Goal: Ask a question

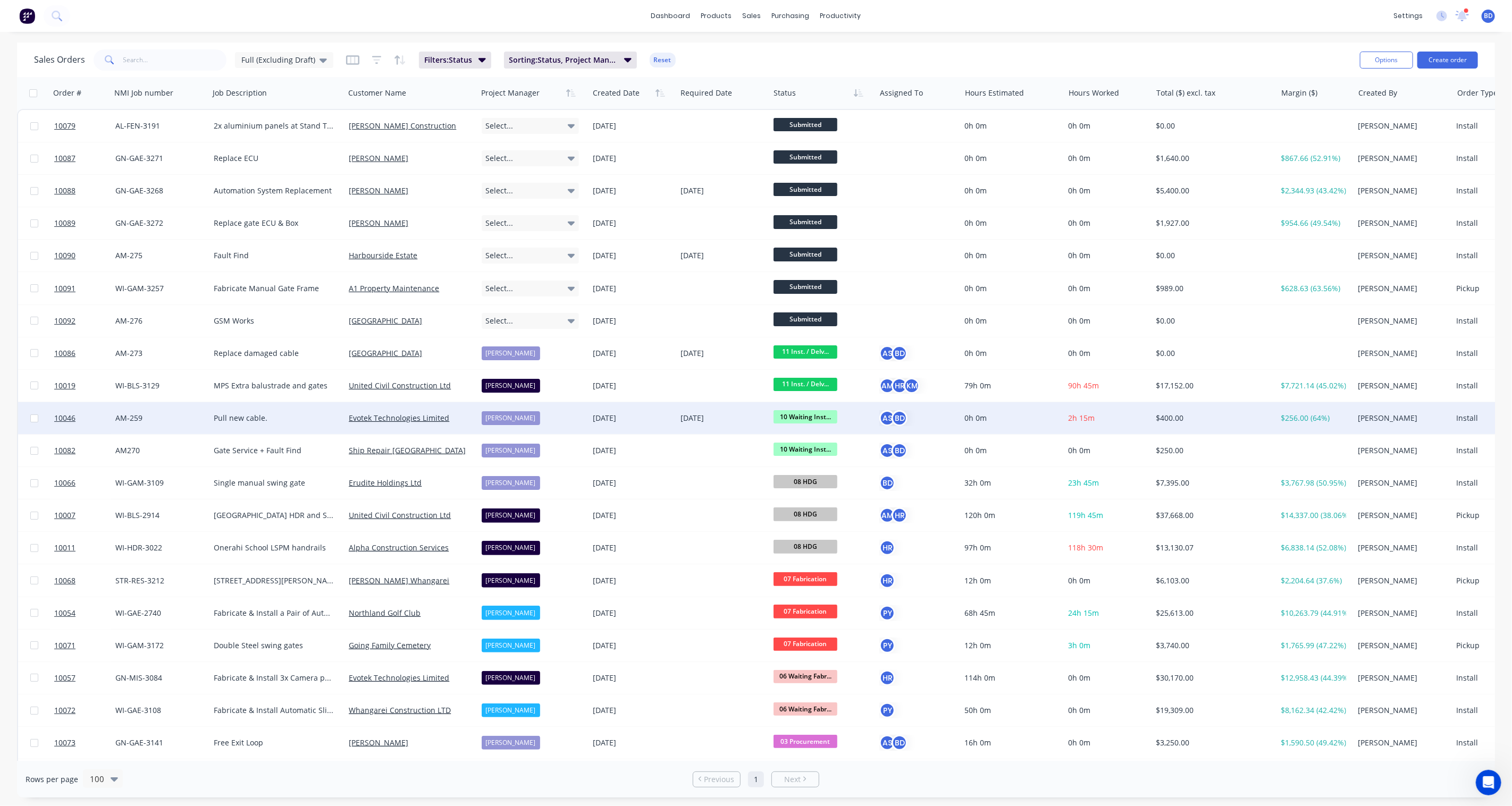
scroll to position [59, 0]
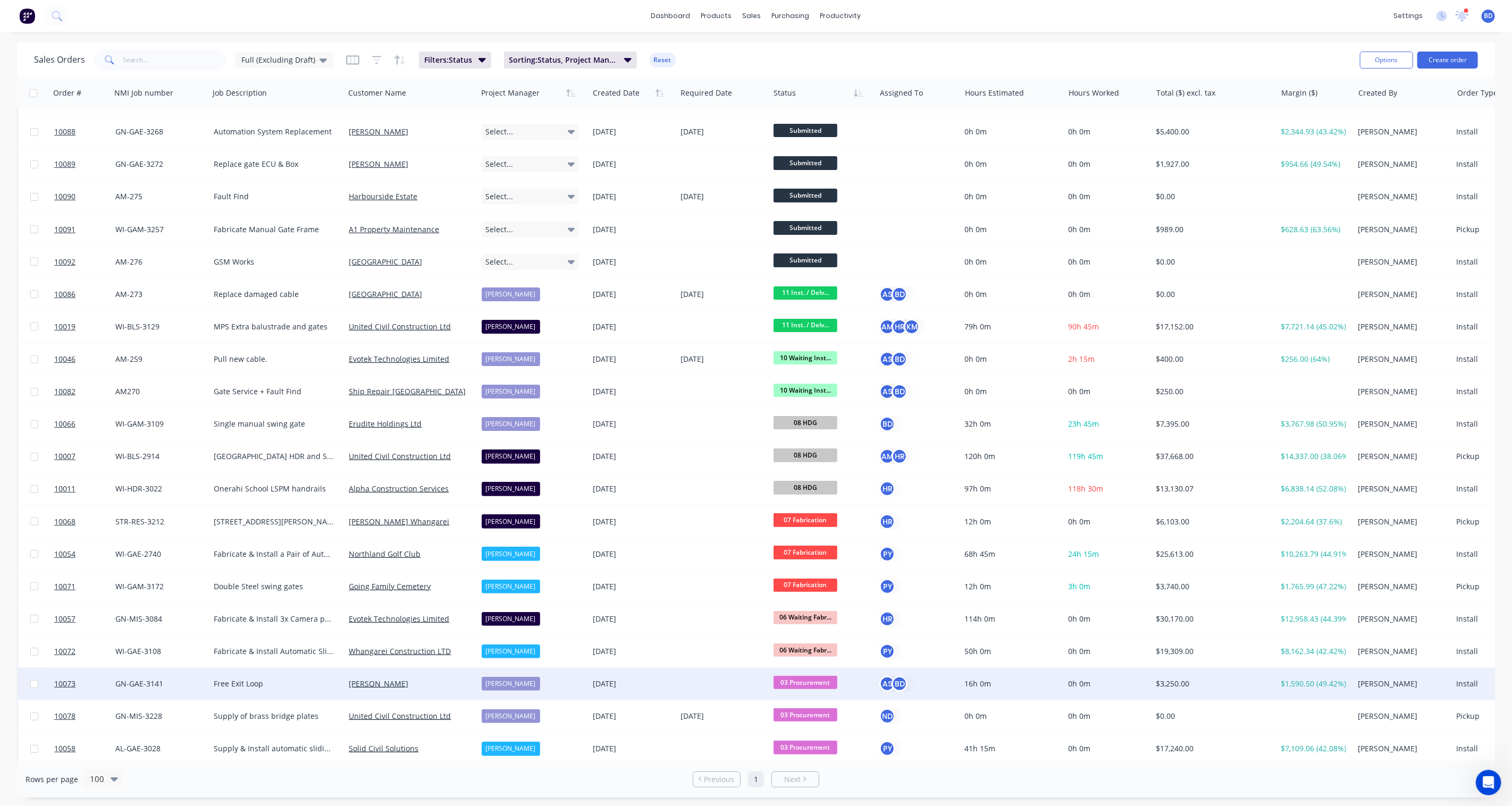
click at [807, 684] on span "03 Procurement" at bounding box center [805, 682] width 64 height 13
click at [826, 597] on span "10 Waiting Install/Site works" at bounding box center [827, 598] width 100 height 10
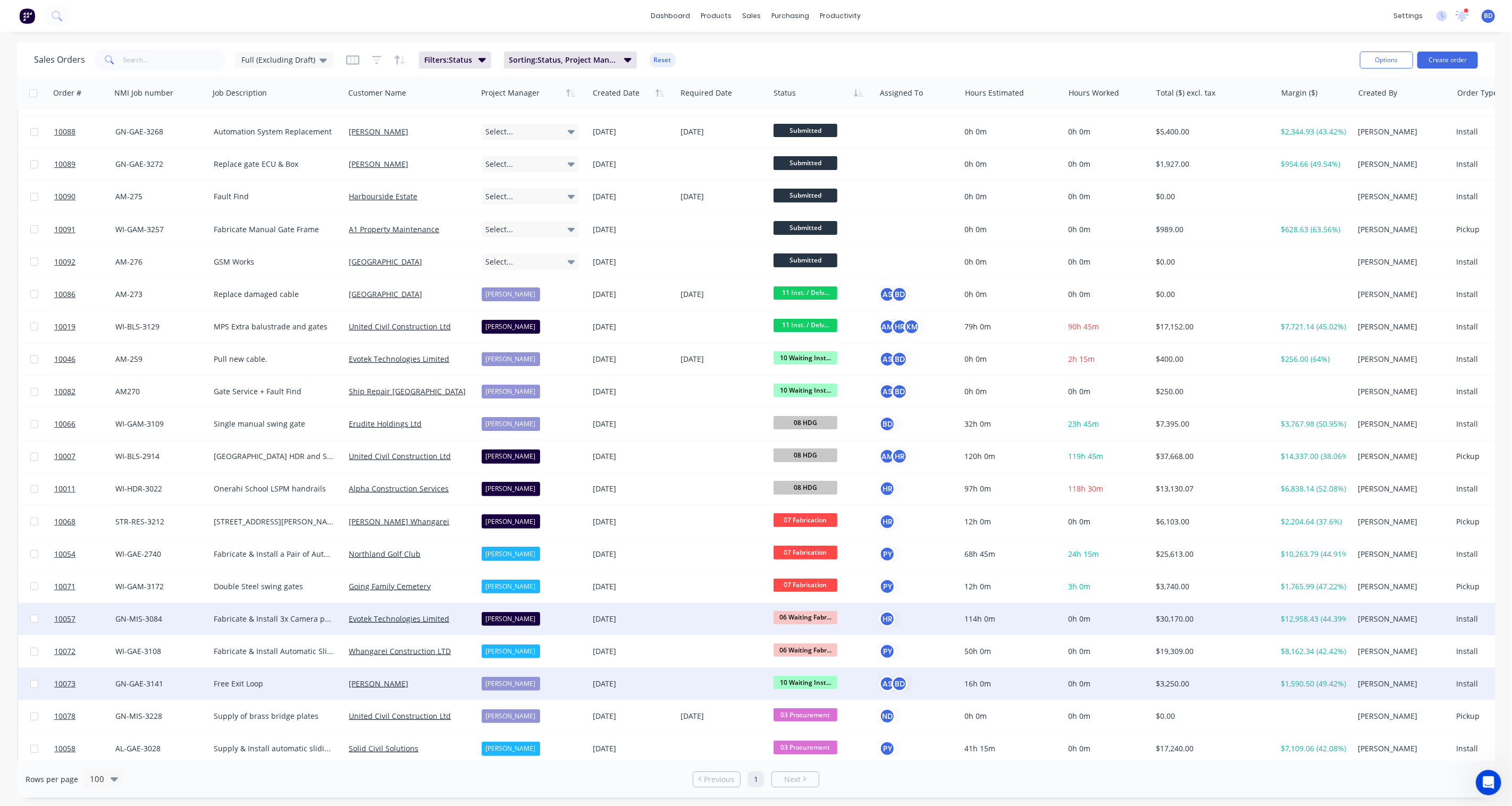
click at [805, 609] on div "06 Waiting Fabr..." at bounding box center [822, 619] width 106 height 32
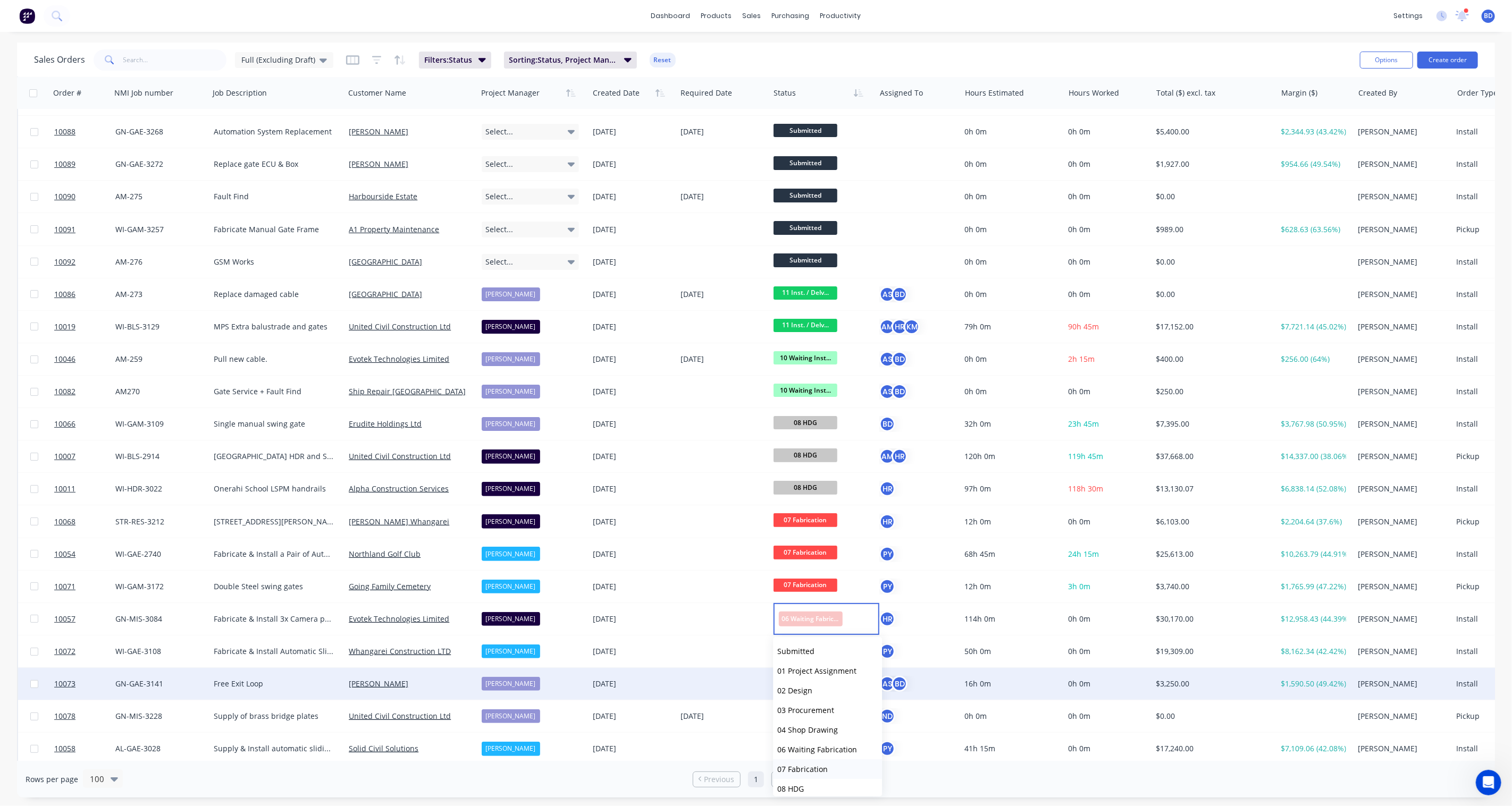
click at [828, 770] on button "07 Fabrication" at bounding box center [828, 769] width 109 height 20
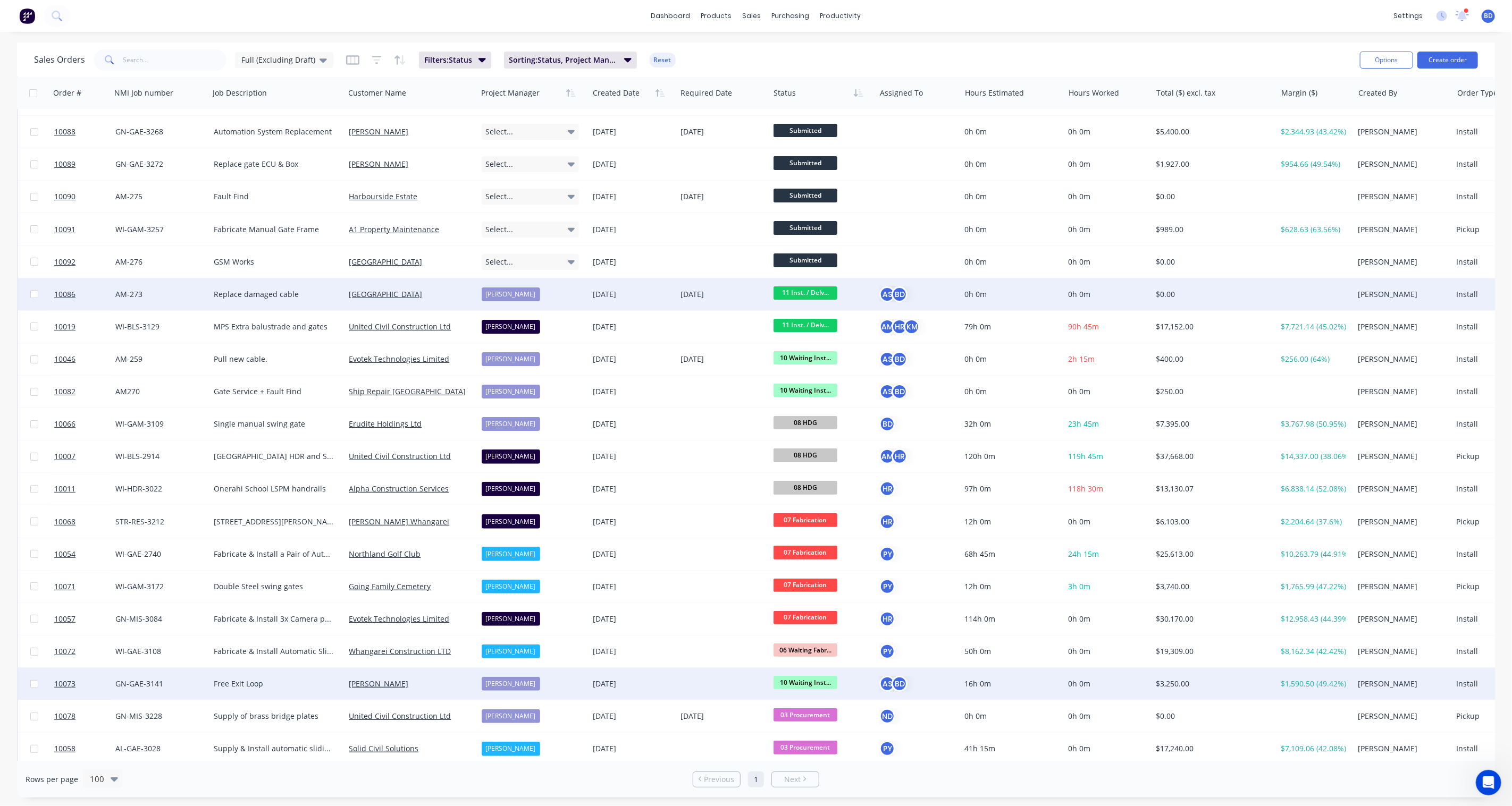
click at [809, 294] on span "11 Inst. / Delv..." at bounding box center [805, 293] width 64 height 13
click at [825, 443] on span "12 Completed" at bounding box center [802, 444] width 49 height 10
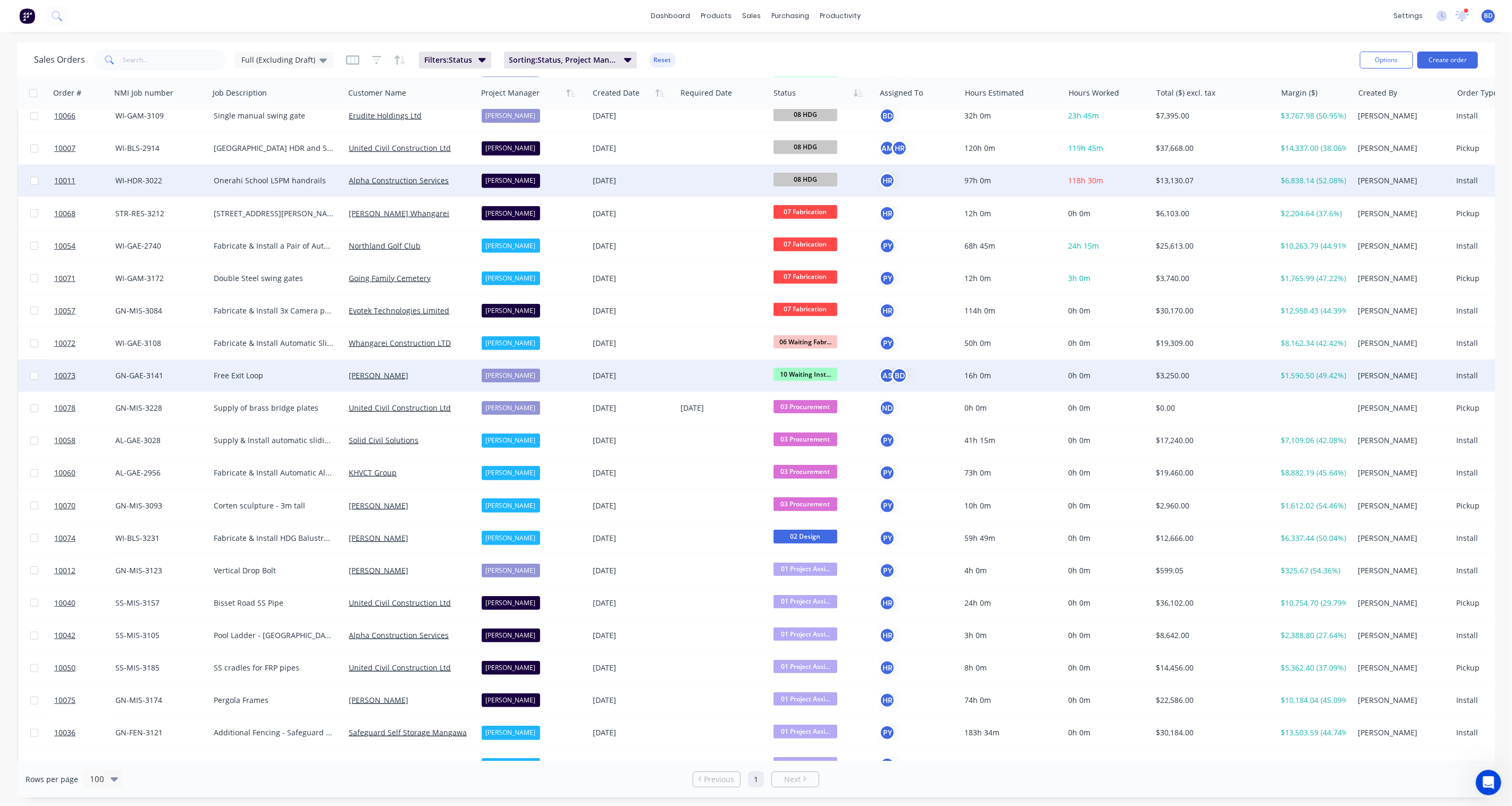
scroll to position [413, 0]
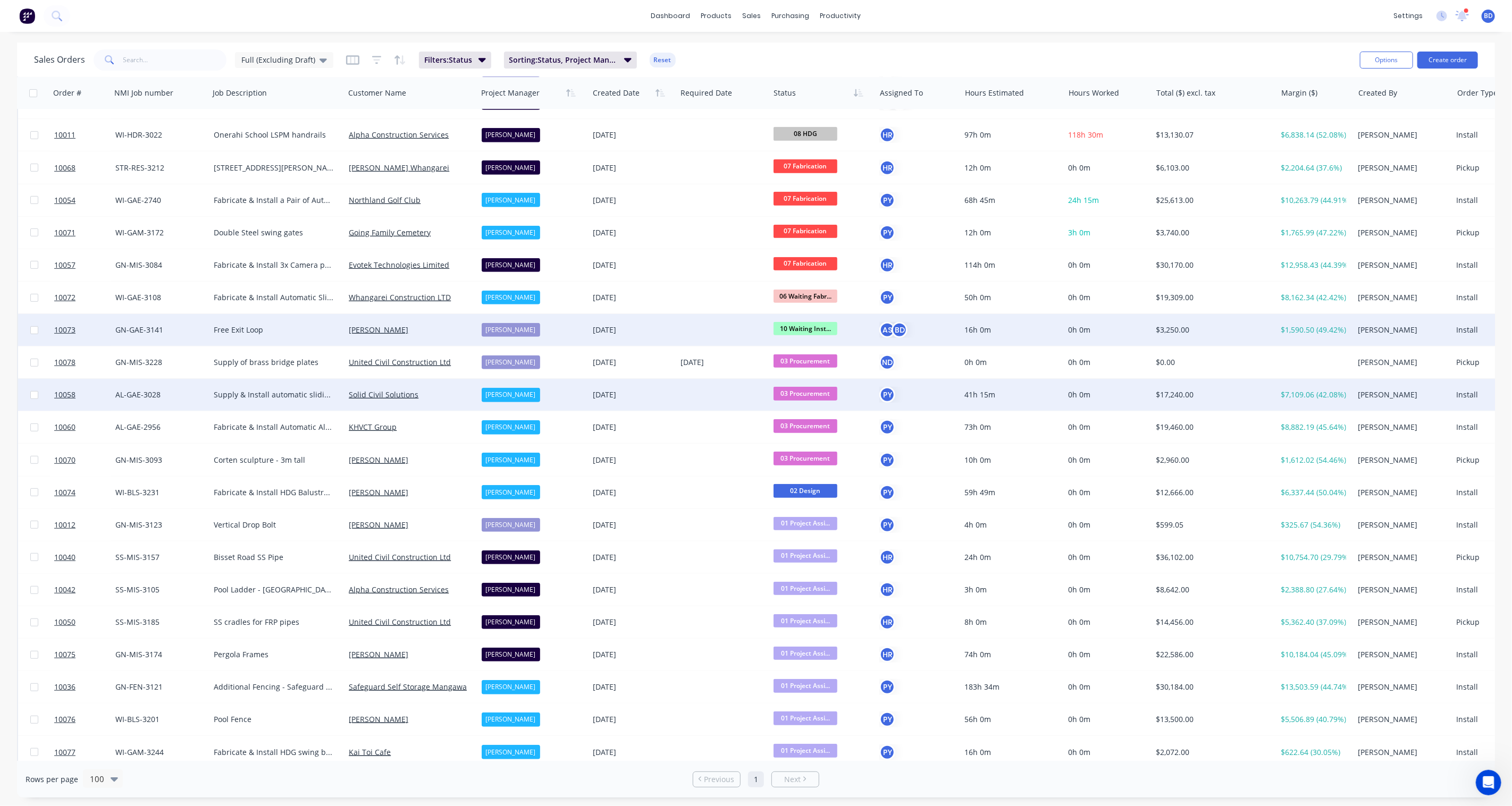
click at [806, 391] on span "03 Procurement" at bounding box center [805, 393] width 64 height 13
click at [814, 501] on span "04 Shop Drawing" at bounding box center [807, 505] width 60 height 10
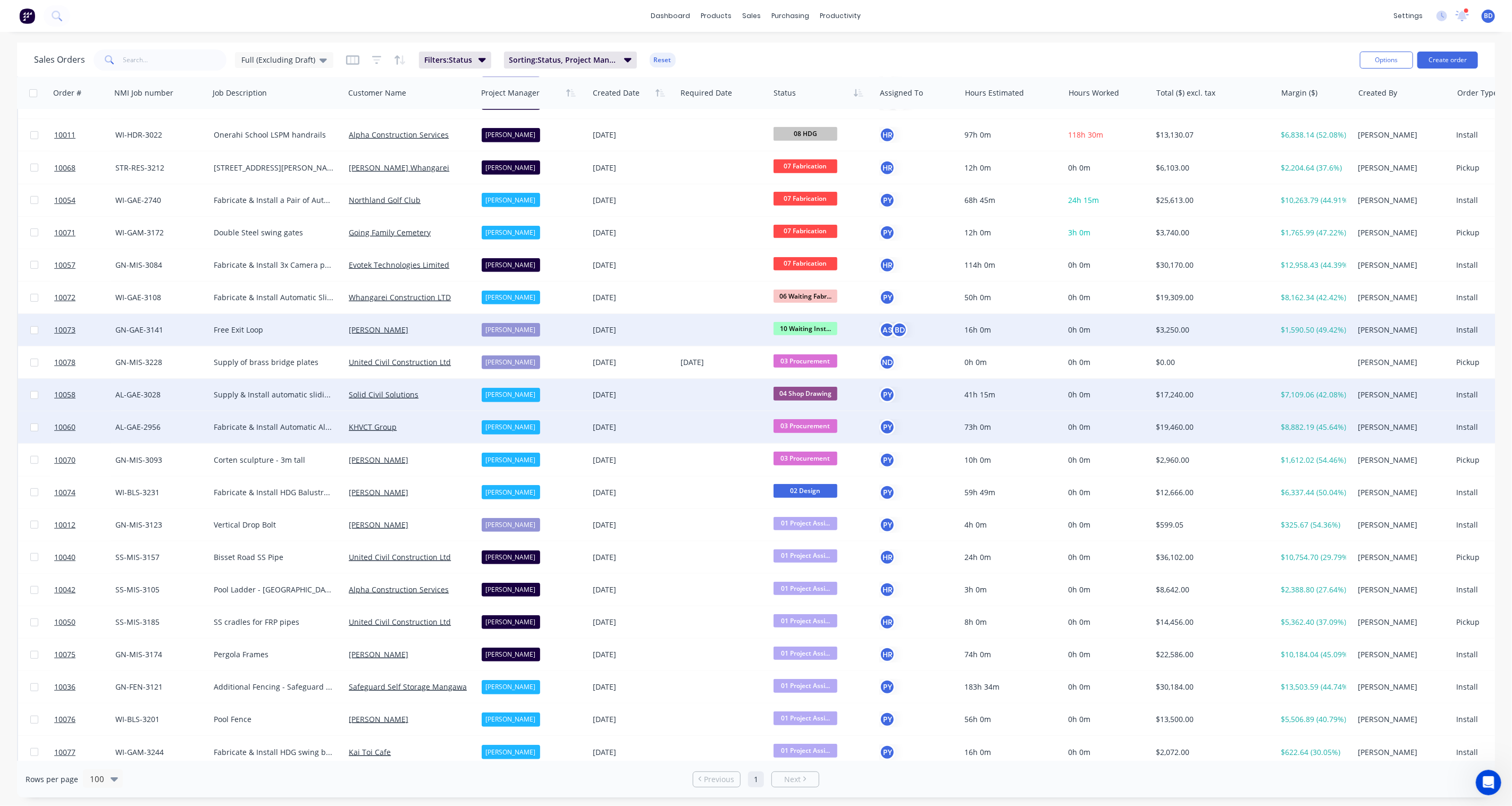
click at [809, 421] on span "03 Procurement" at bounding box center [805, 426] width 64 height 13
click at [816, 535] on span "04 Shop Drawing" at bounding box center [807, 537] width 60 height 10
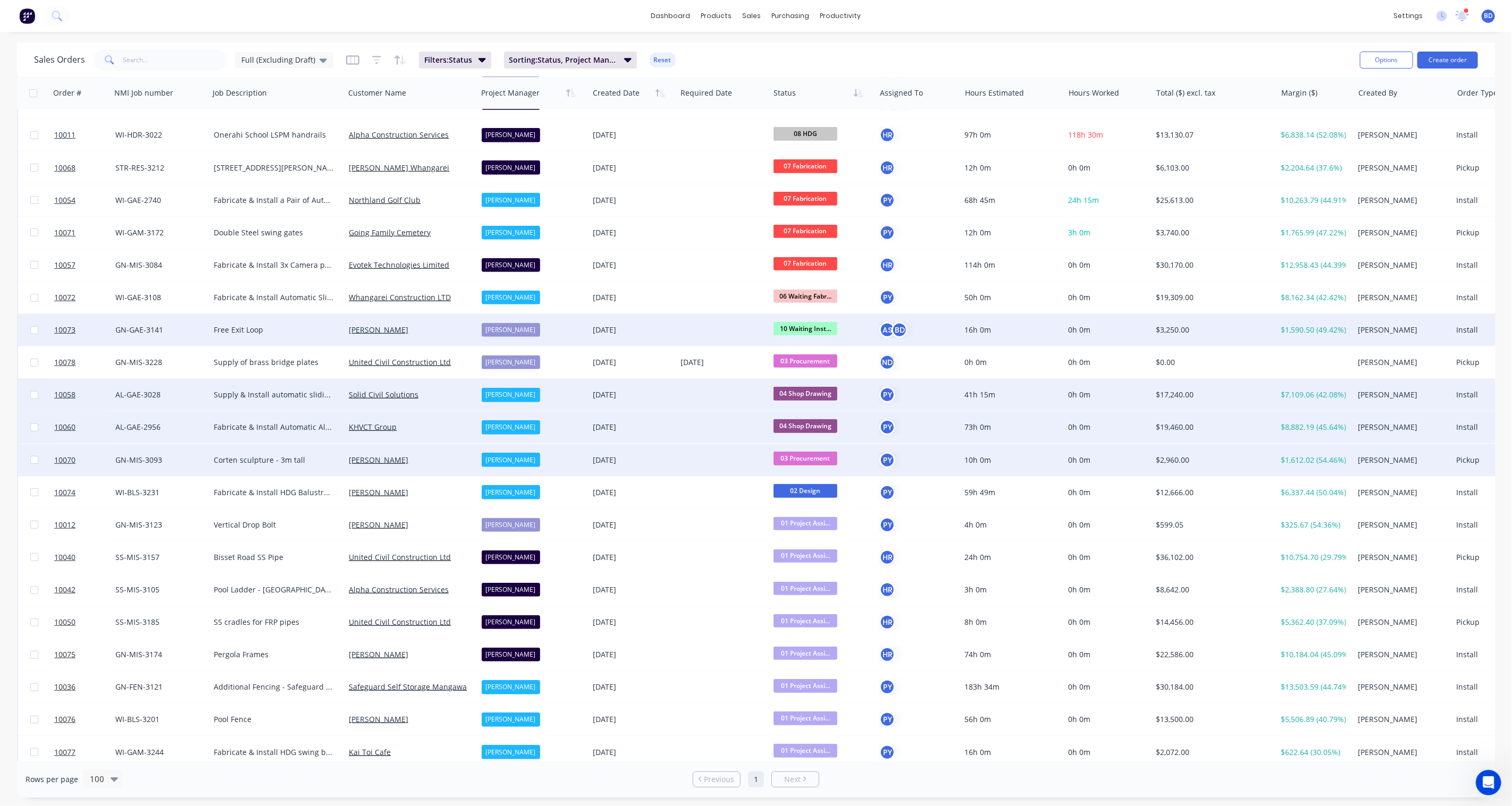
click at [815, 453] on span "03 Procurement" at bounding box center [805, 458] width 64 height 13
click at [811, 454] on span "03 Procurement" at bounding box center [811, 460] width 64 height 14
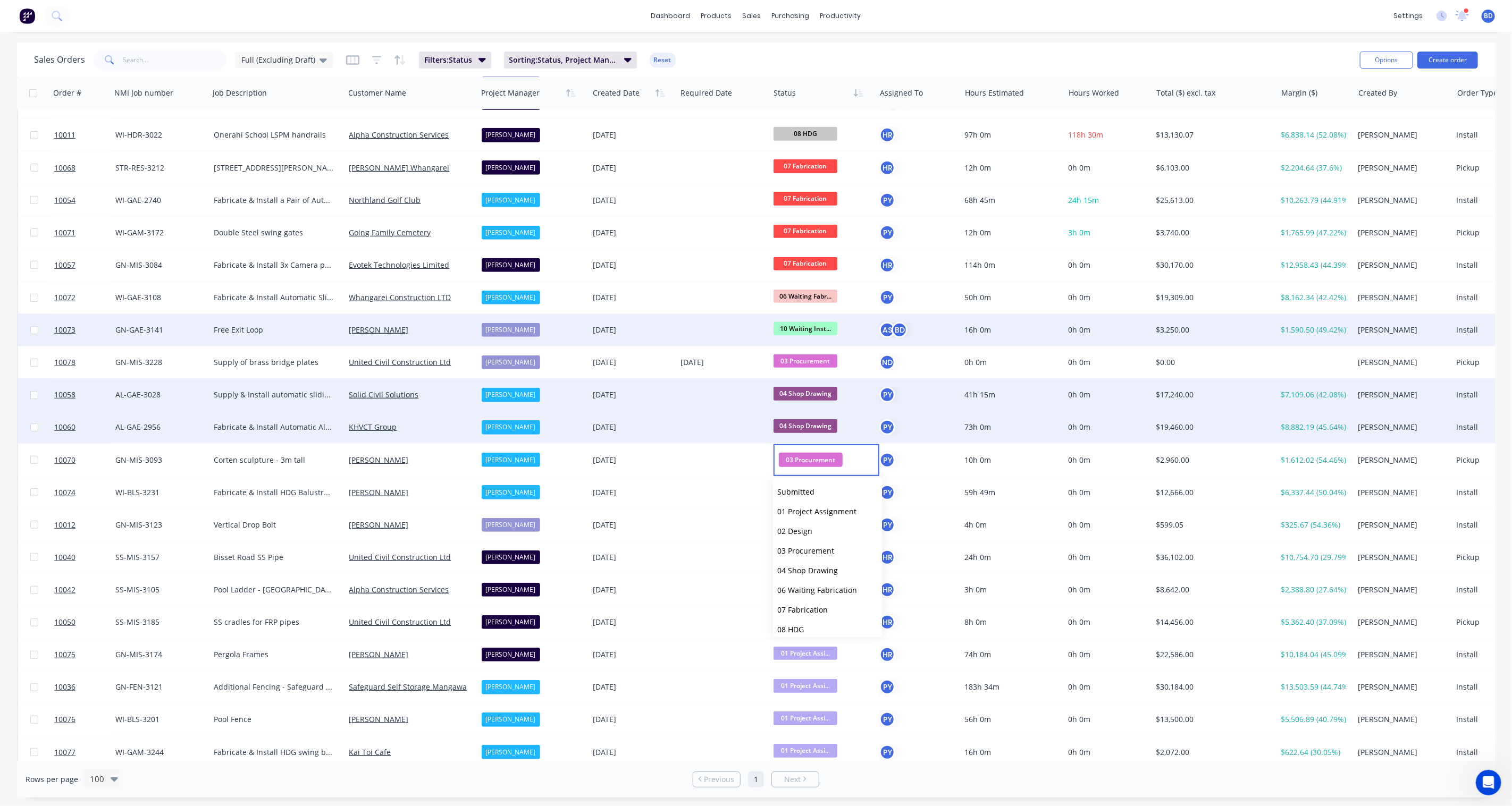
click at [928, 12] on div "dashboard products sales purchasing productivity dashboard products Product Cat…" at bounding box center [756, 16] width 1512 height 32
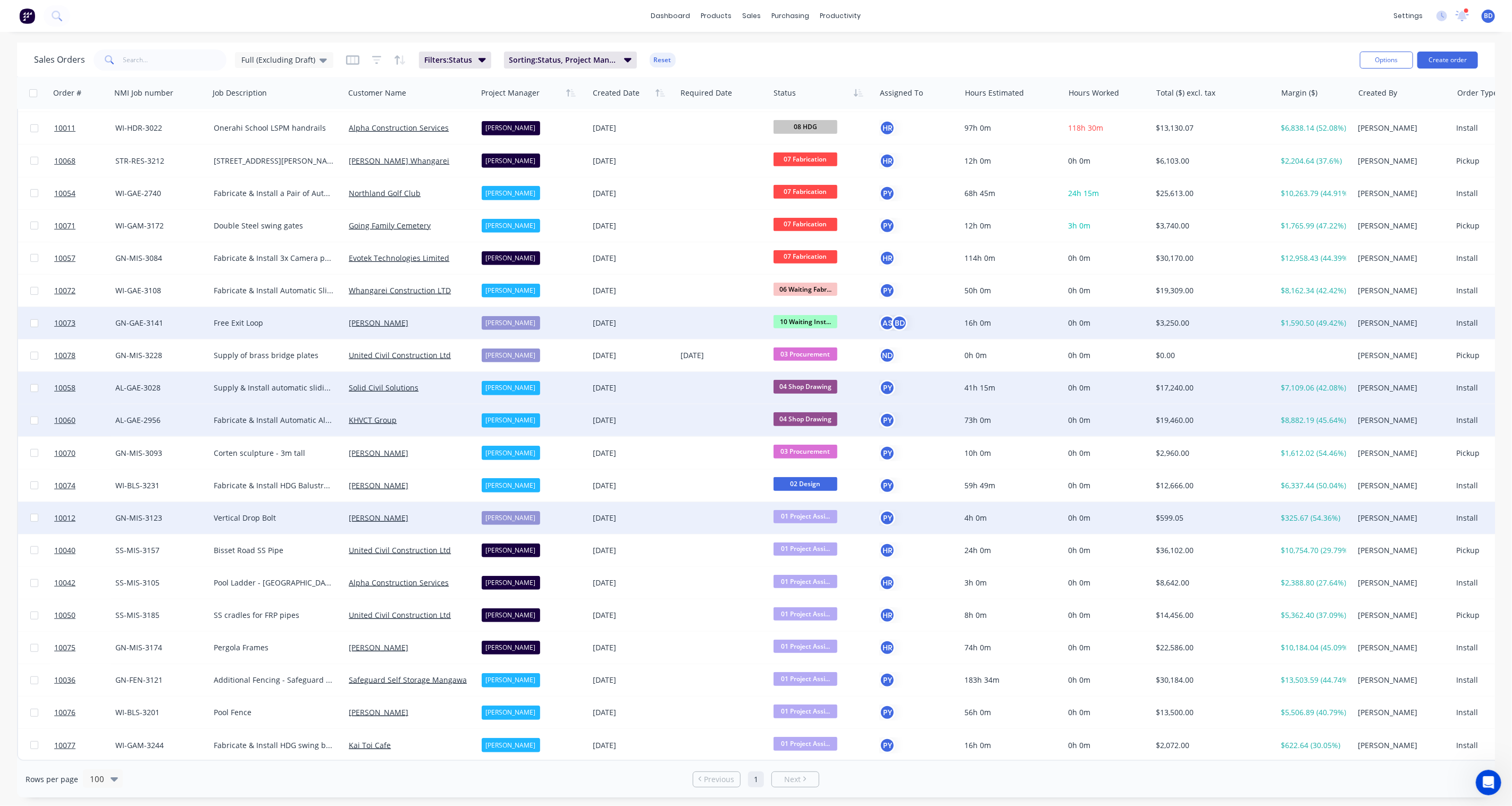
scroll to position [424, 0]
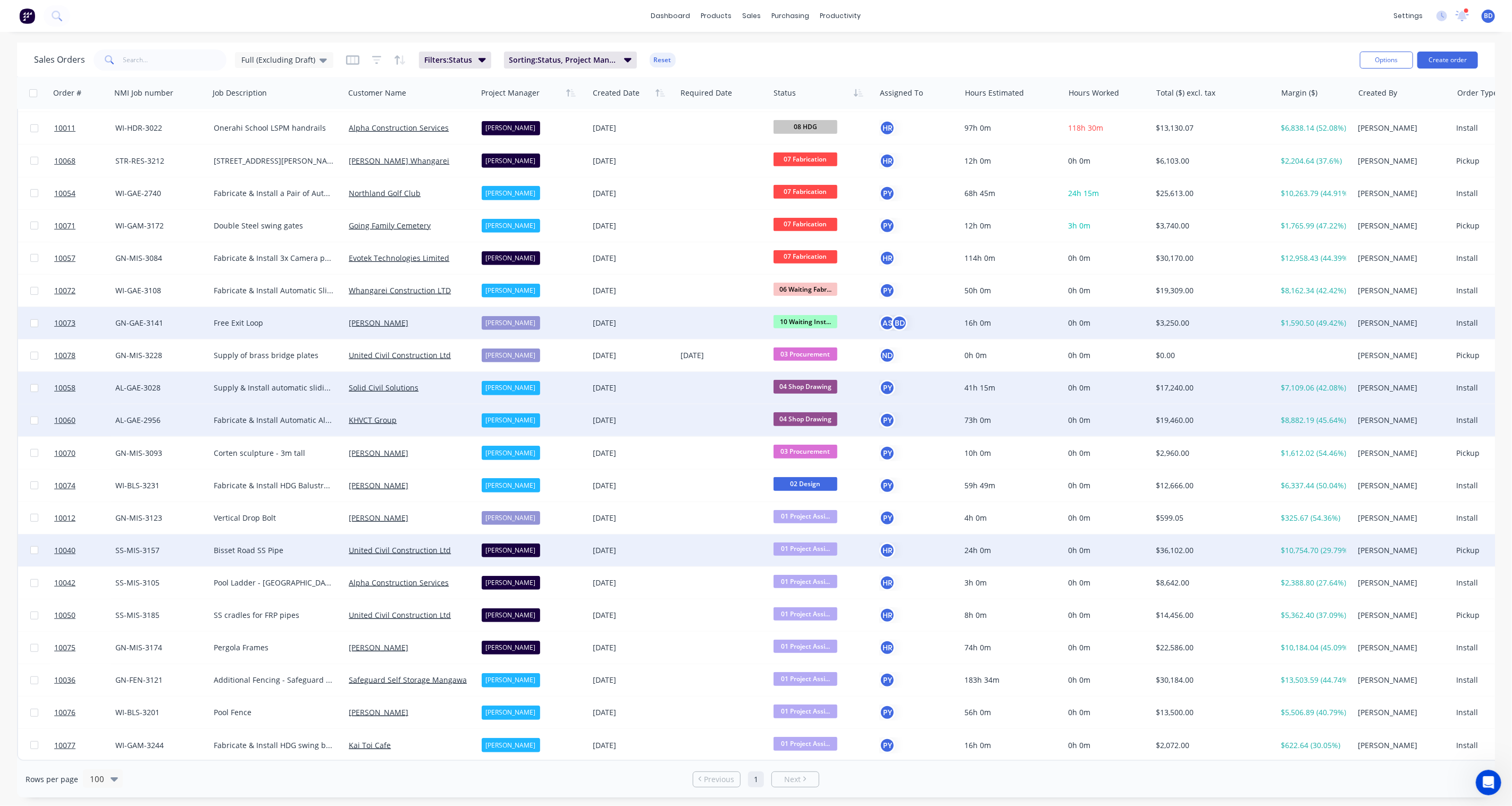
click at [808, 544] on span "01 Project Assi..." at bounding box center [805, 549] width 64 height 13
click at [815, 635] on span "03 Procurement" at bounding box center [805, 636] width 57 height 10
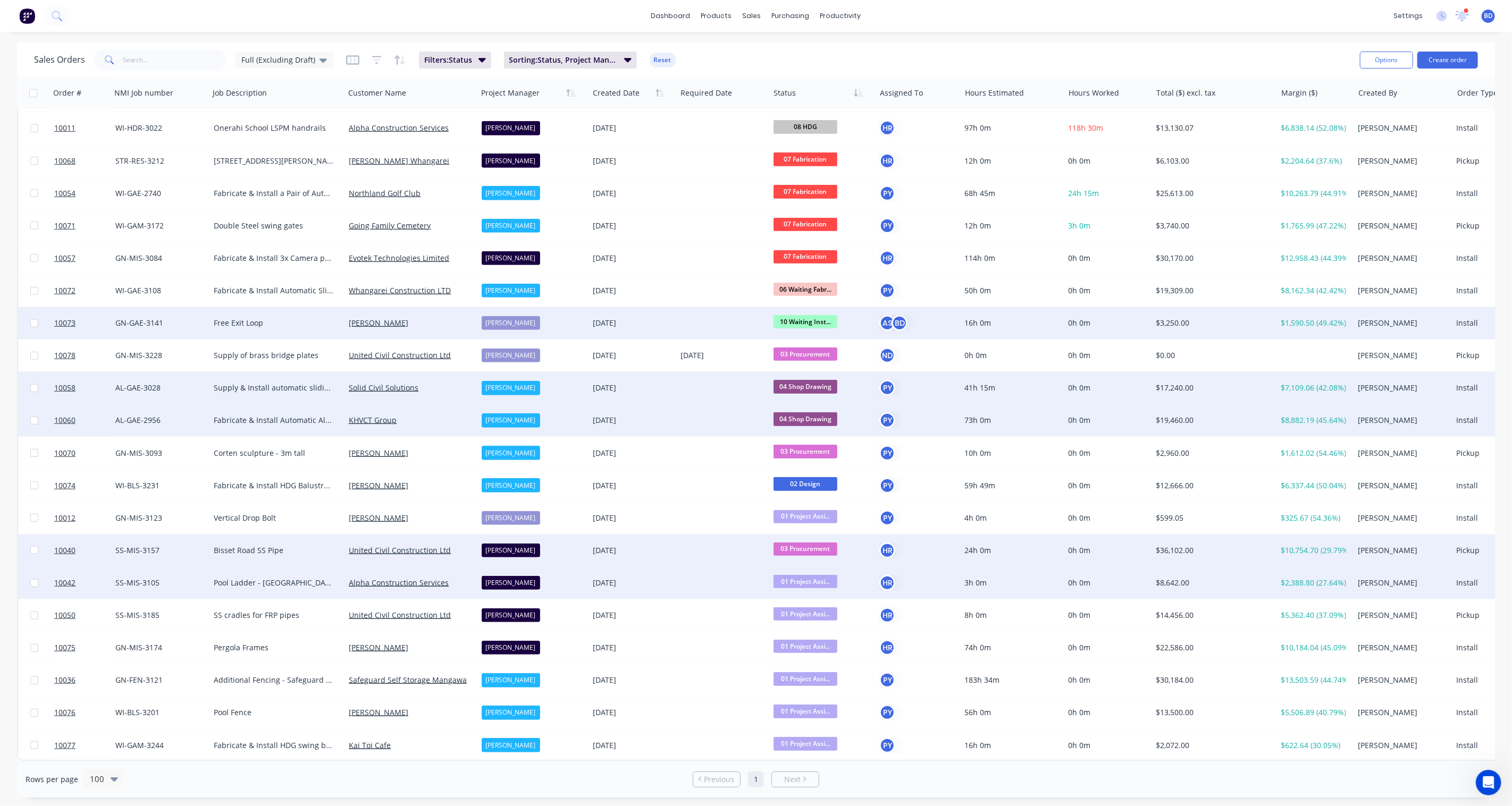
click at [809, 585] on div "01 Project Assi..." at bounding box center [820, 583] width 93 height 16
click at [823, 688] on span "10 Waiting Install/Site works" at bounding box center [827, 689] width 100 height 10
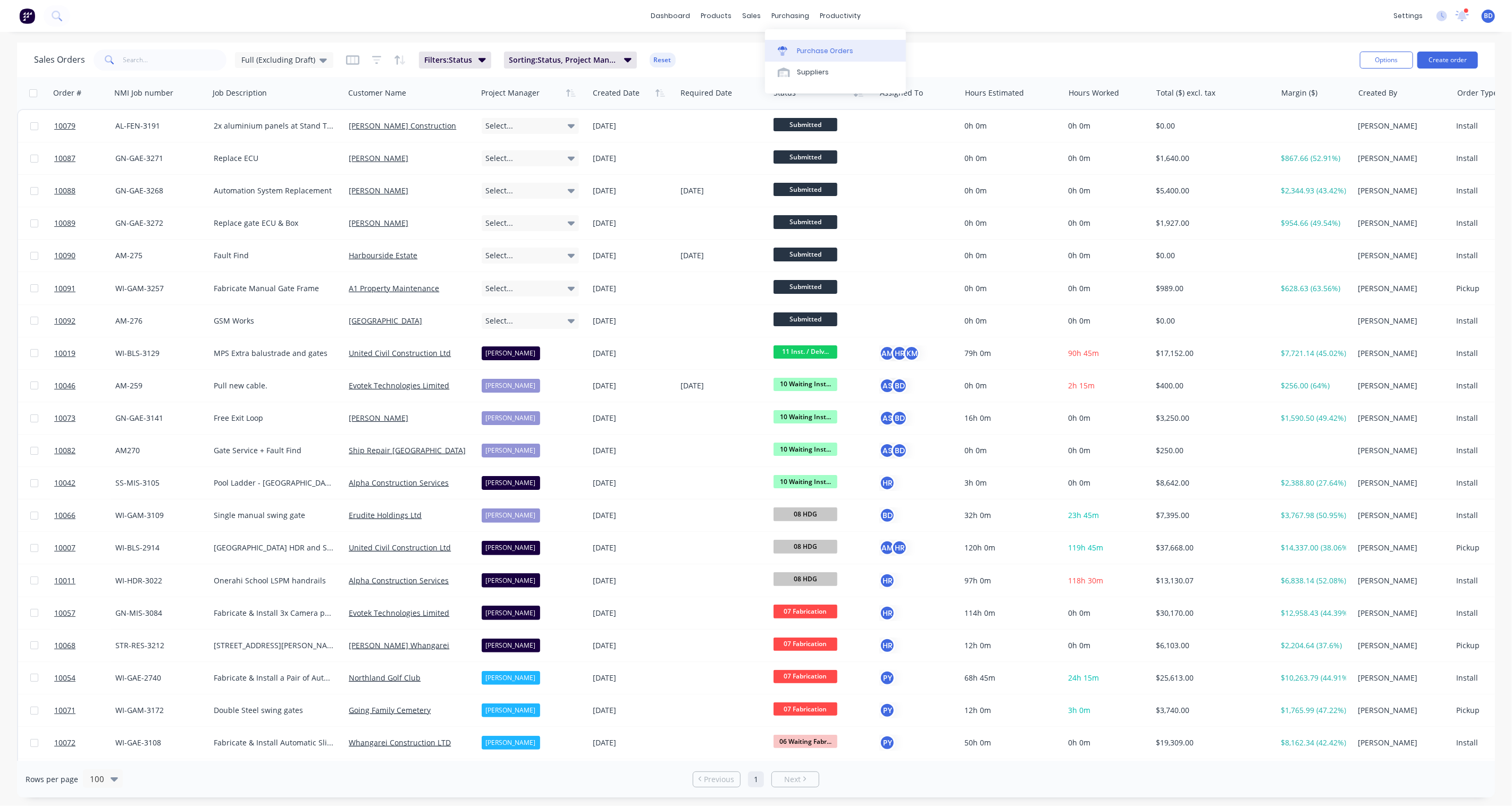
click at [812, 46] on div "Purchase Orders" at bounding box center [825, 51] width 56 height 9
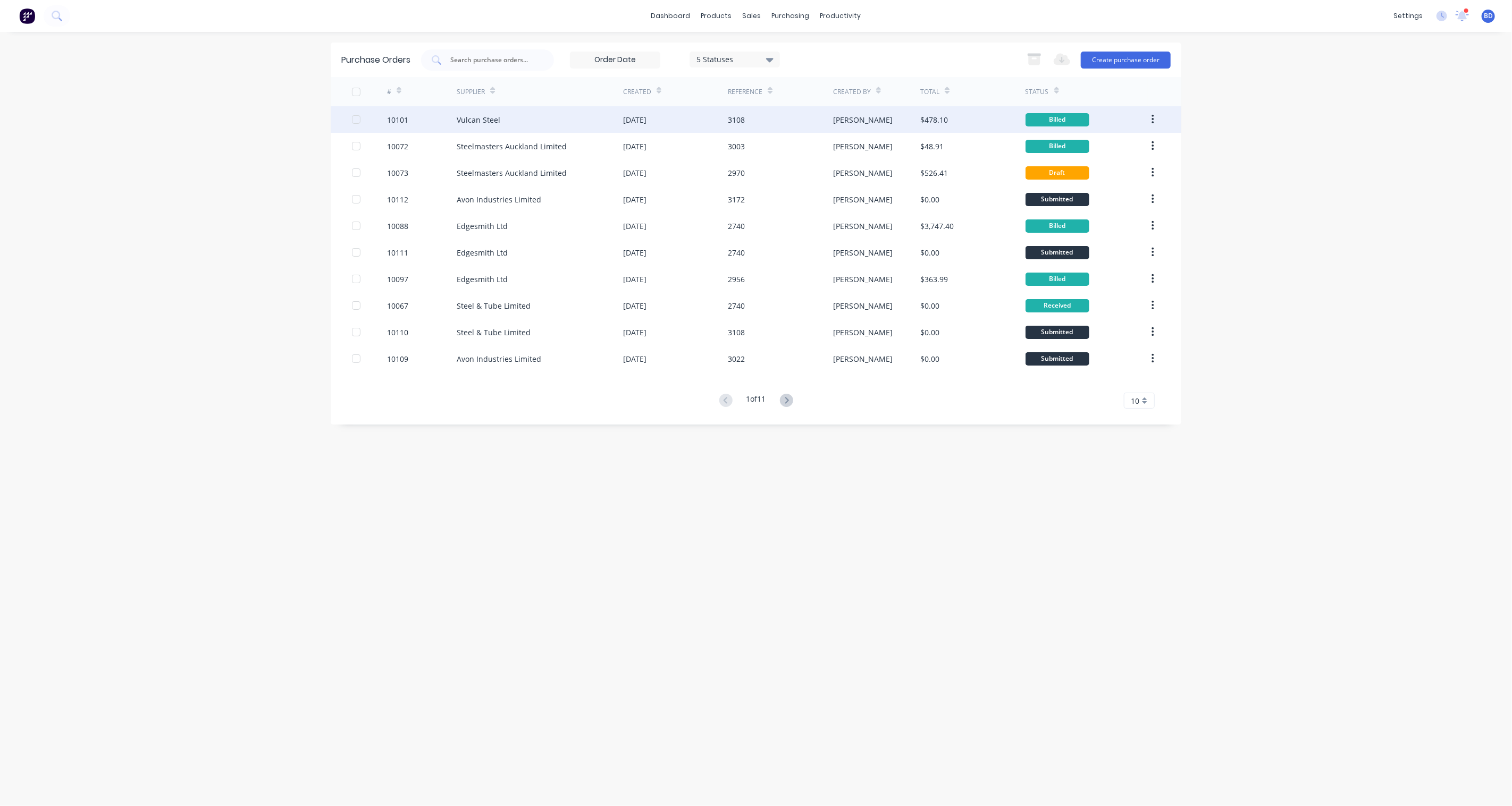
click at [485, 116] on div "Vulcan Steel" at bounding box center [478, 120] width 43 height 11
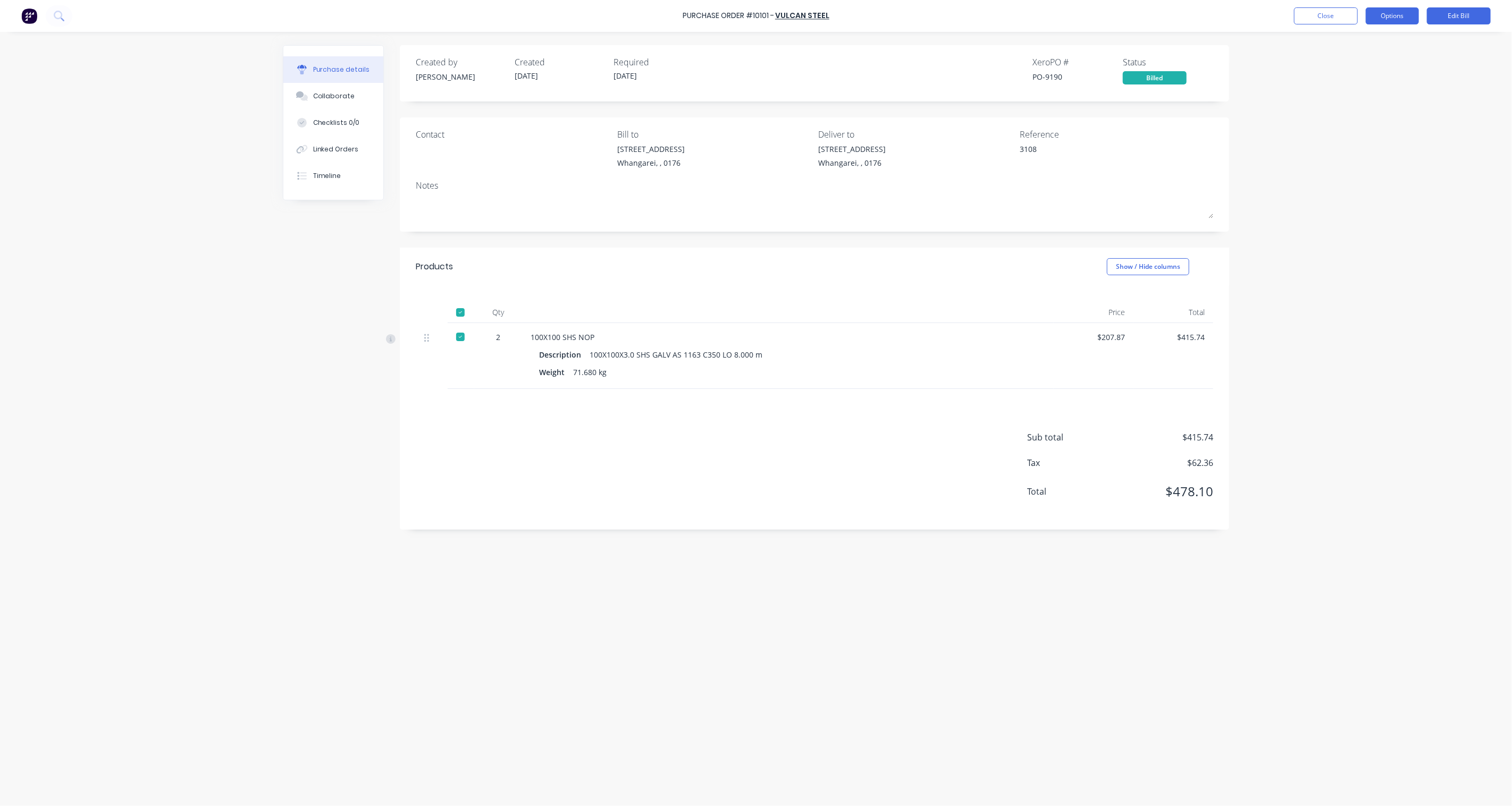
click at [1392, 14] on button "Options" at bounding box center [1392, 16] width 53 height 17
click at [1366, 370] on div "Purchase Order #10101 - Vulcan Steel Close Options Print / Email Convert to Pur…" at bounding box center [756, 403] width 1512 height 806
click at [1308, 15] on button "Close" at bounding box center [1326, 16] width 64 height 17
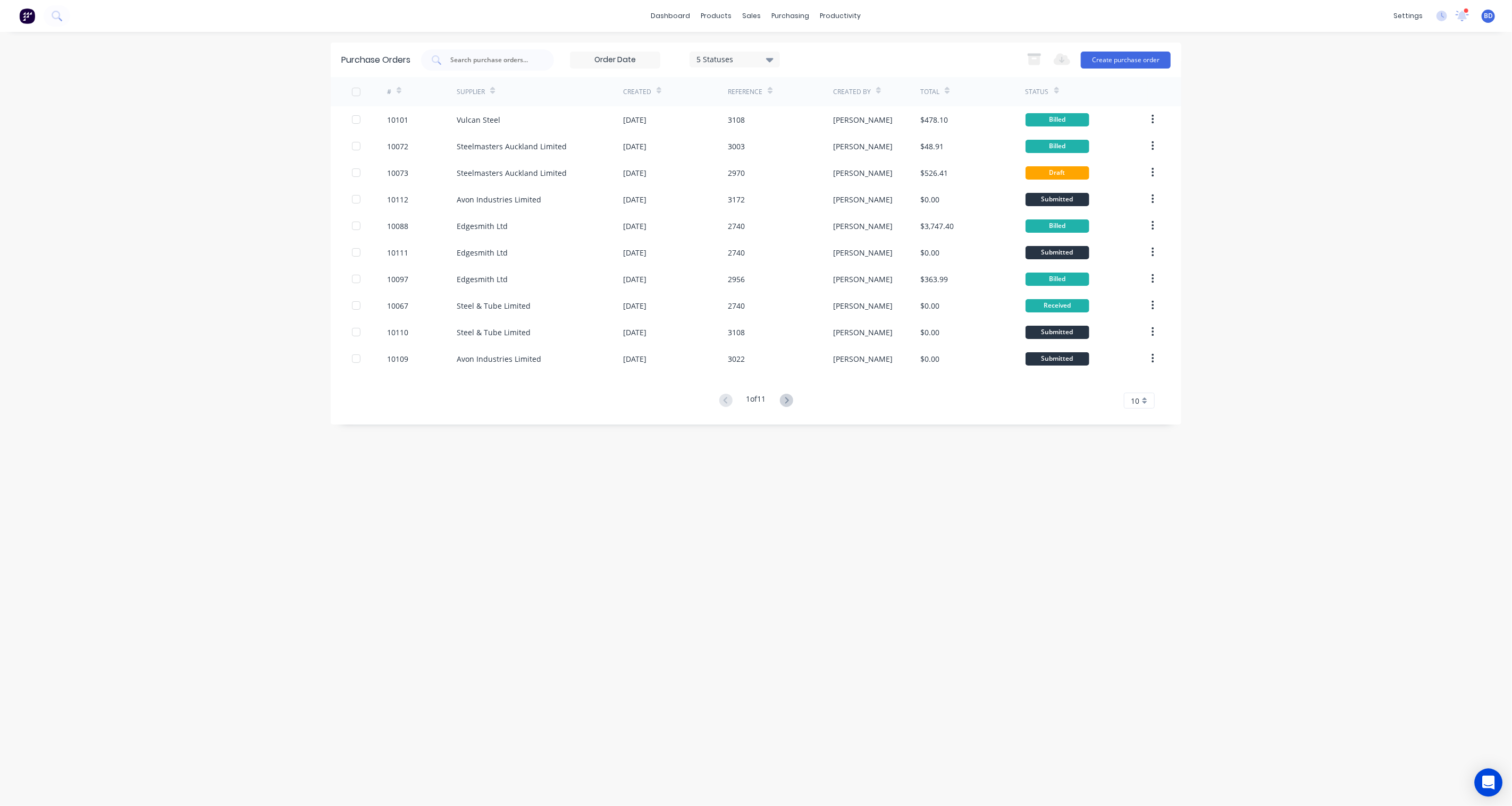
click at [1486, 777] on icon "Open Intercom Messenger" at bounding box center [1488, 783] width 12 height 14
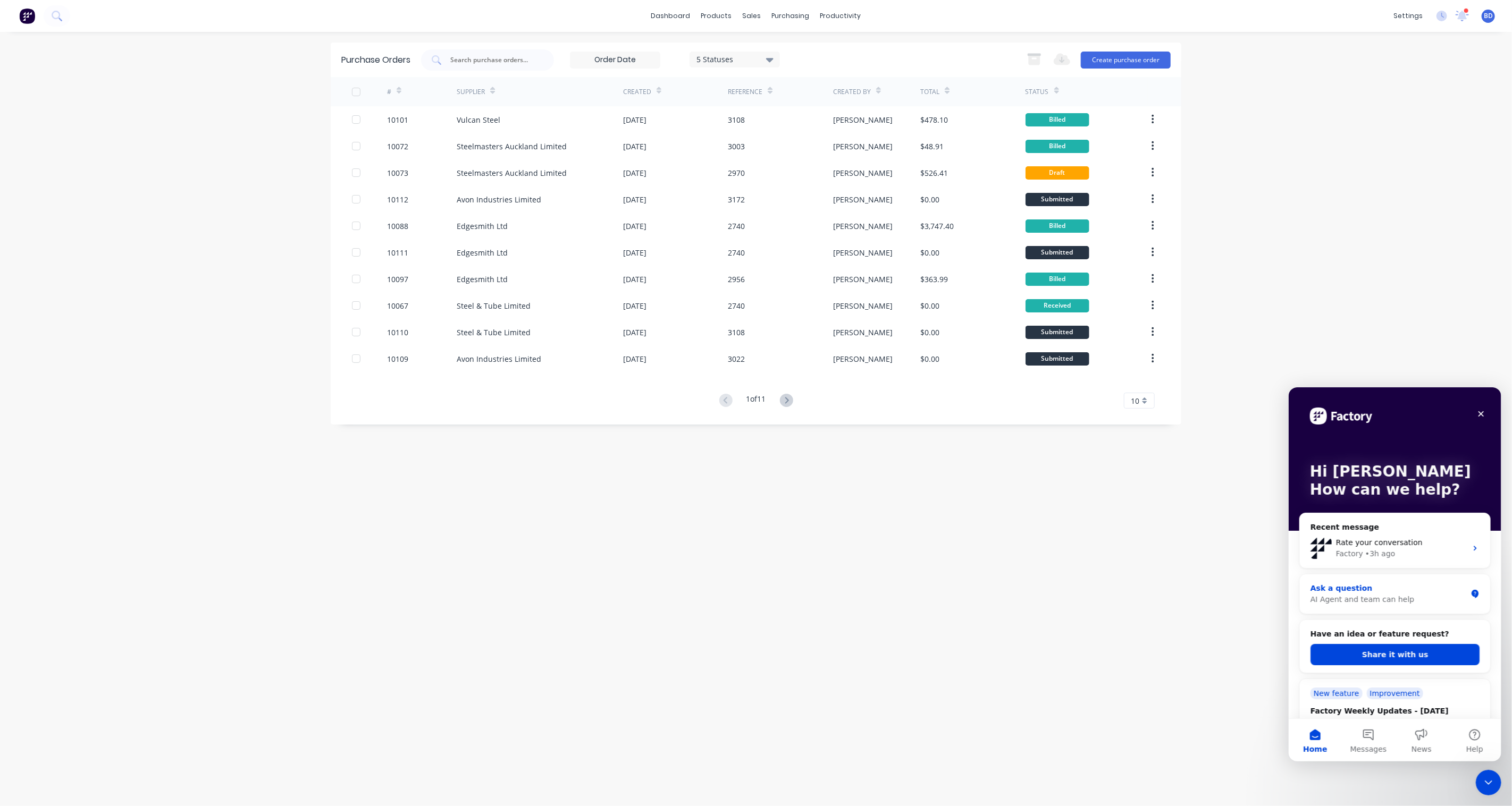
click at [1381, 586] on div "Ask a question" at bounding box center [1388, 588] width 156 height 11
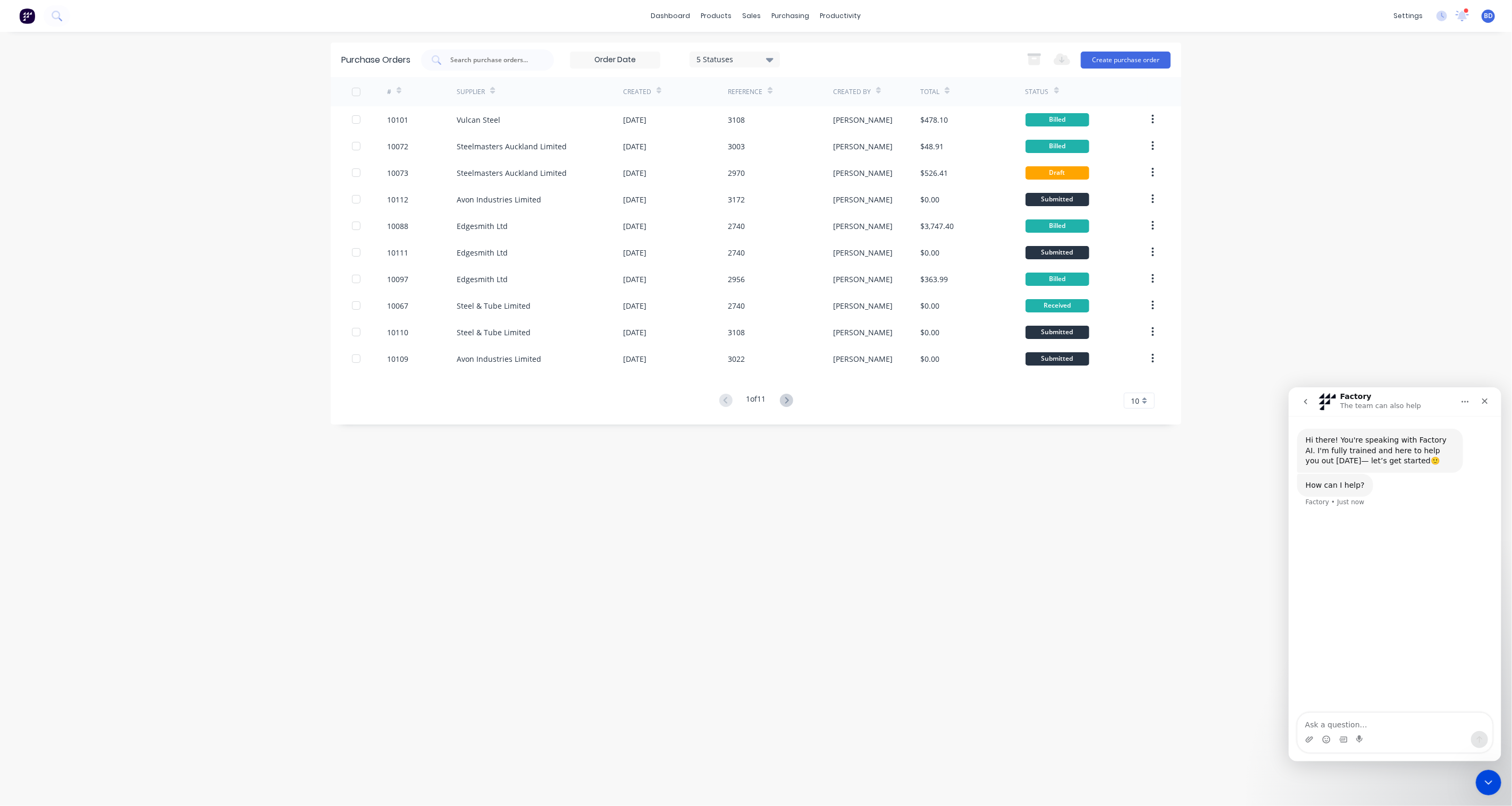
click at [1344, 727] on textarea "Ask a question…" at bounding box center [1395, 722] width 195 height 18
type textarea "When you convert a PO to bill how do i change the bill Due date? can i do it in…"
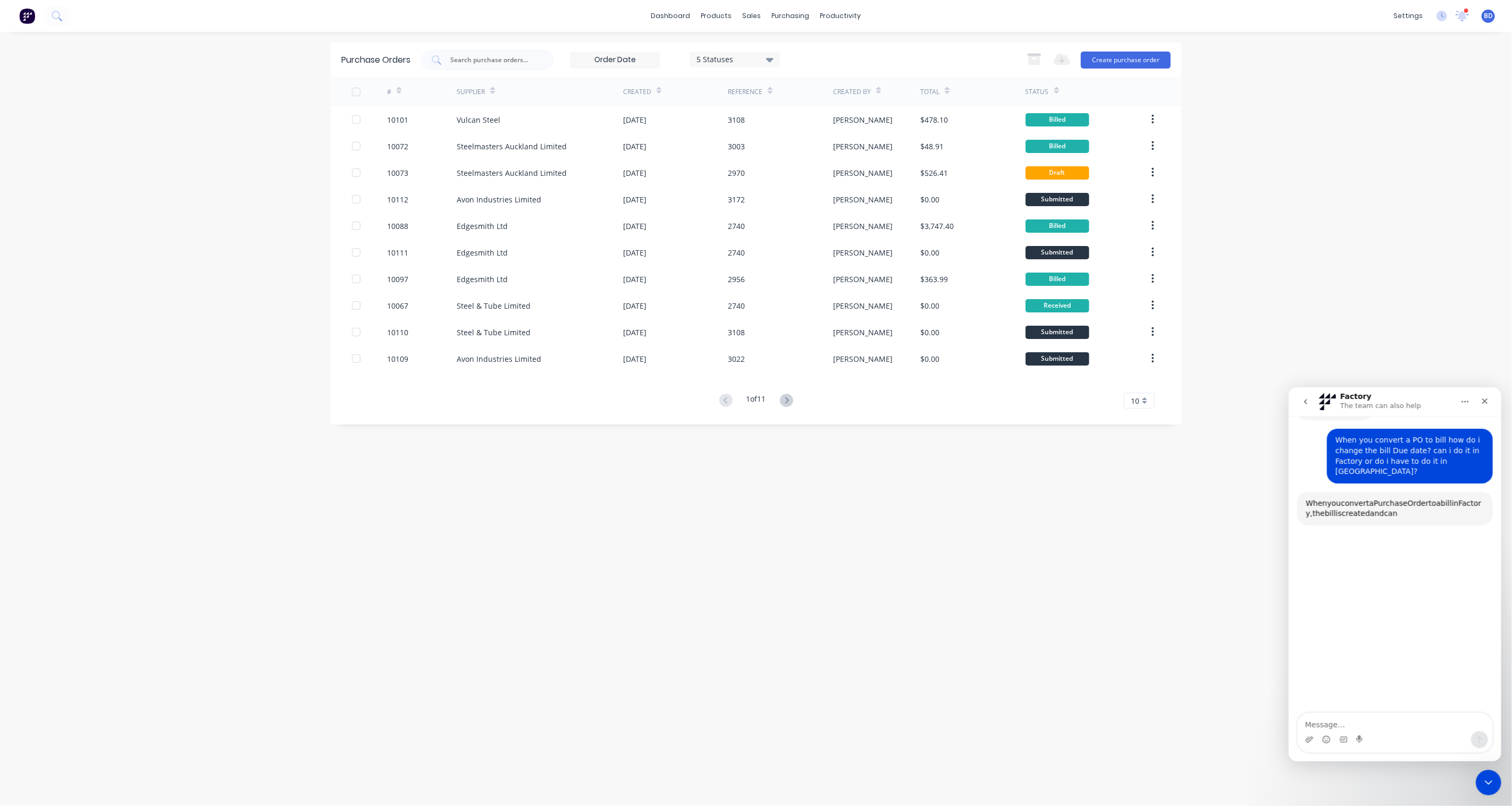
scroll to position [92, 0]
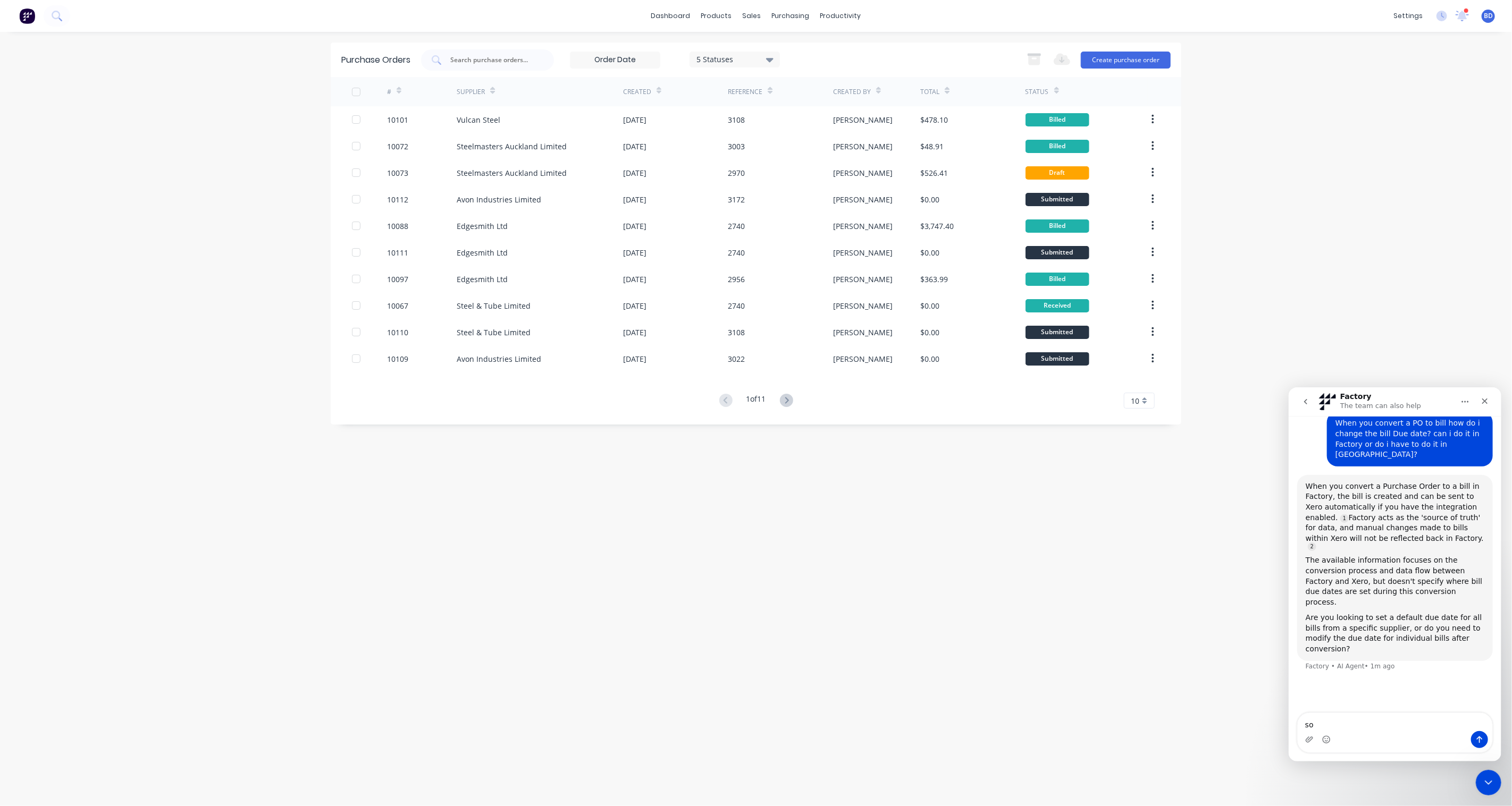
type textarea "s"
drag, startPoint x: 1409, startPoint y: 727, endPoint x: 1389, endPoint y: 729, distance: 20.1
click at [1389, 729] on textarea "some bill are 20th of the money and" at bounding box center [1395, 722] width 195 height 18
click at [1442, 723] on textarea "some bill are 20th of the month and" at bounding box center [1395, 722] width 195 height 18
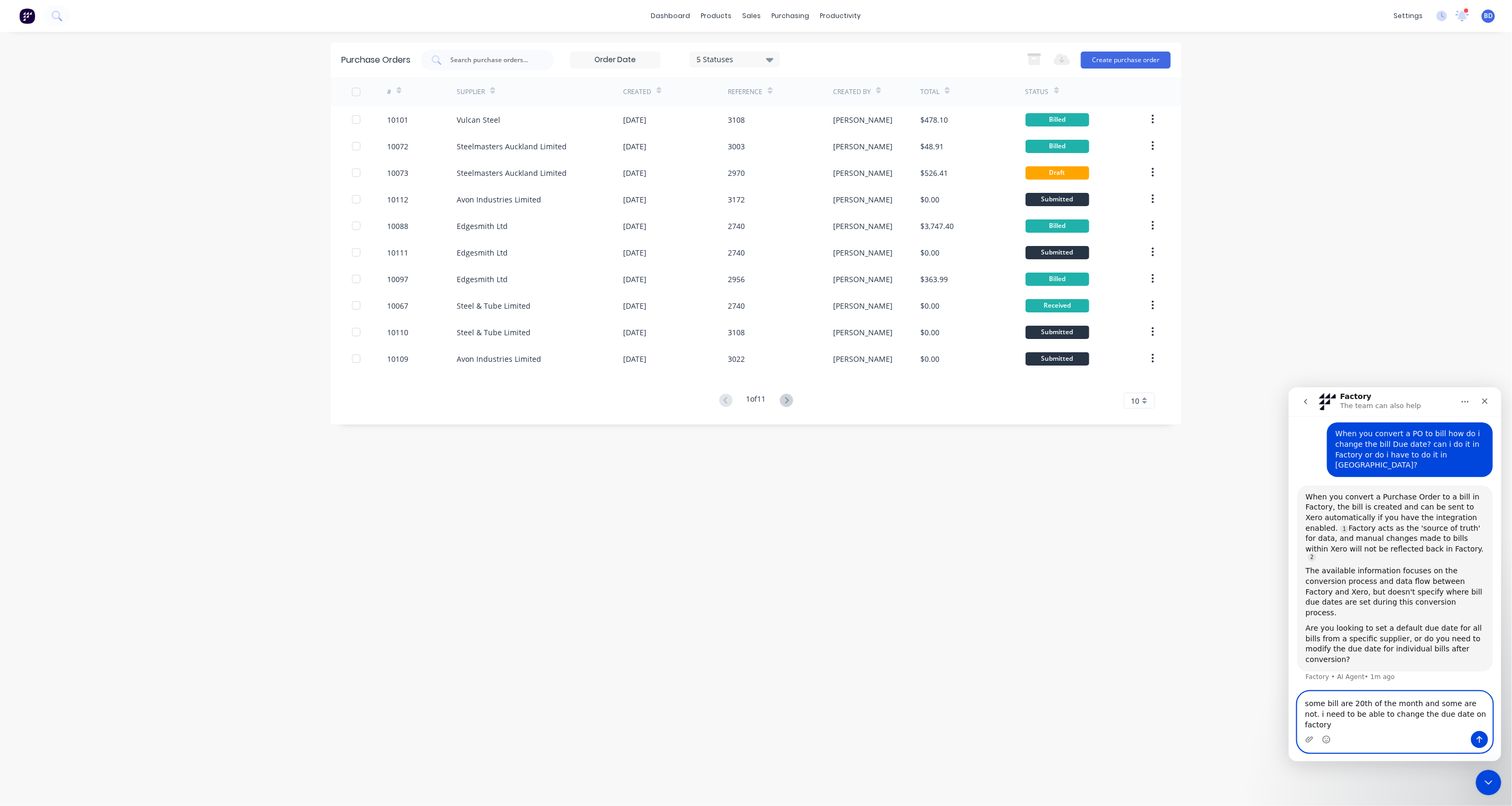
type textarea "some bill are 20th of the month and some are not. i need to be able to change t…"
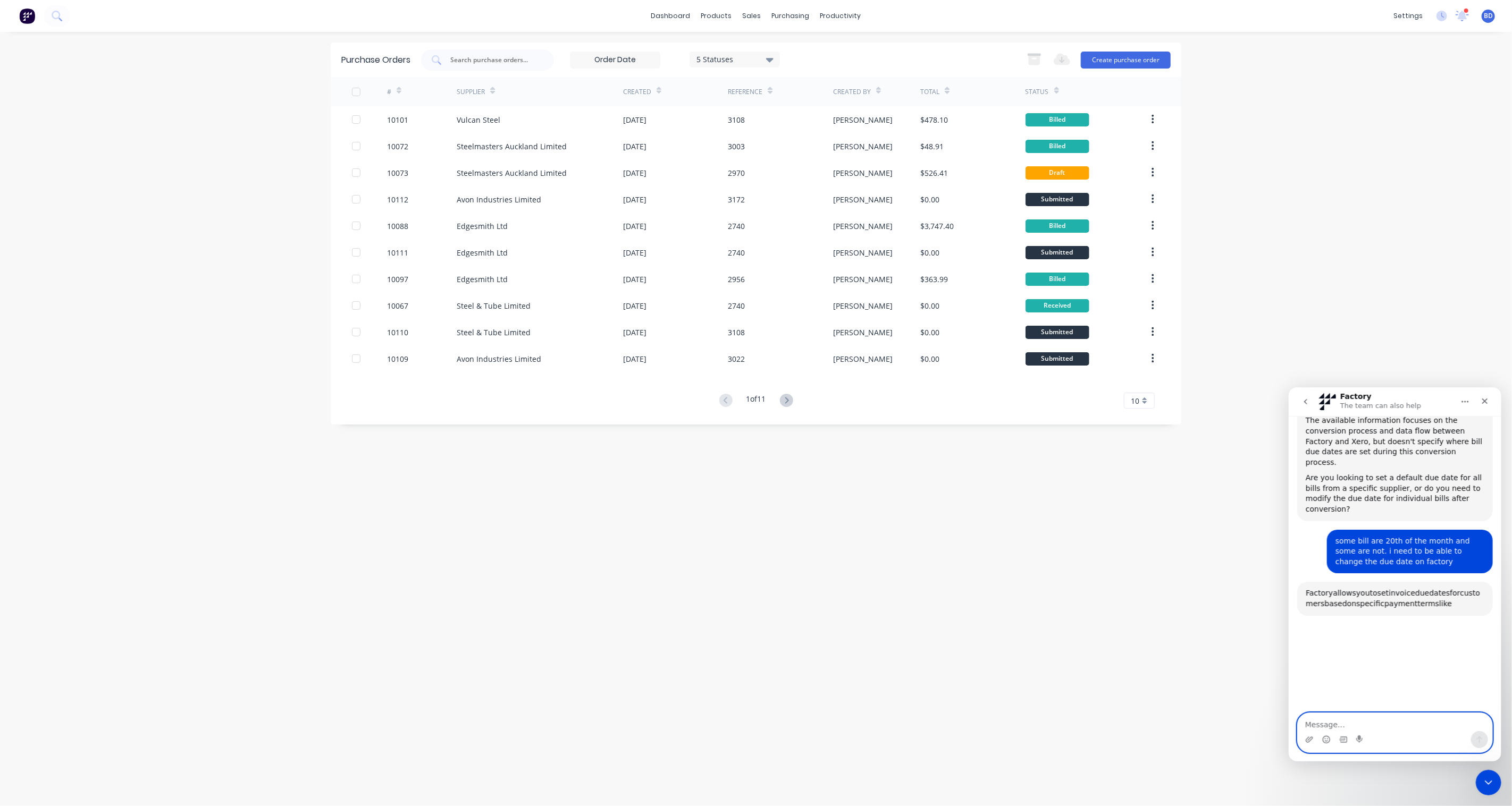
scroll to position [311, 0]
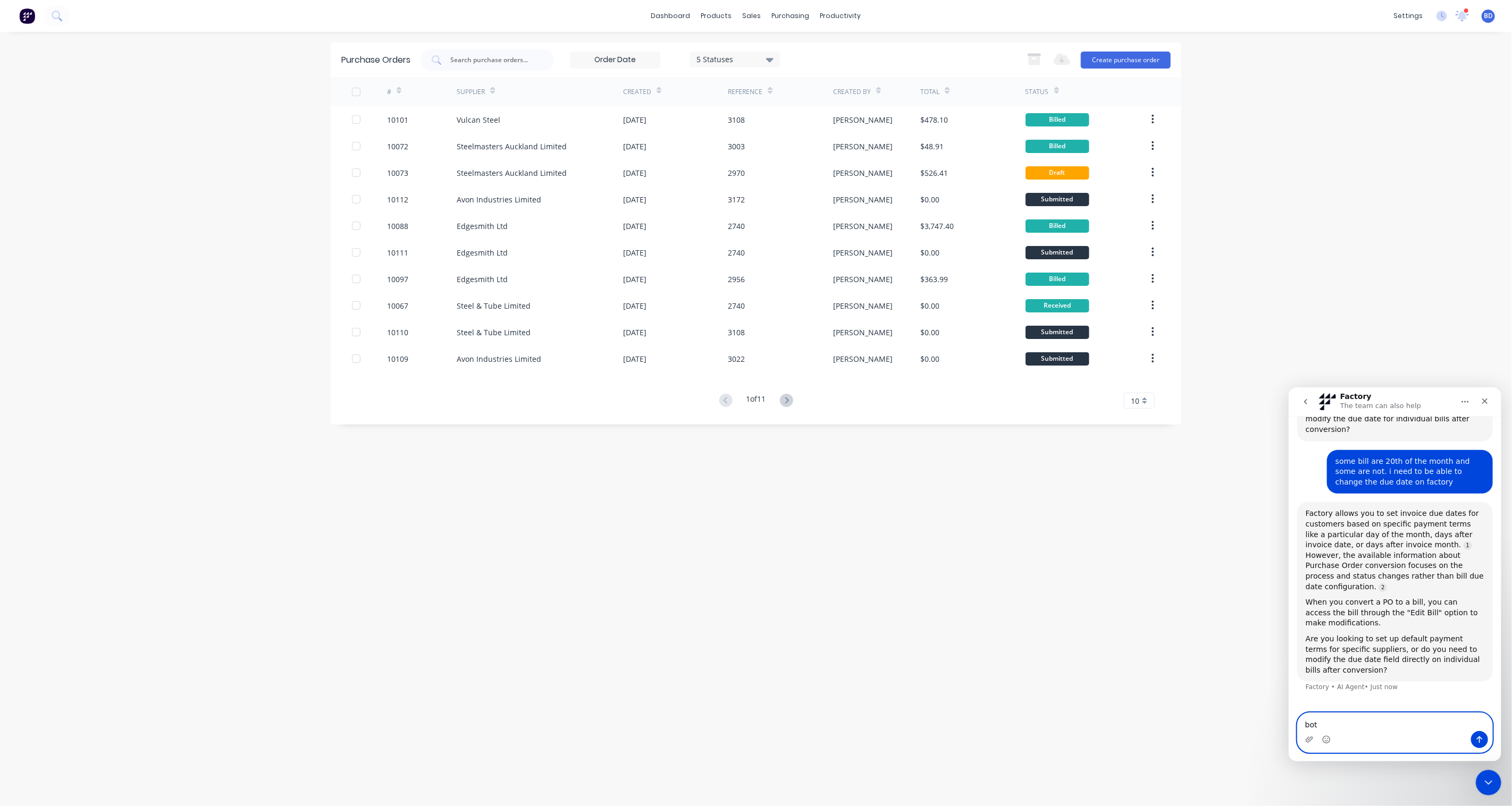
type textarea "both"
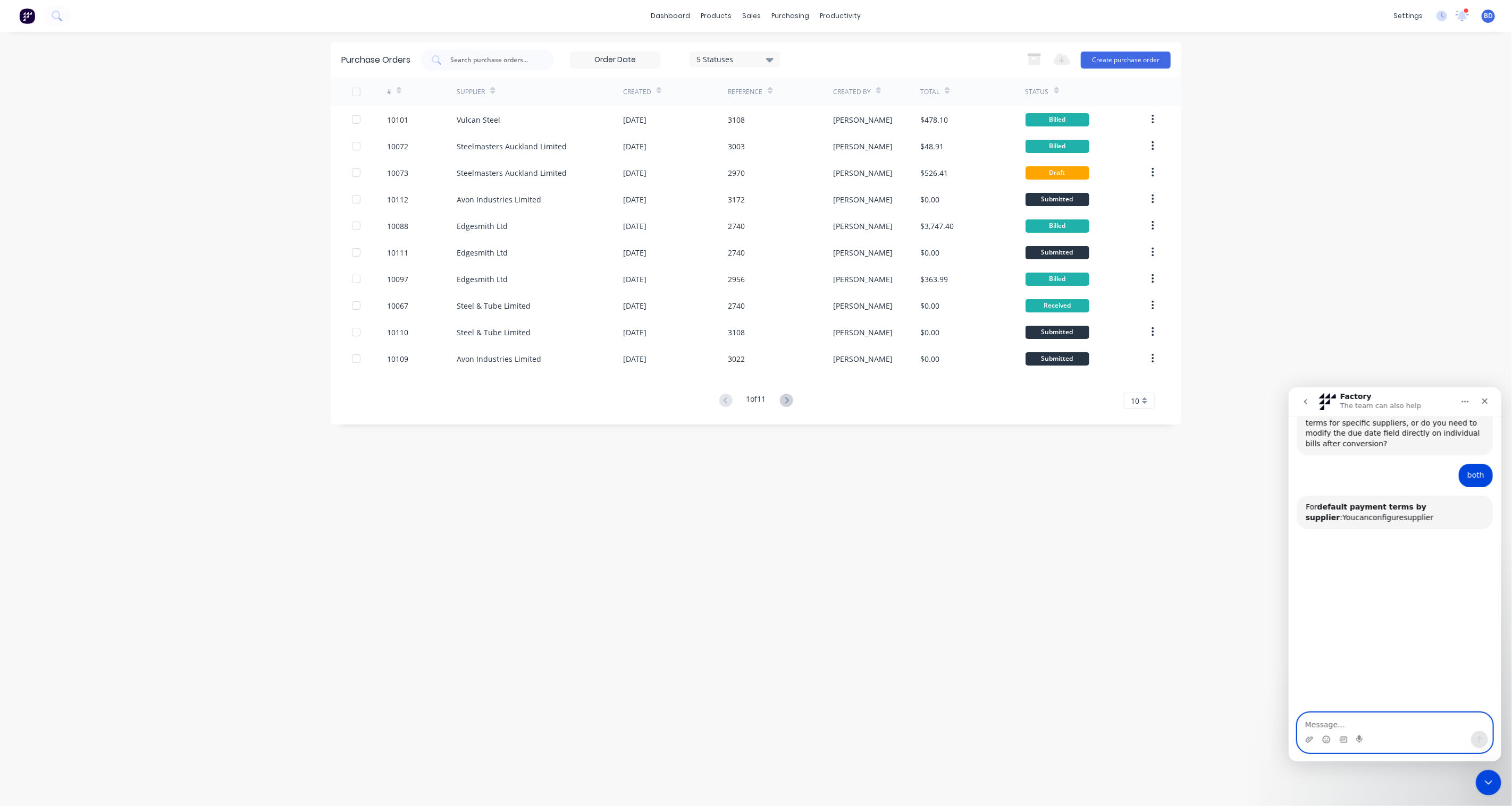
scroll to position [542, 0]
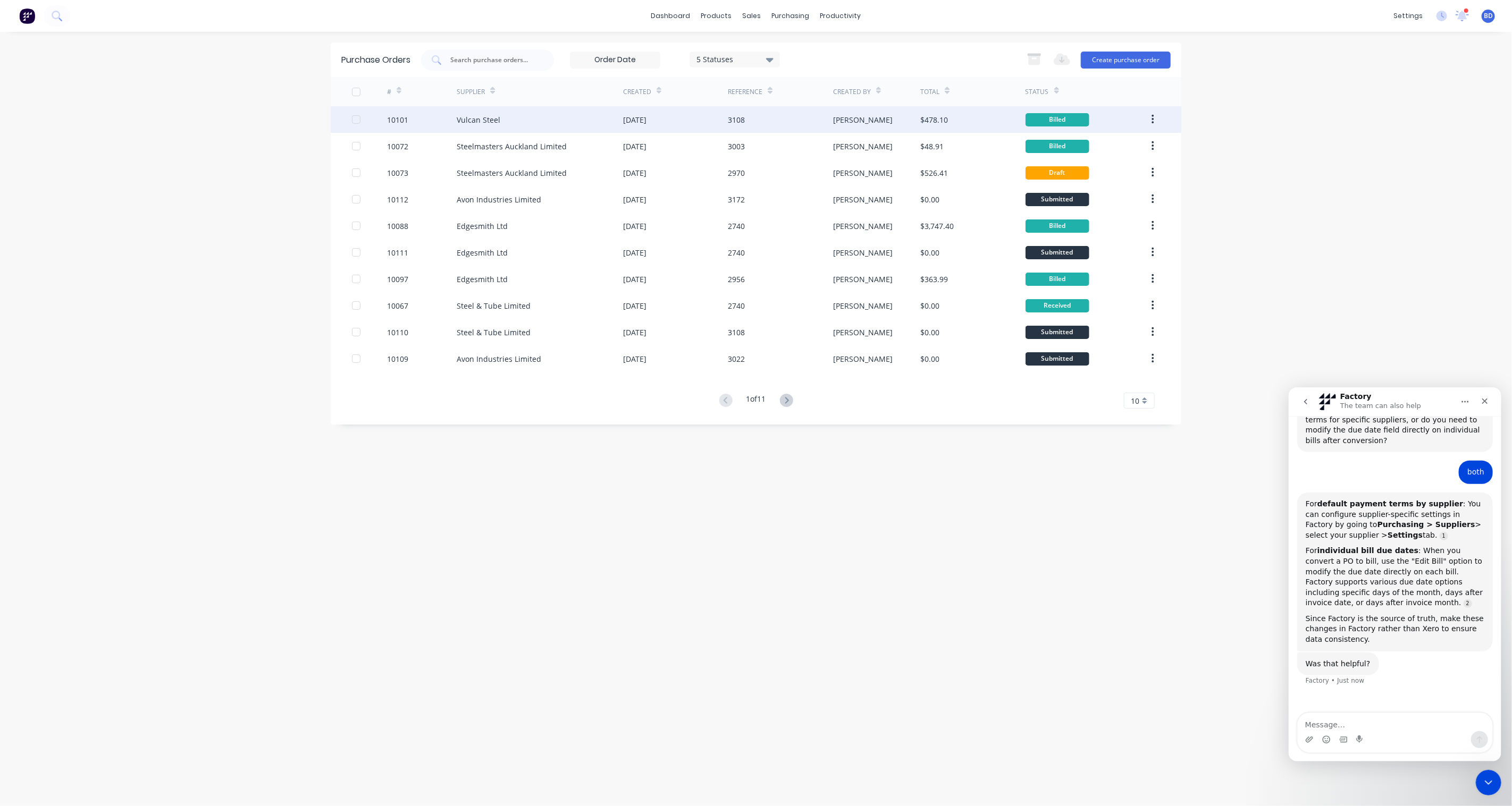
click at [494, 110] on div "Vulcan Steel" at bounding box center [540, 119] width 167 height 26
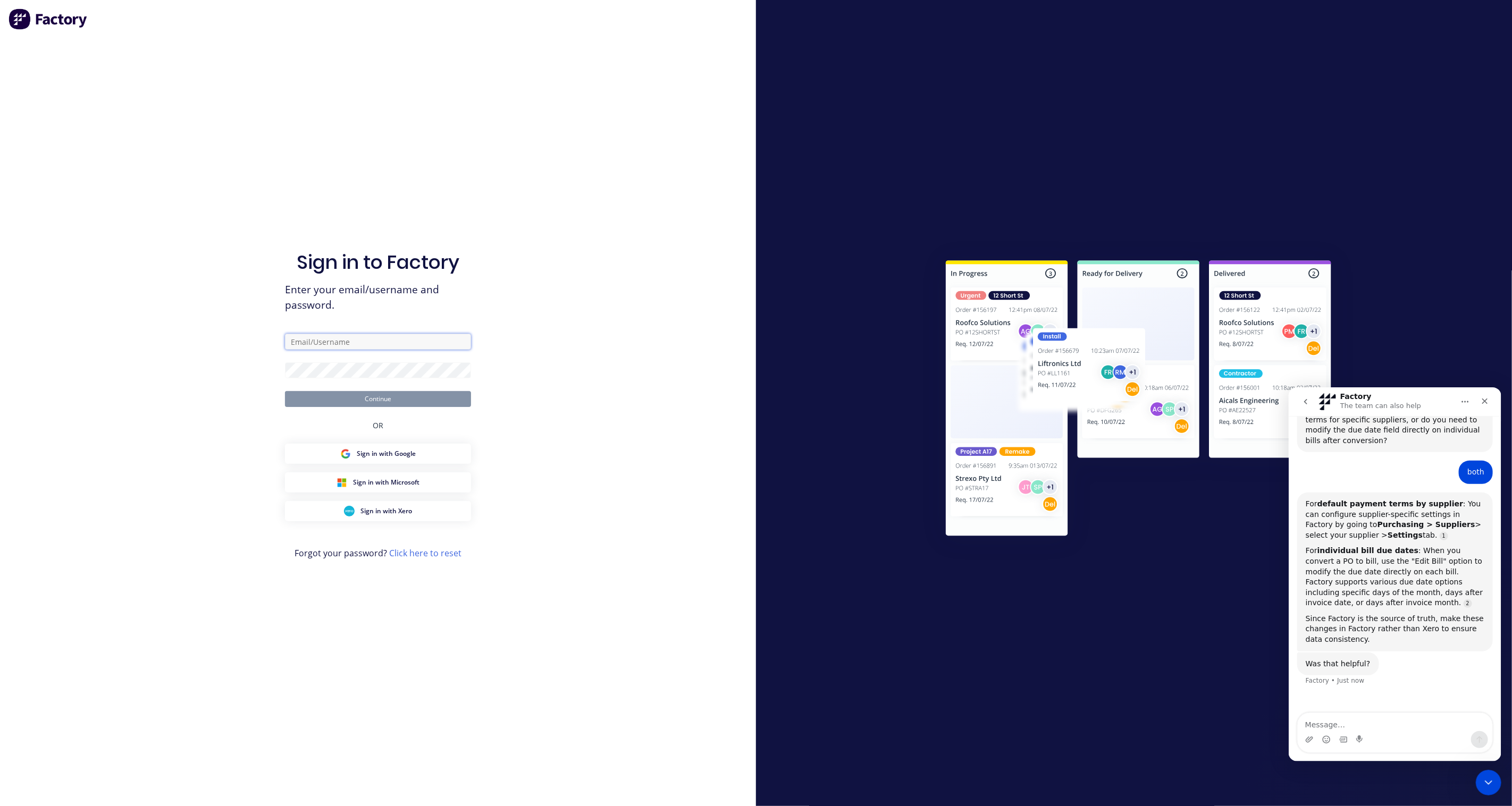
click at [419, 344] on input "text" at bounding box center [377, 341] width 186 height 16
type input "brandon.dsouza@nmi.co.nz"
click at [419, 402] on button "Continue" at bounding box center [377, 399] width 186 height 16
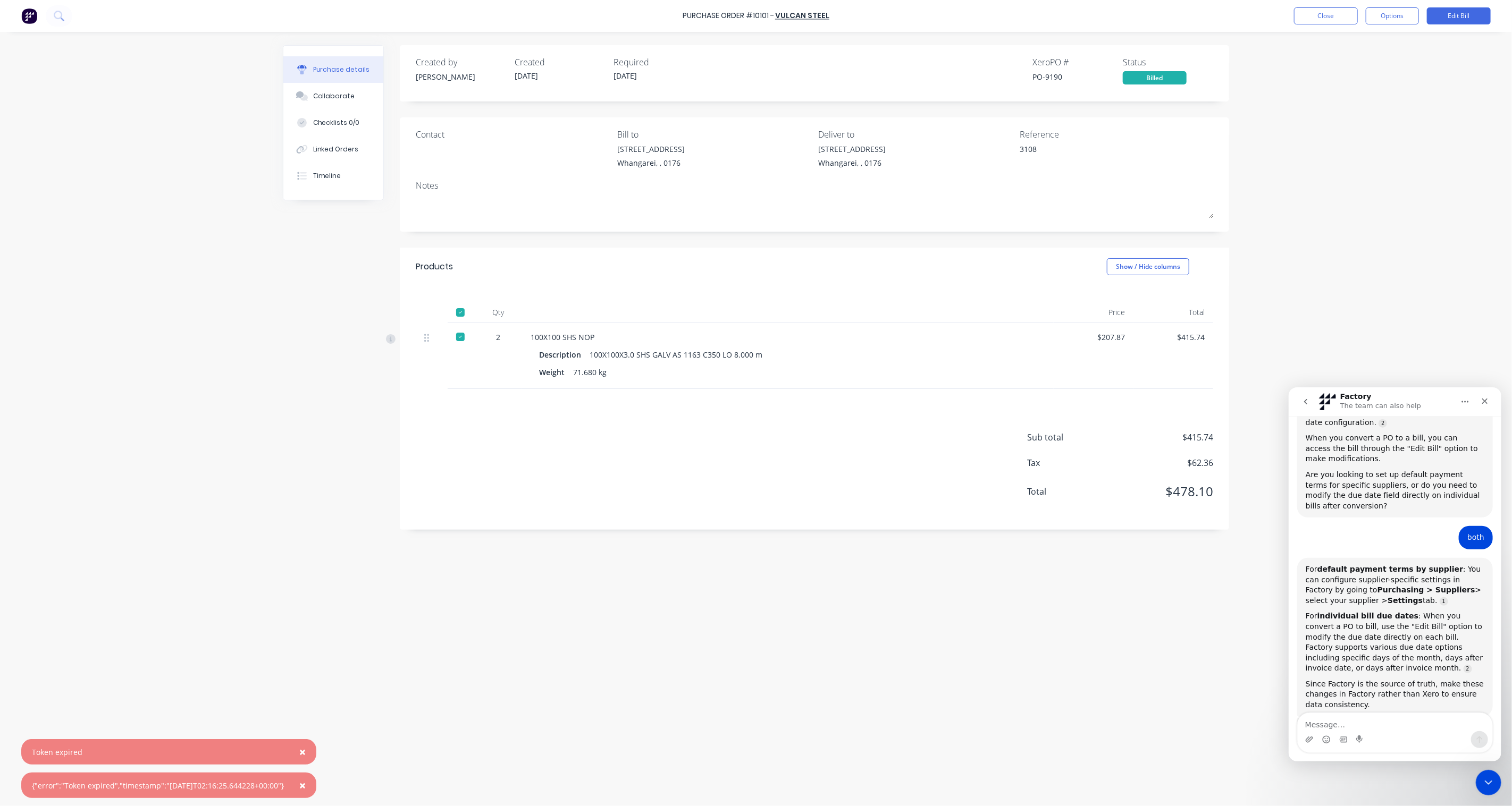
scroll to position [479, 0]
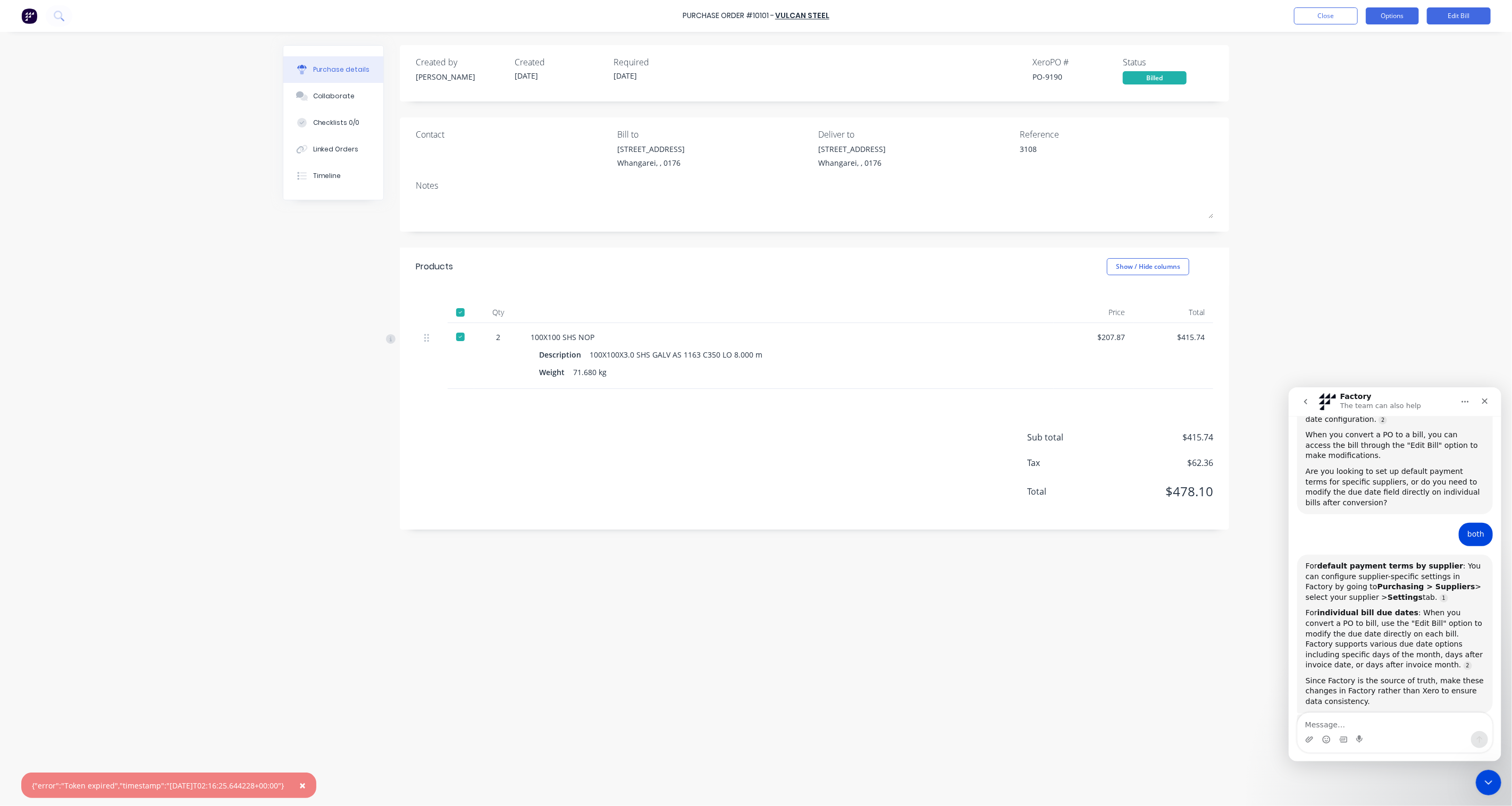
click at [1396, 19] on button "Options" at bounding box center [1392, 16] width 53 height 17
click at [1453, 30] on div "Purchase Order #10101 - Vulcan Steel Close Options Edit Bill" at bounding box center [756, 16] width 1512 height 32
click at [1459, 18] on button "Edit Bill" at bounding box center [1459, 16] width 64 height 17
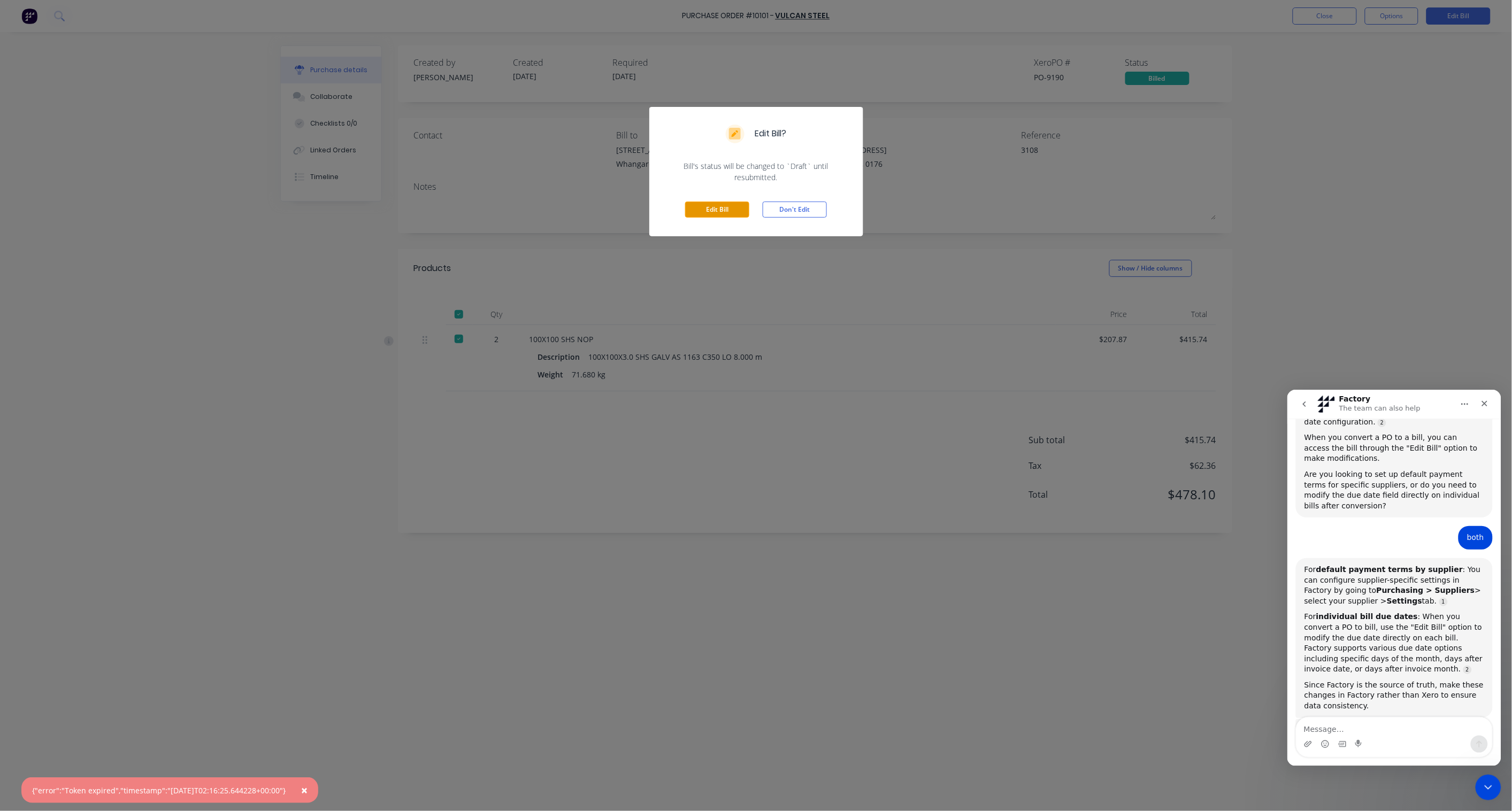
click at [736, 209] on button "Edit Bill" at bounding box center [717, 209] width 64 height 16
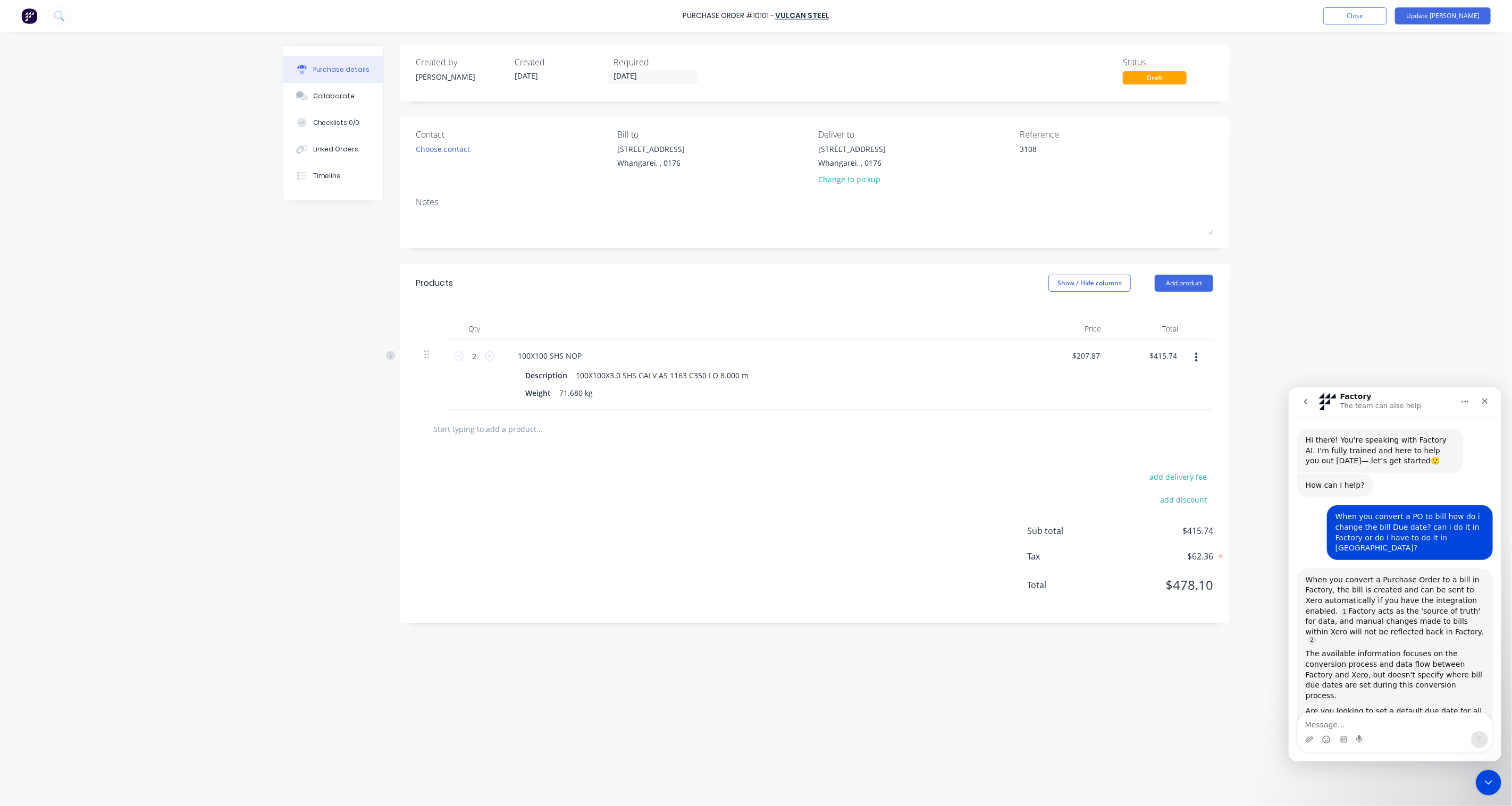
scroll to position [479, 0]
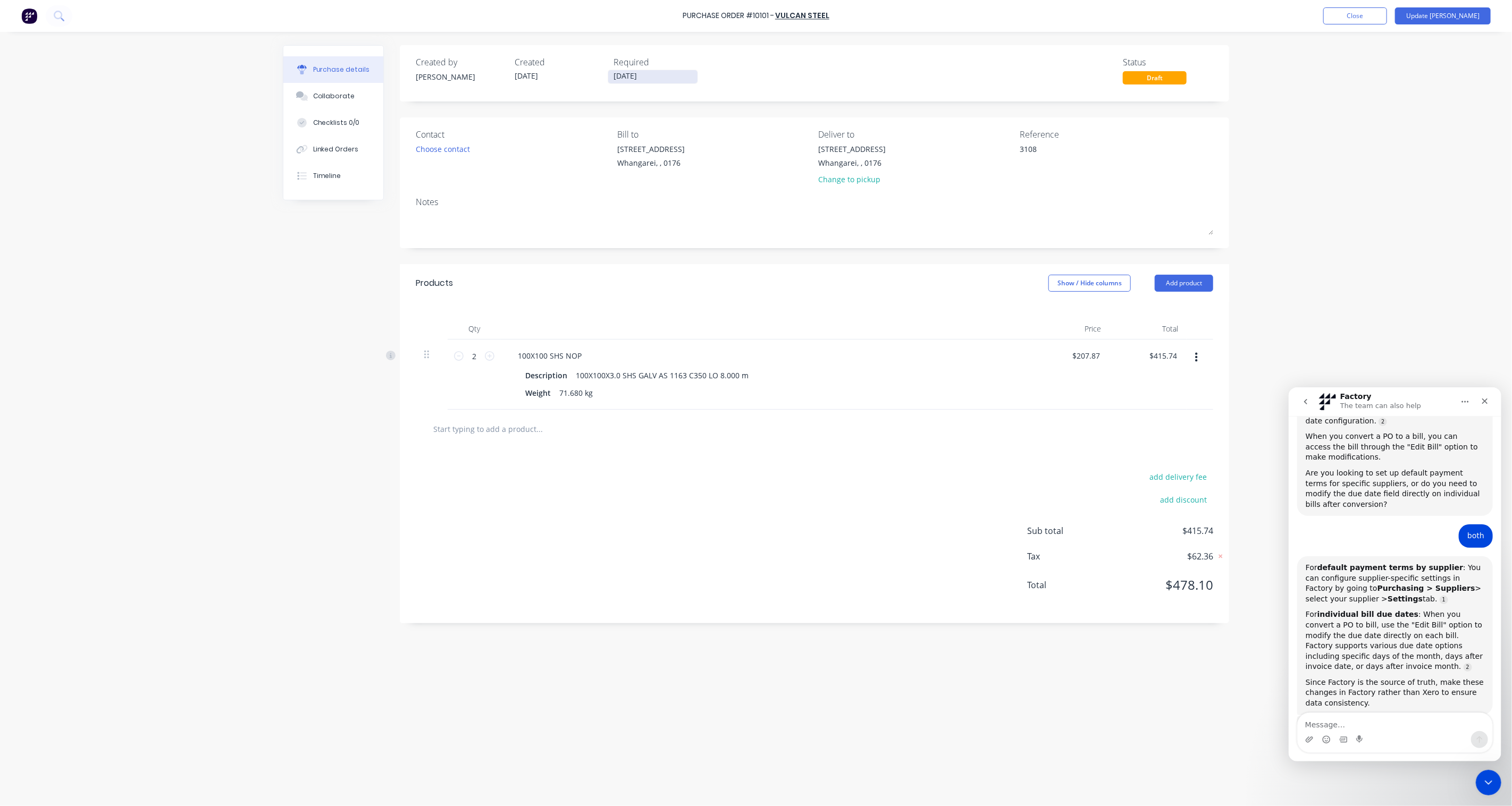
click at [665, 79] on input "[DATE]" at bounding box center [653, 77] width 89 height 13
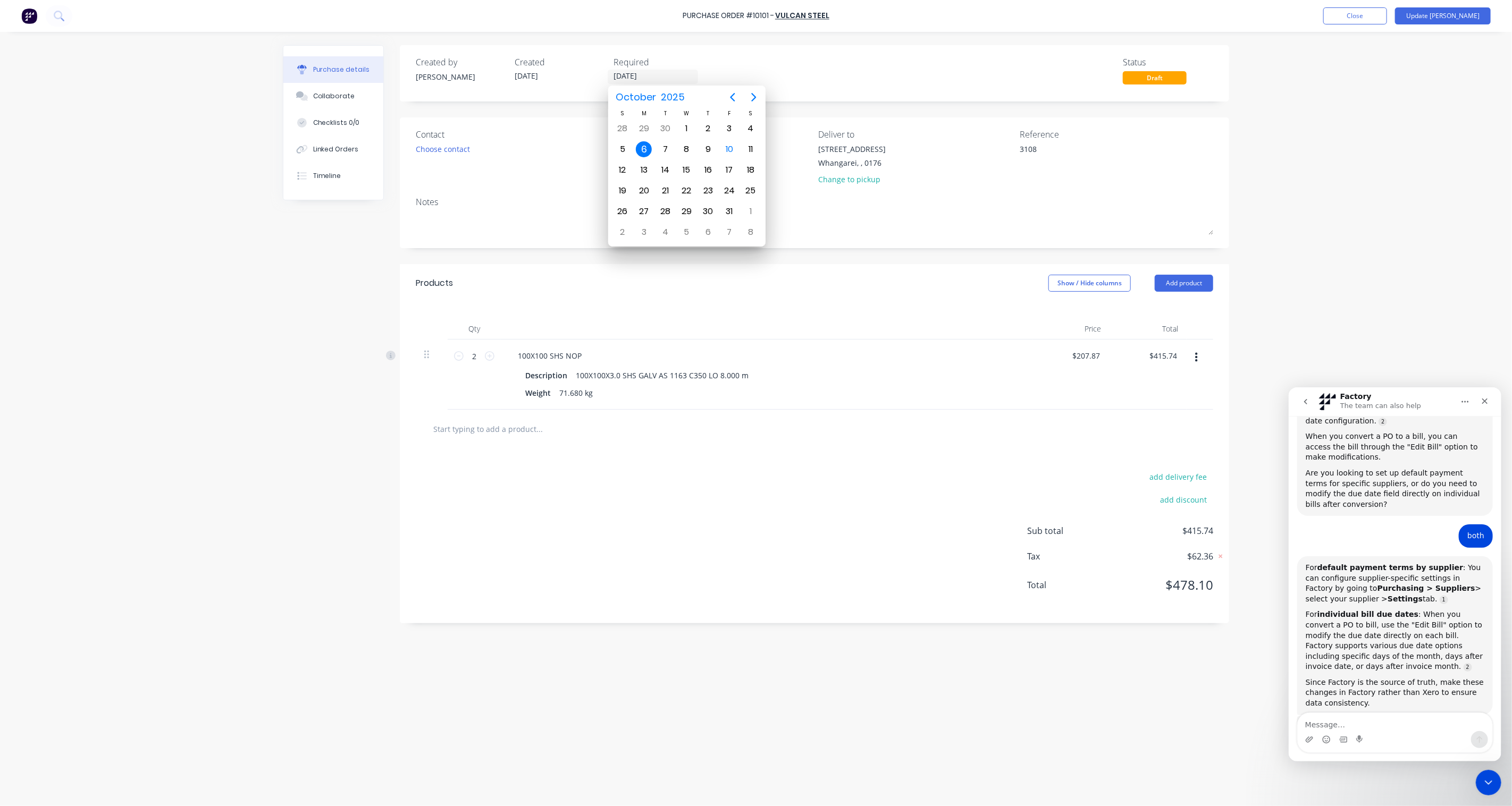
click at [867, 267] on div "Products Show / Hide columns Add product" at bounding box center [814, 283] width 829 height 38
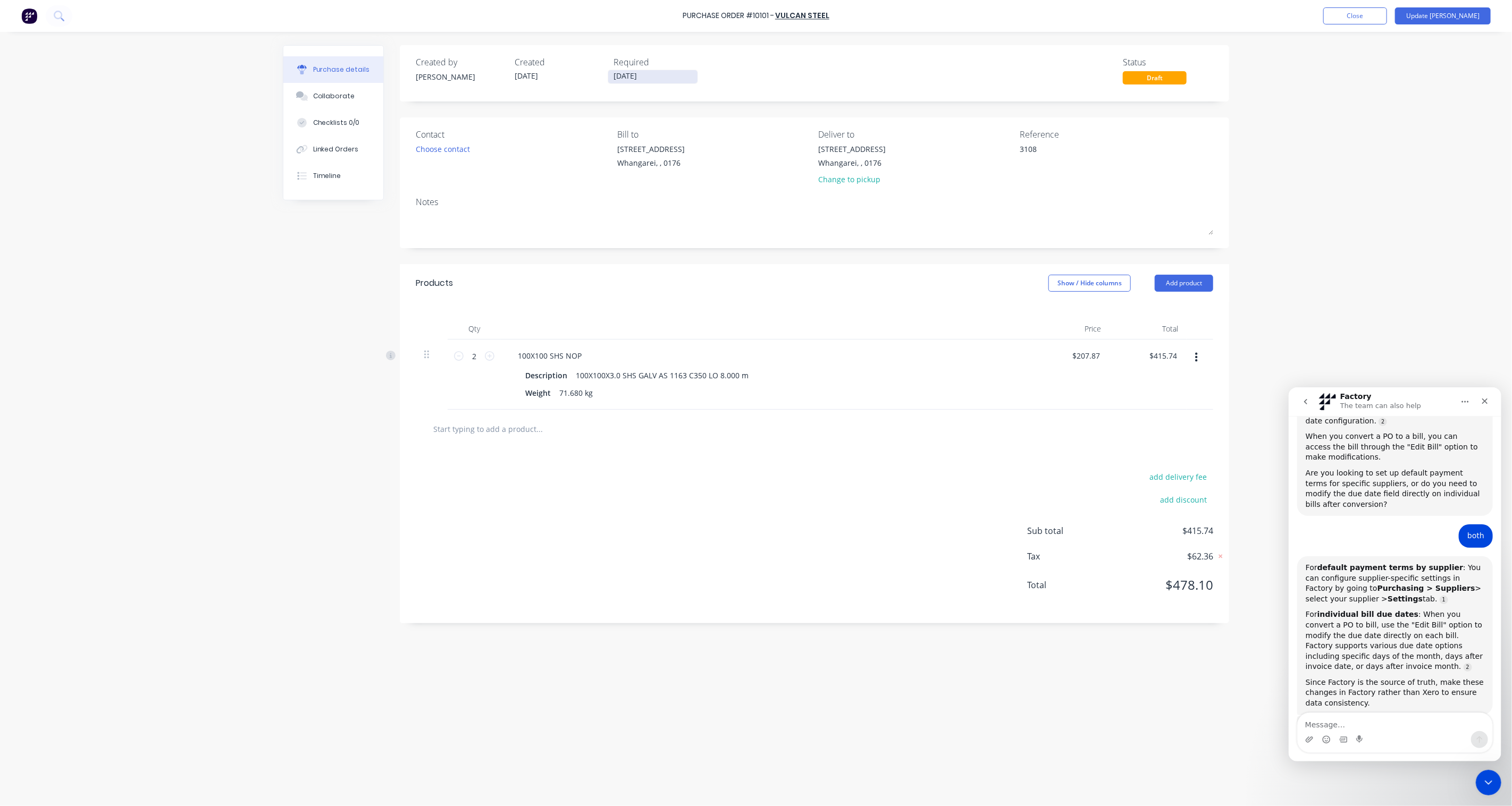
click at [644, 80] on input "[DATE]" at bounding box center [653, 77] width 89 height 13
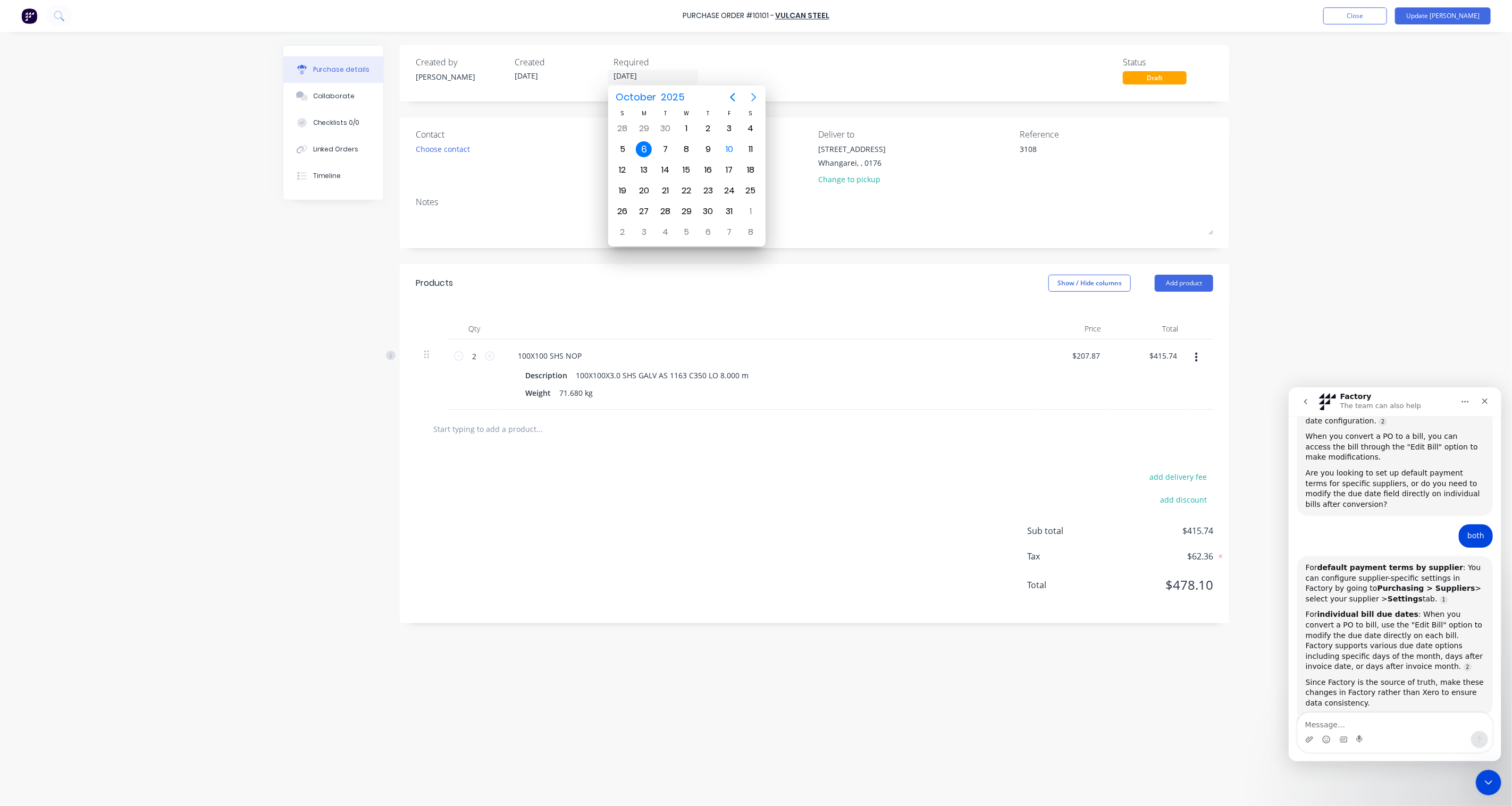
click at [757, 100] on icon "Next page" at bounding box center [754, 97] width 13 height 13
click at [626, 227] on div "30" at bounding box center [622, 232] width 16 height 16
type textarea "x"
type input "30/11/25"
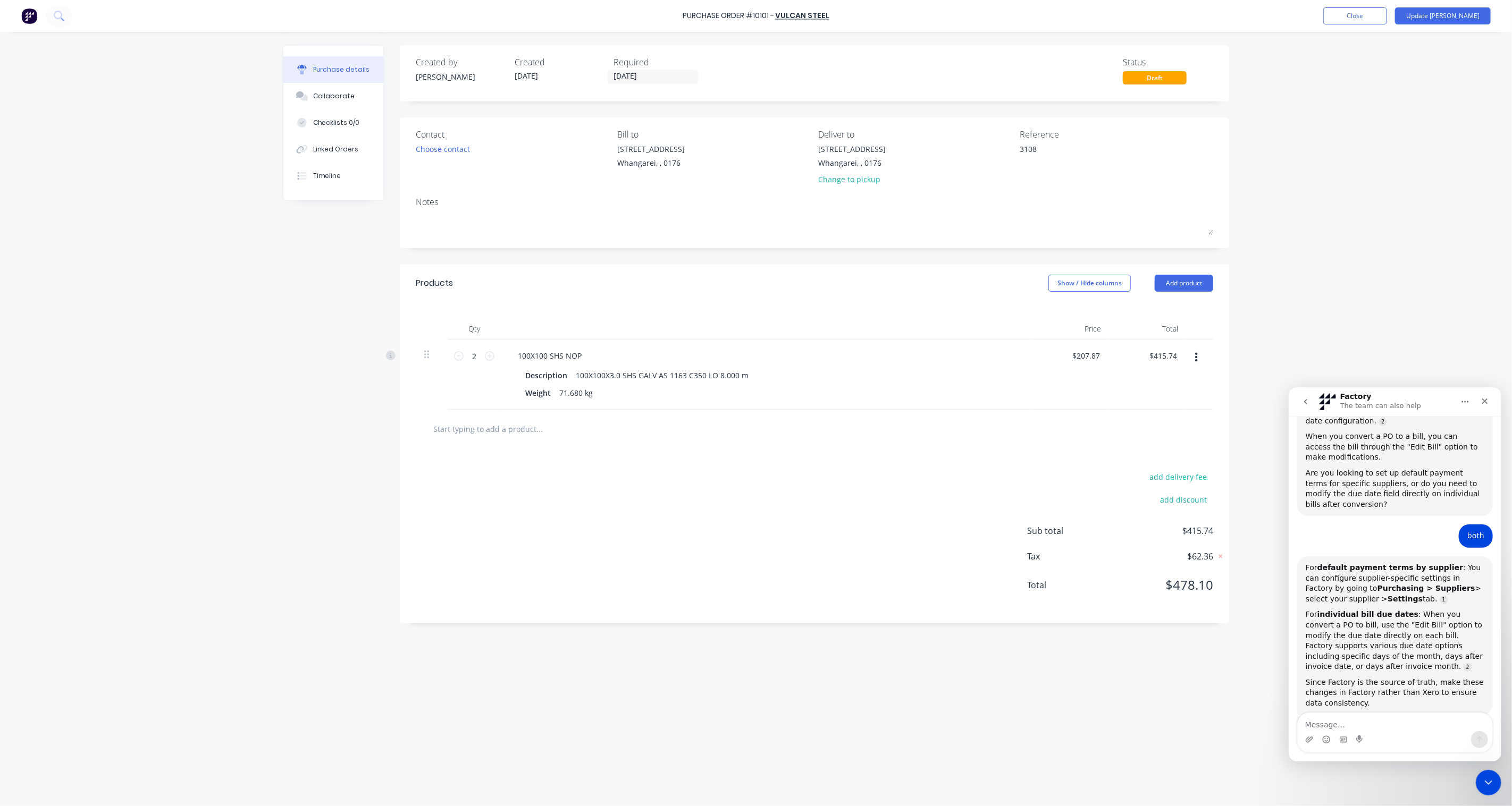
click at [742, 256] on div "Created by Paul Created 07/10/25 Required 30/11/25 Status Draft Contact Choose …" at bounding box center [814, 334] width 829 height 578
click at [1464, 20] on button "Update [PERSON_NAME]" at bounding box center [1443, 16] width 96 height 17
click at [1453, 16] on button "Update [PERSON_NAME]" at bounding box center [1443, 16] width 96 height 17
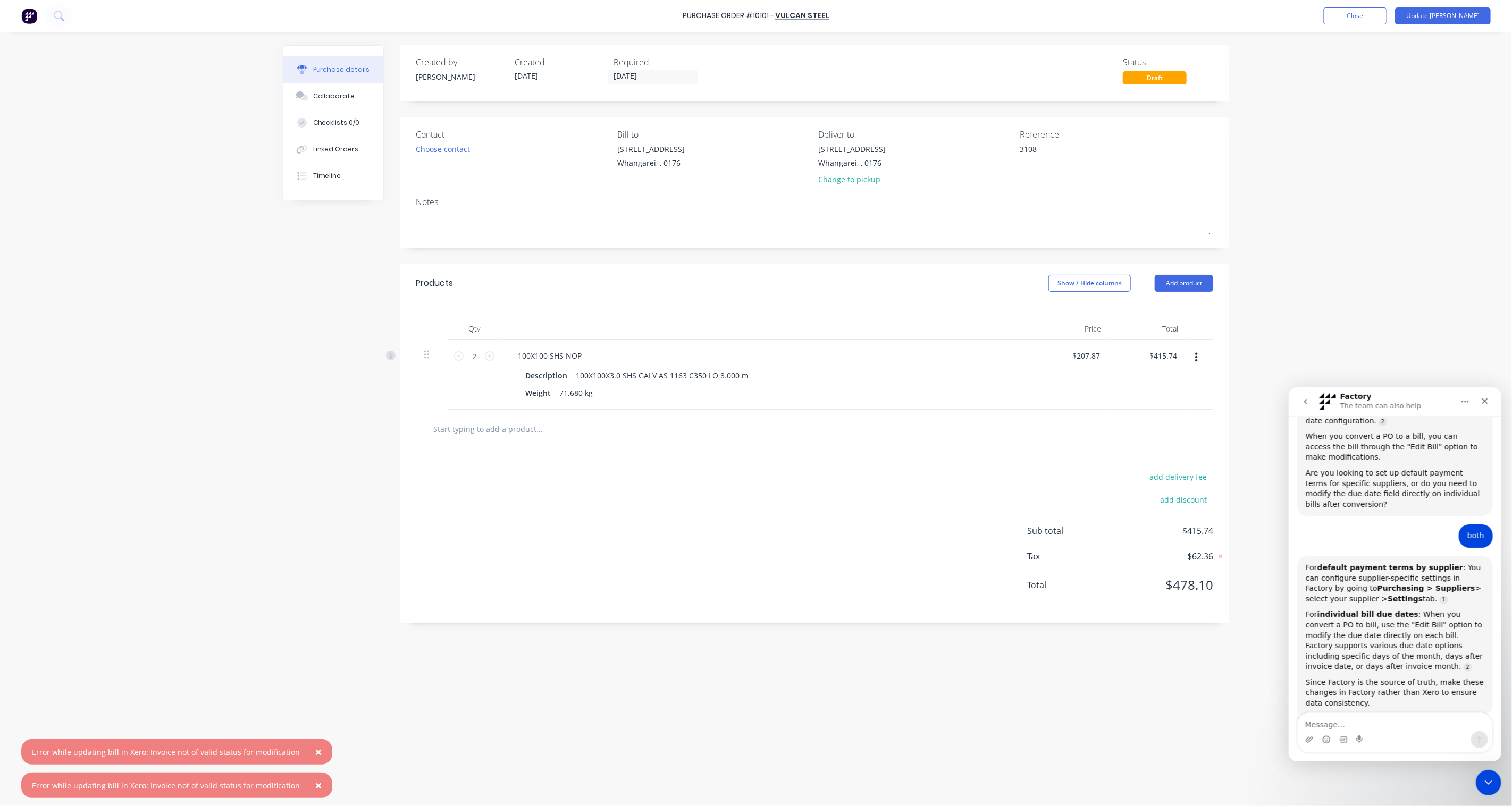
scroll to position [565, 0]
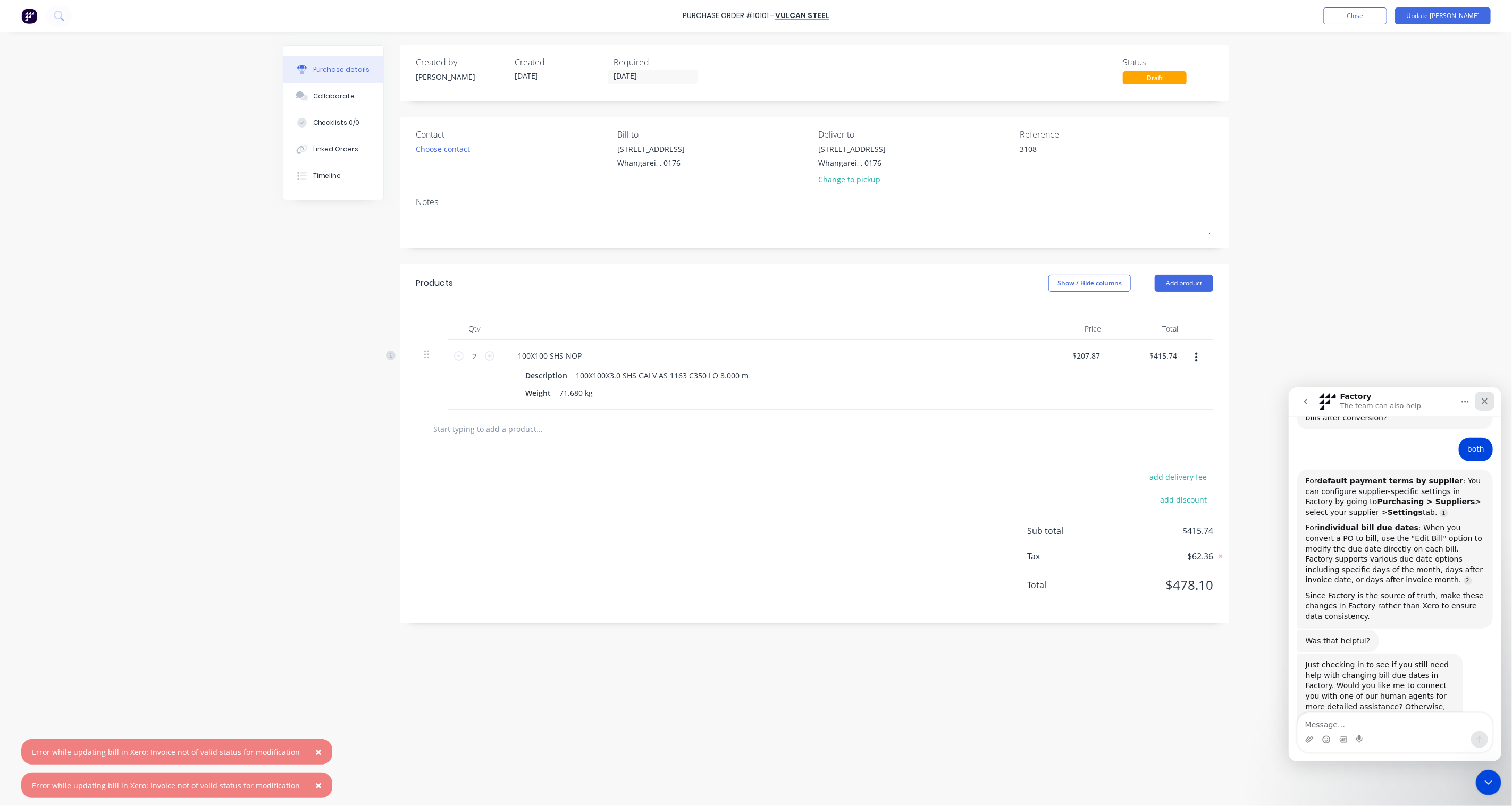
click at [1486, 406] on div "Close" at bounding box center [1484, 401] width 19 height 19
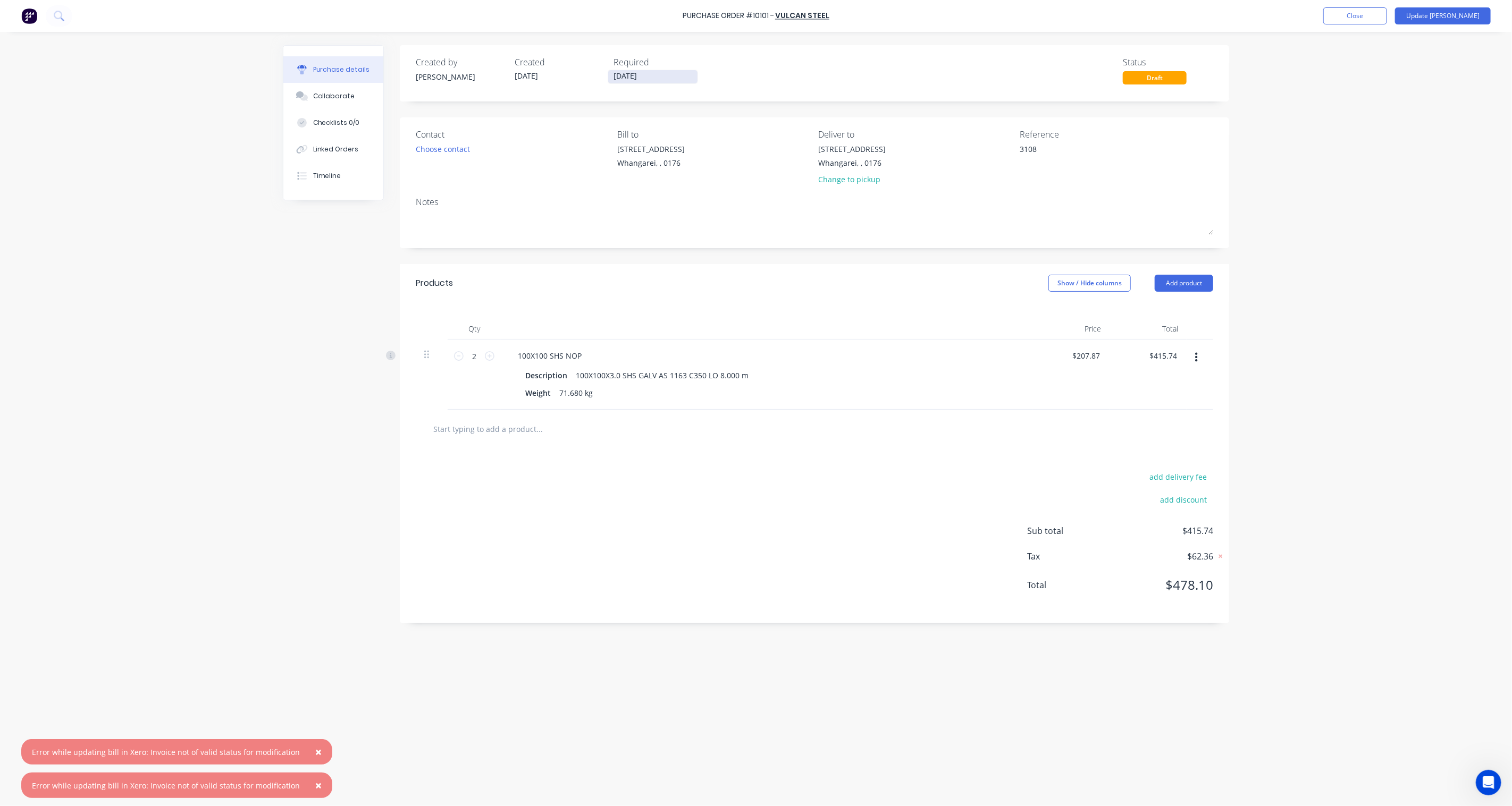
click at [644, 73] on input "30/11/25" at bounding box center [653, 77] width 89 height 13
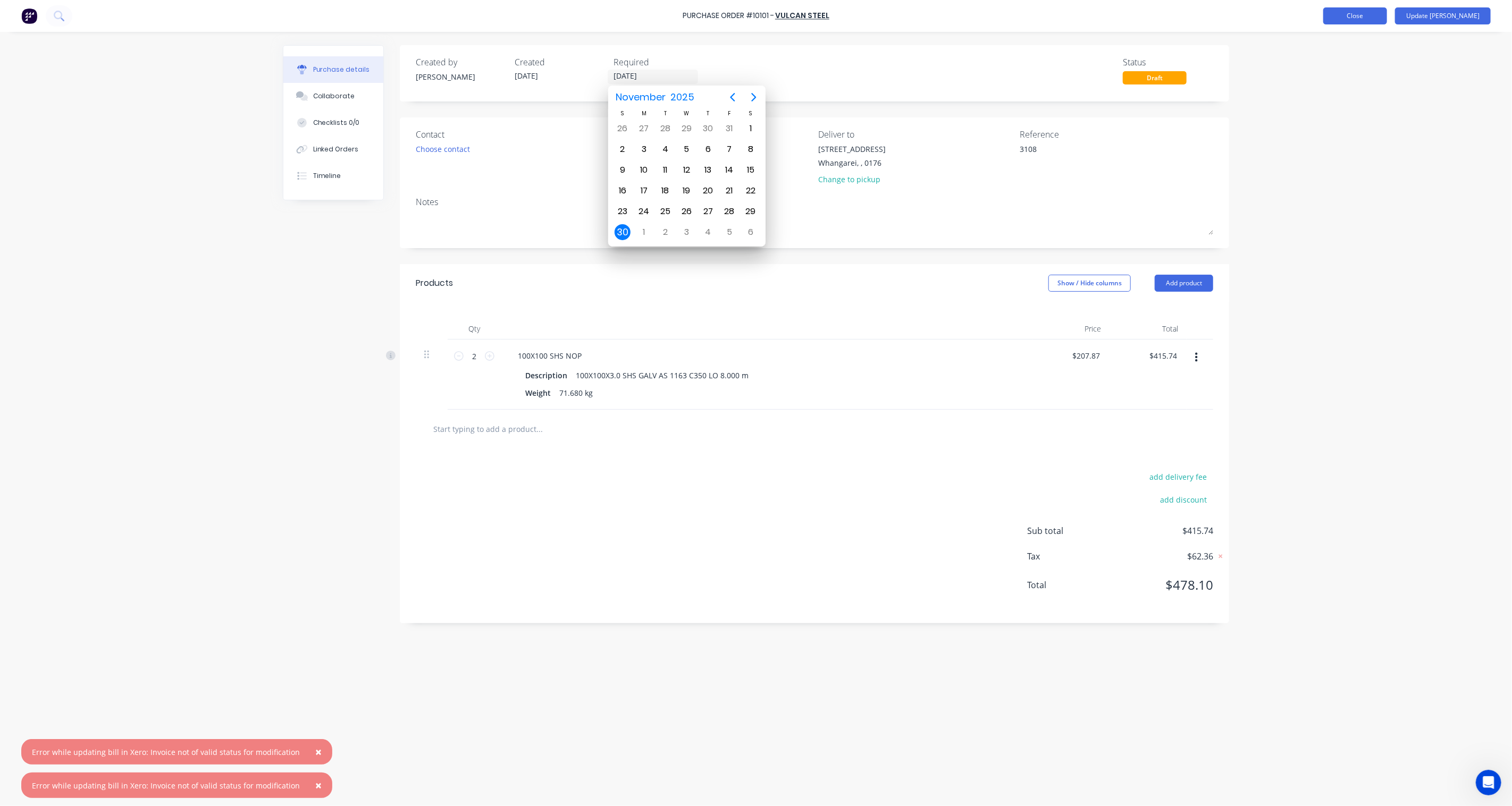
click at [1381, 18] on button "Close" at bounding box center [1355, 16] width 64 height 17
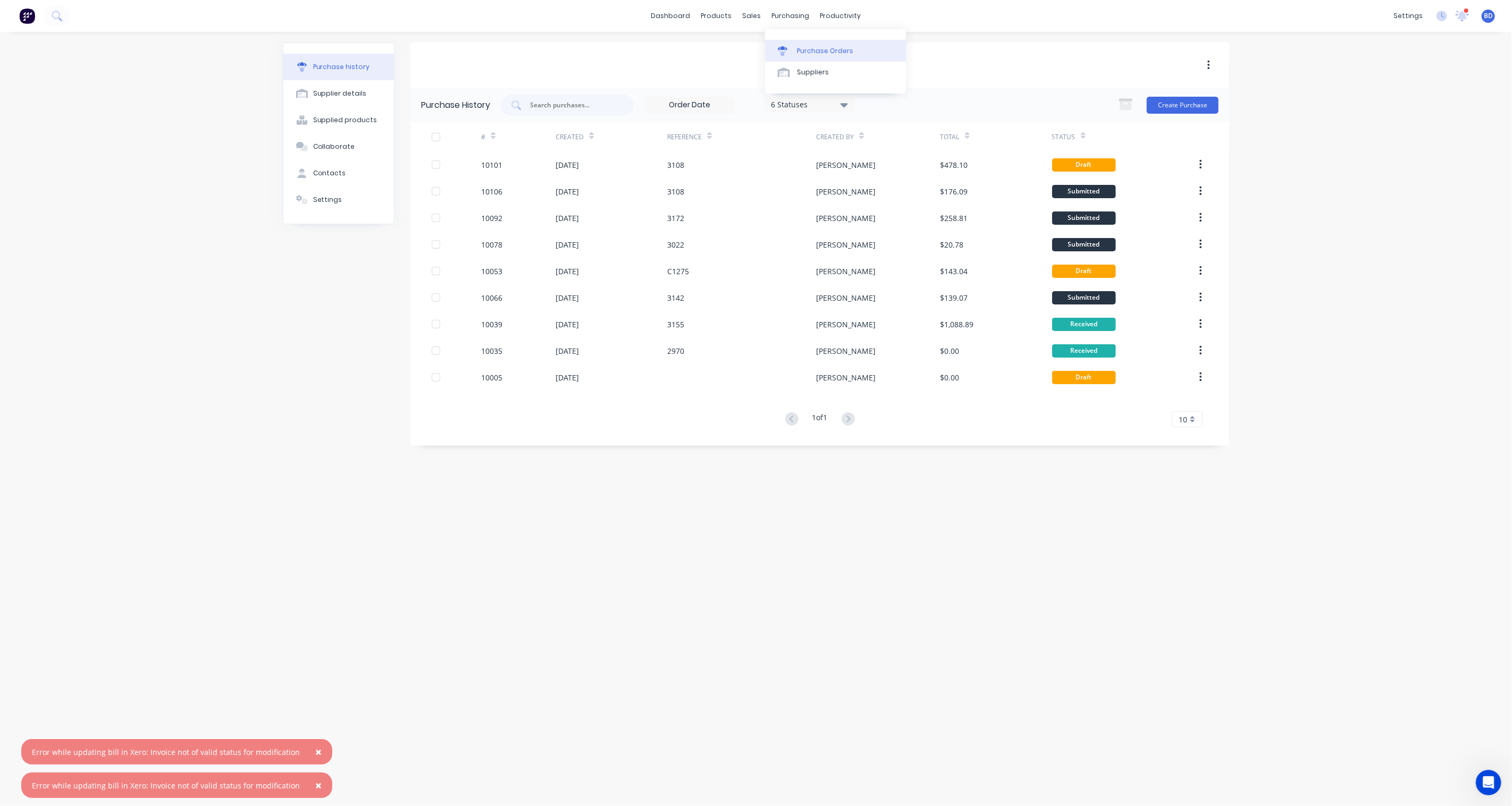
click at [814, 51] on div "Purchase Orders" at bounding box center [825, 51] width 56 height 9
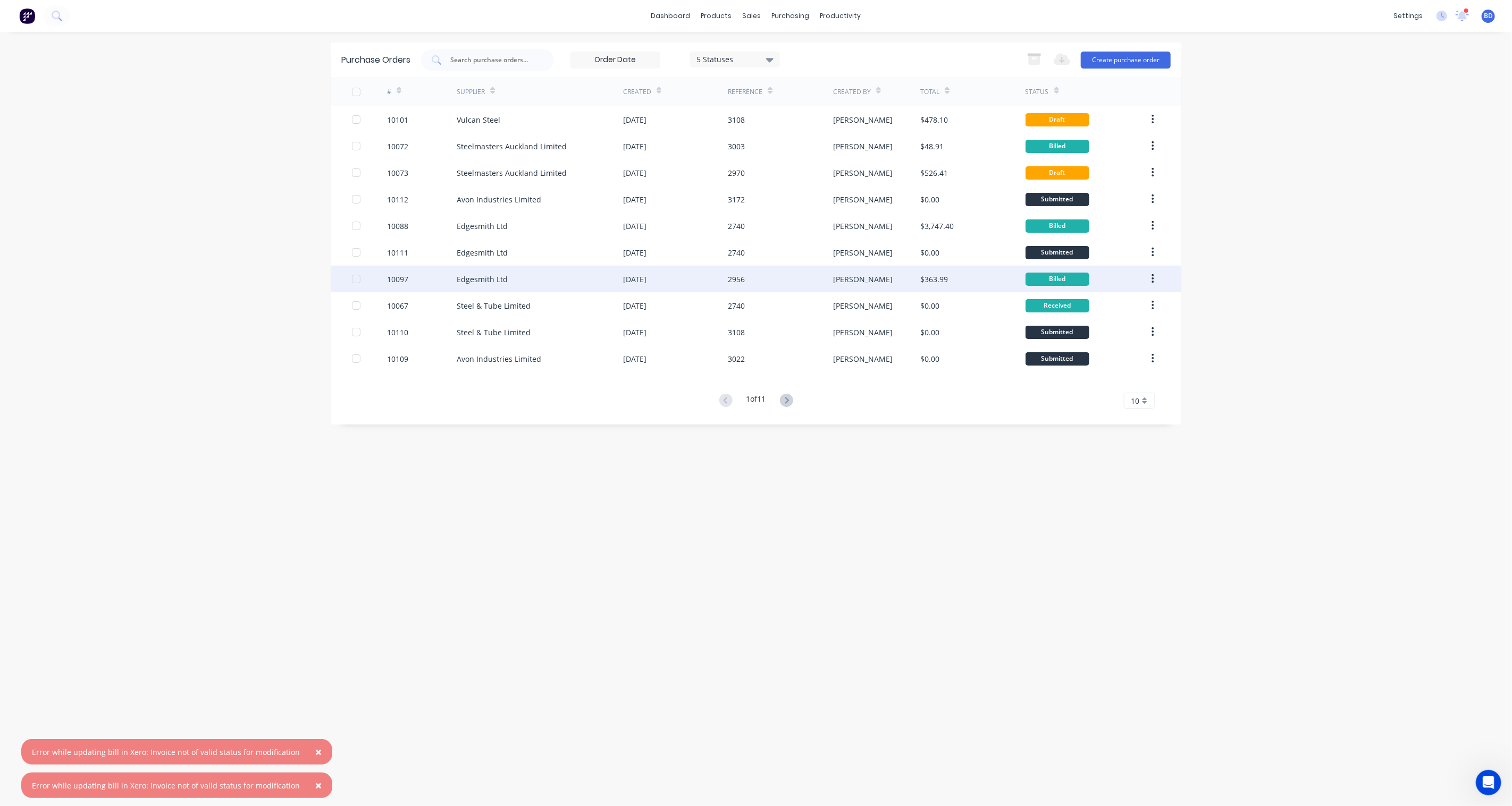
click at [485, 278] on div "Edgesmith Ltd" at bounding box center [482, 279] width 51 height 11
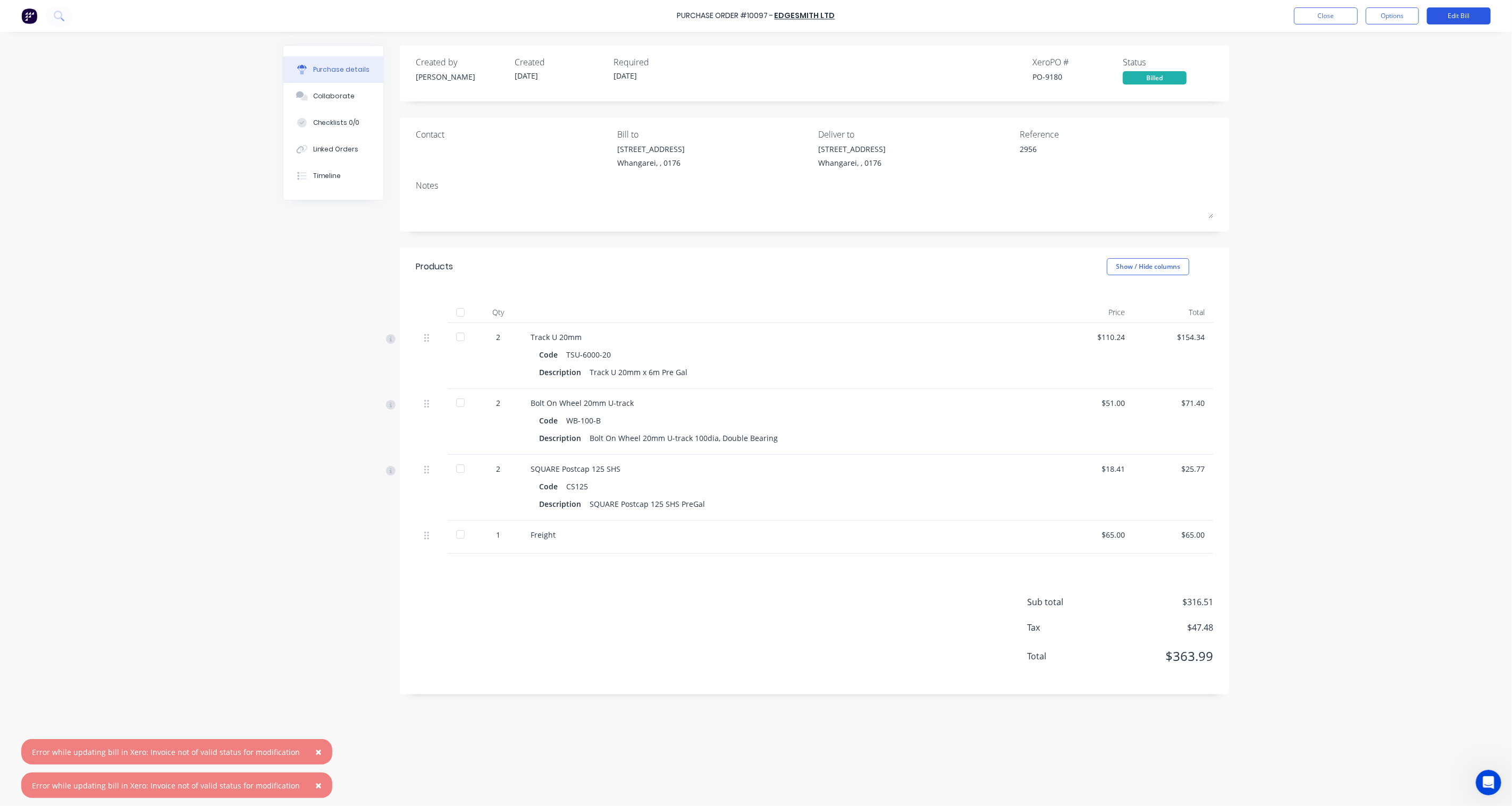
click at [1459, 16] on button "Edit Bill" at bounding box center [1459, 16] width 64 height 17
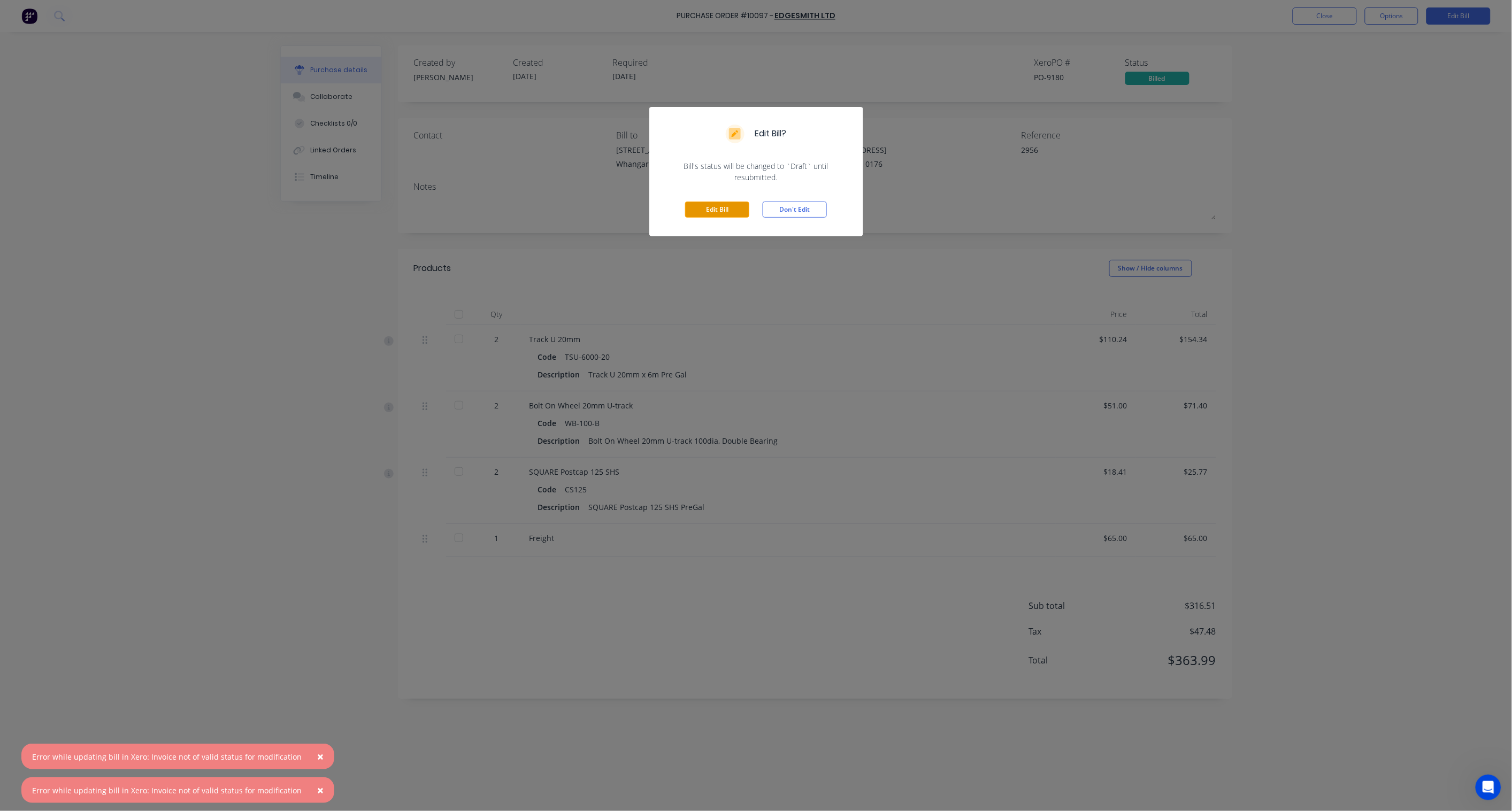
click at [730, 205] on button "Edit Bill" at bounding box center [717, 209] width 64 height 16
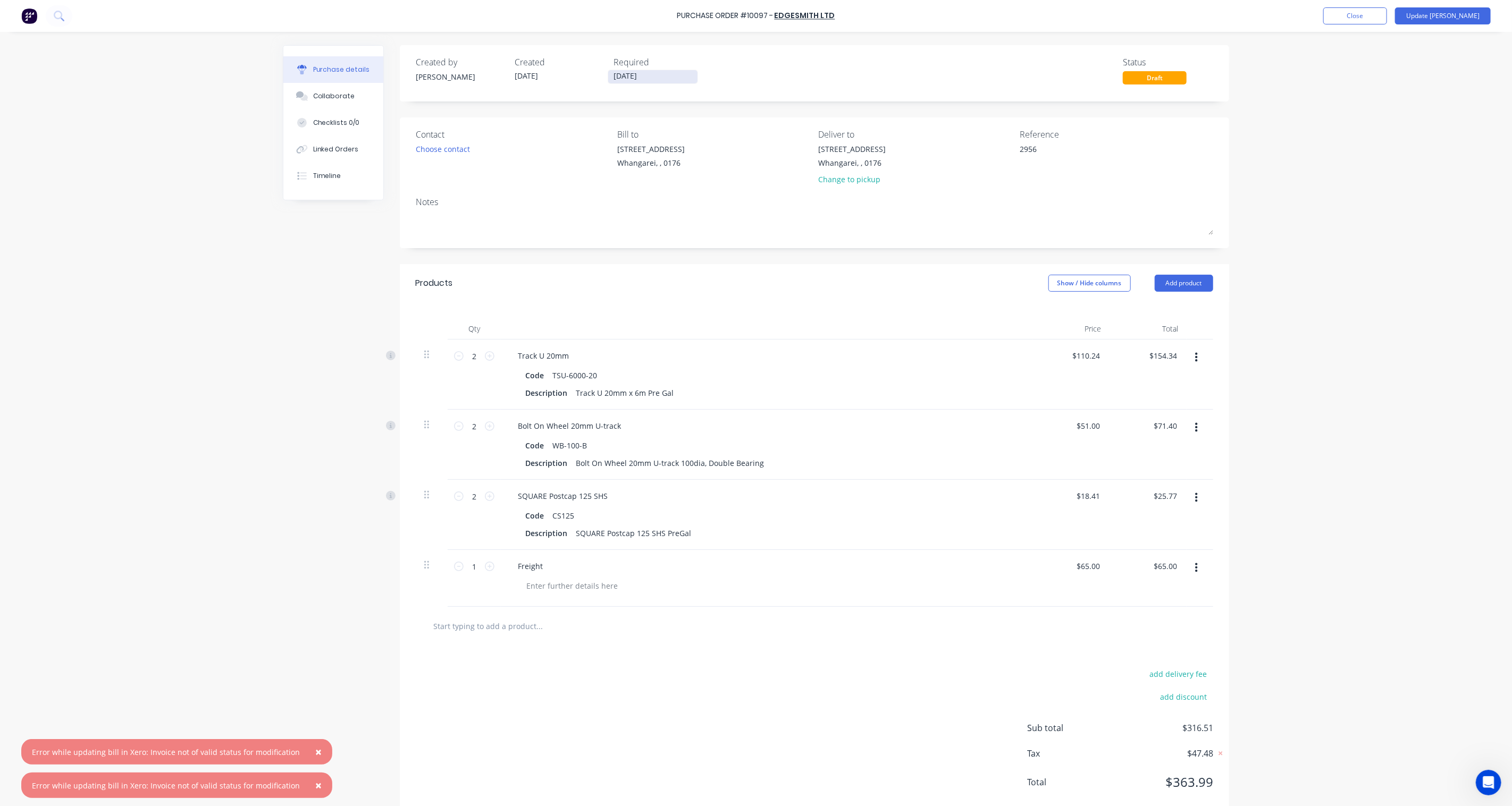
click at [629, 74] on input "01/10/25" at bounding box center [653, 77] width 89 height 13
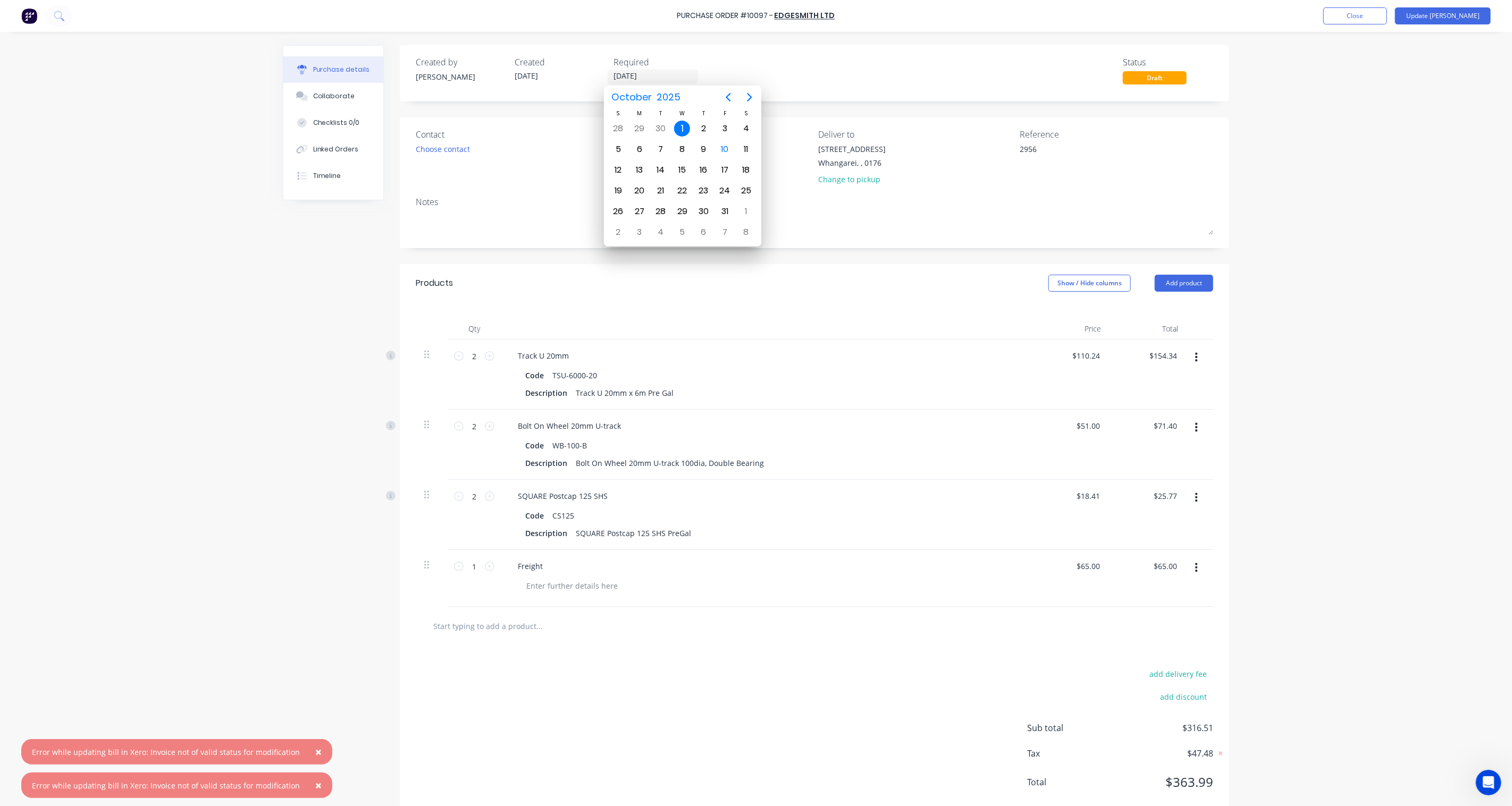
click at [1430, 142] on div "× Error while updating bill in Xero: Invoice not of valid status for modificati…" at bounding box center [756, 403] width 1512 height 806
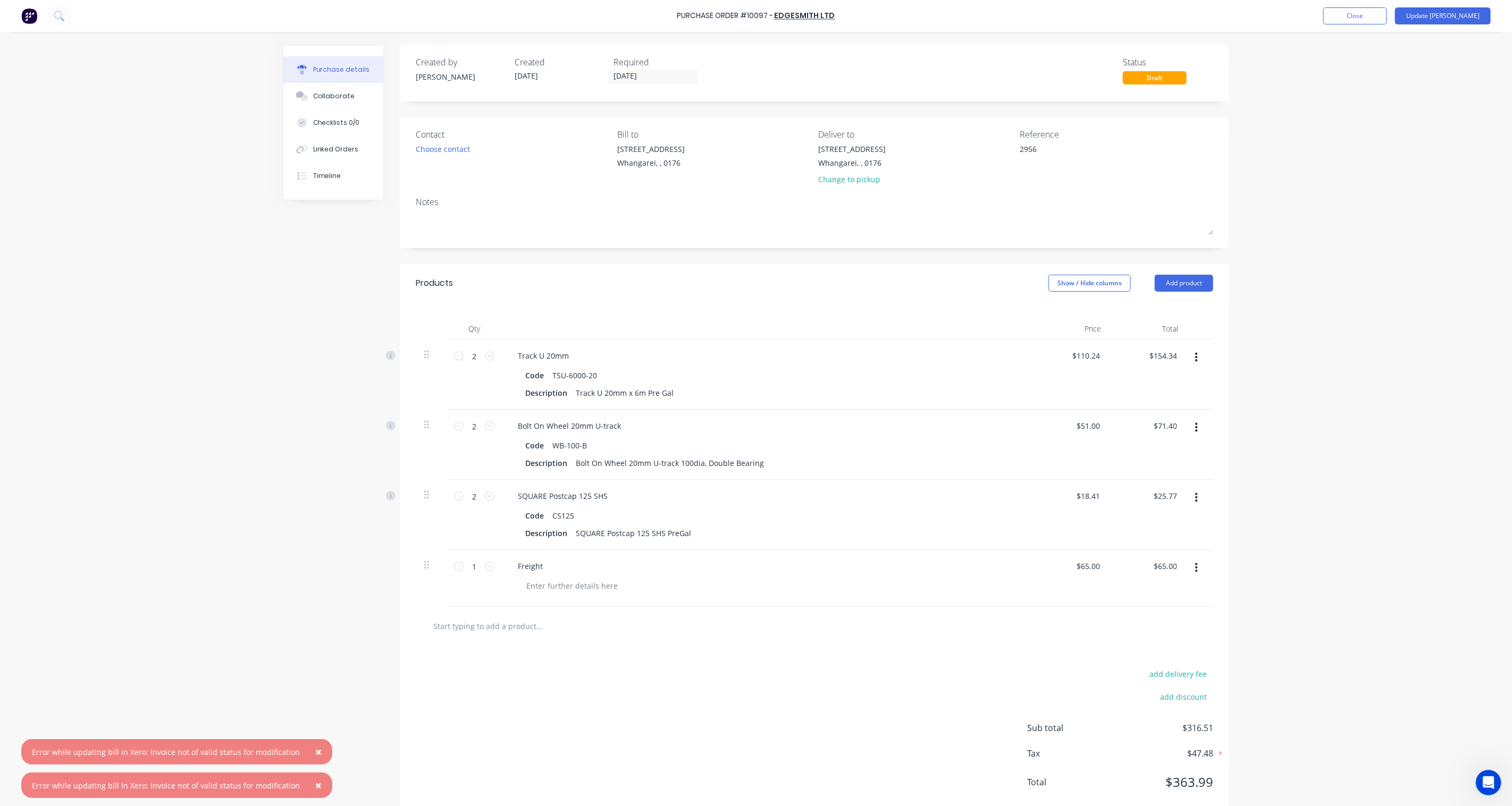
click at [315, 753] on span "×" at bounding box center [318, 751] width 6 height 15
click at [315, 783] on span "×" at bounding box center [318, 785] width 6 height 15
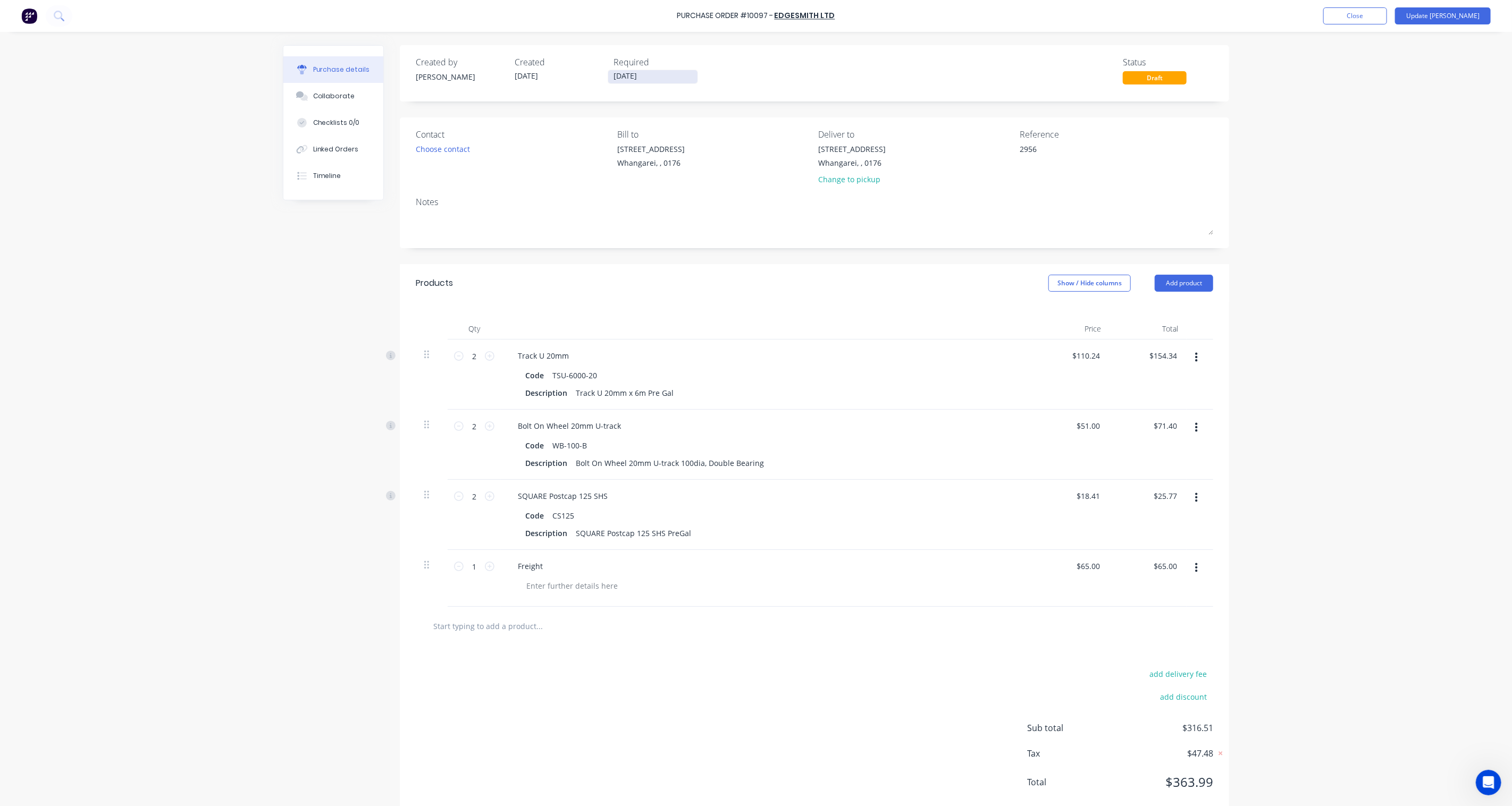
click at [634, 77] on input "01/10/25" at bounding box center [653, 77] width 89 height 13
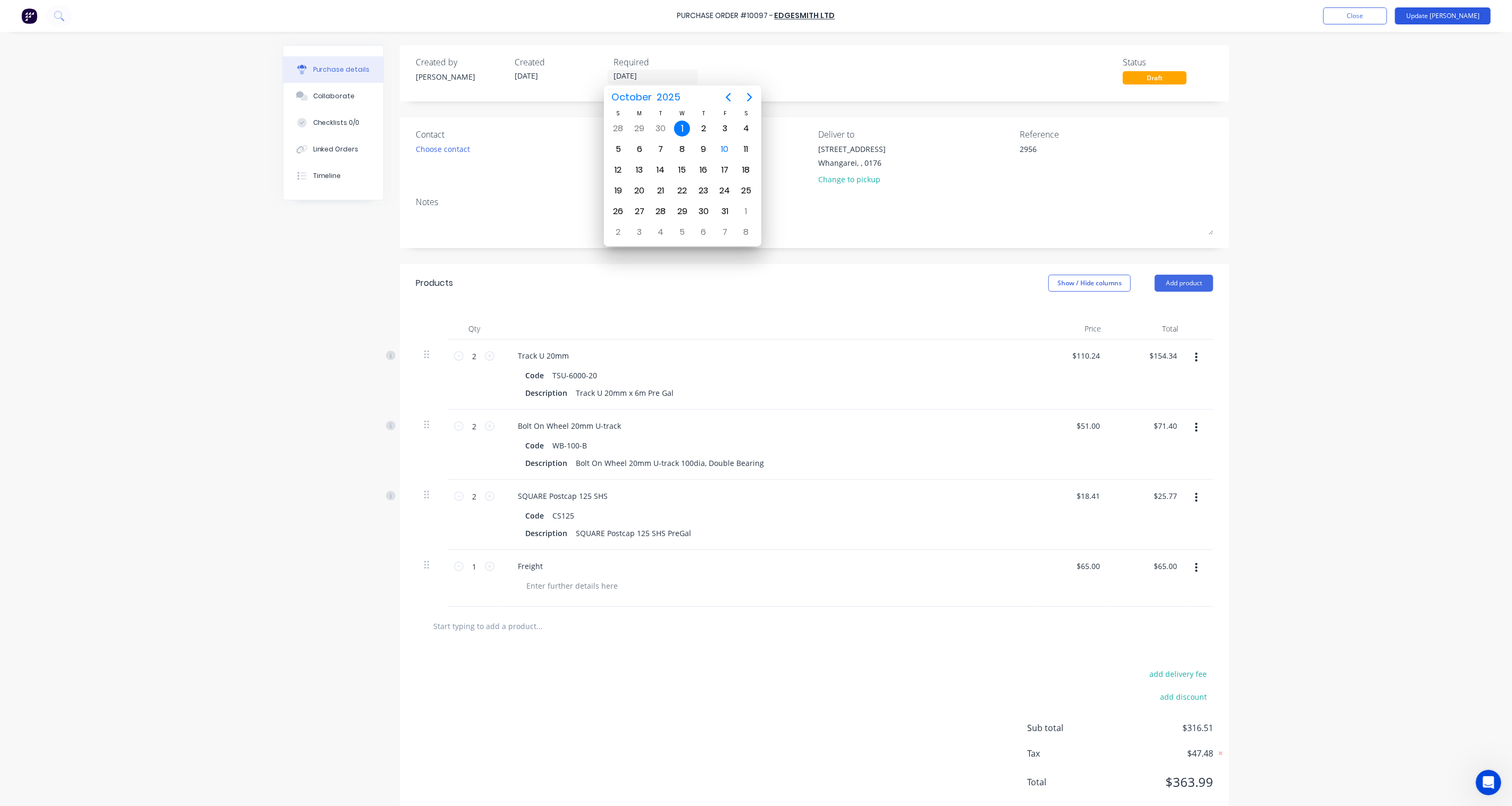
click at [1479, 17] on button "Update [PERSON_NAME]" at bounding box center [1443, 16] width 96 height 17
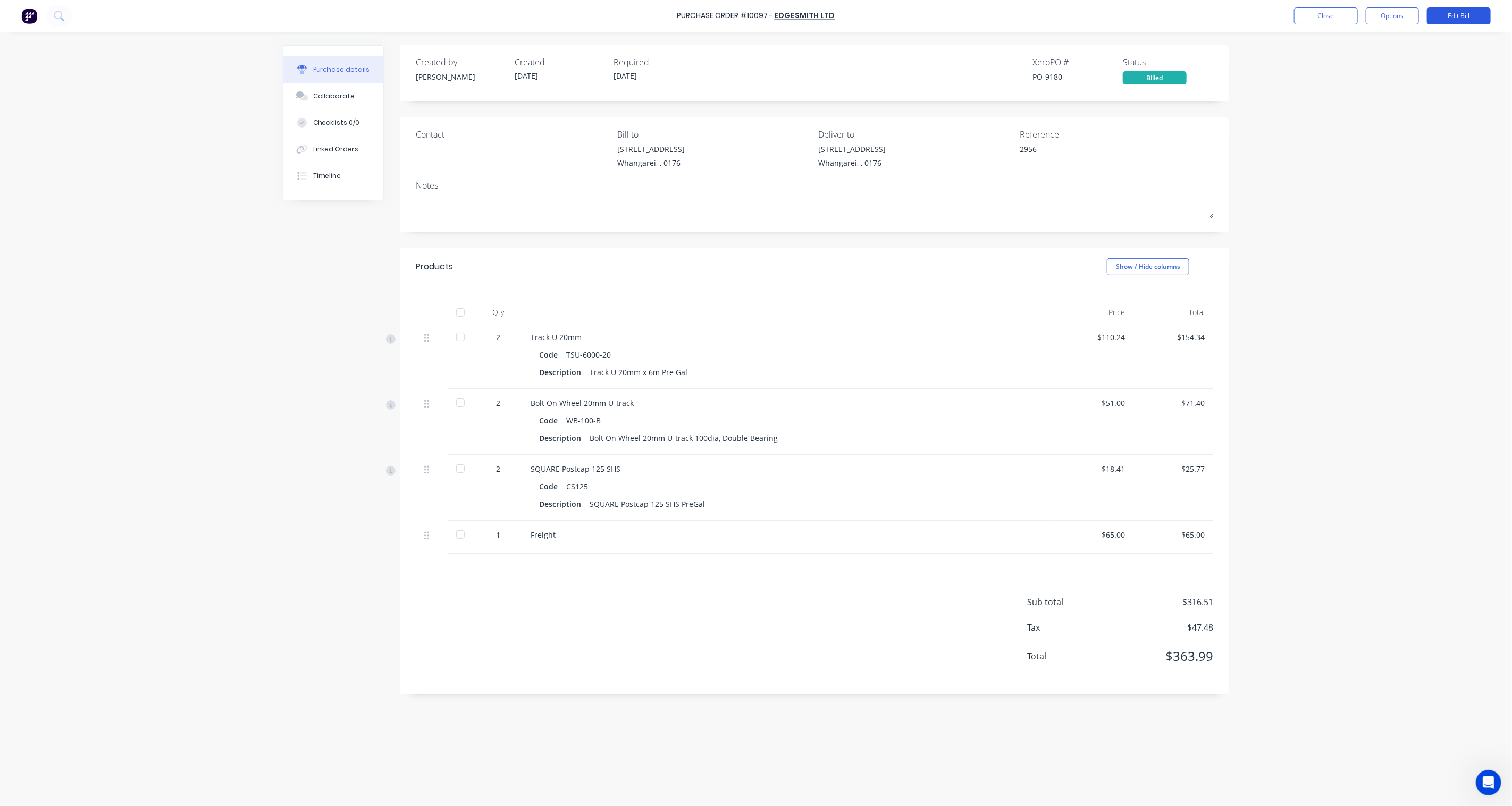
click at [1457, 16] on button "Edit Bill" at bounding box center [1459, 16] width 64 height 17
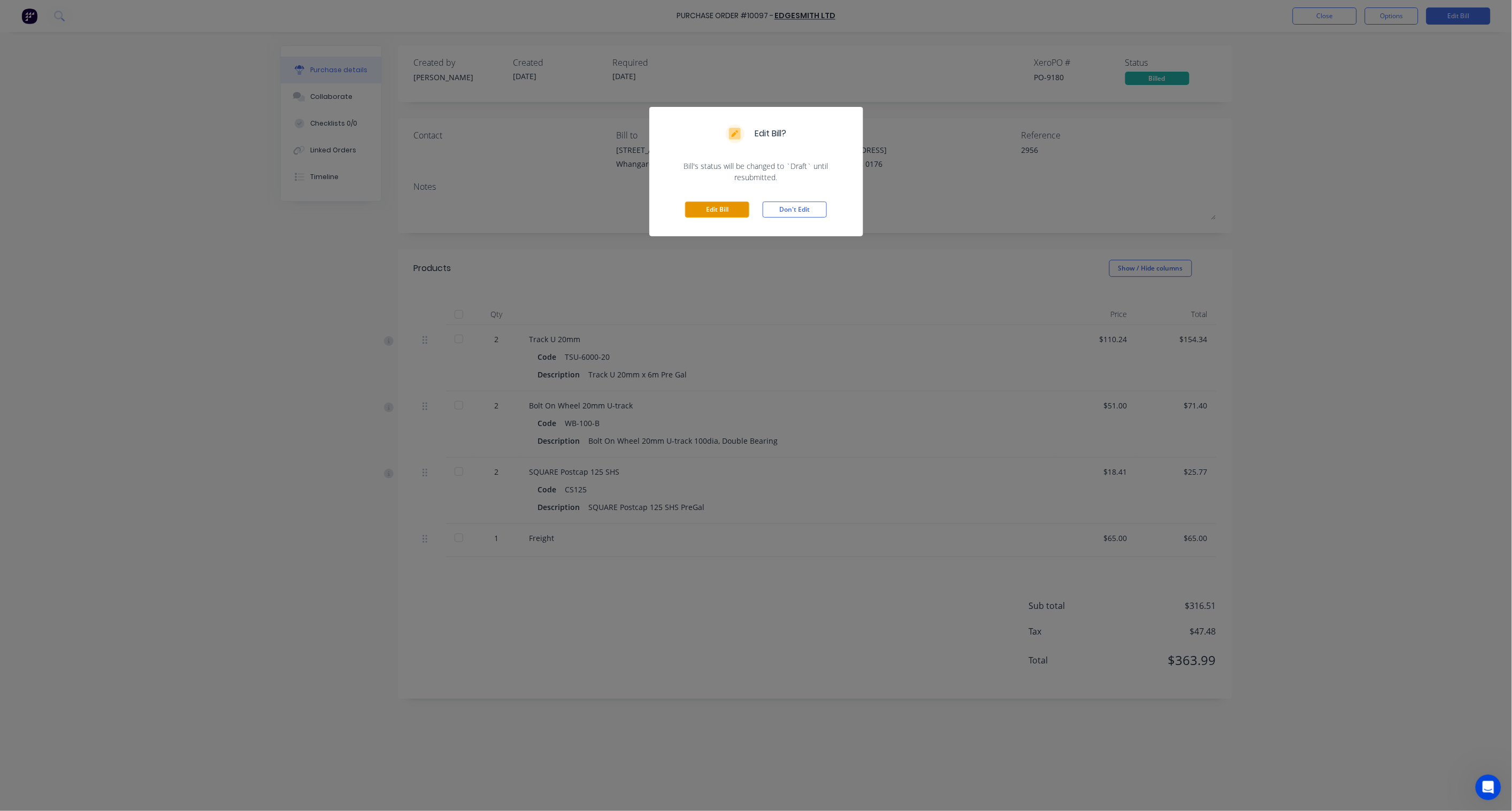
click at [731, 207] on button "Edit Bill" at bounding box center [717, 209] width 64 height 16
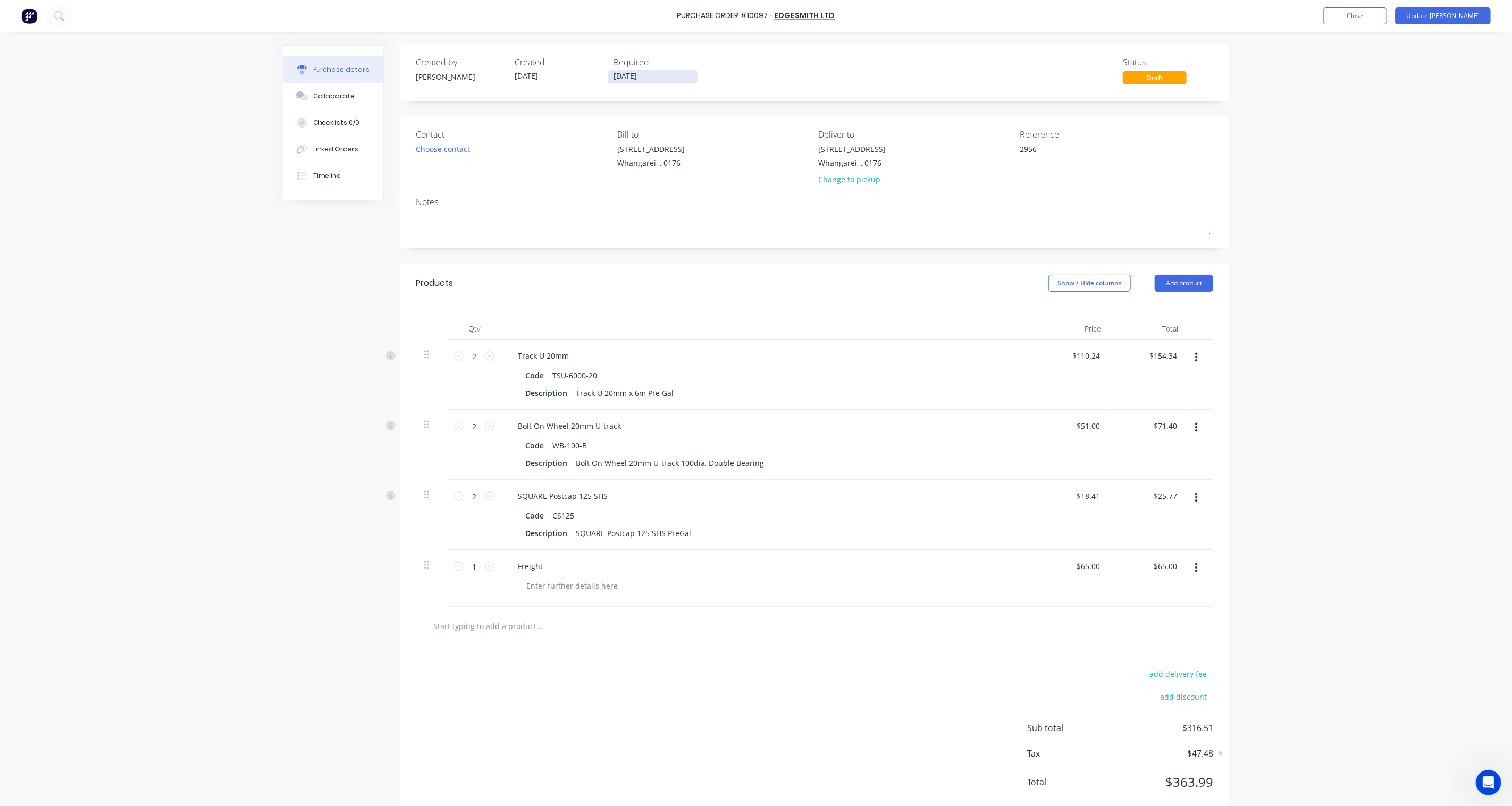
click at [636, 77] on input "01/10/25" at bounding box center [653, 77] width 89 height 13
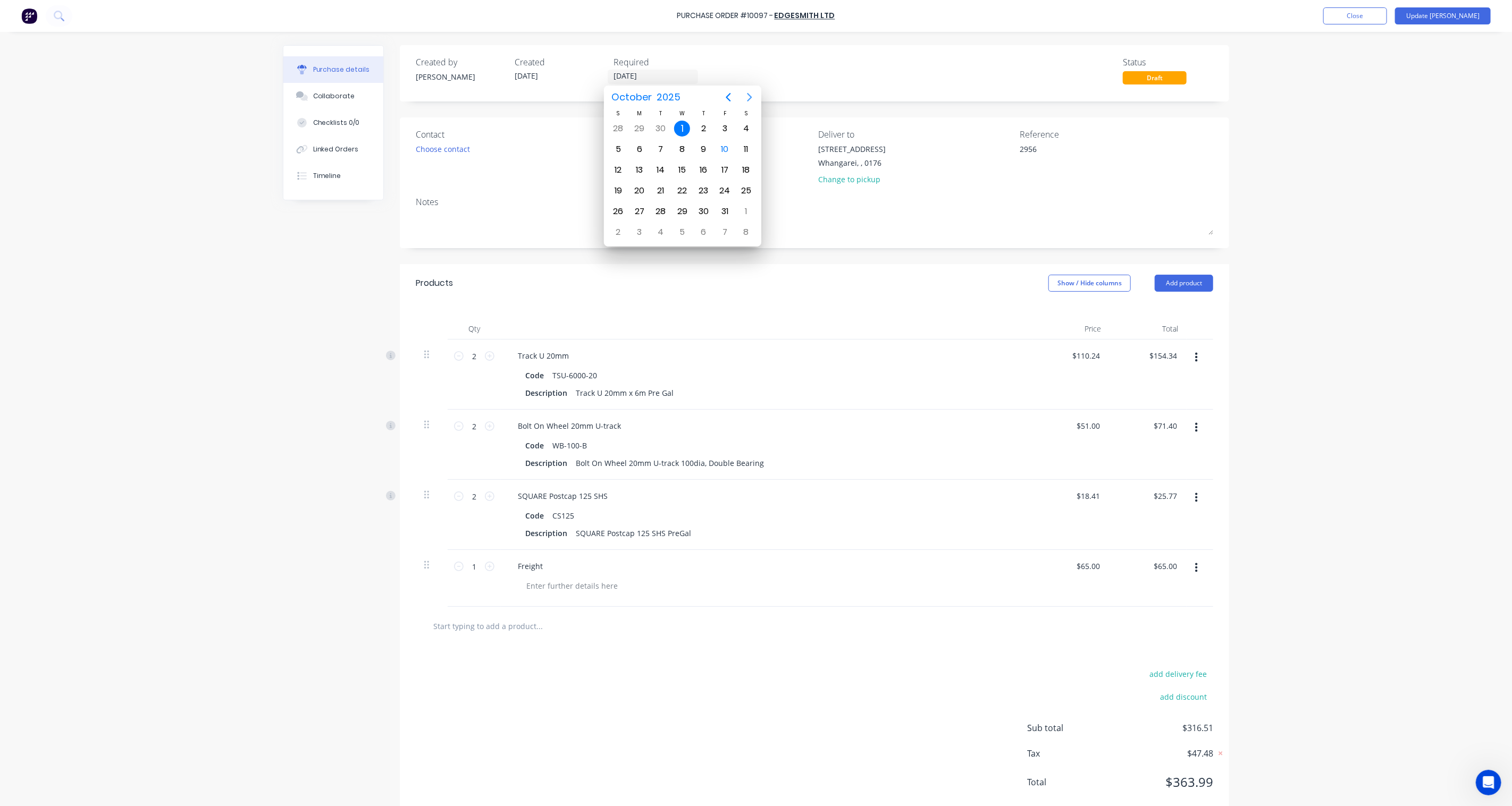
click at [750, 99] on icon "Next page" at bounding box center [750, 97] width 5 height 8
click at [701, 190] on div "20" at bounding box center [703, 191] width 16 height 16
type textarea "x"
type input "20/11/25"
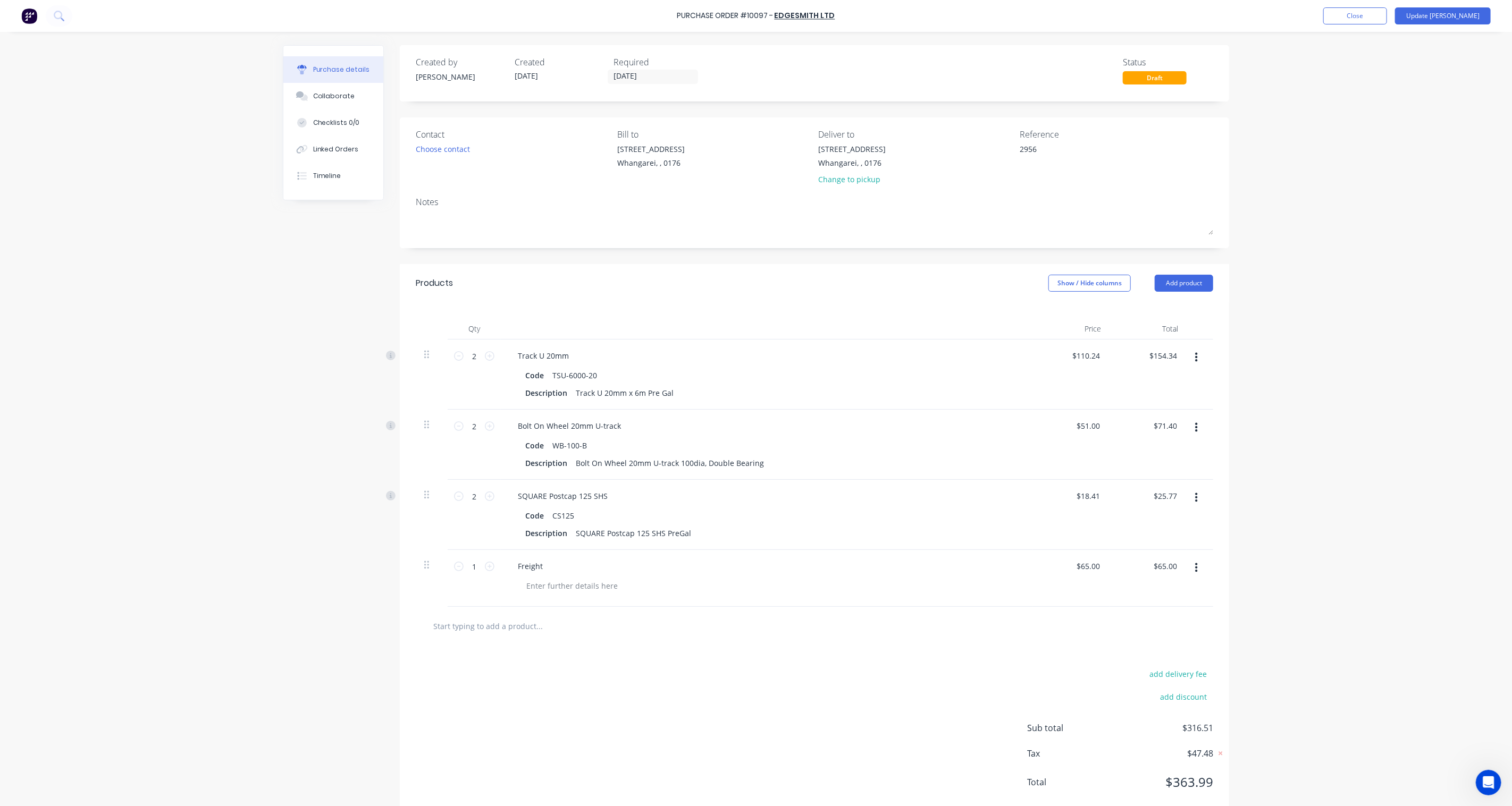
click at [1301, 165] on div "Purchase Order #10097 - Edgesmith Ltd Add product Close Update Bill Purchase de…" at bounding box center [756, 403] width 1512 height 806
click at [1473, 14] on button "Update [PERSON_NAME]" at bounding box center [1443, 16] width 96 height 17
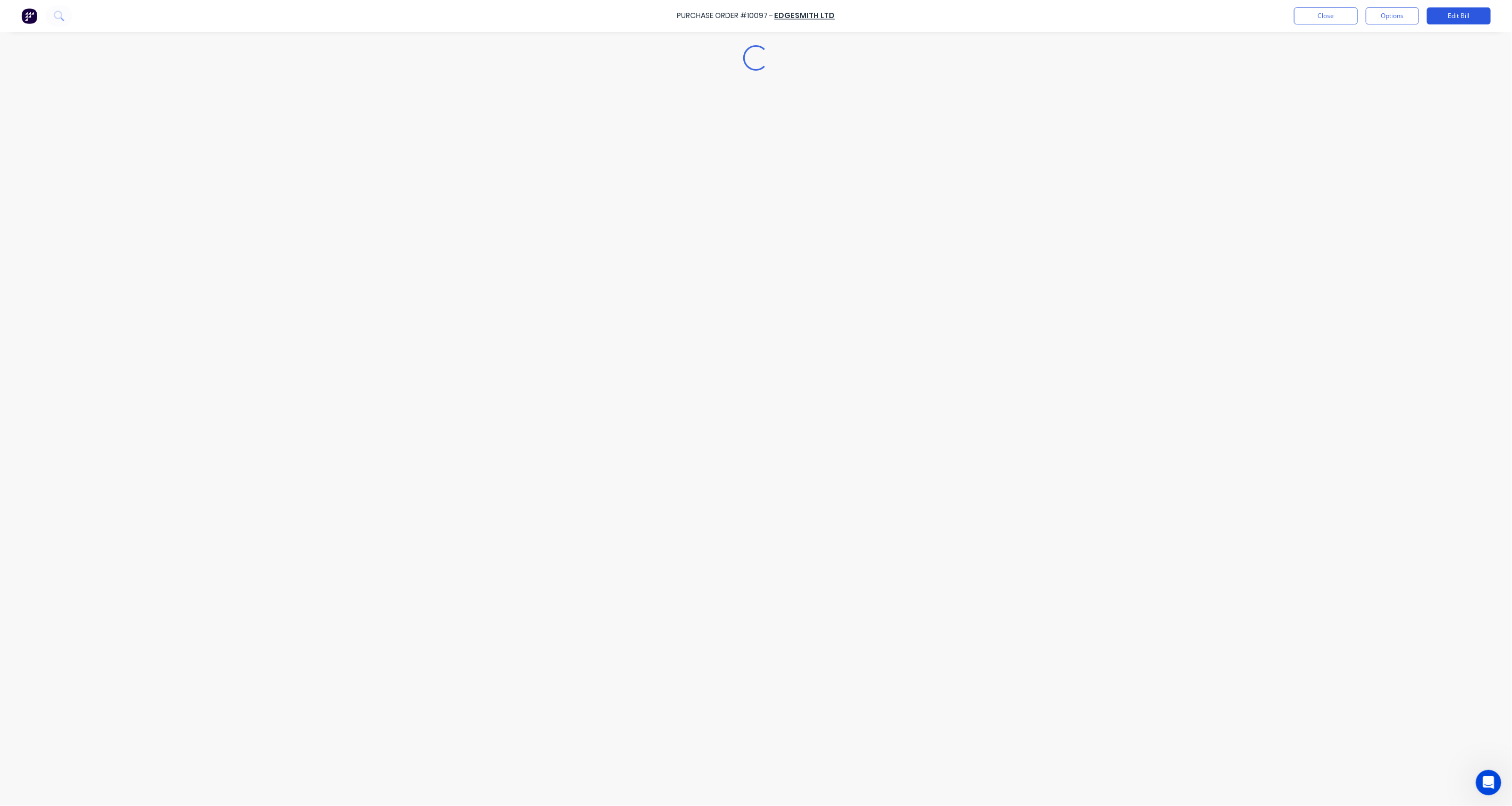
type textarea "x"
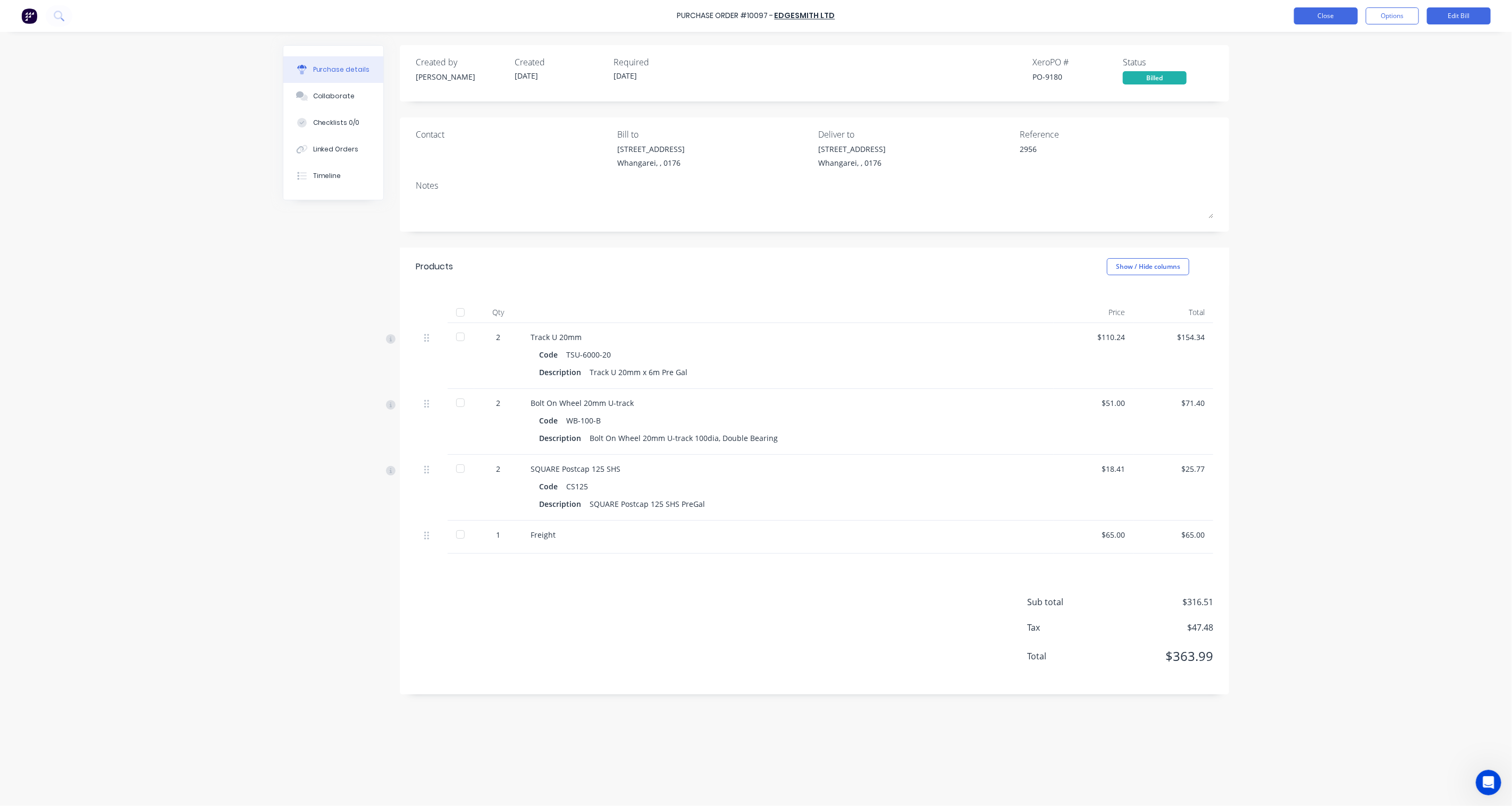
click at [1322, 14] on button "Close" at bounding box center [1326, 16] width 64 height 17
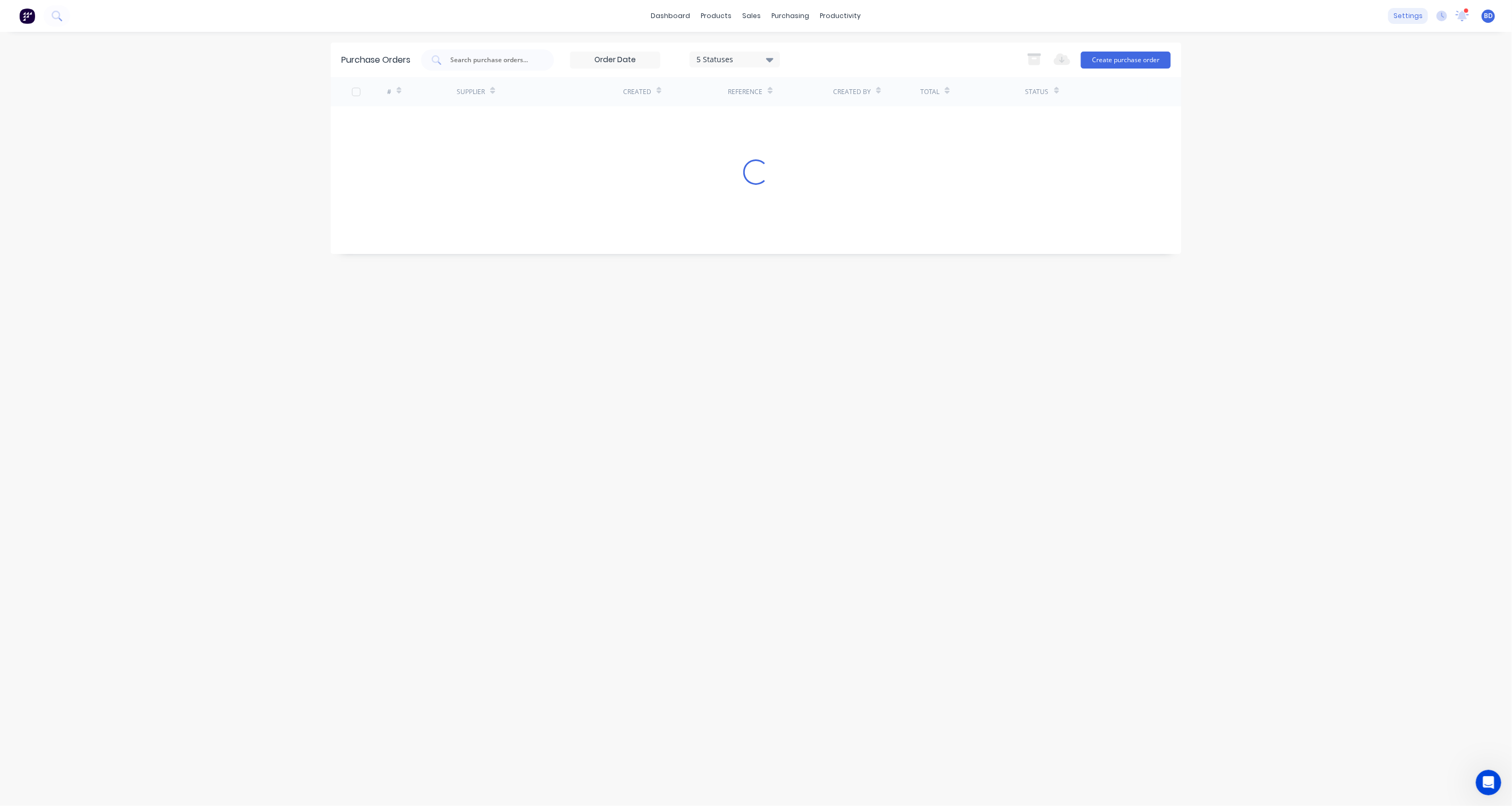
click at [1403, 11] on div "settings" at bounding box center [1408, 16] width 40 height 16
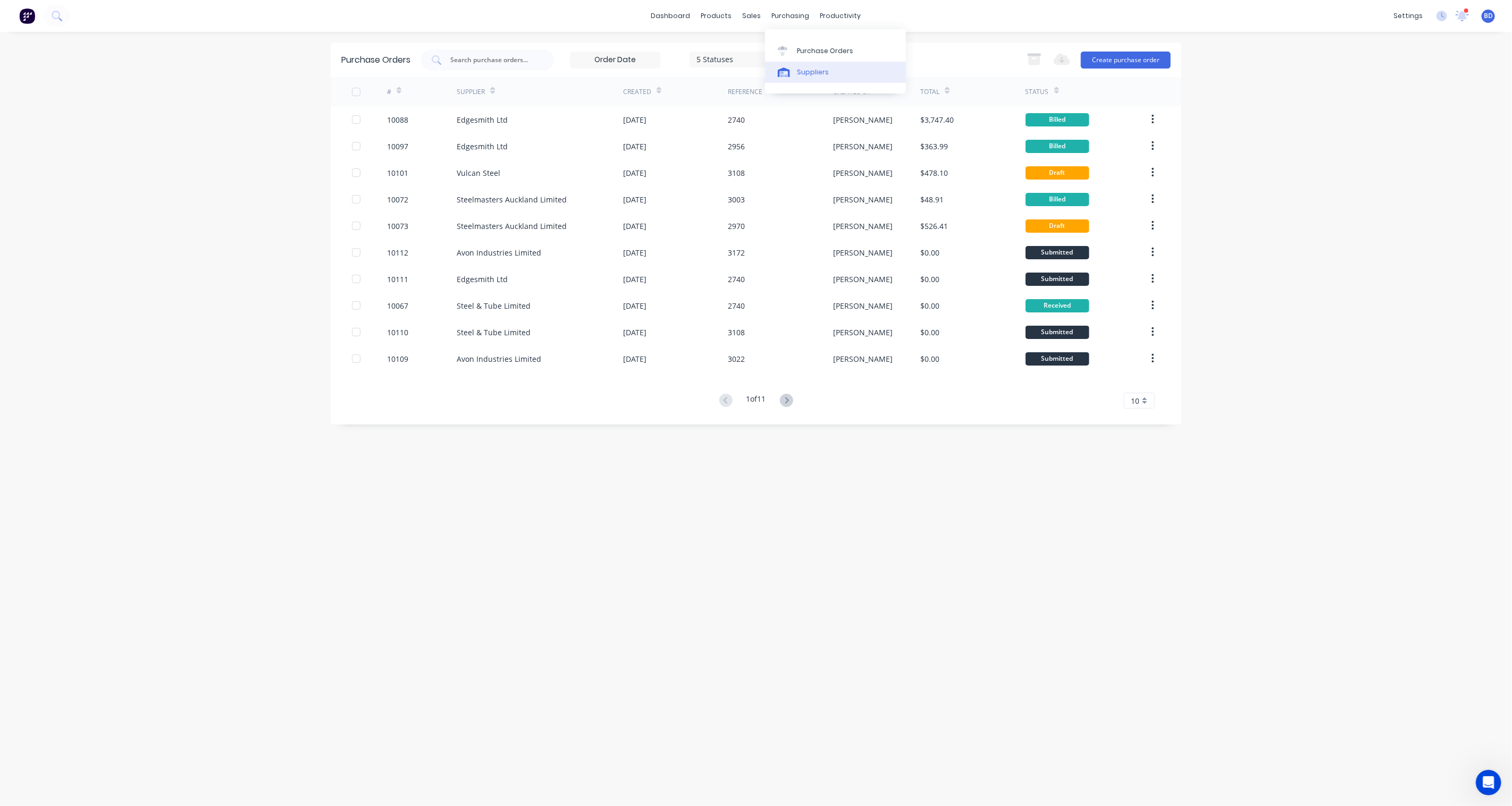
click at [815, 66] on link "Suppliers" at bounding box center [835, 72] width 141 height 21
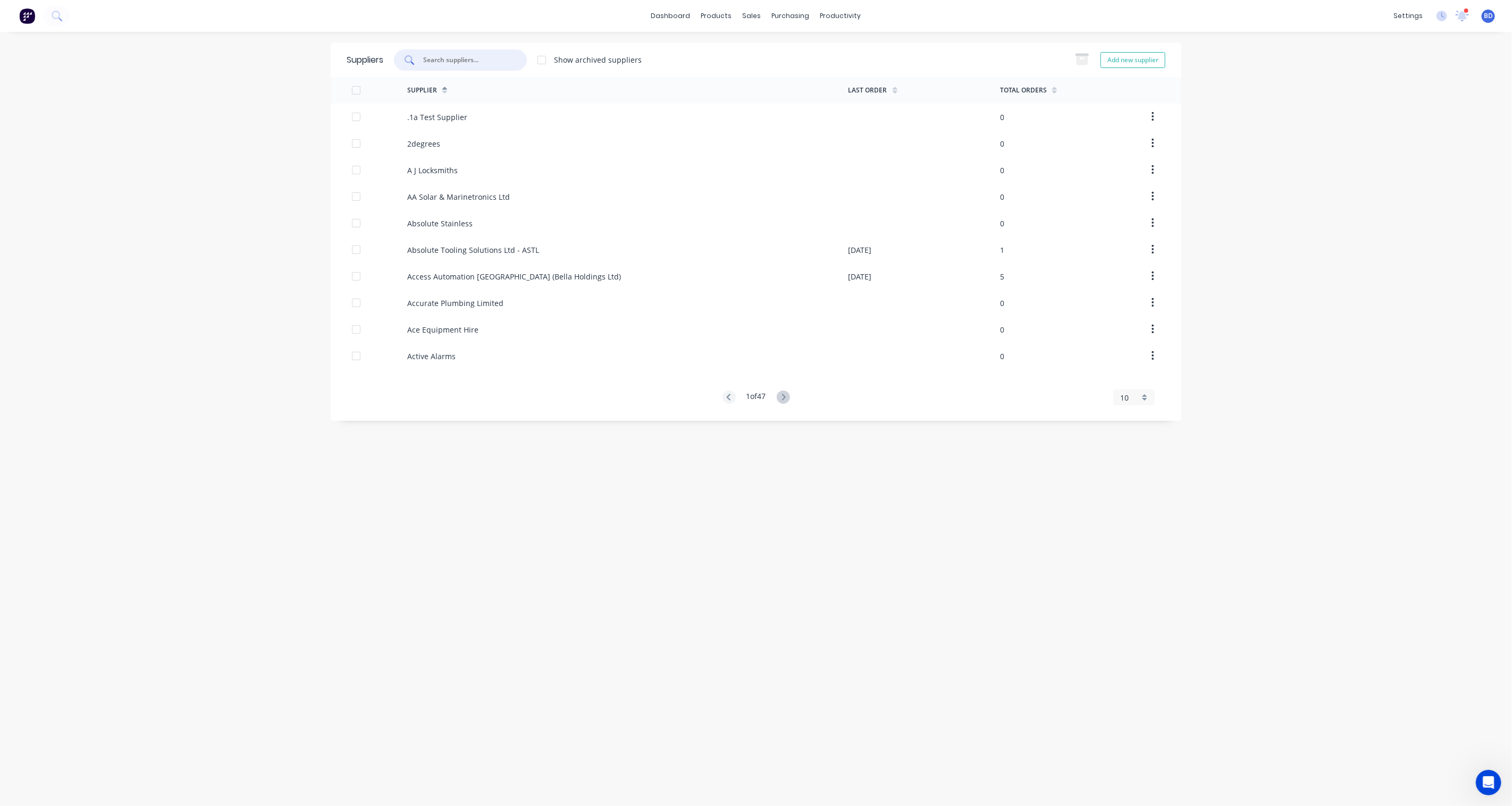
click at [470, 62] on input "text" at bounding box center [466, 60] width 88 height 11
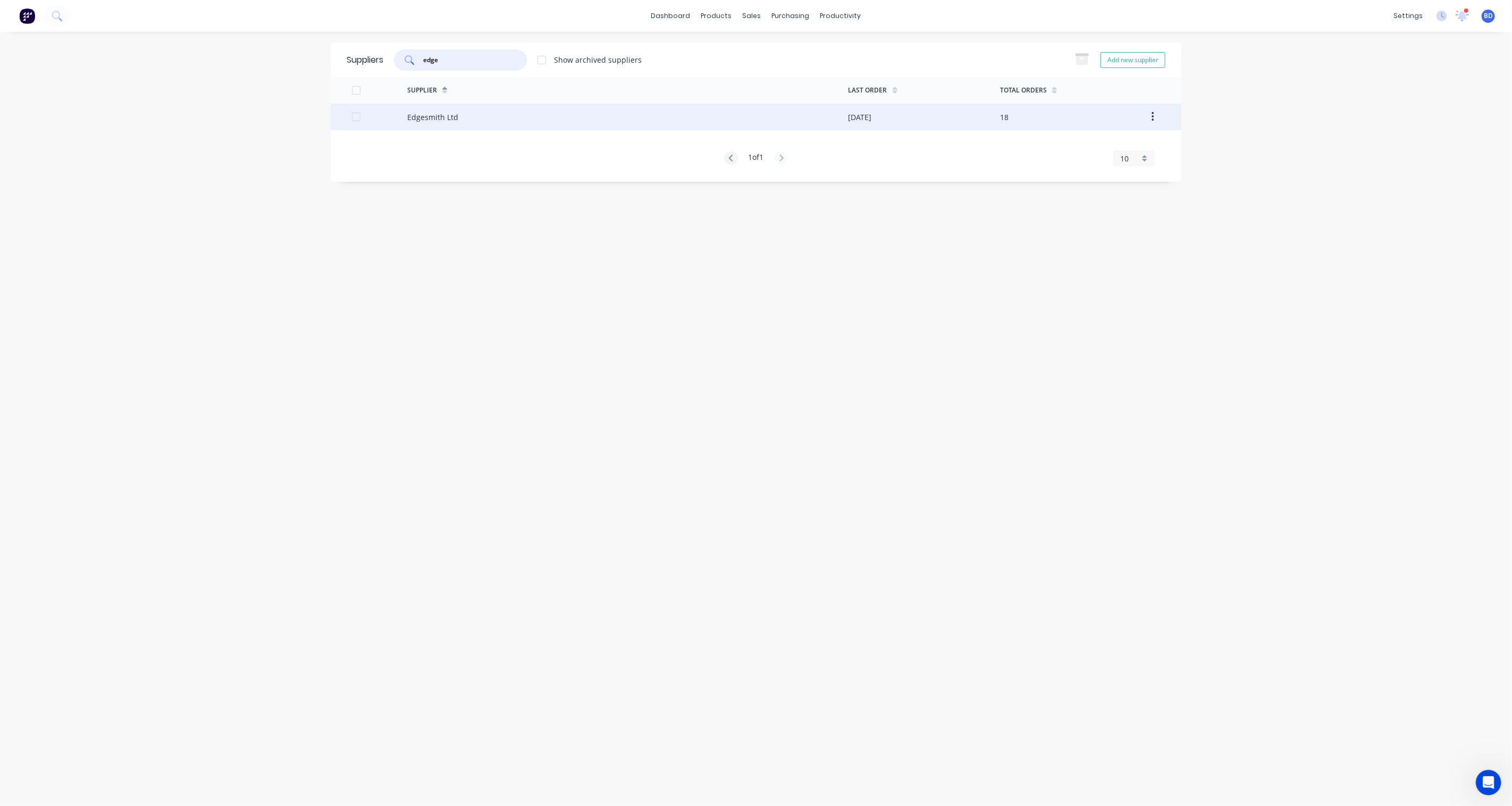
type input "edge"
click at [445, 121] on div "Edgesmith Ltd" at bounding box center [433, 117] width 51 height 11
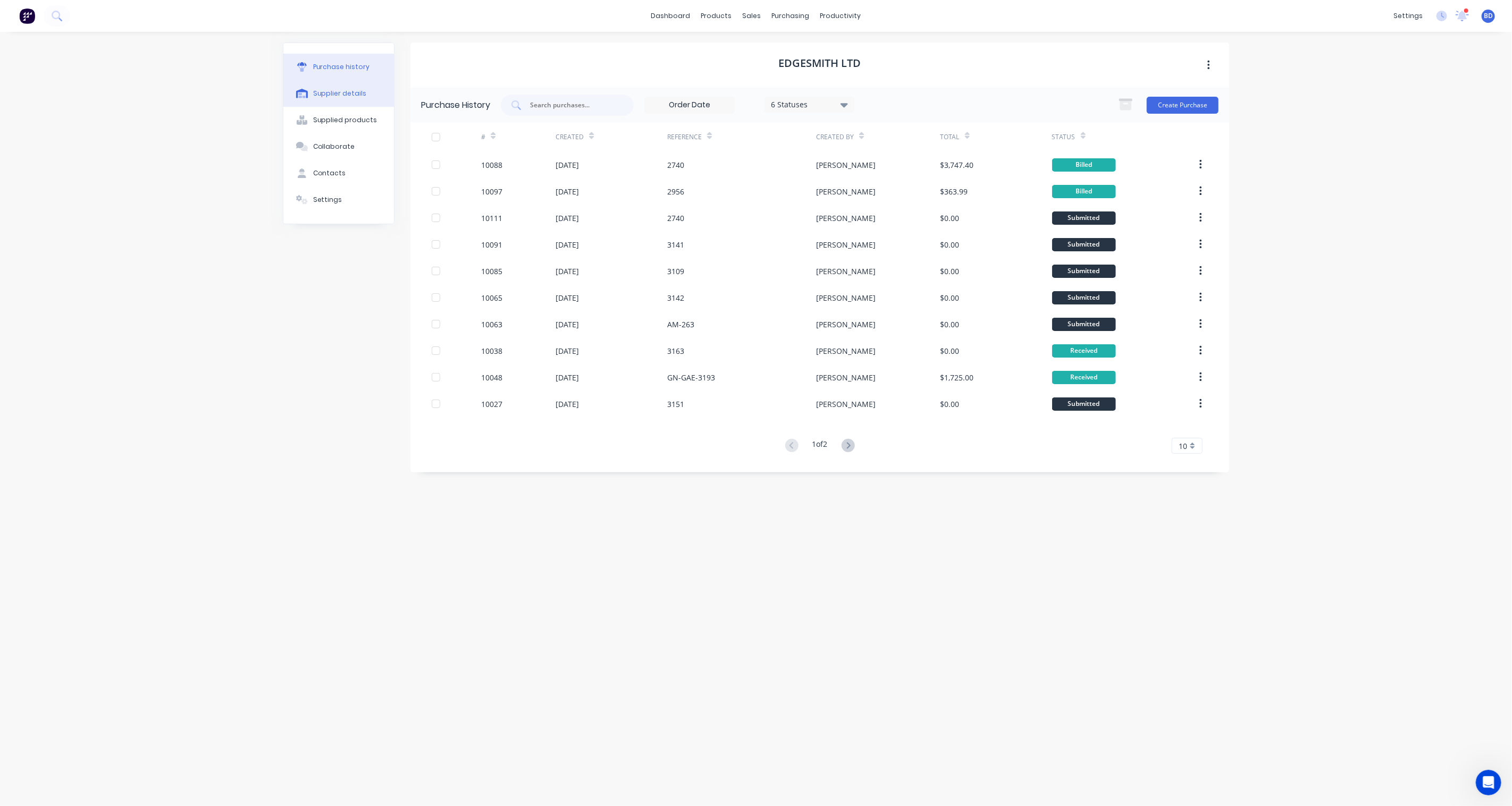
click at [331, 94] on div "Supplier details" at bounding box center [339, 93] width 53 height 9
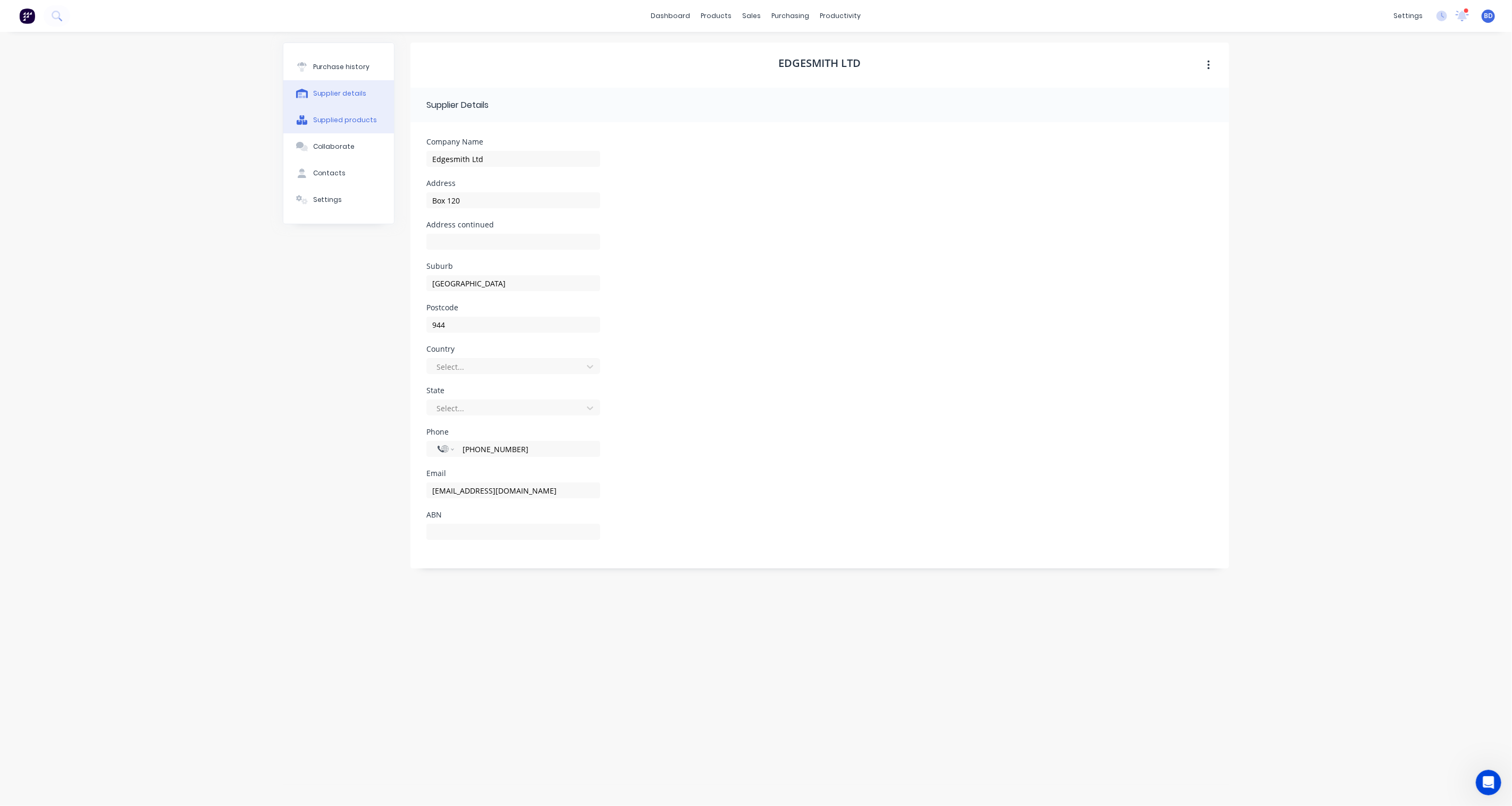
click at [349, 126] on button "Supplied products" at bounding box center [339, 120] width 110 height 26
click at [331, 191] on button "Settings" at bounding box center [339, 199] width 110 height 26
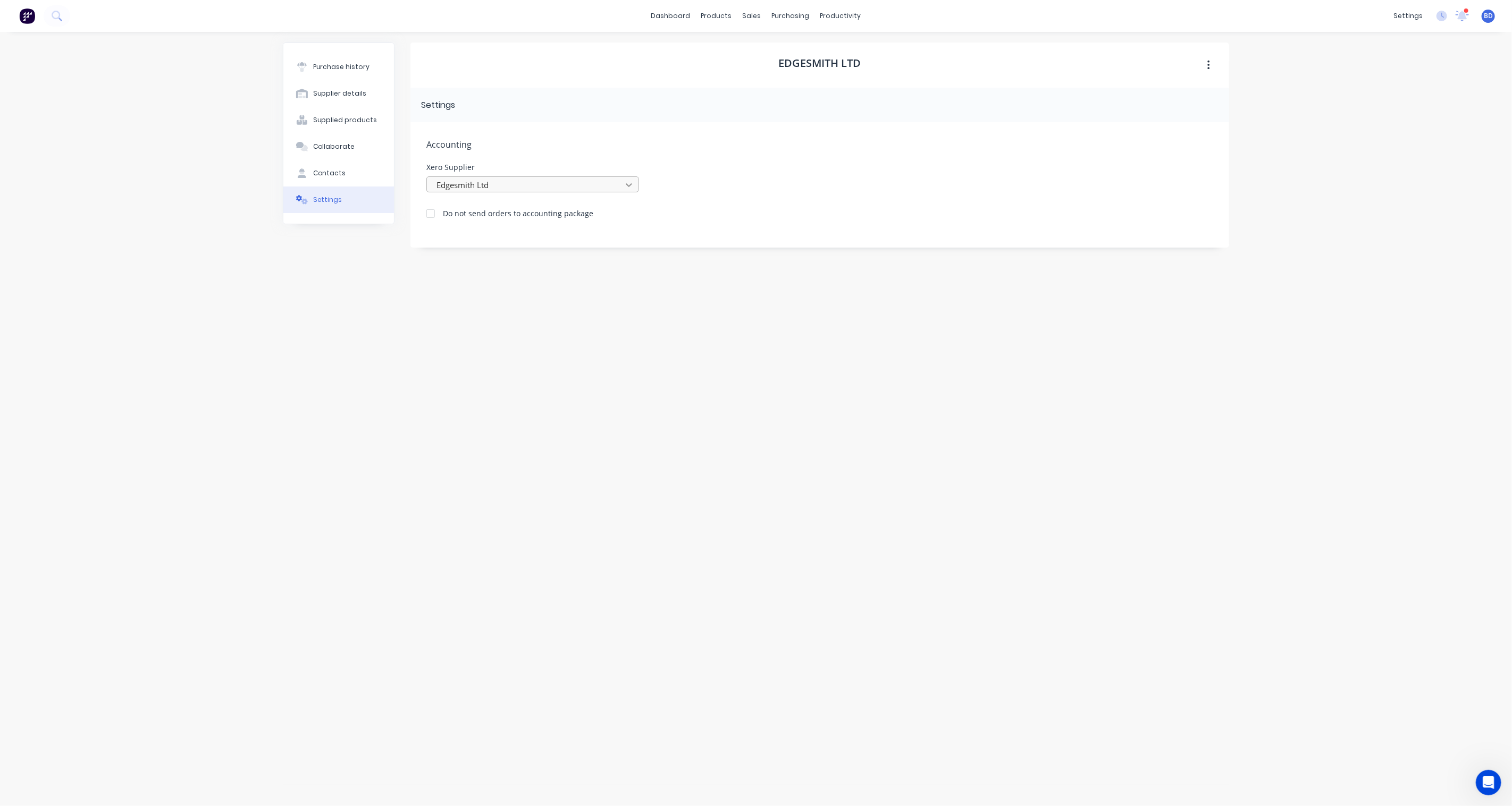
click at [620, 187] on div at bounding box center [629, 185] width 19 height 17
click at [729, 173] on div "Xero Supplier Edgesmith Ltd" at bounding box center [819, 178] width 787 height 29
click at [342, 174] on div "Contacts" at bounding box center [329, 173] width 33 height 9
click at [339, 151] on div "Collaborate" at bounding box center [334, 147] width 42 height 9
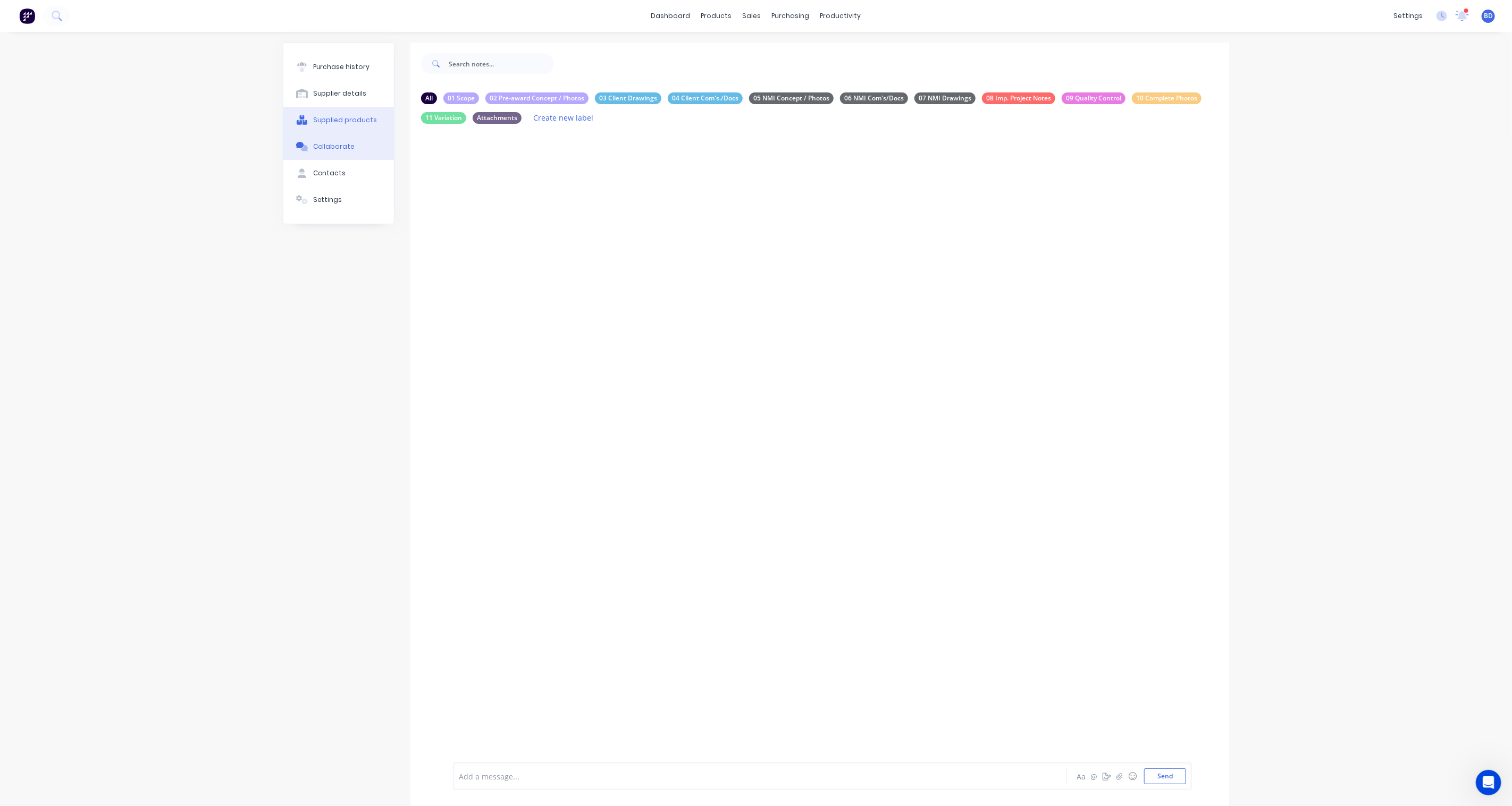
click at [338, 121] on div "Supplied products" at bounding box center [345, 120] width 65 height 9
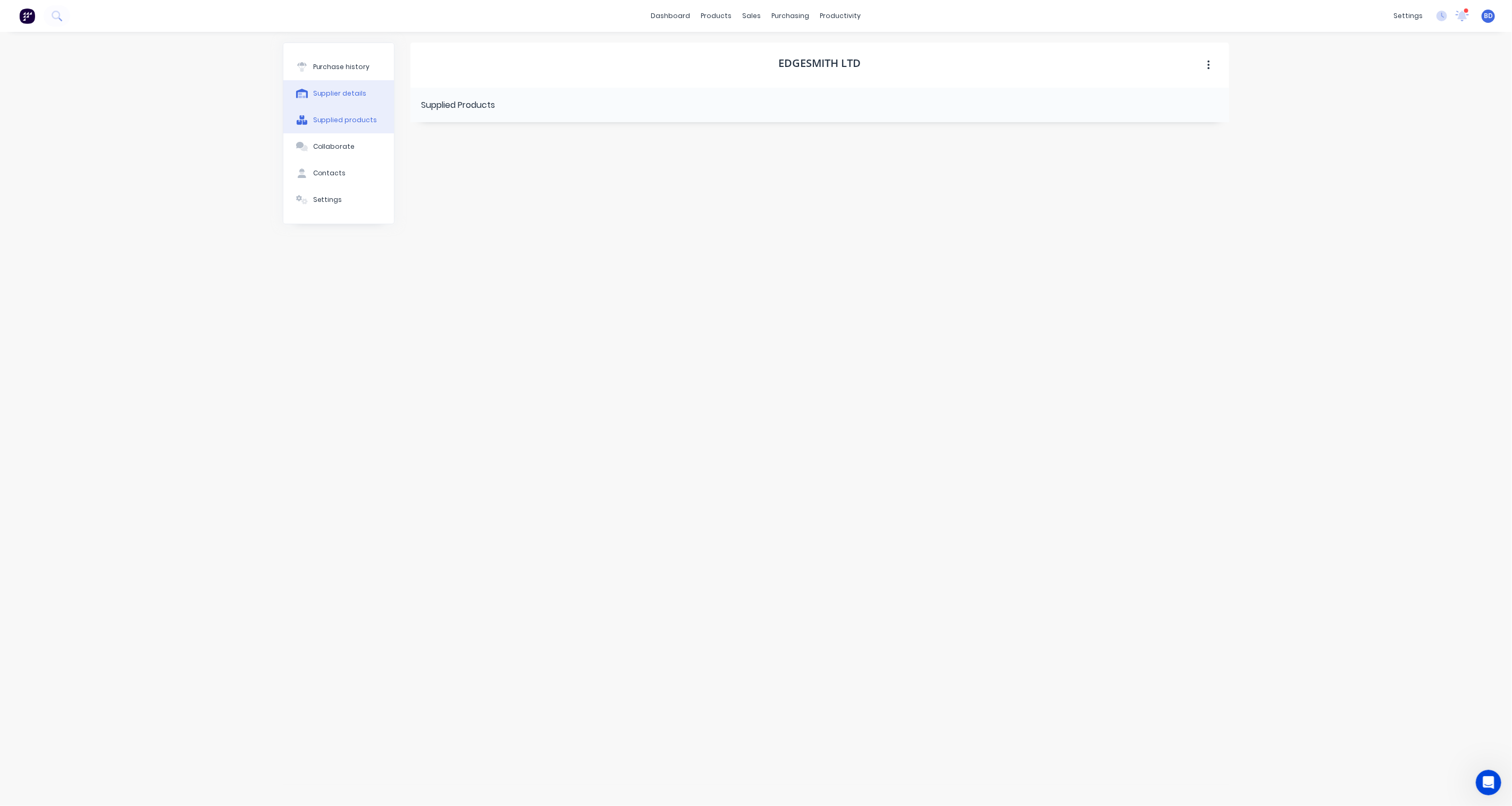
click at [342, 90] on div "Supplier details" at bounding box center [339, 93] width 53 height 9
click at [347, 65] on div "Purchase history" at bounding box center [341, 67] width 57 height 9
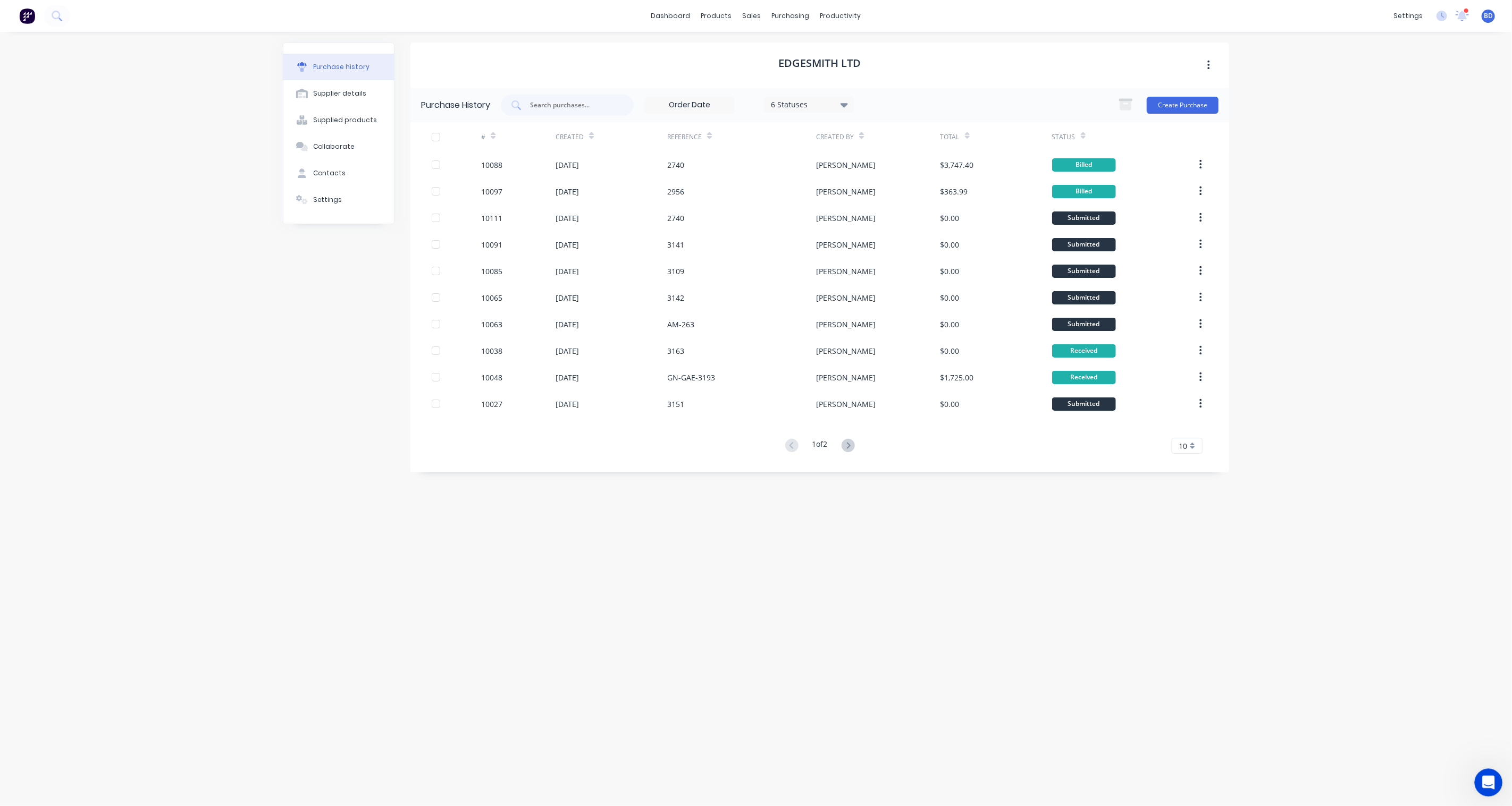
click at [1487, 777] on icon "Open Intercom Messenger" at bounding box center [1487, 781] width 8 height 8
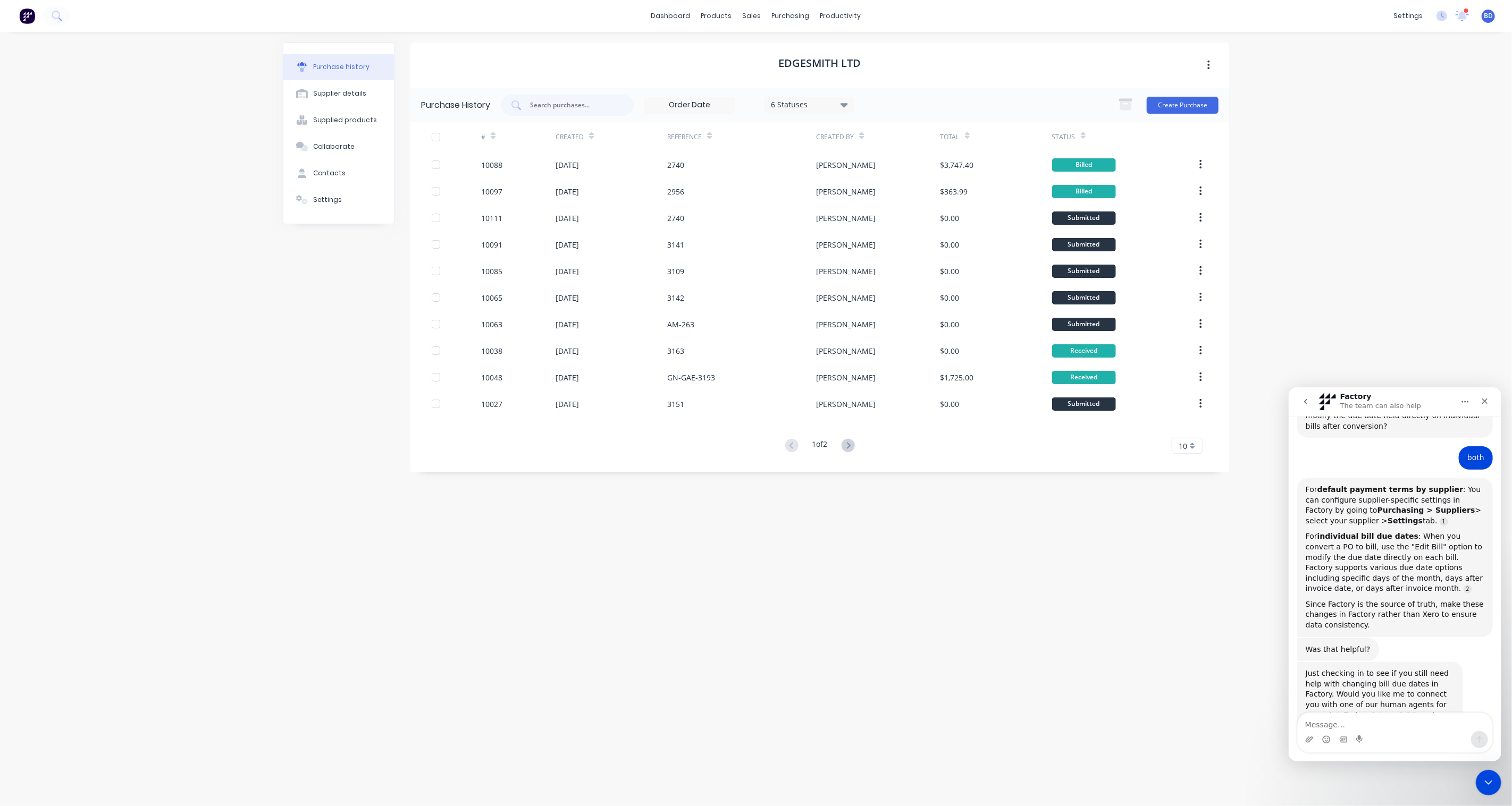
scroll to position [565, 0]
click at [330, 198] on div "Settings" at bounding box center [328, 199] width 29 height 9
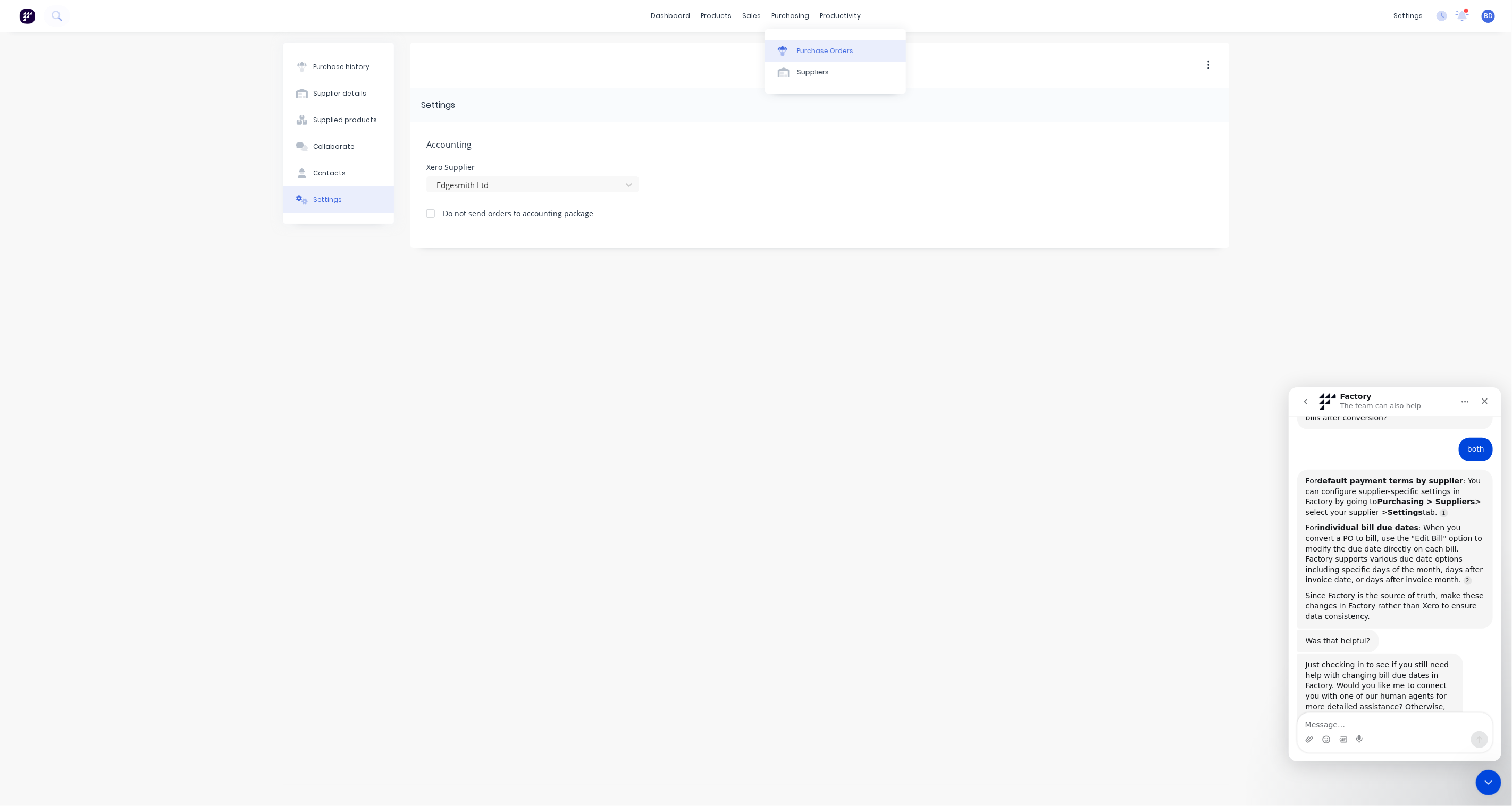
click at [815, 46] on div "Purchase Orders" at bounding box center [825, 51] width 56 height 9
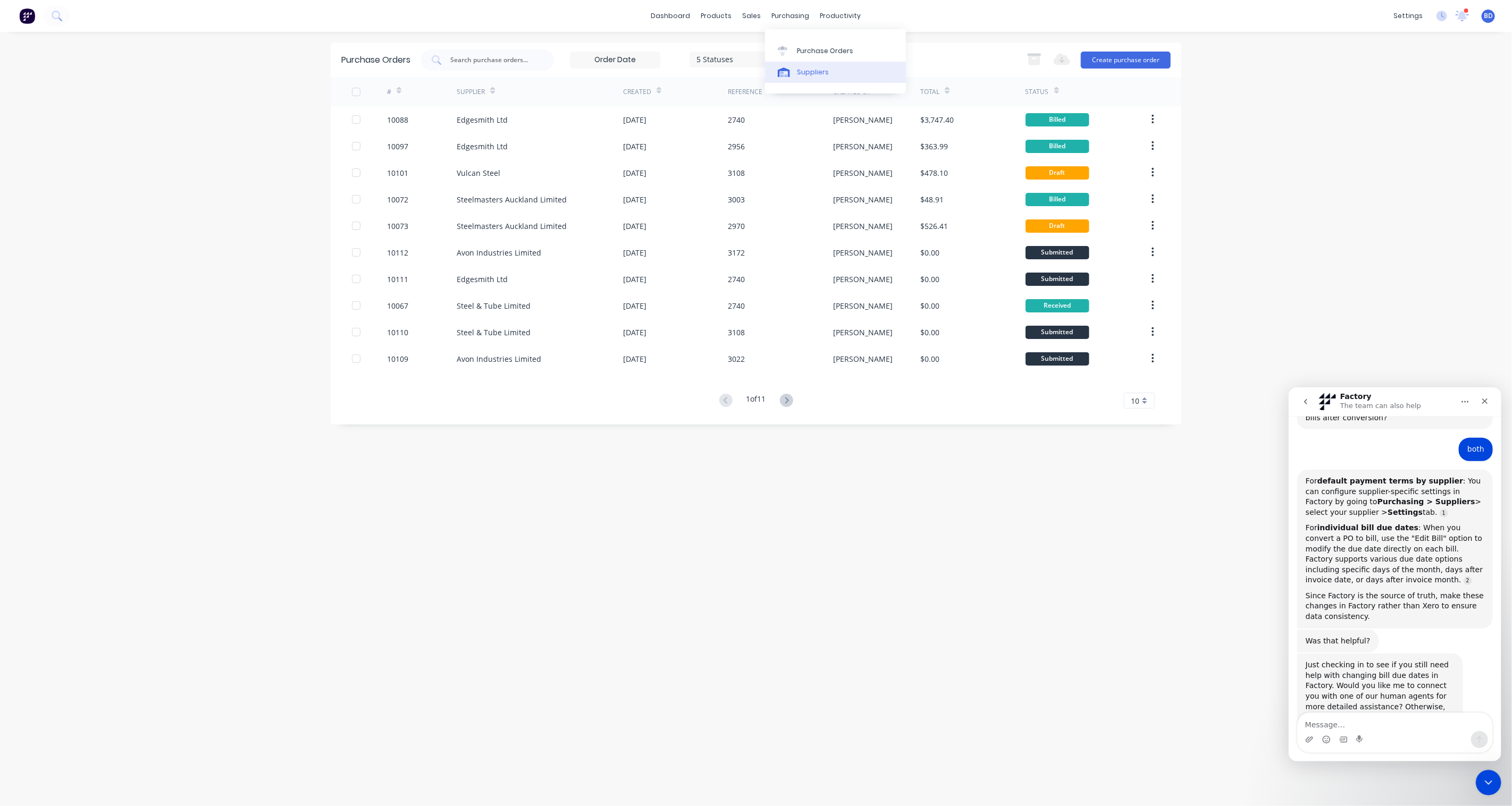
click at [808, 72] on div "Suppliers" at bounding box center [813, 72] width 32 height 9
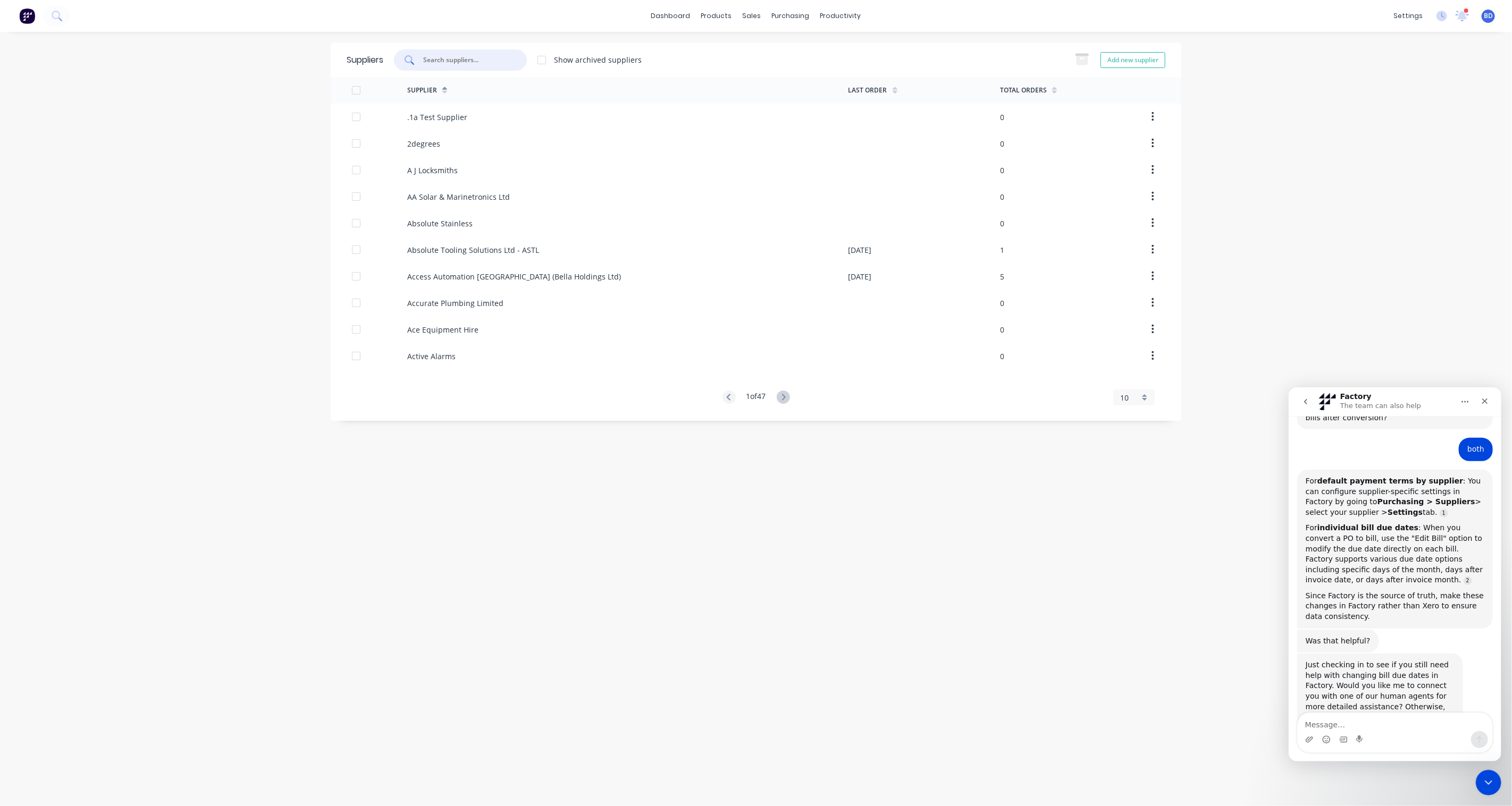
click at [448, 62] on input "text" at bounding box center [466, 60] width 88 height 11
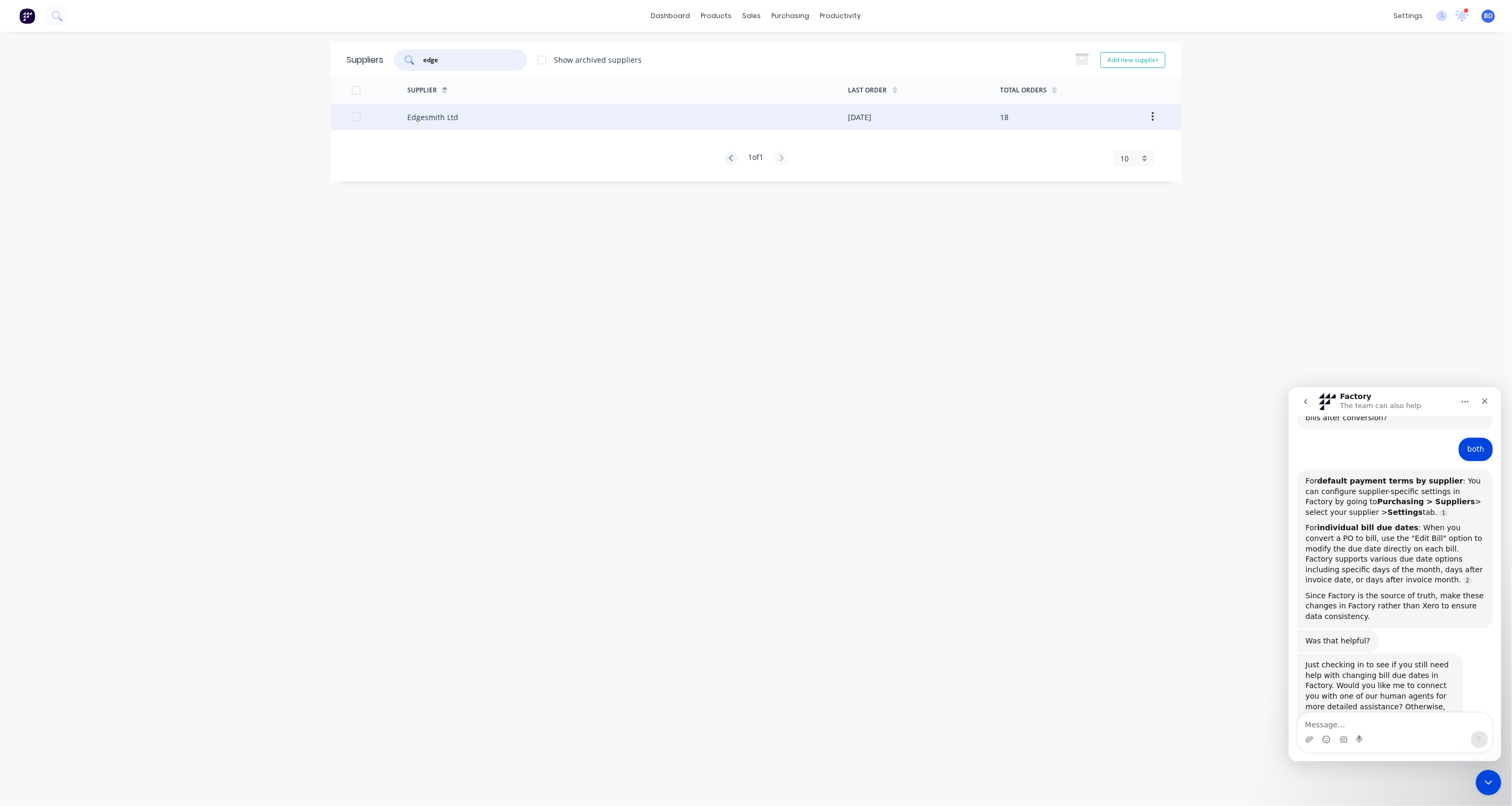
type input "edge"
click at [448, 115] on div "Edgesmith Ltd" at bounding box center [433, 117] width 51 height 11
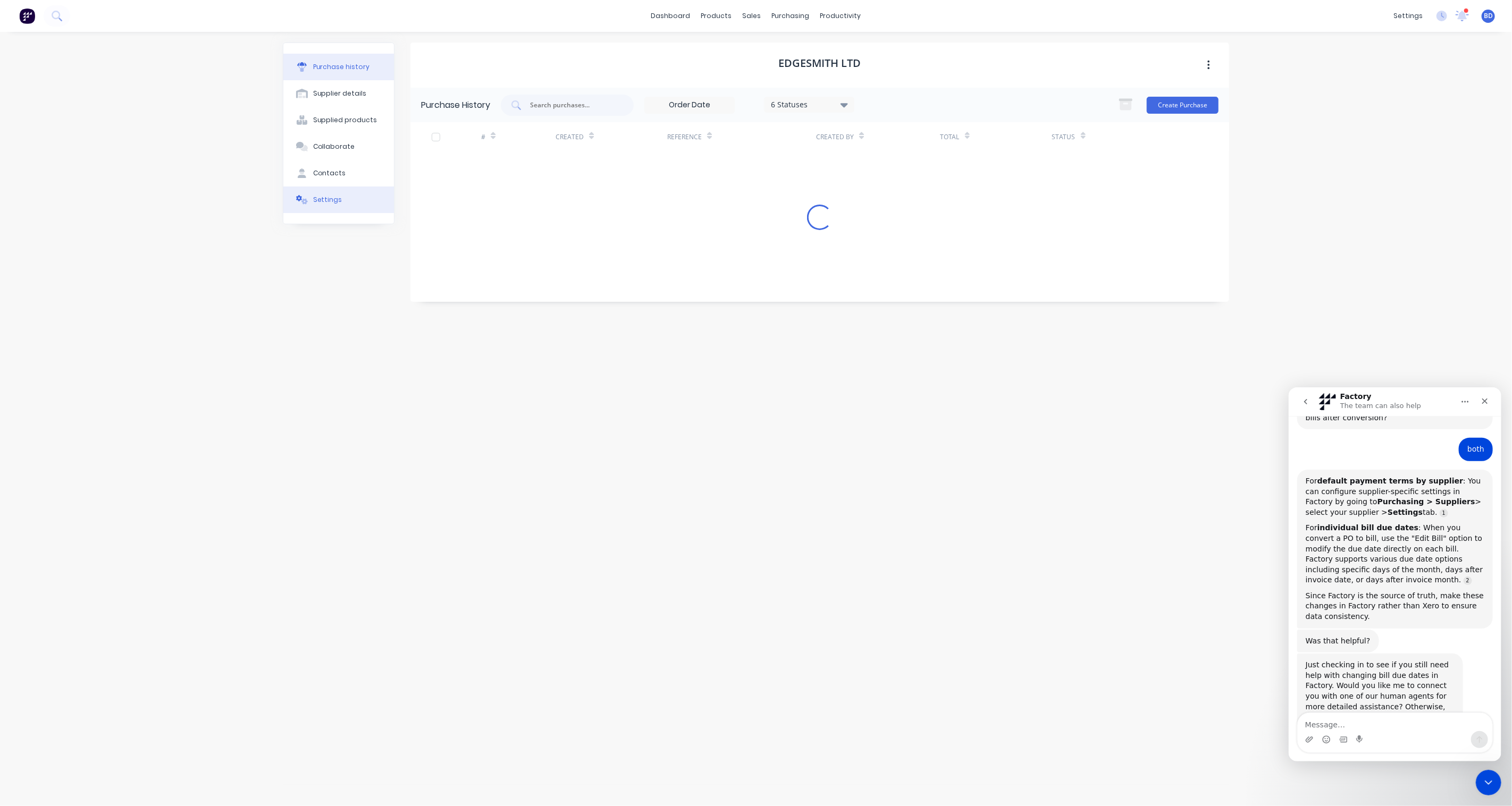
click at [319, 199] on div "Settings" at bounding box center [328, 199] width 29 height 9
click at [1207, 64] on icon "button" at bounding box center [1209, 65] width 3 height 12
click at [679, 263] on div "Edgesmith Ltd Archive Settings Accounting Xero Supplier Edgesmith Ltd Do not se…" at bounding box center [819, 413] width 819 height 742
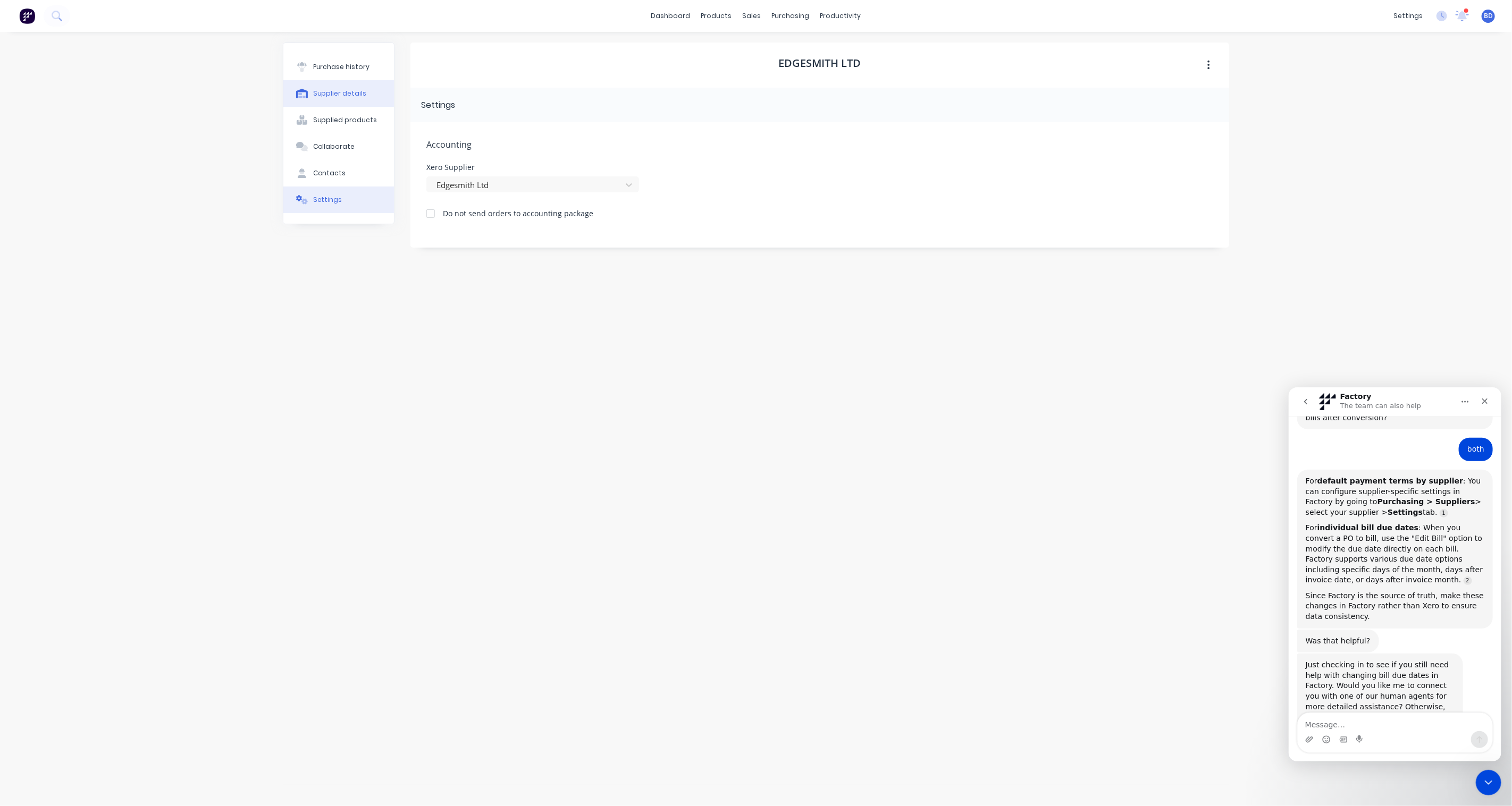
click at [345, 89] on div "Supplier details" at bounding box center [339, 93] width 53 height 9
click at [338, 114] on button "Supplied products" at bounding box center [339, 120] width 110 height 26
click at [337, 154] on button "Collaborate" at bounding box center [339, 146] width 110 height 26
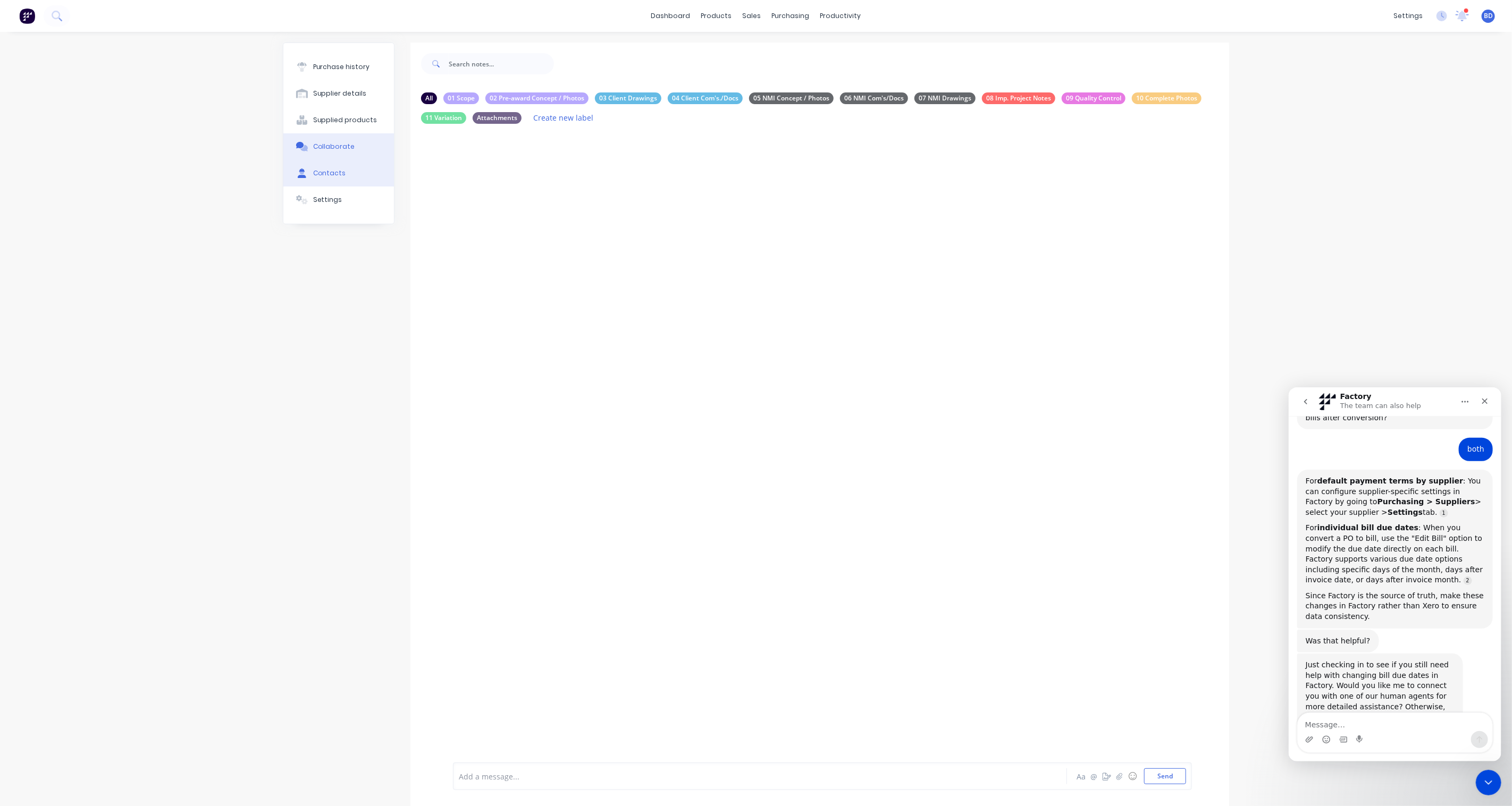
click at [330, 169] on div "Contacts" at bounding box center [329, 173] width 33 height 9
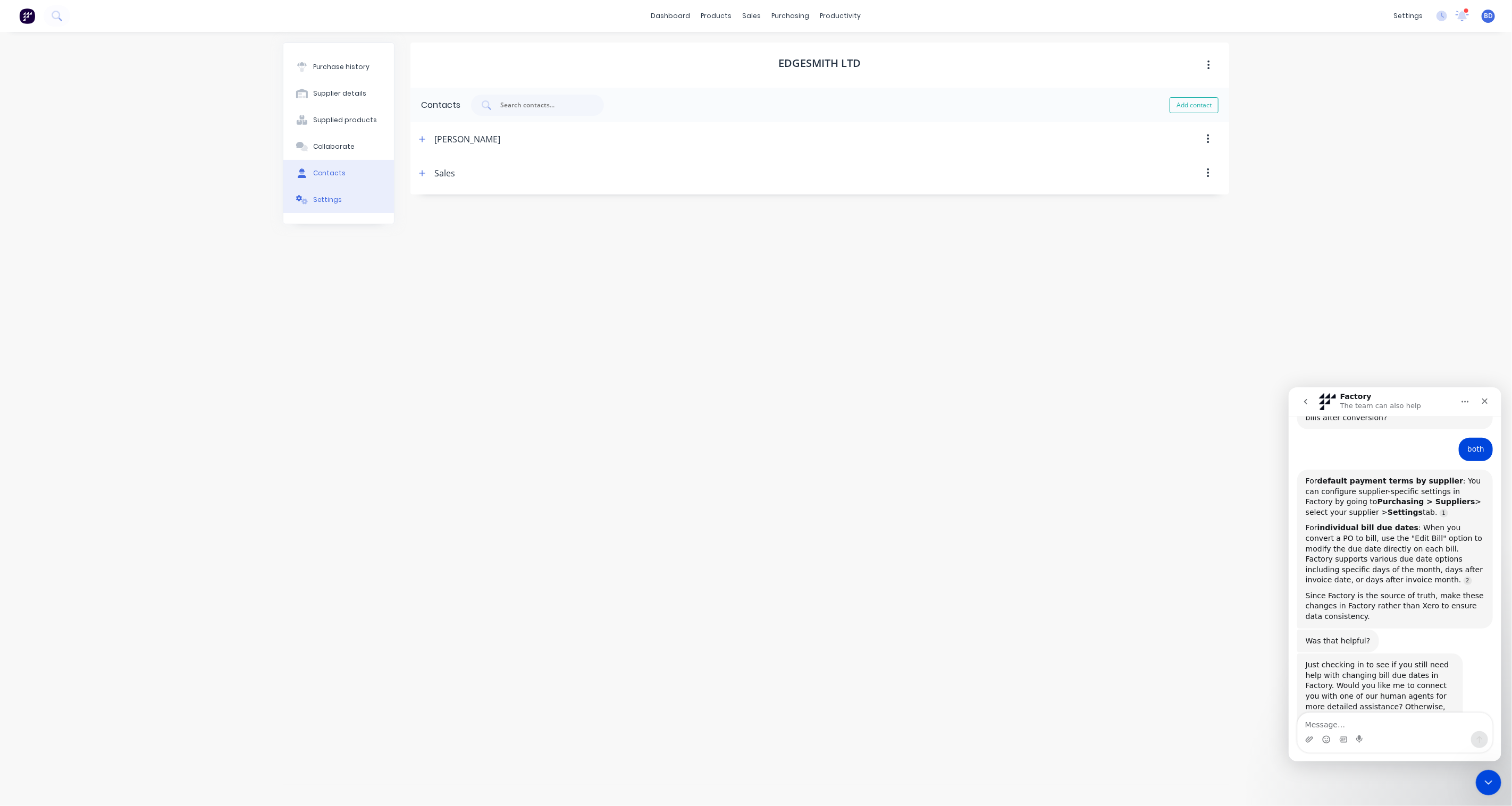
click at [328, 198] on div "Settings" at bounding box center [328, 199] width 29 height 9
click at [1347, 177] on div "Invoicing" at bounding box center [1334, 180] width 31 height 9
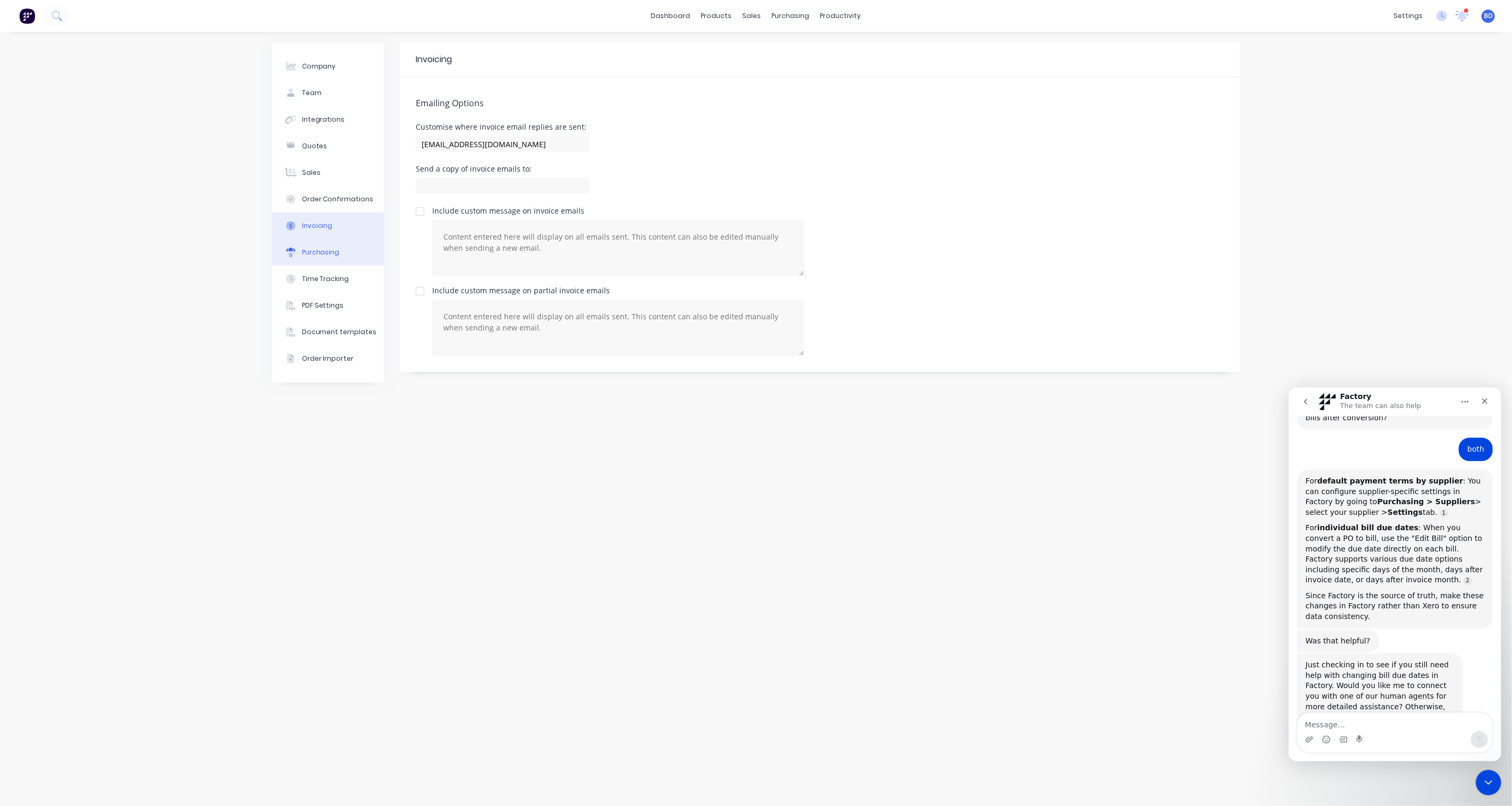
click at [347, 252] on button "Purchasing" at bounding box center [328, 252] width 112 height 26
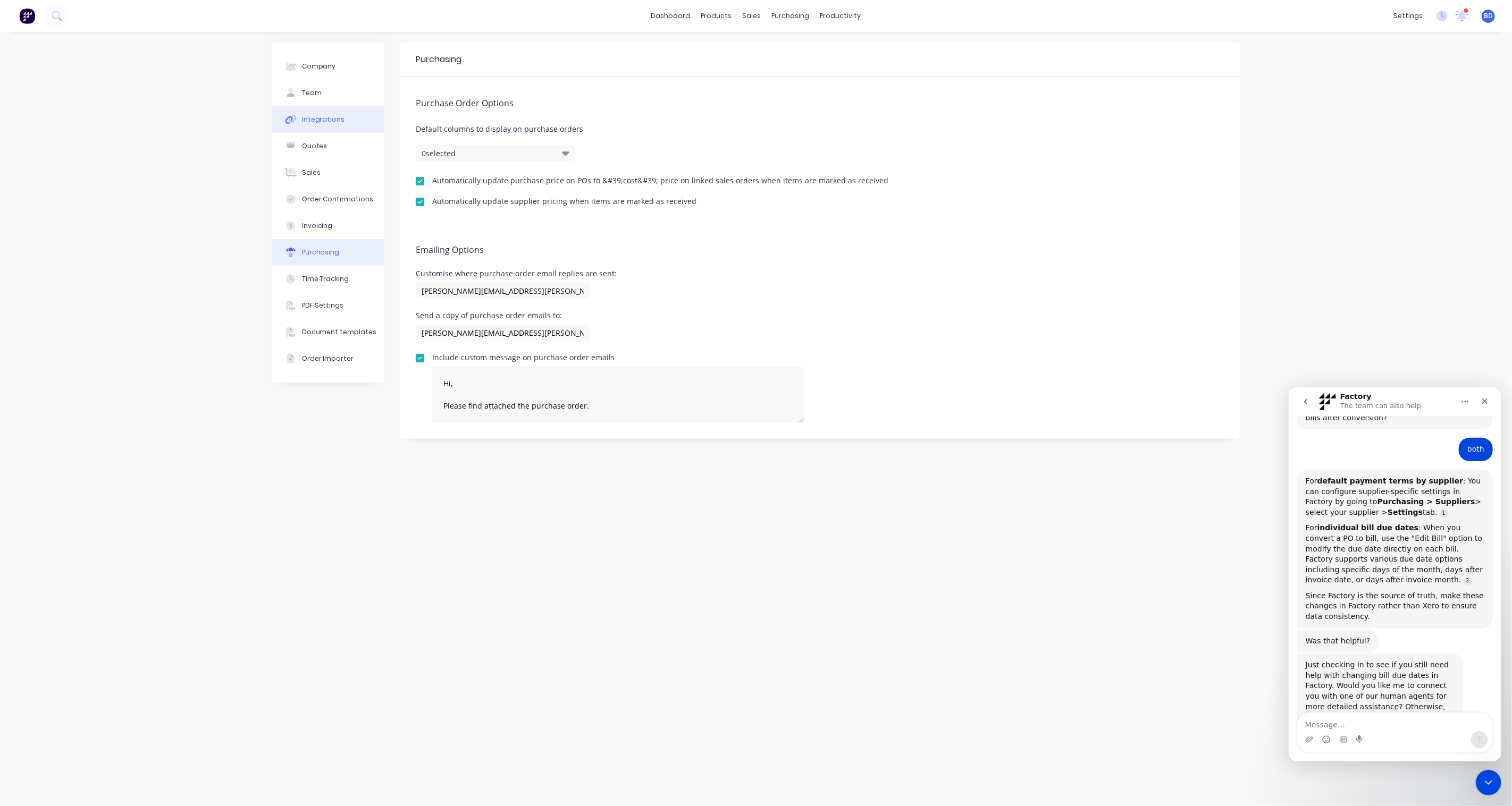
click at [323, 123] on div "Integrations" at bounding box center [323, 120] width 43 height 9
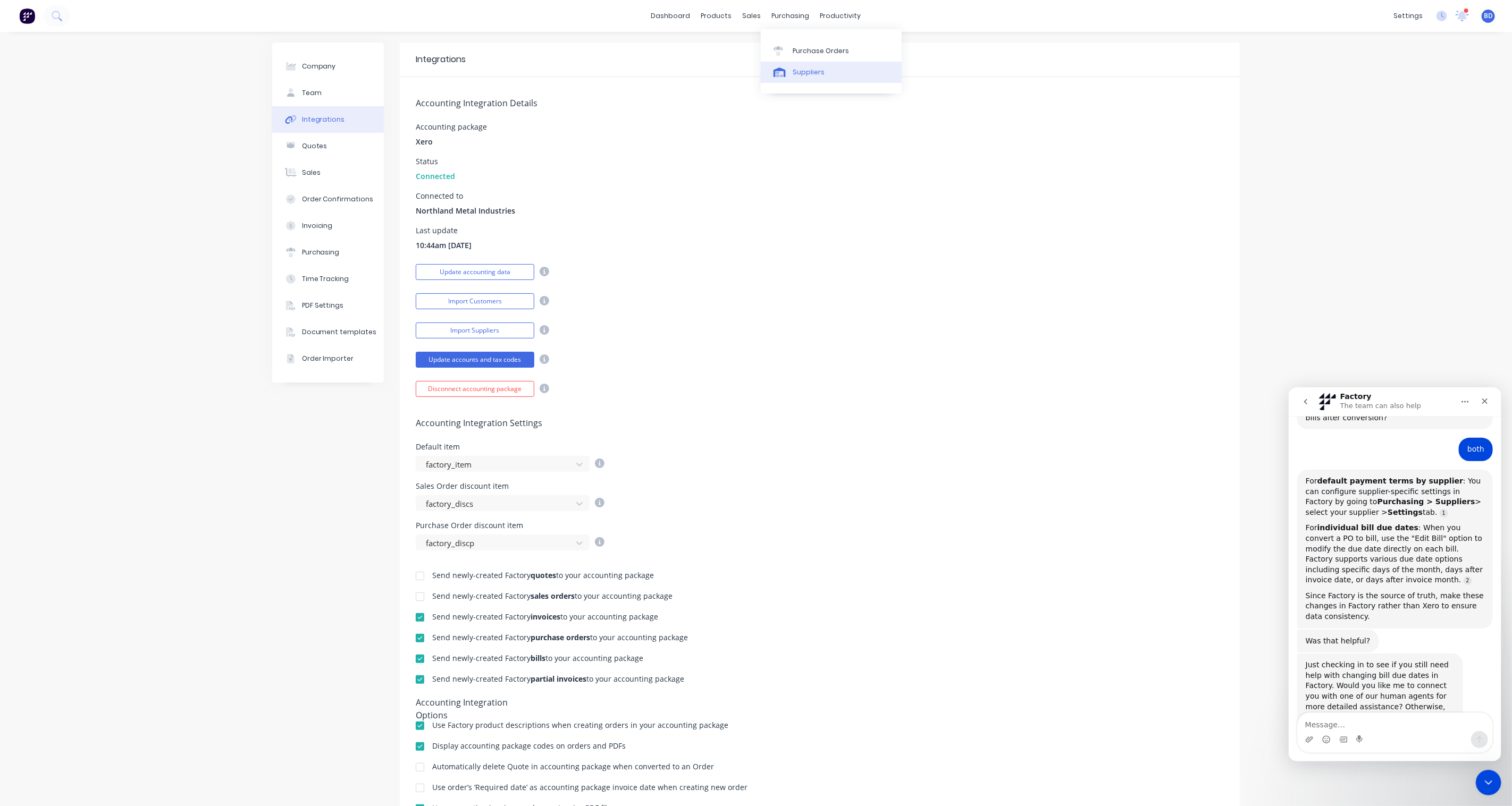
click at [815, 76] on div "Suppliers" at bounding box center [808, 72] width 32 height 9
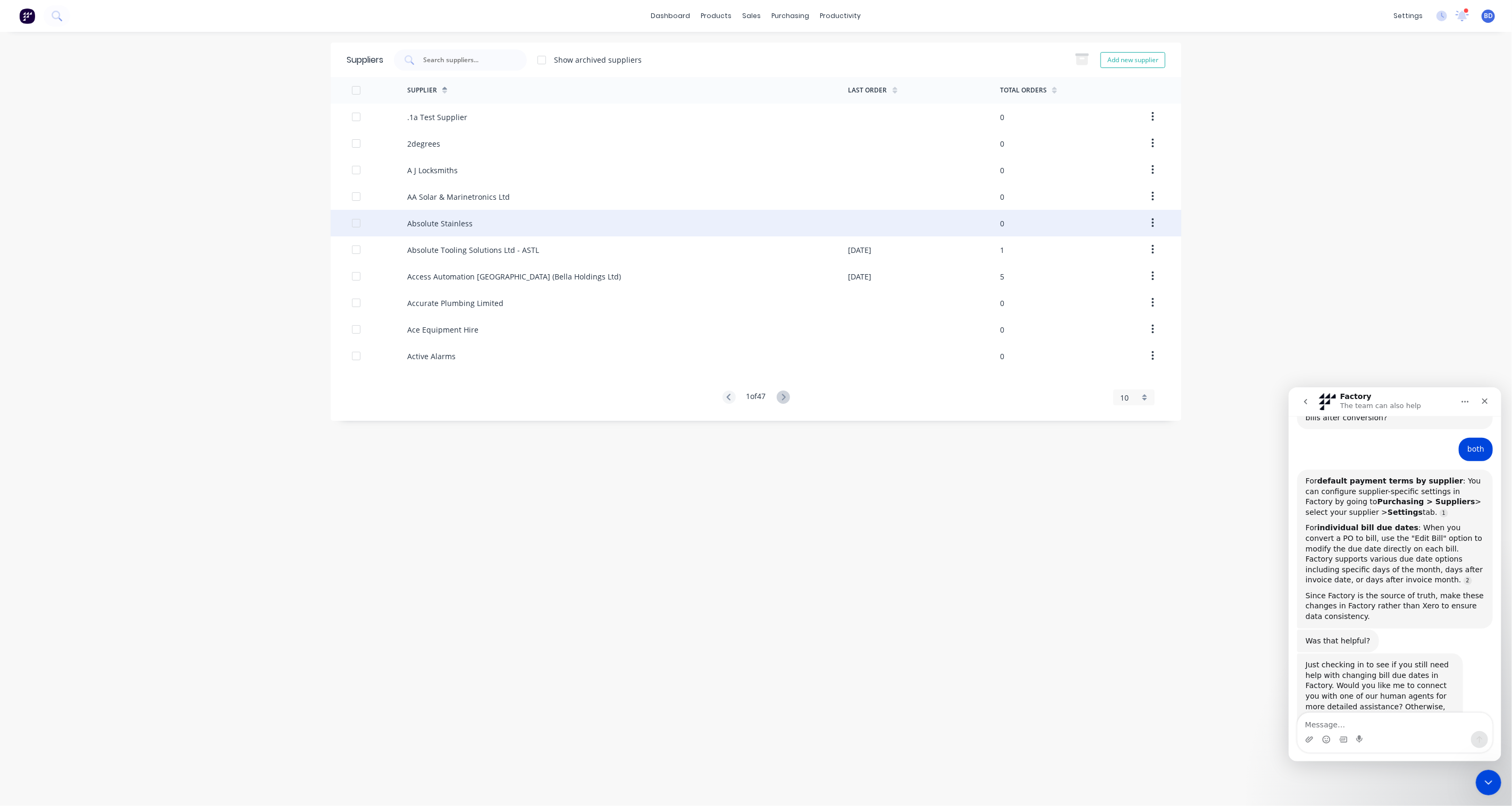
click at [460, 224] on div "Absolute Stainless" at bounding box center [440, 223] width 65 height 11
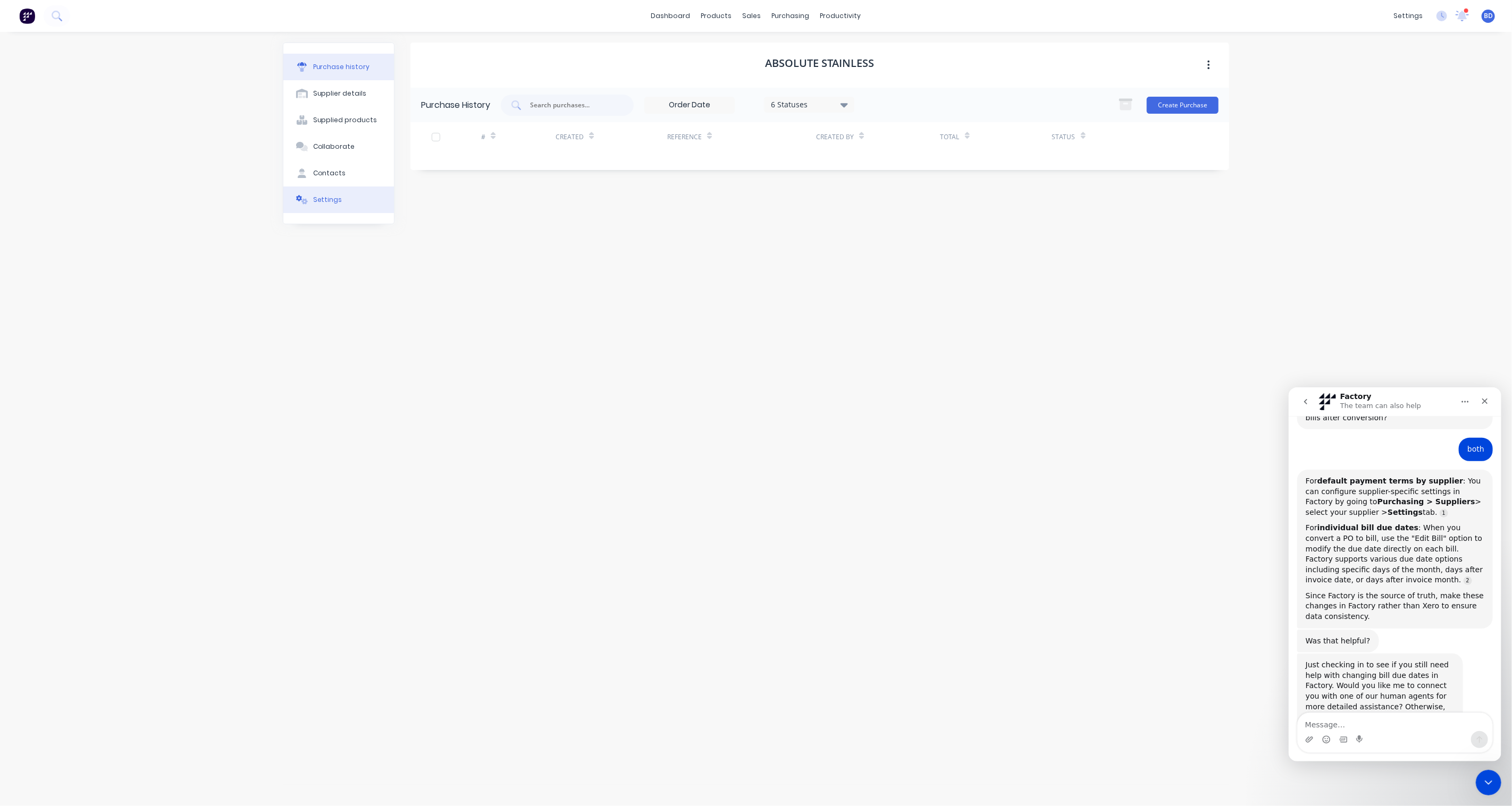
click at [334, 194] on button "Settings" at bounding box center [339, 199] width 110 height 26
click at [1202, 62] on button "button" at bounding box center [1209, 65] width 25 height 19
click at [1391, 133] on div "dashboard products sales purchasing productivity dashboard products Product Cat…" at bounding box center [756, 403] width 1512 height 806
click at [1439, 509] on link "Source reference 10259677:" at bounding box center [1443, 513] width 8 height 8
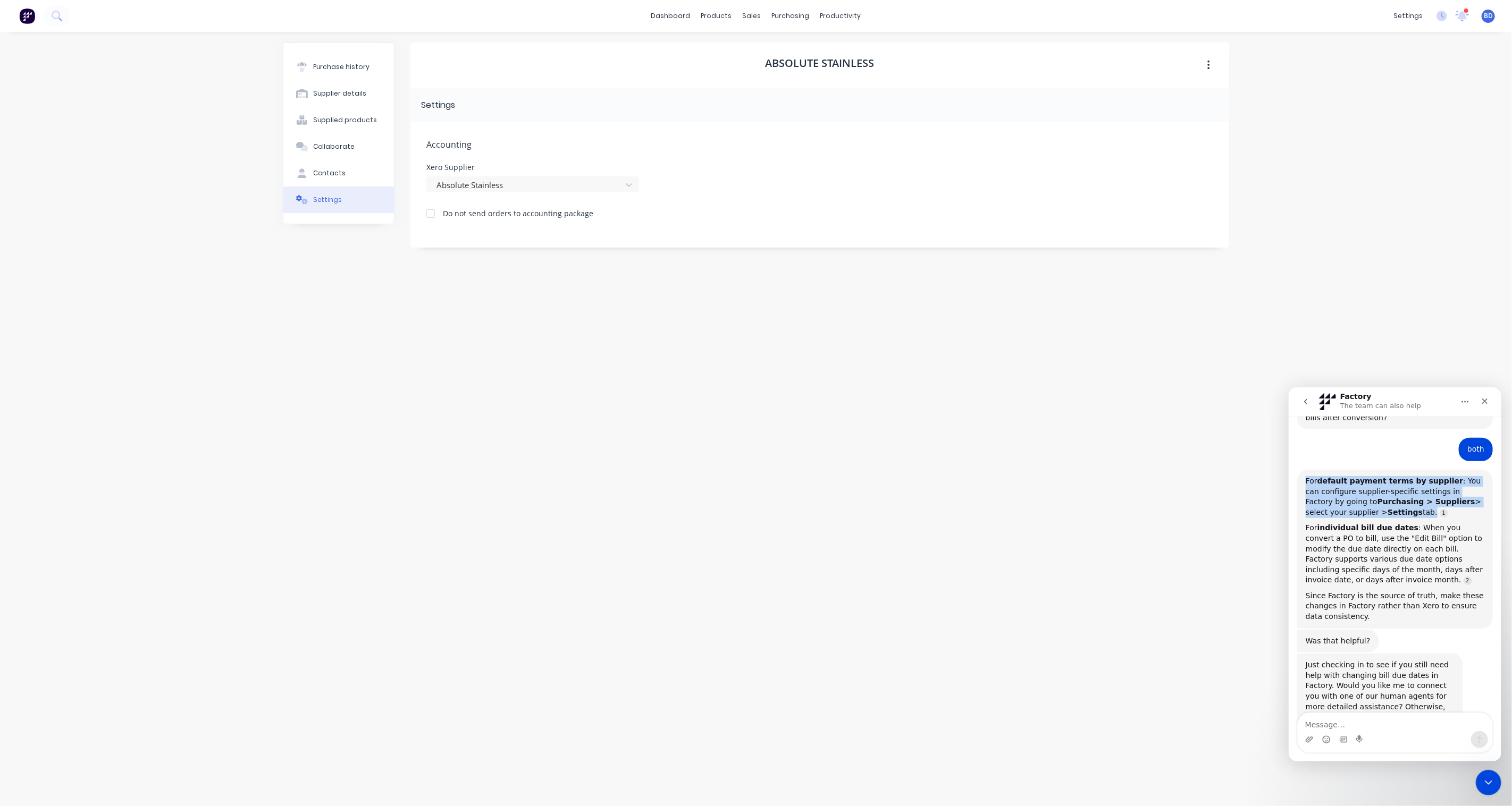
drag, startPoint x: 1402, startPoint y: 467, endPoint x: 1297, endPoint y: 429, distance: 111.7
click at [1297, 469] on div "For default payment terms by supplier : You can configure supplier-specific set…" at bounding box center [1394, 548] width 195 height 159
copy div "For default payment terms by supplier : You can configure supplier-specific set…"
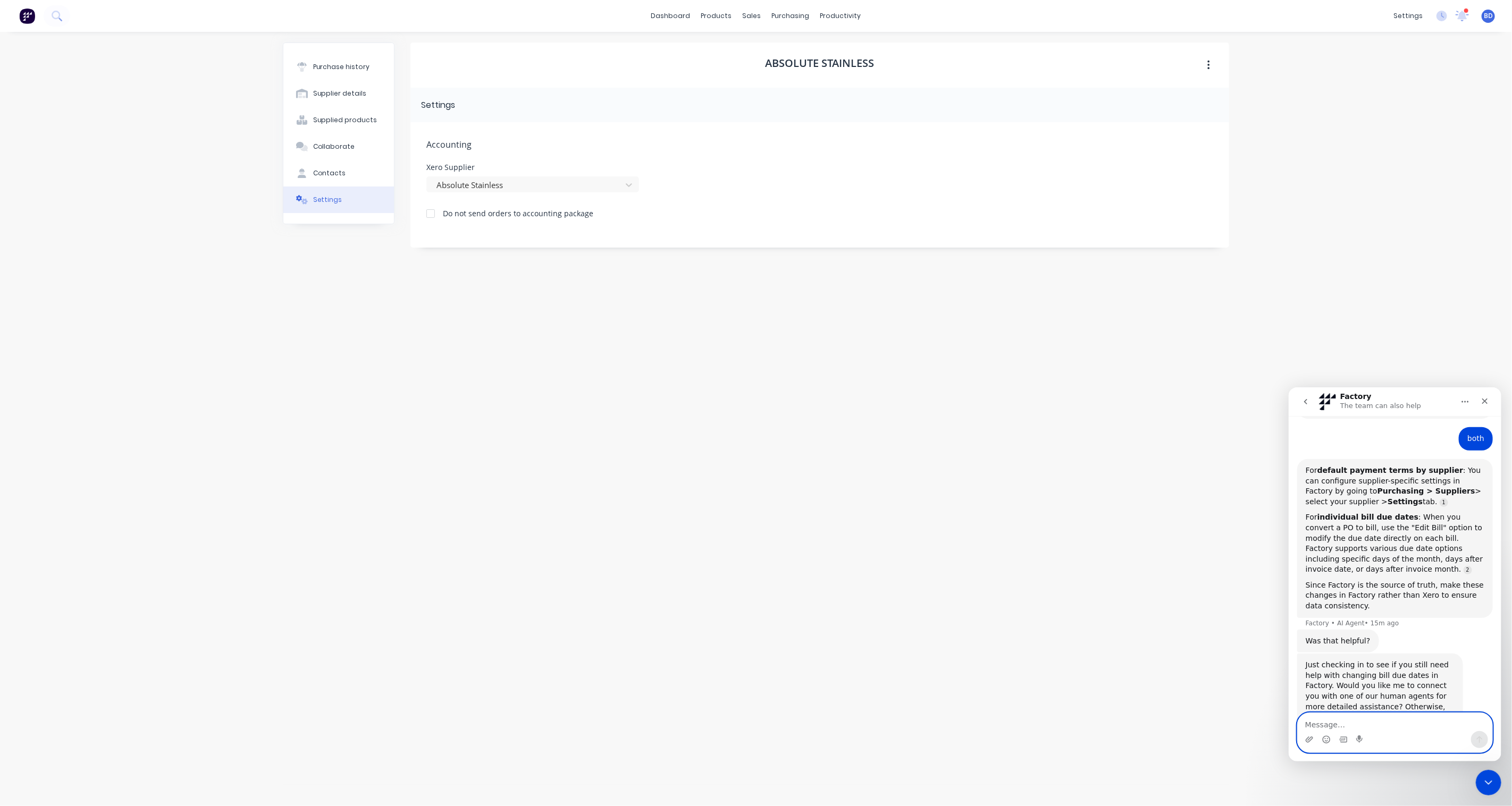
click at [1376, 722] on textarea "Message…" at bounding box center [1395, 722] width 195 height 18
paste textarea "For default payment terms by supplier: You can configure supplier-specific sett…"
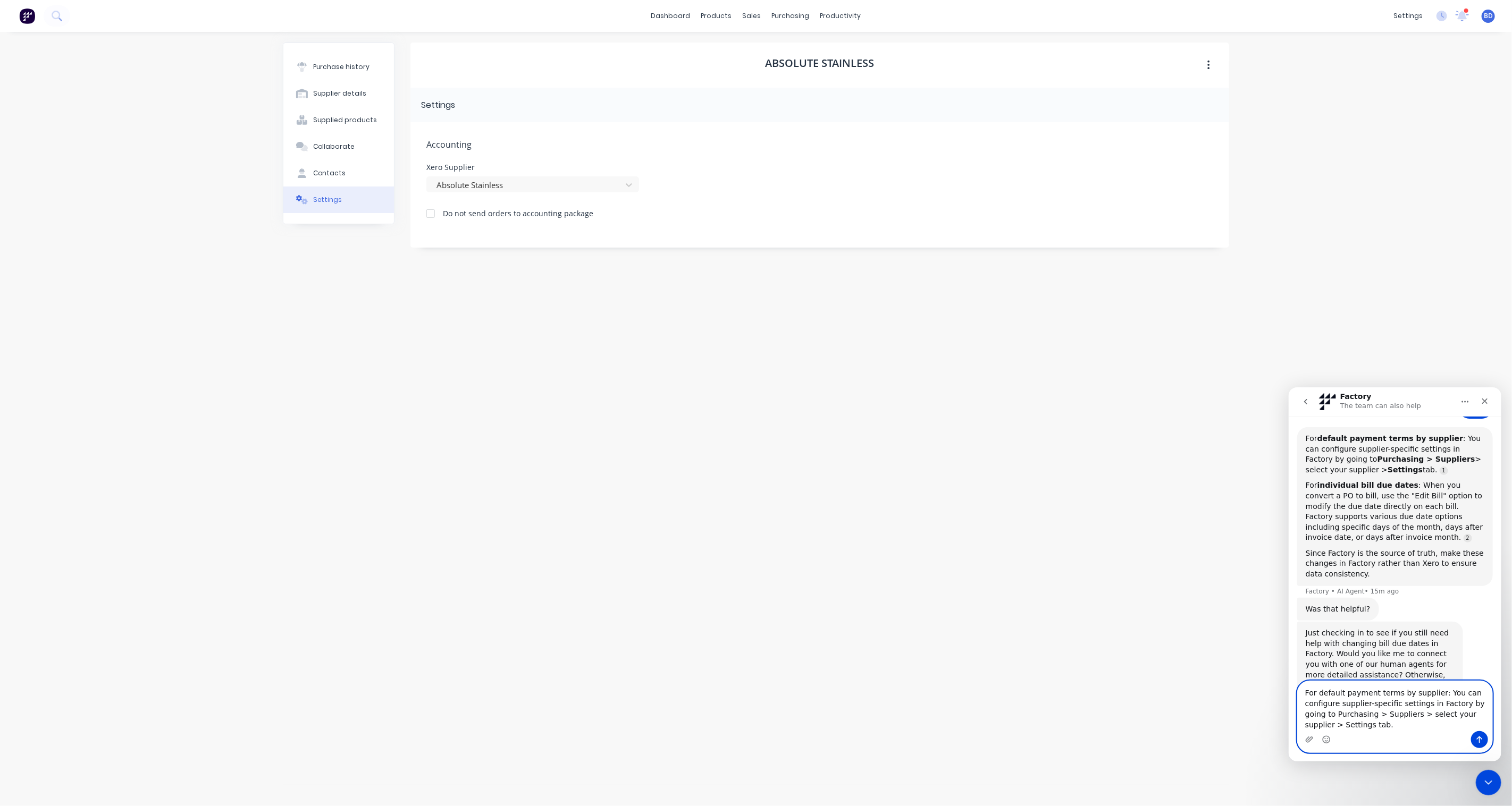
scroll to position [618, 0]
type textarea "For default payment terms by supplier: You can configure supplier-specific sett…"
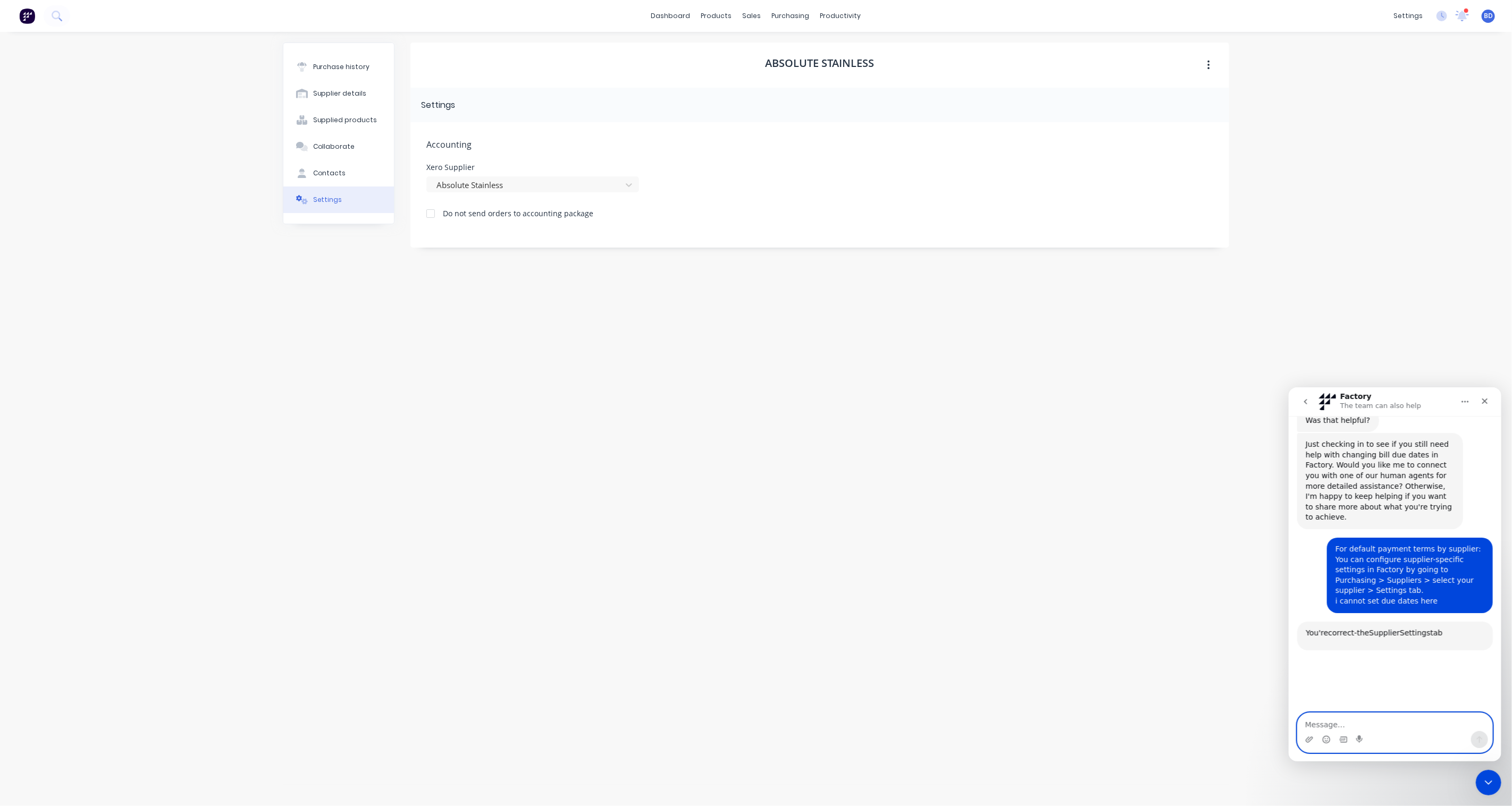
scroll to position [862, 0]
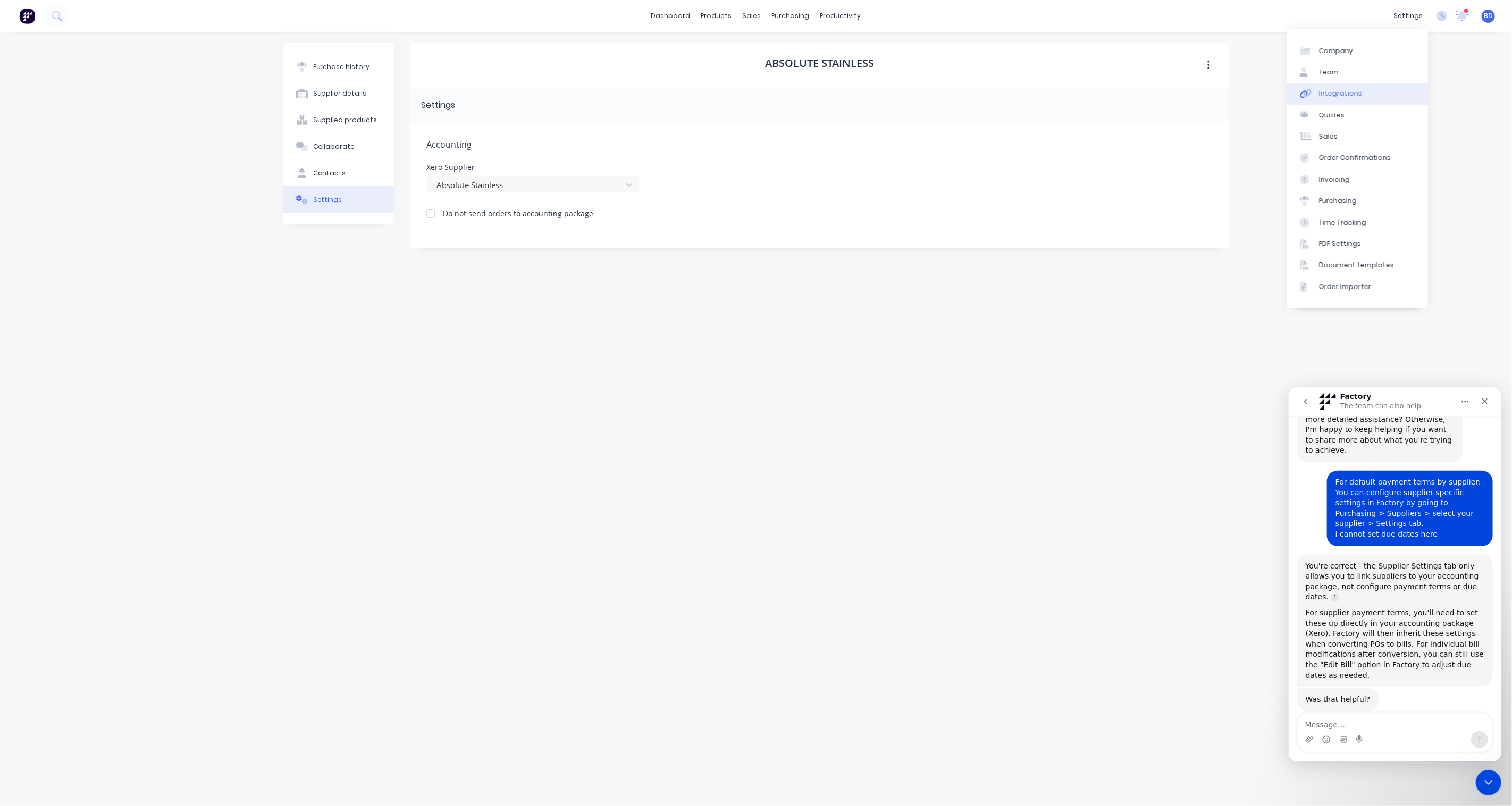
click at [1345, 87] on link "Integrations" at bounding box center [1358, 93] width 141 height 21
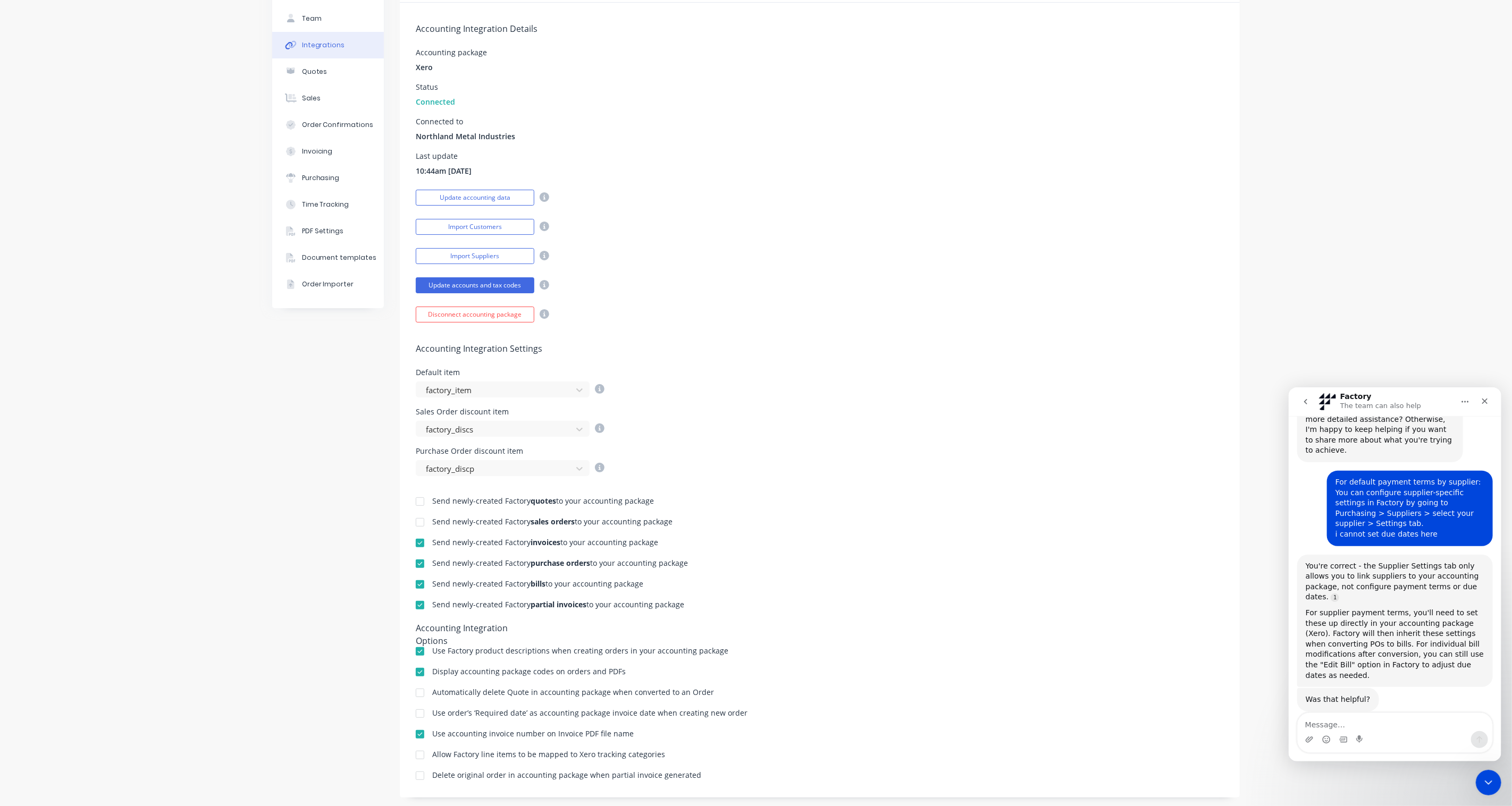
scroll to position [93, 0]
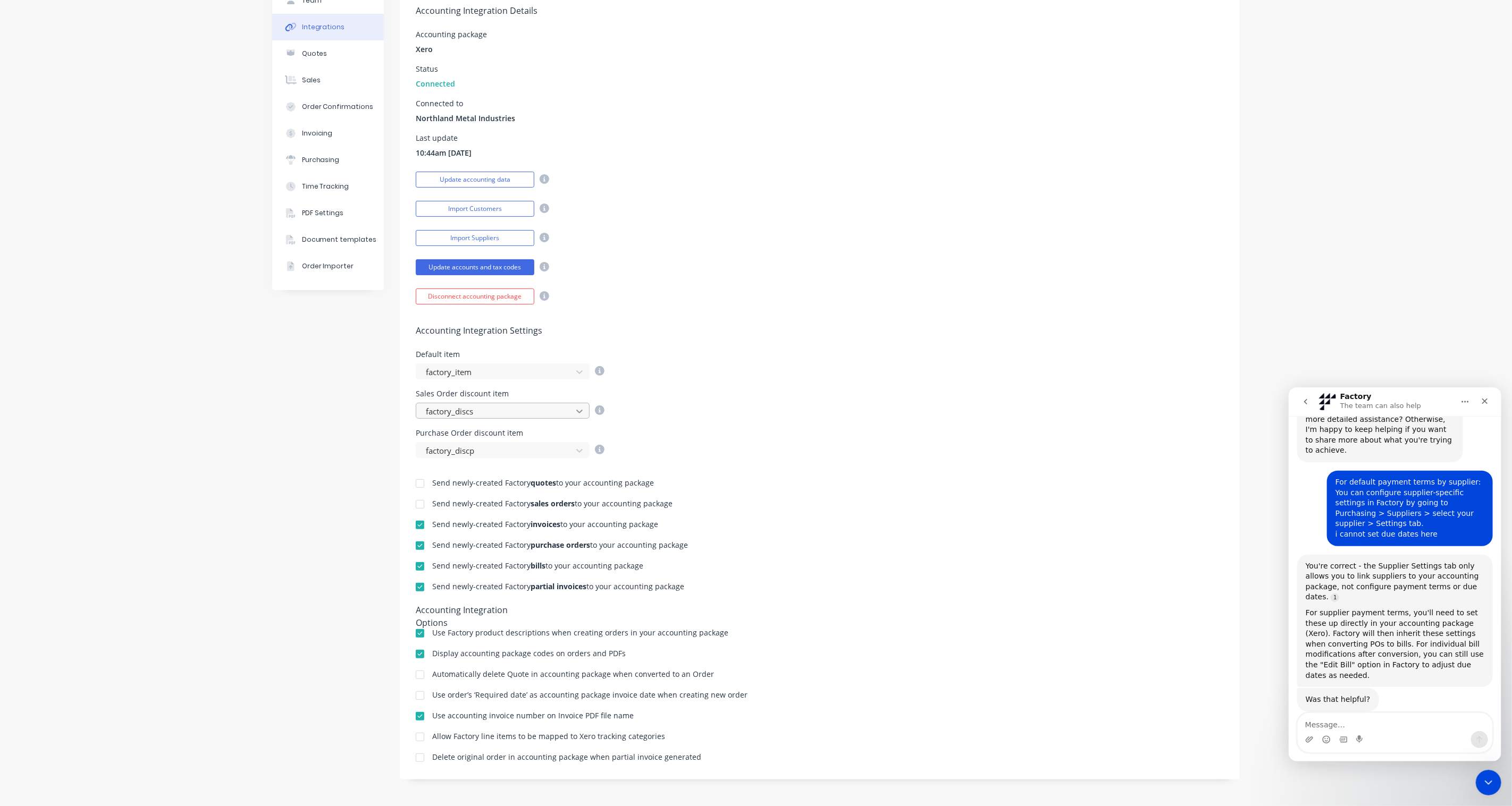
click at [578, 413] on icon at bounding box center [579, 411] width 11 height 11
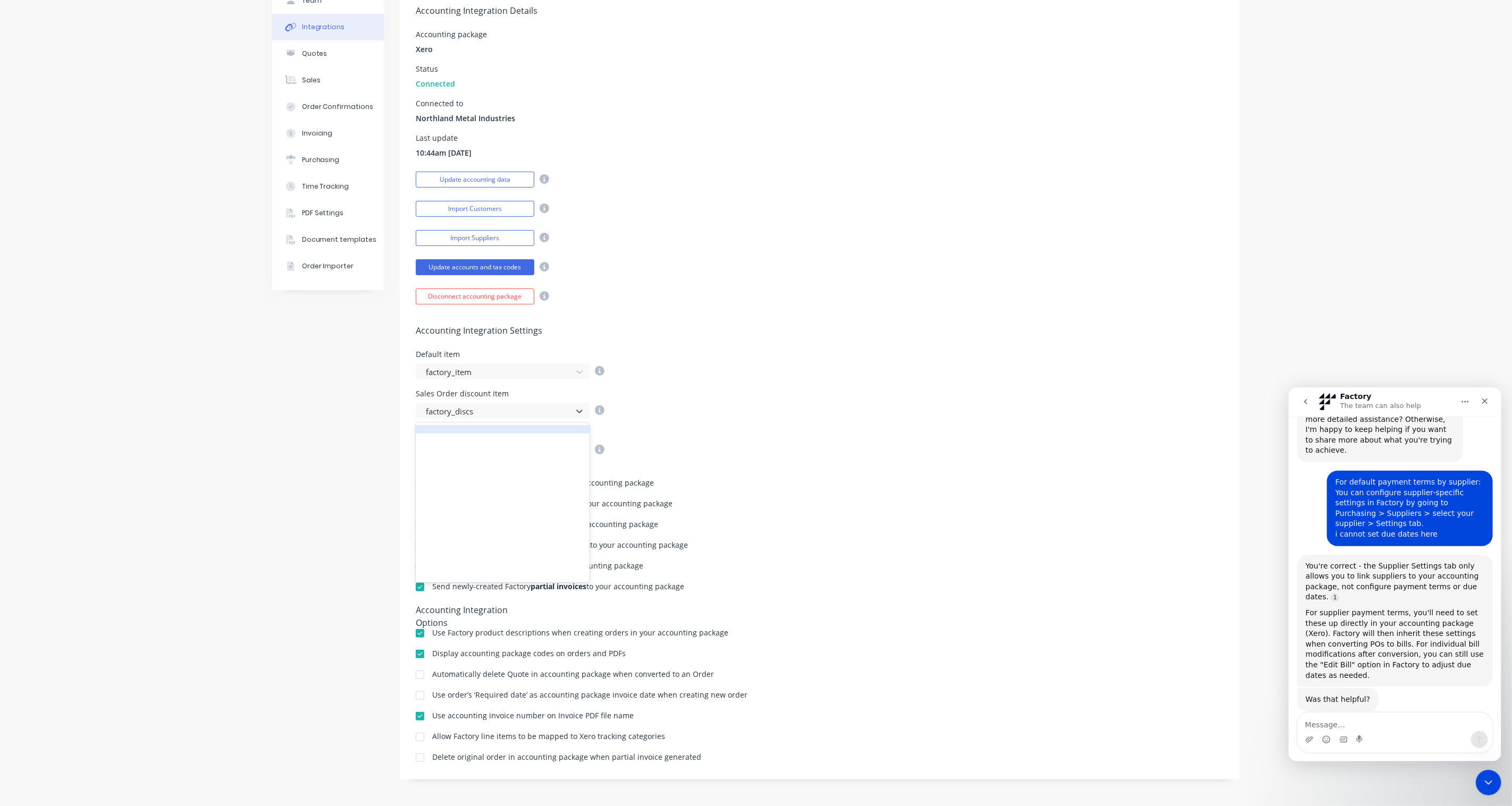
click at [757, 417] on div "Sales Order discount item 811 results available. Use Up and Down to choose opti…" at bounding box center [819, 404] width 808 height 29
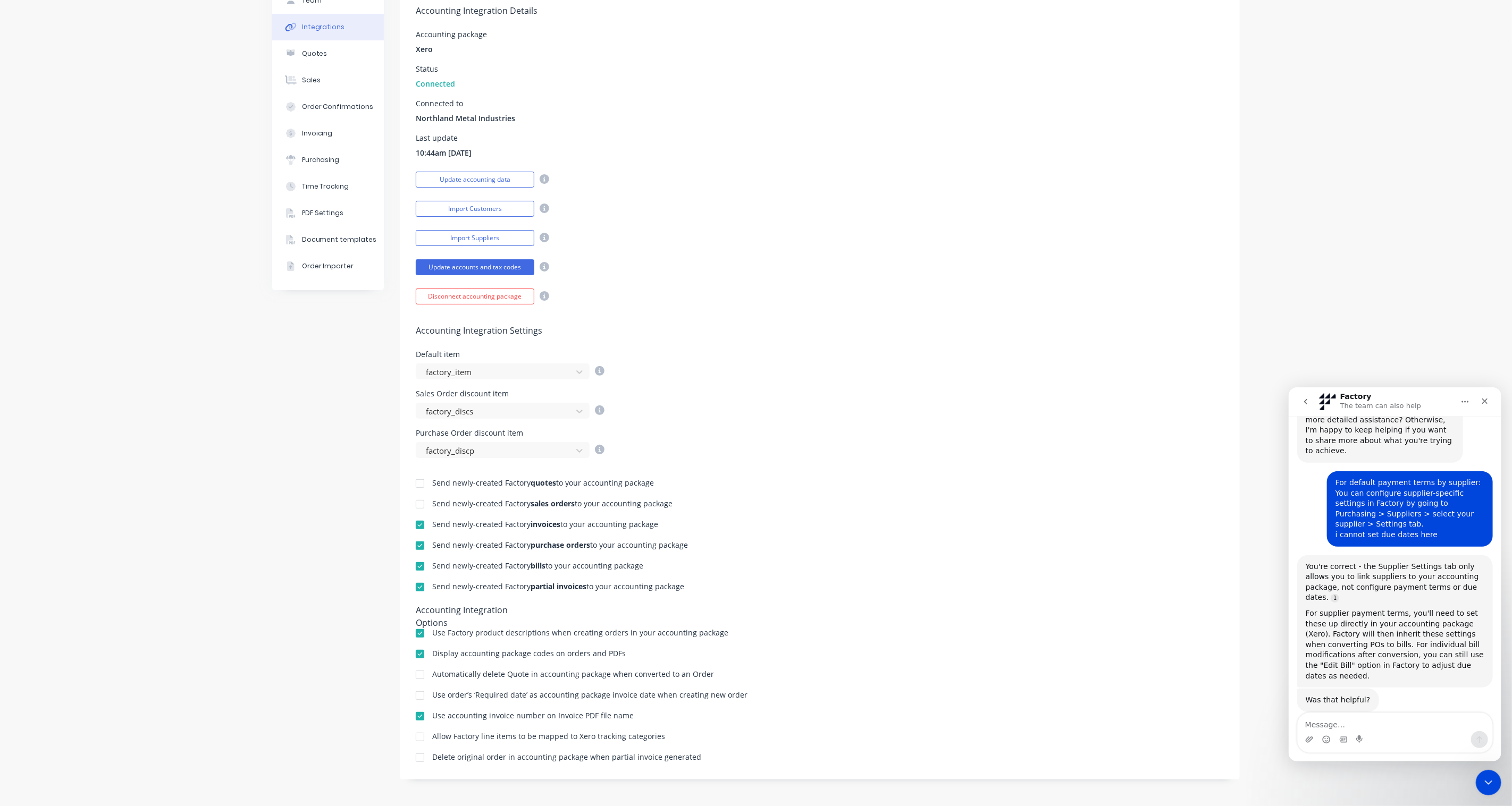
scroll to position [2, 0]
click at [1385, 720] on textarea "Message…" at bounding box center [1395, 722] width 195 height 18
type textarea "ok thanks"
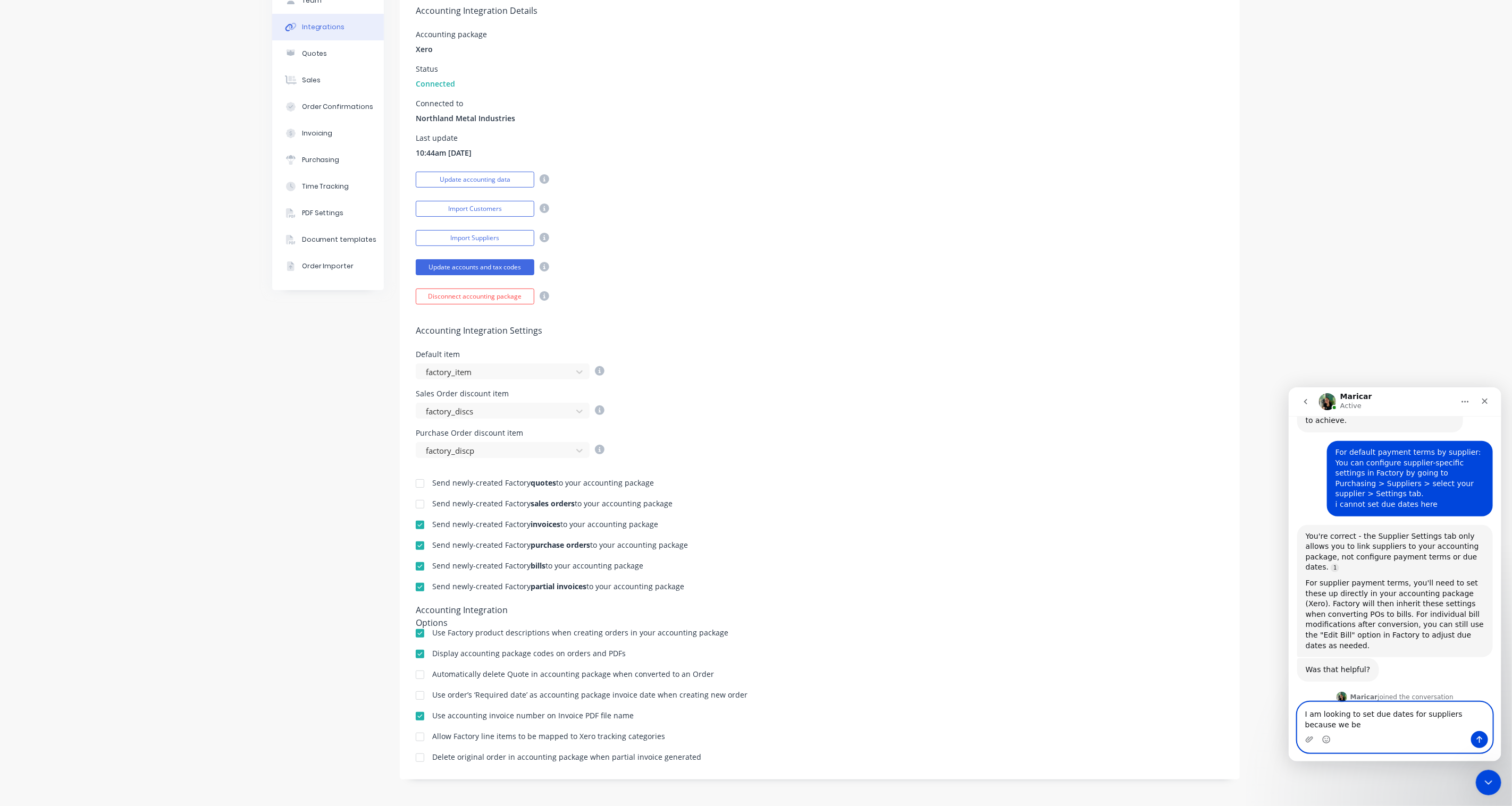
scroll to position [902, 0]
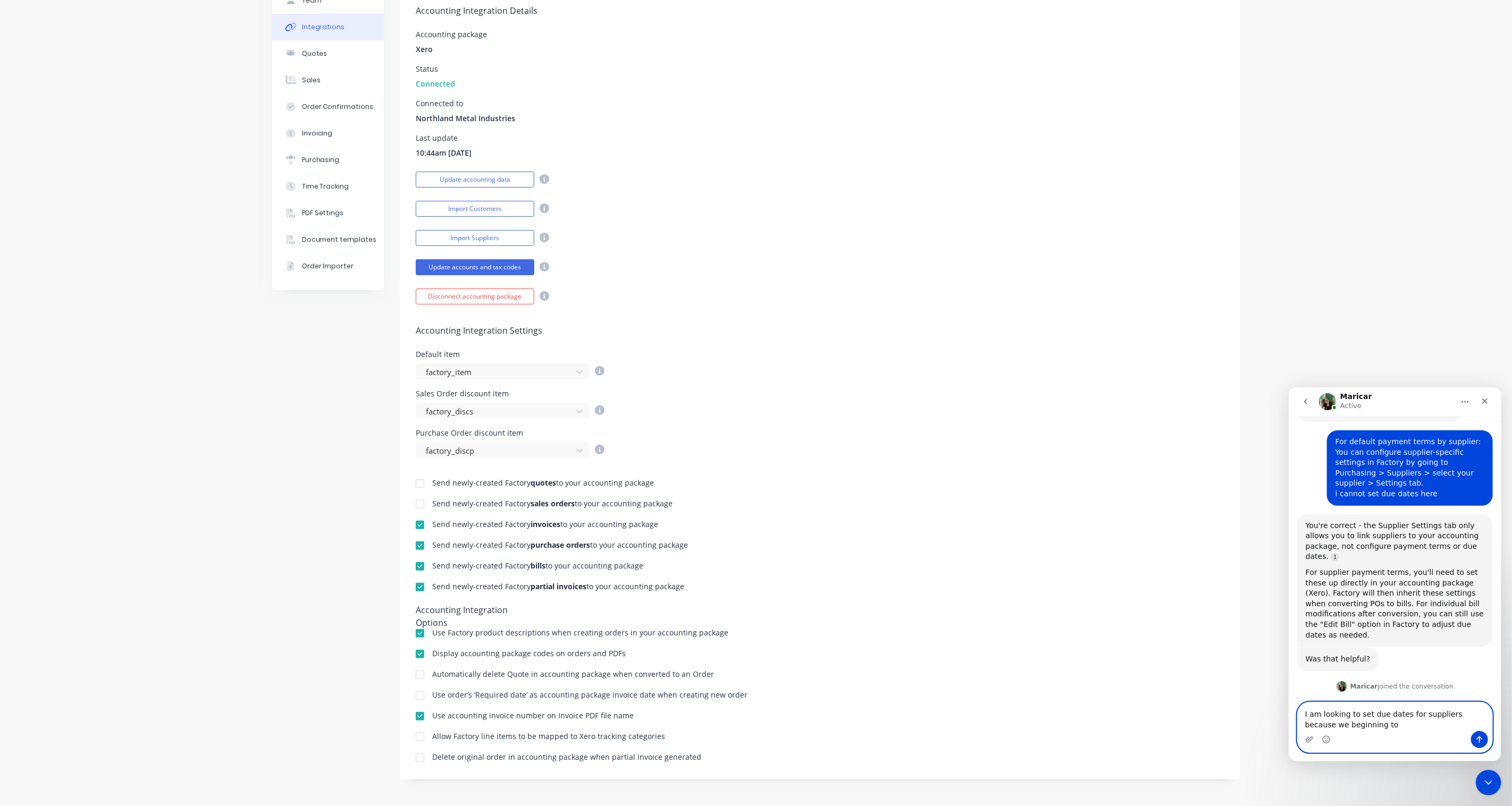
click at [1352, 714] on textarea "I am looking to set due dates for suppliers because we beginning to" at bounding box center [1395, 716] width 195 height 29
click at [1354, 726] on textarea "I am looking to set due dates for suppliers because we beginning to" at bounding box center [1395, 716] width 195 height 29
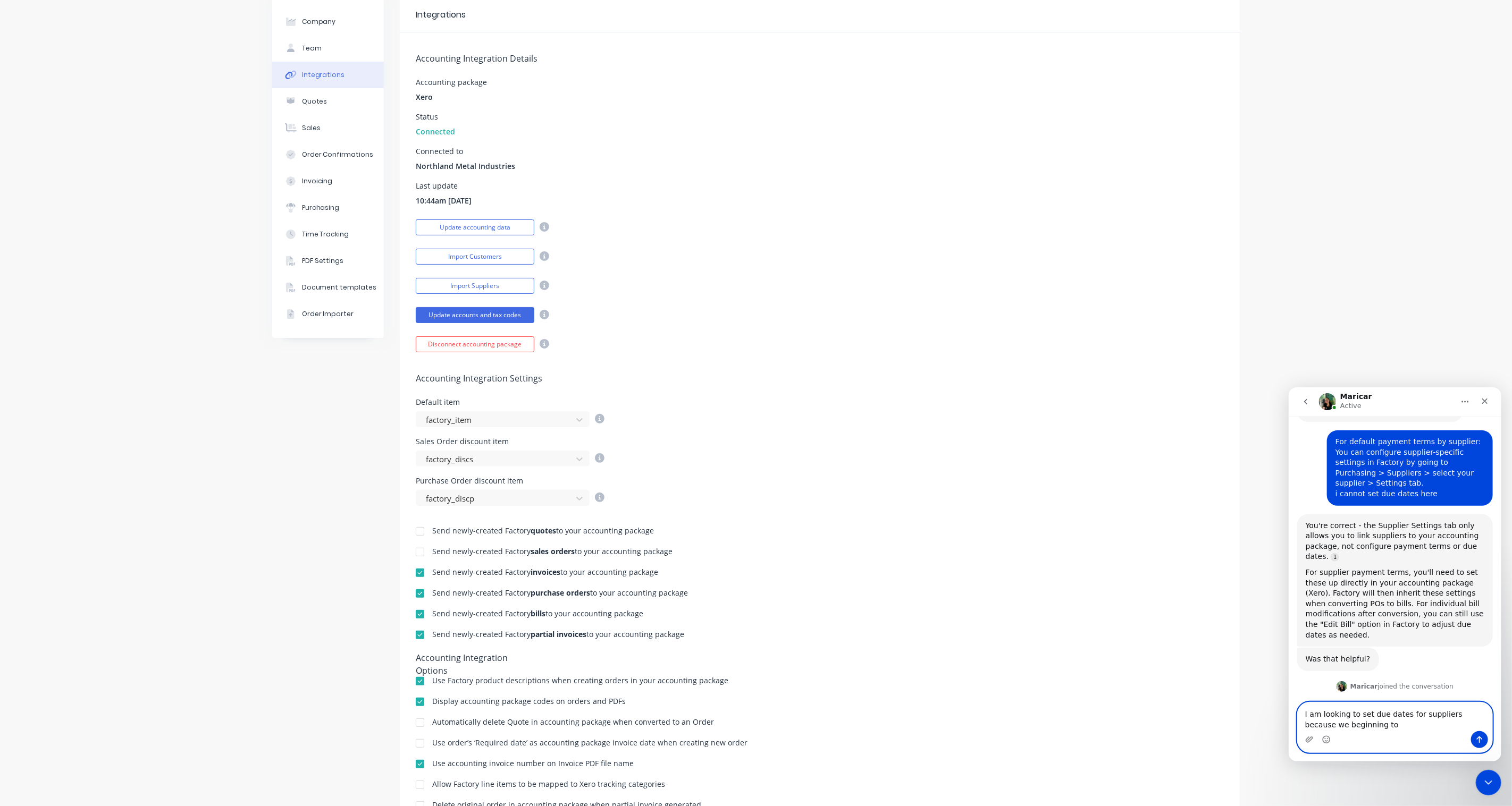
scroll to position [0, 0]
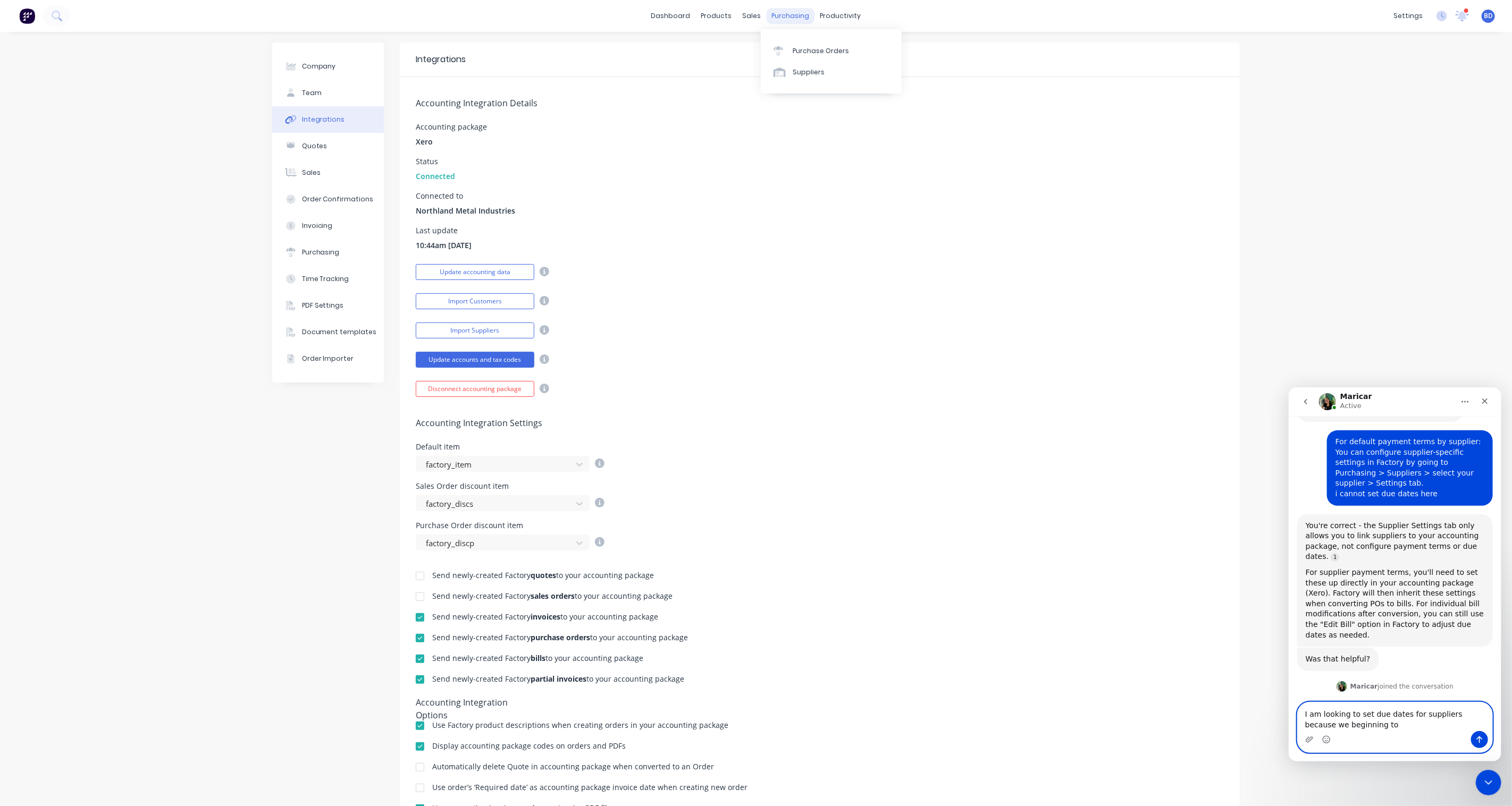
type textarea "I am looking to set due dates for suppliers because we beginning to"
click at [792, 13] on div "purchasing" at bounding box center [791, 16] width 48 height 16
click at [811, 49] on div "Purchase Orders" at bounding box center [821, 51] width 56 height 9
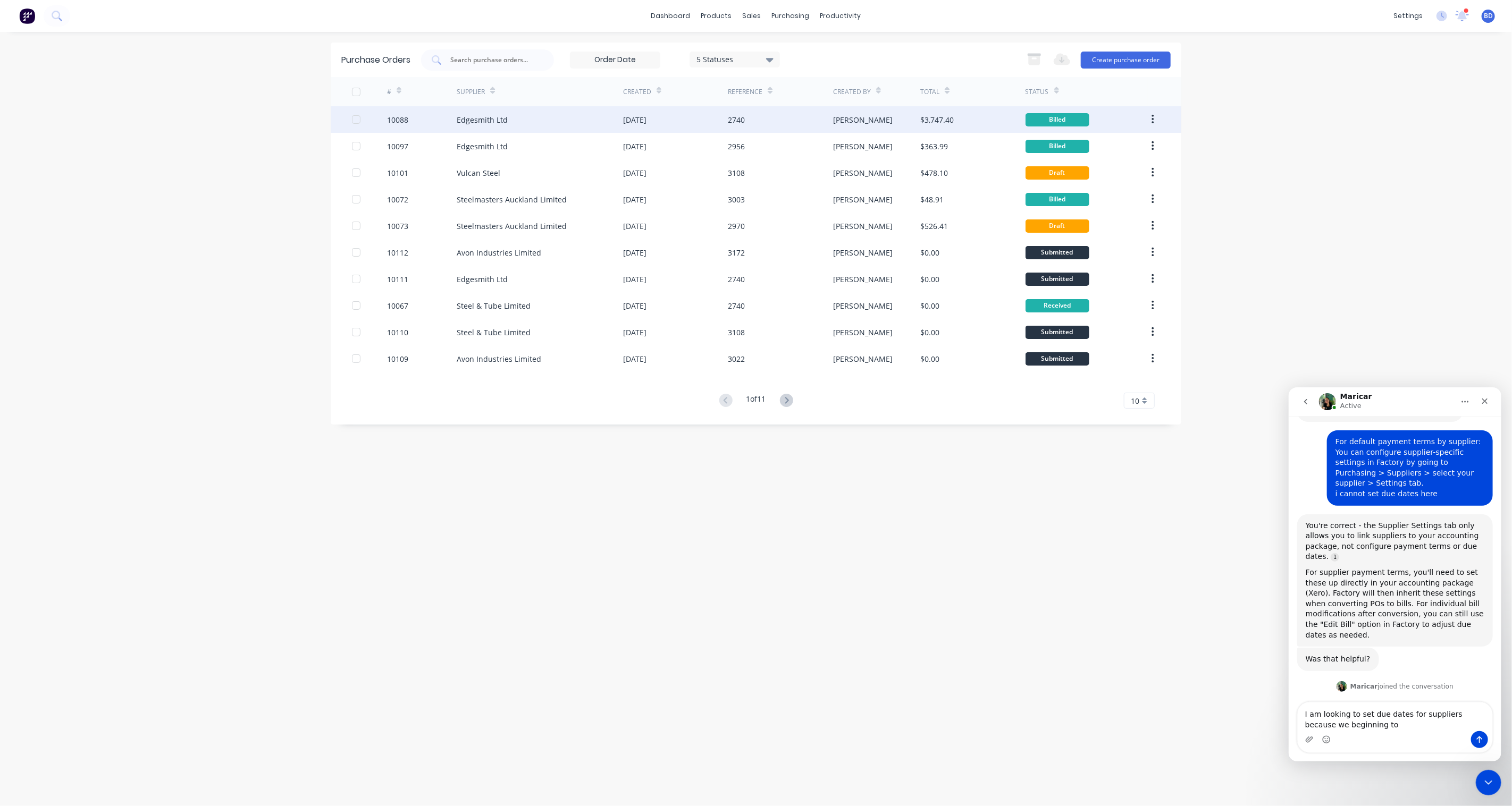
click at [495, 117] on div "Edgesmith Ltd" at bounding box center [482, 120] width 51 height 11
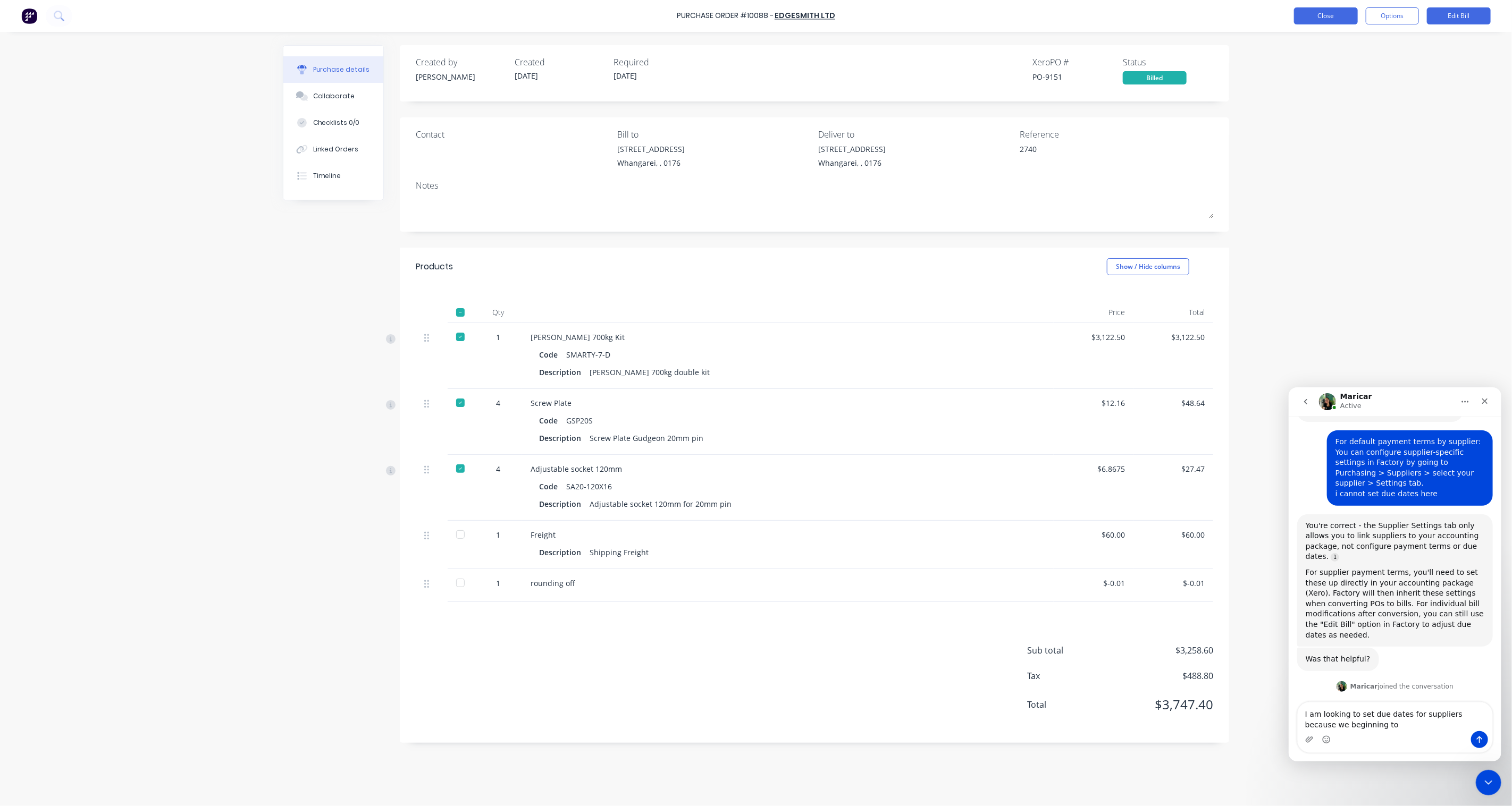
click at [1324, 15] on button "Close" at bounding box center [1326, 16] width 64 height 17
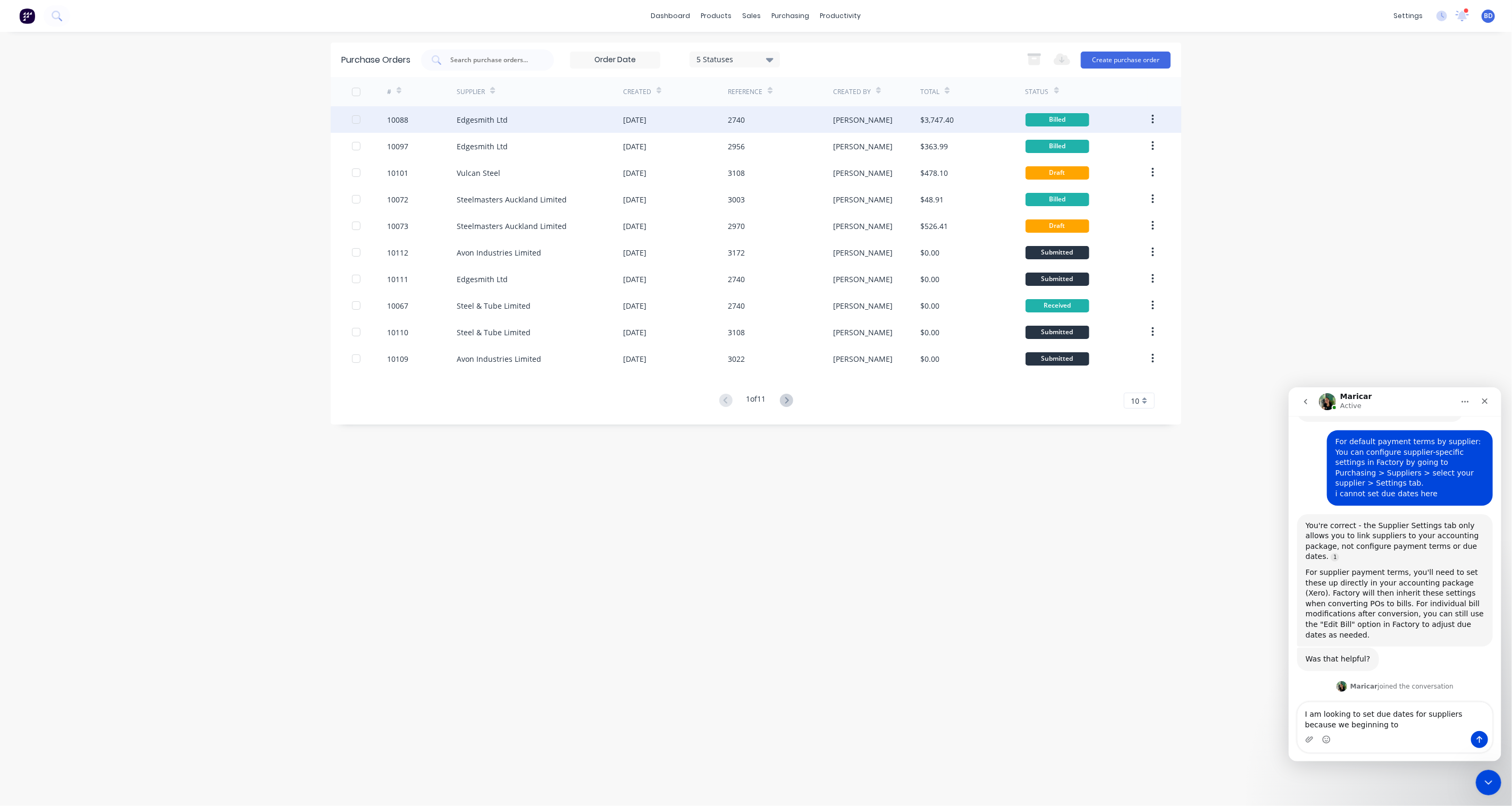
click at [490, 121] on div "Edgesmith Ltd" at bounding box center [482, 120] width 51 height 11
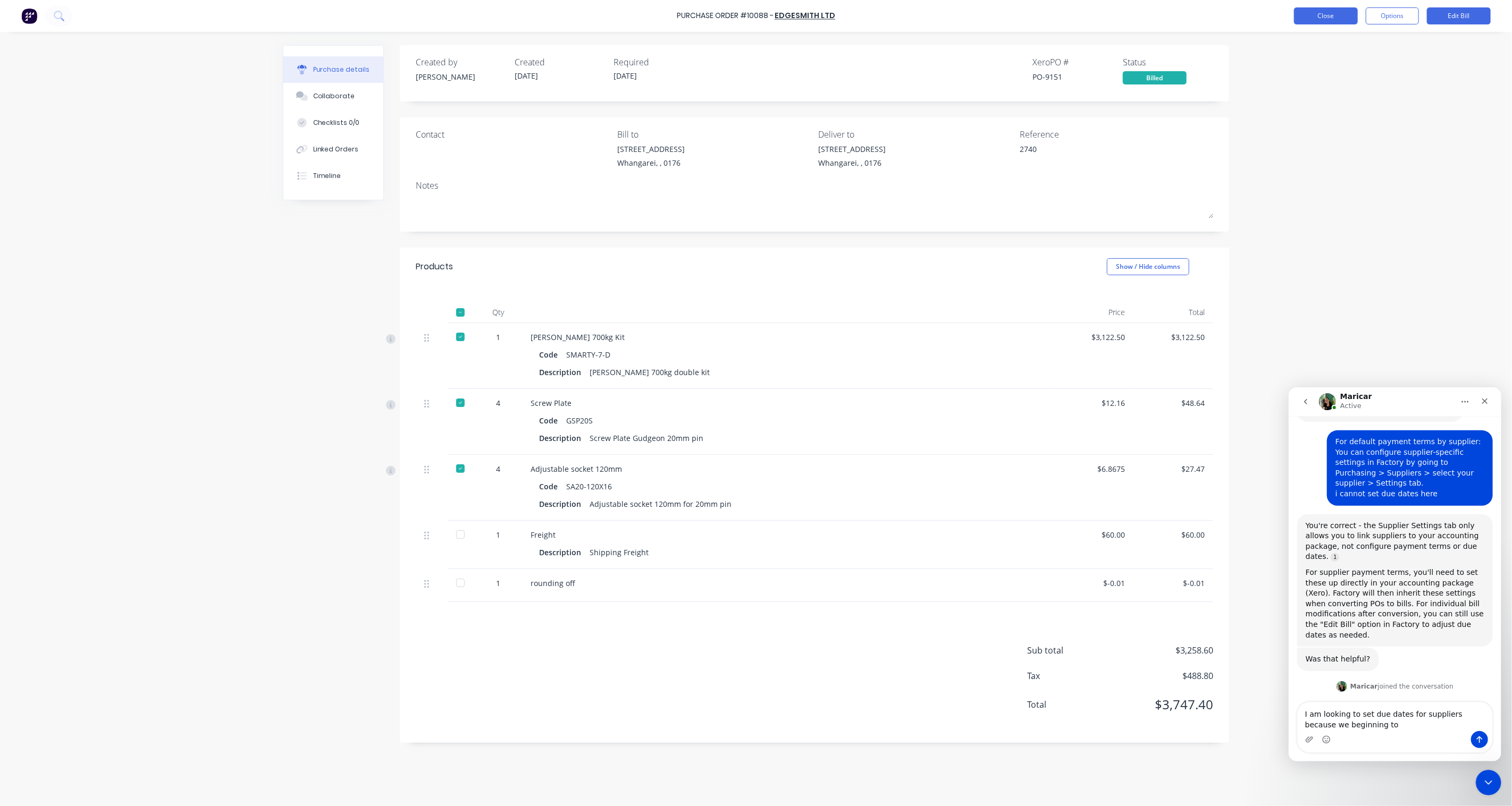
click at [1338, 19] on button "Close" at bounding box center [1326, 16] width 64 height 17
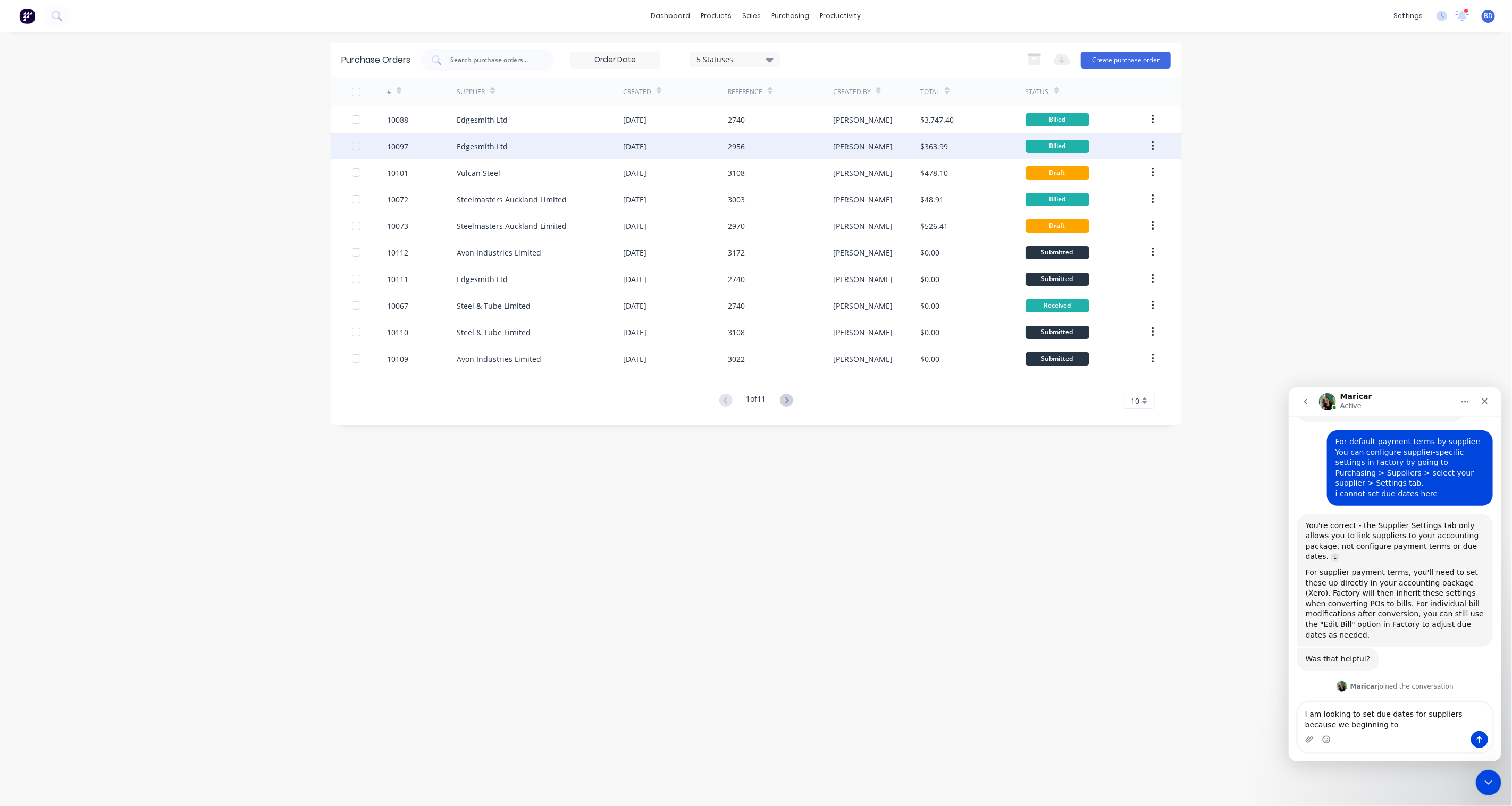
click at [535, 145] on div "Edgesmith Ltd" at bounding box center [540, 145] width 167 height 26
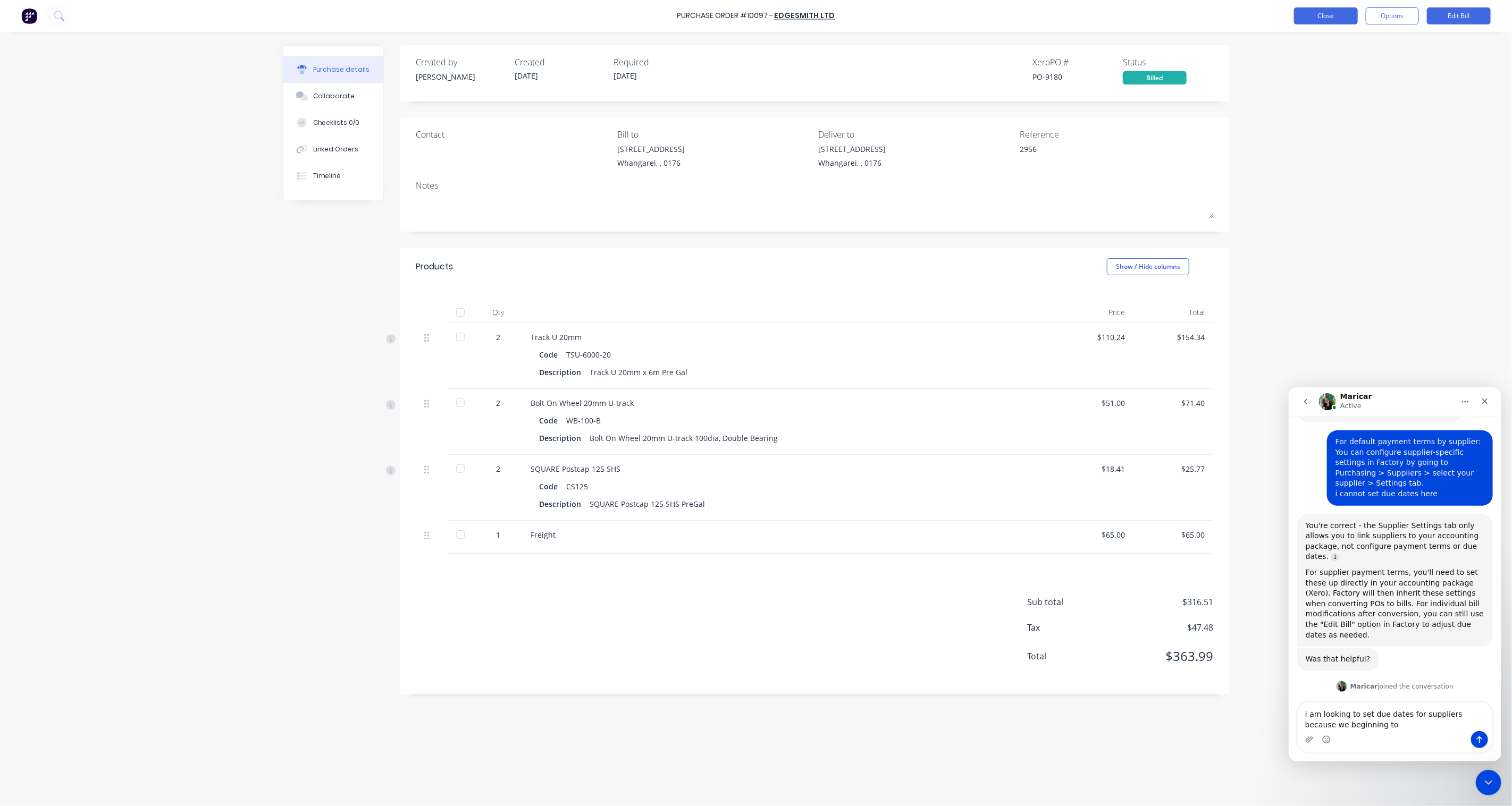
click at [1337, 20] on button "Close" at bounding box center [1326, 16] width 64 height 17
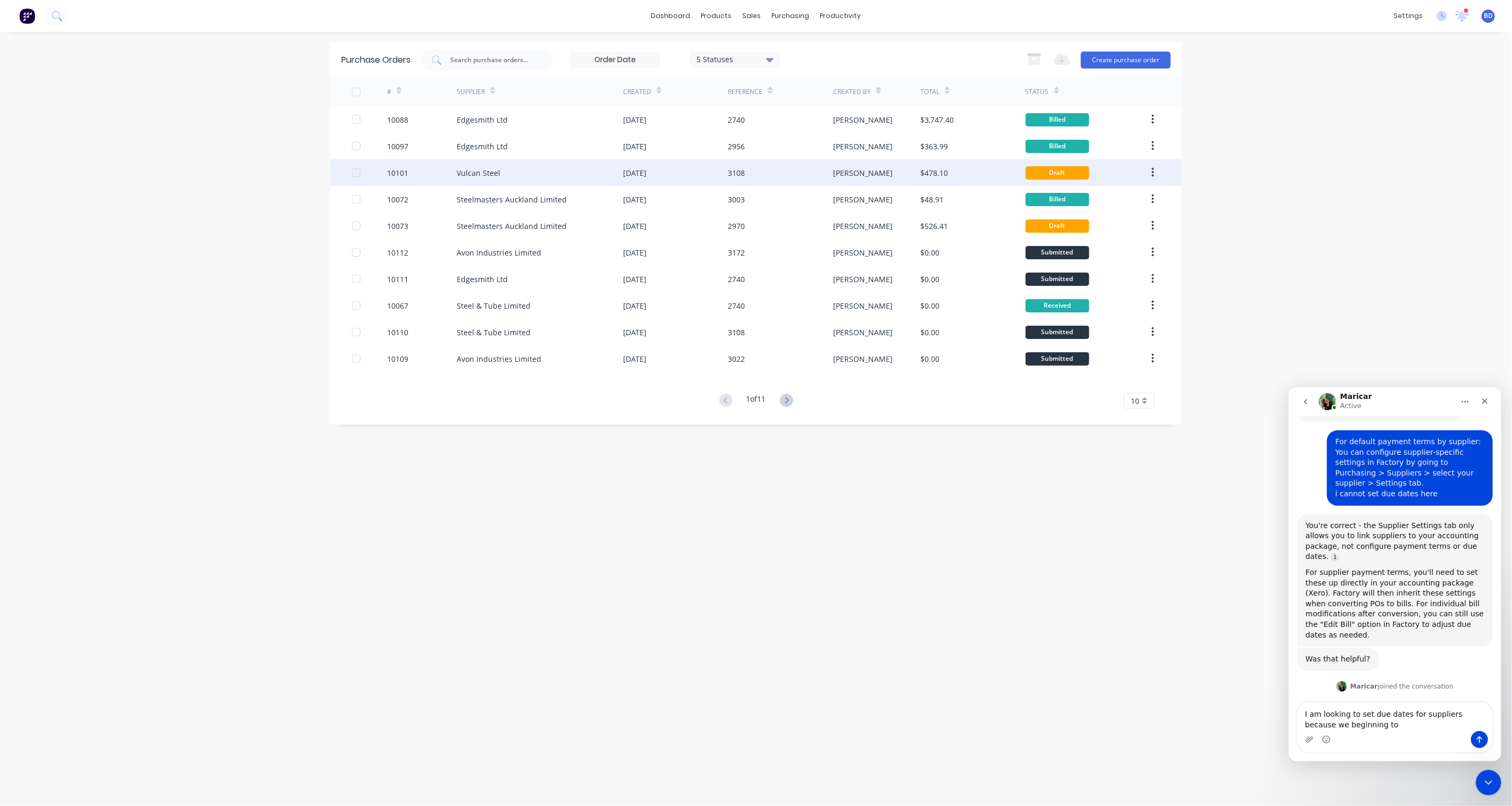
click at [477, 178] on div "Vulcan Steel" at bounding box center [540, 172] width 167 height 26
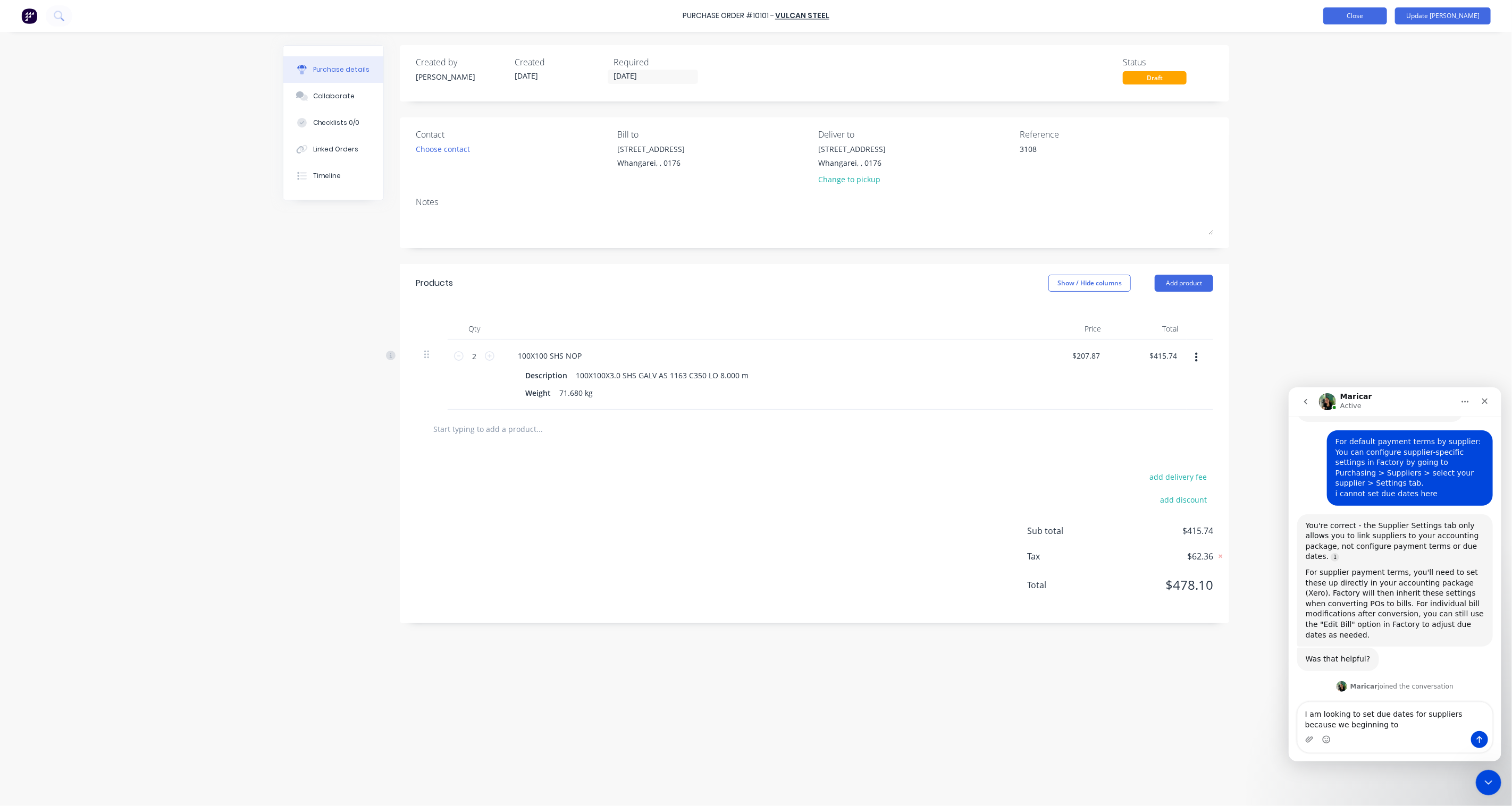
type textarea "x"
click at [1384, 15] on button "Close" at bounding box center [1355, 16] width 64 height 17
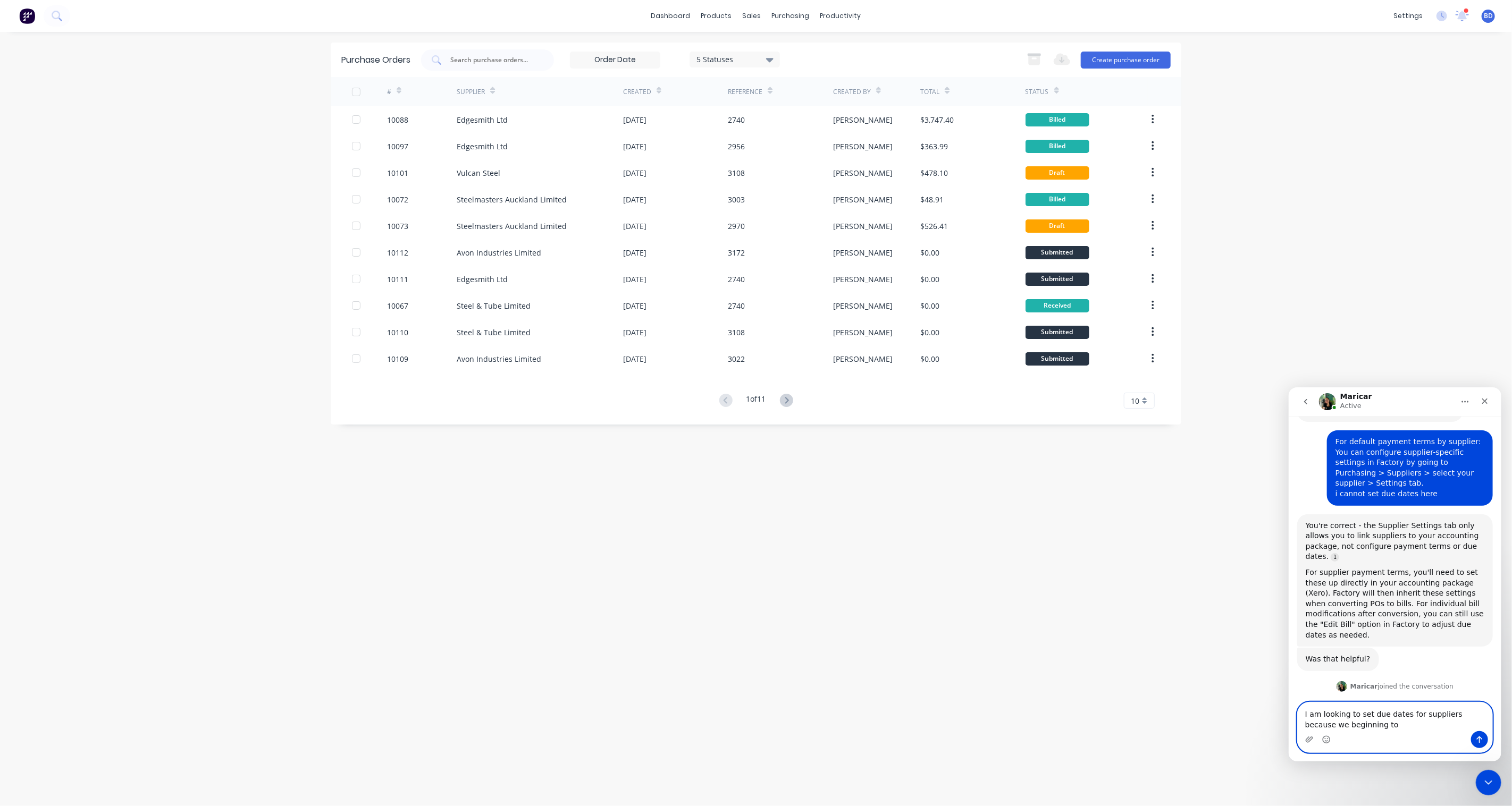
click at [1357, 727] on textarea "I am looking to set due dates for suppliers because we beginning to" at bounding box center [1395, 716] width 195 height 29
click at [1486, 713] on textarea "I am looking to set due dates for suppliers because we beginning to" at bounding box center [1395, 716] width 195 height 29
click at [1374, 725] on textarea "I am looking to set due dates for suppliers because we are beginning to" at bounding box center [1395, 716] width 195 height 29
type textarea "I am looking to set due dates for suppliers because we are beginning to start i…"
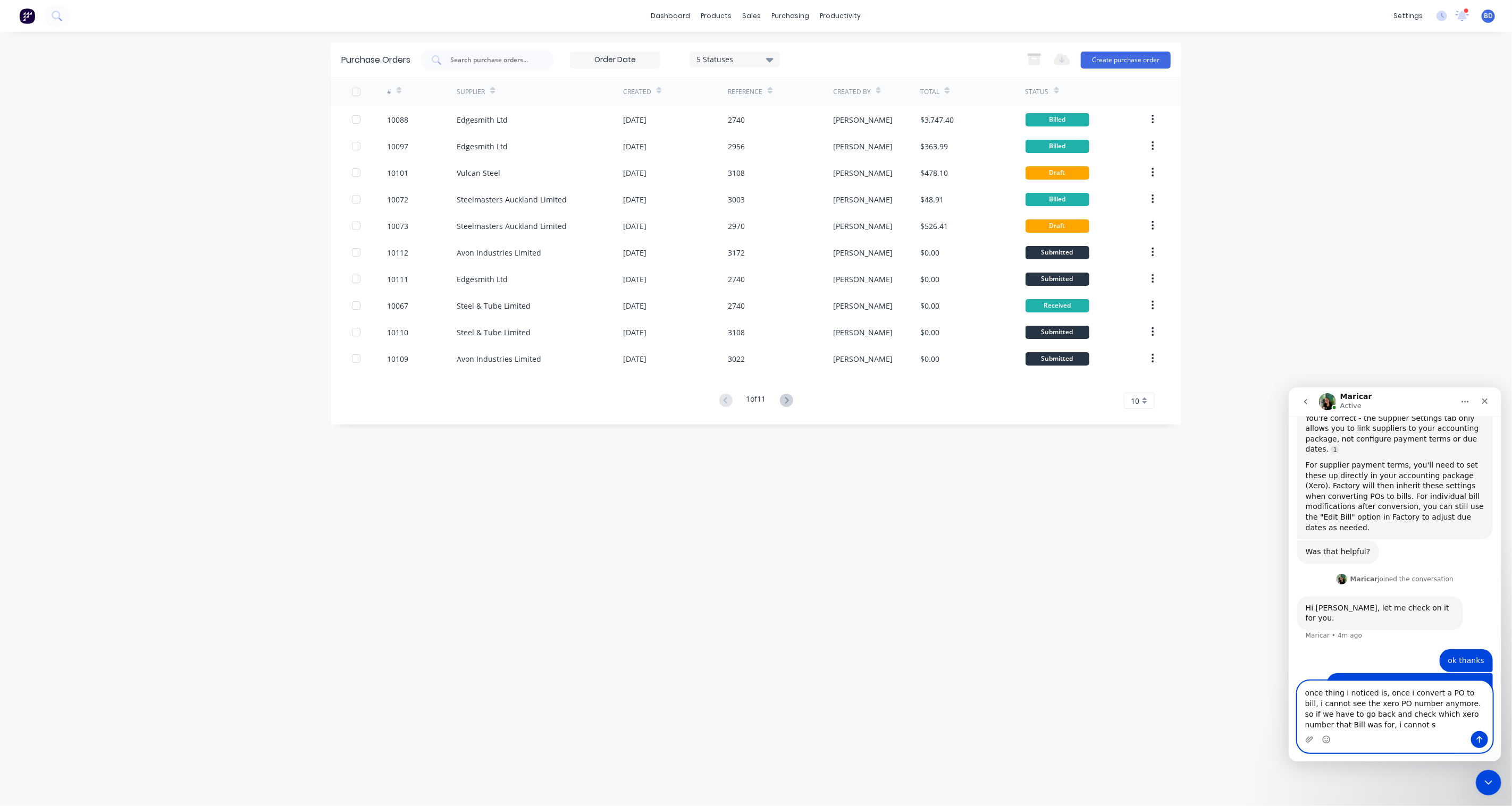
scroll to position [968, 0]
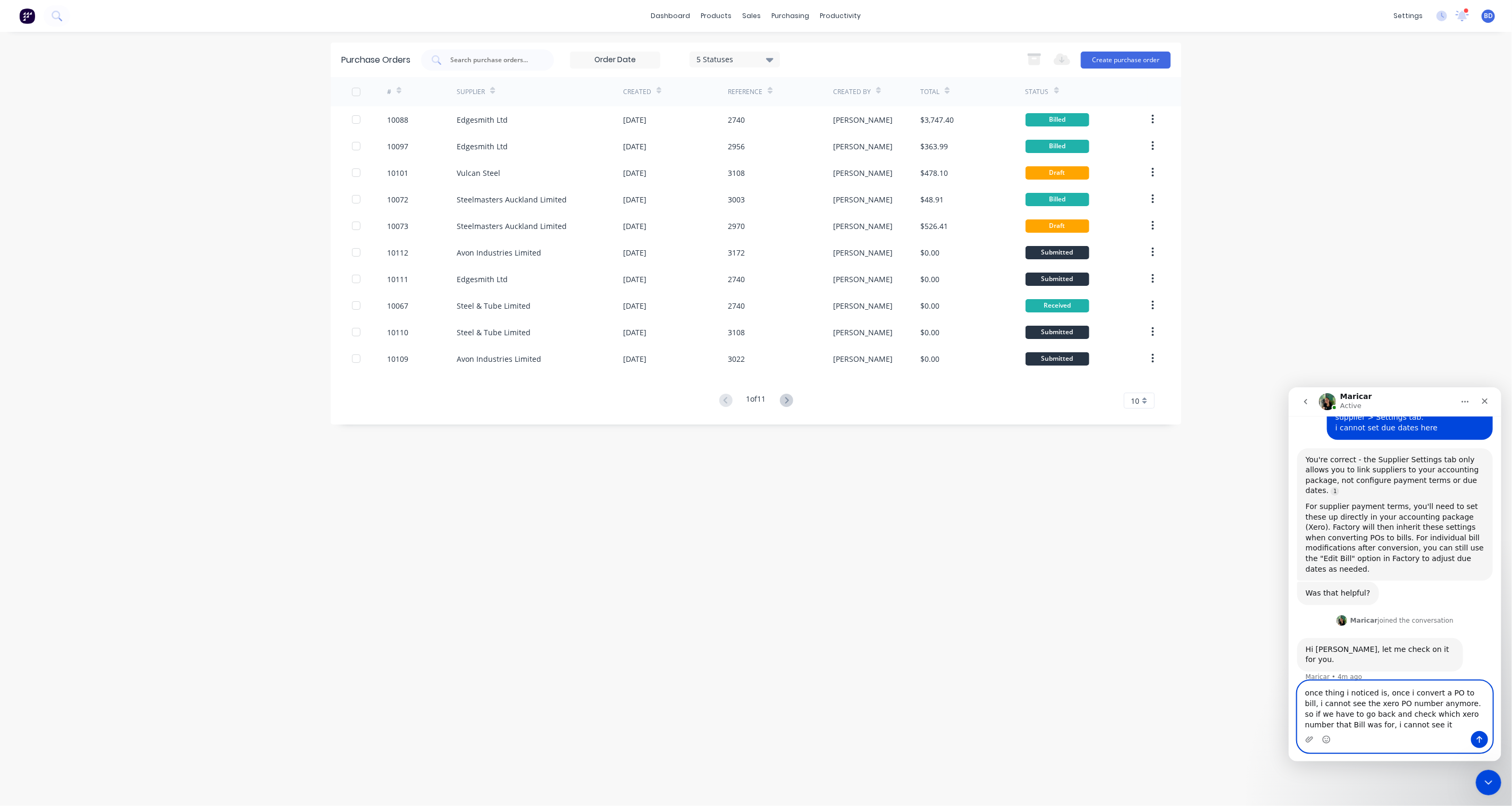
type textarea "once thing i noticed is, once i convert a PO to bill, i cannot see the xero PO …"
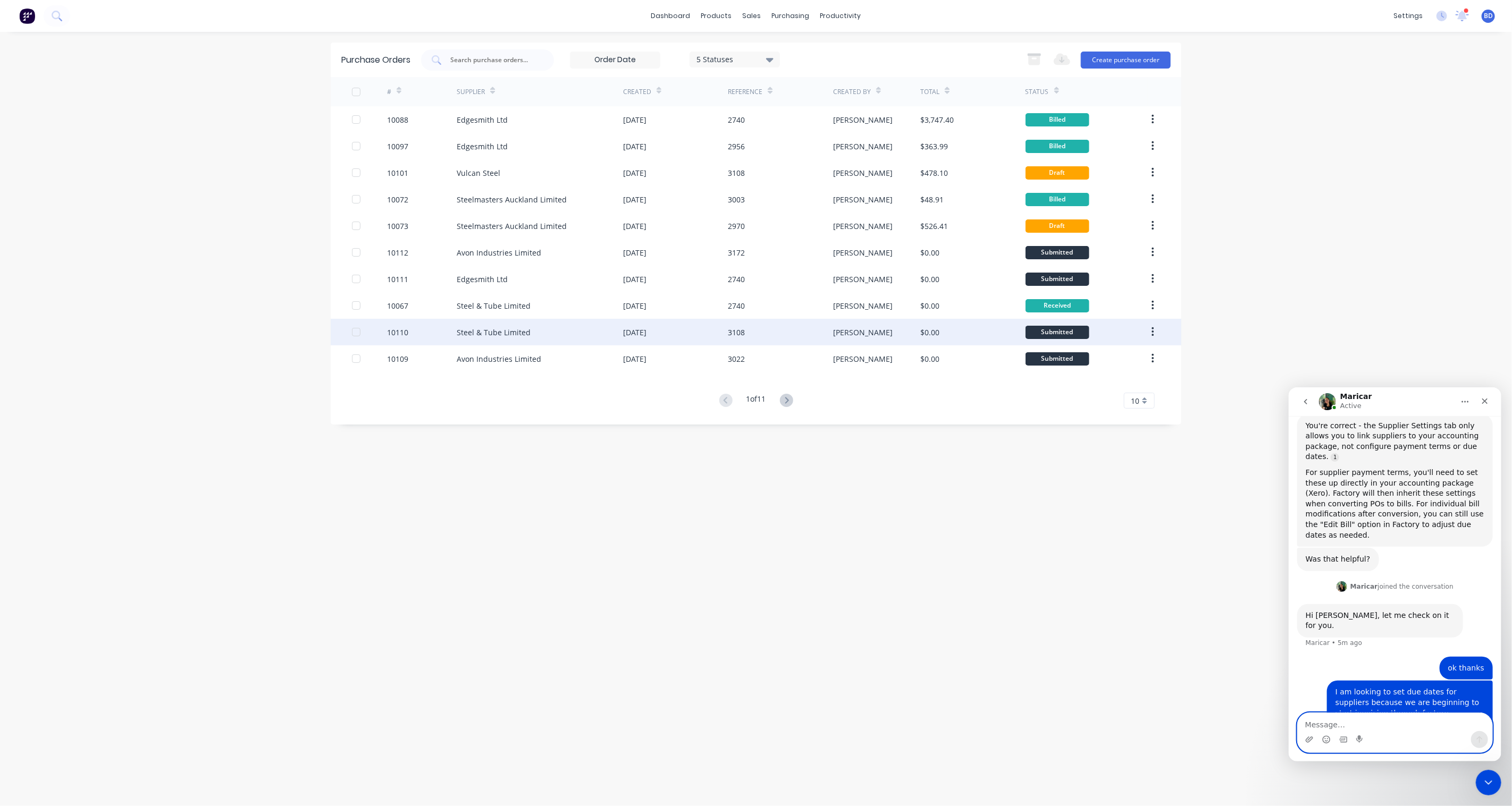
scroll to position [1044, 0]
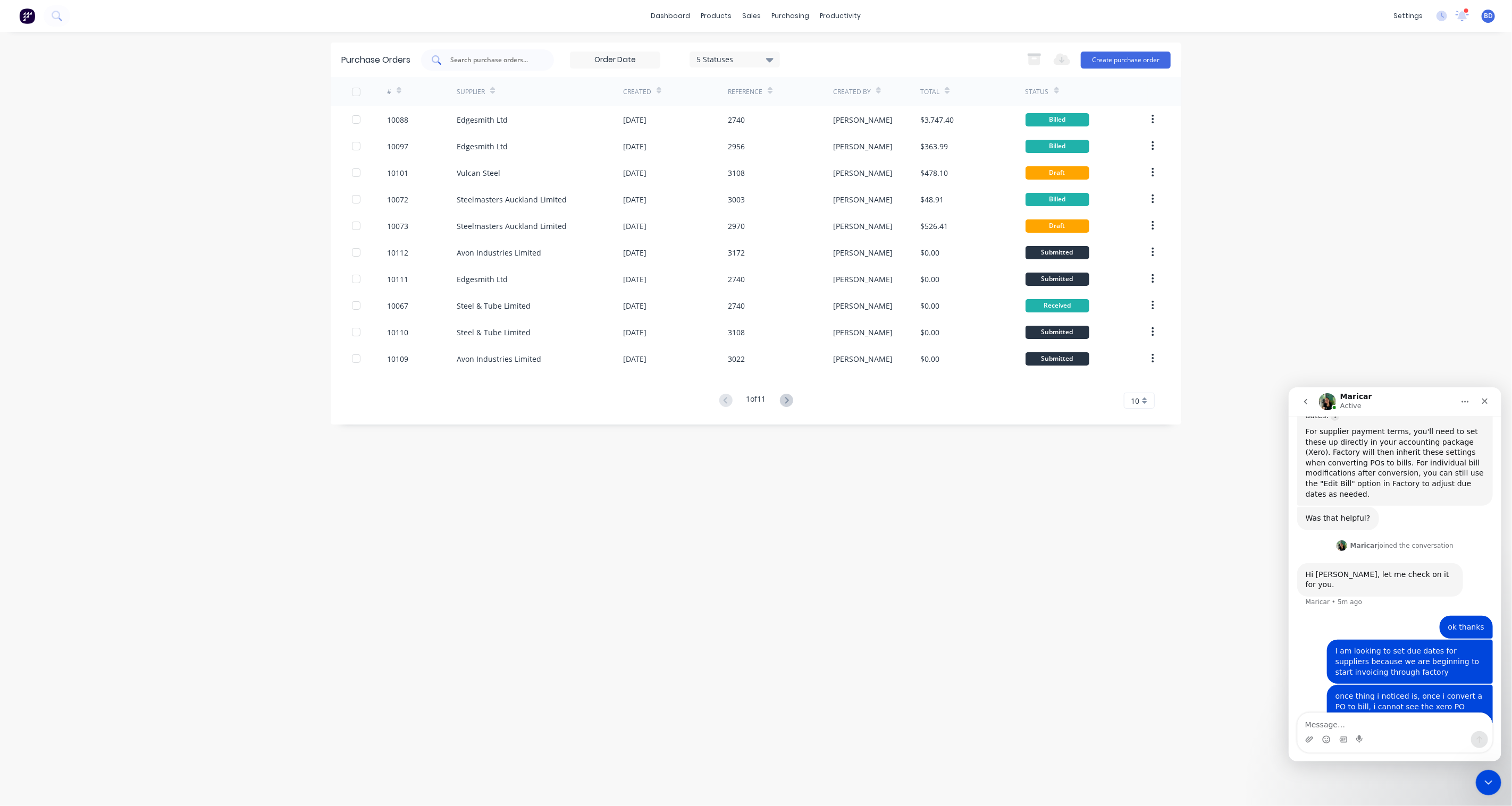
click at [527, 53] on div at bounding box center [487, 60] width 133 height 21
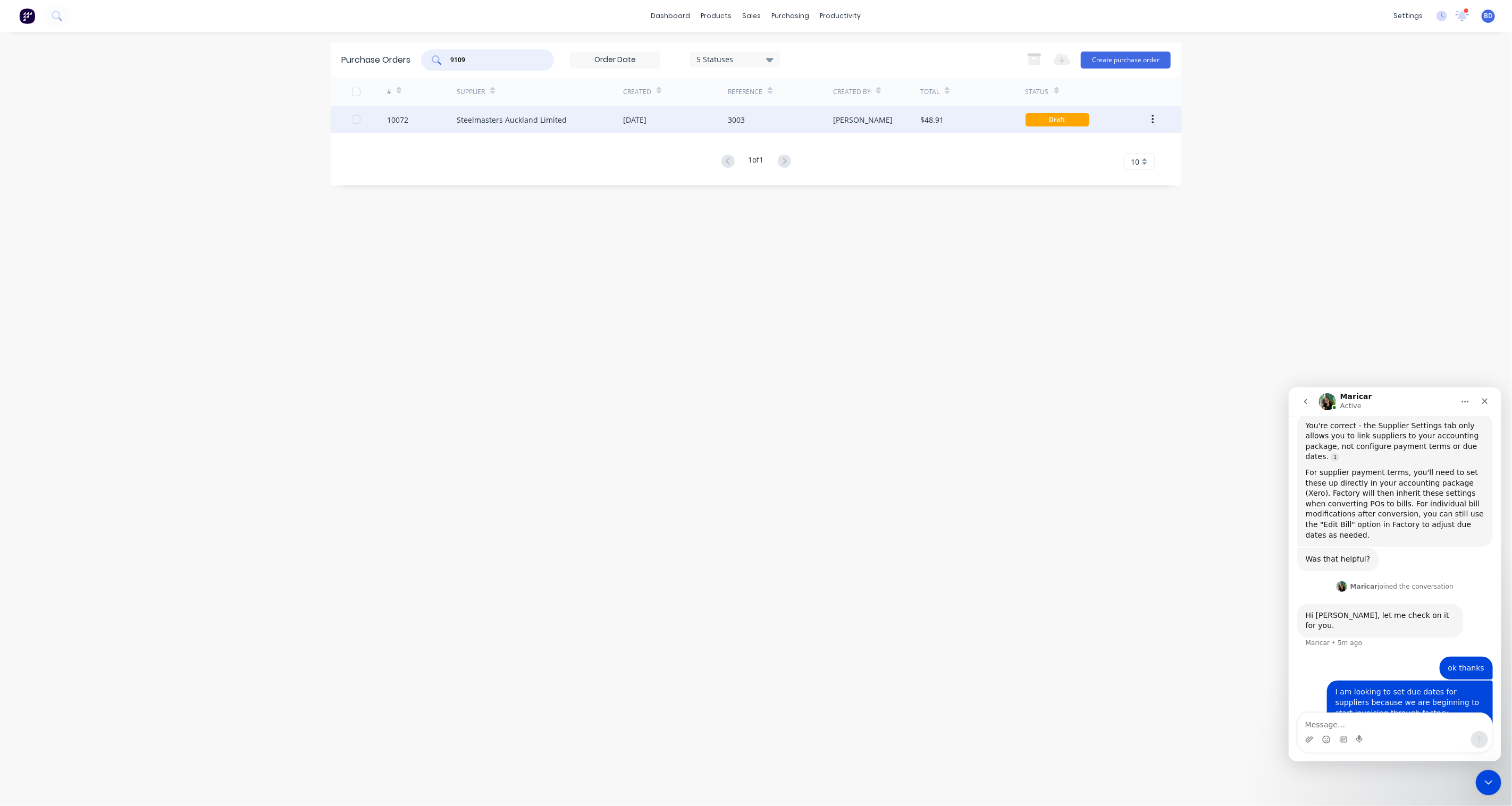
type input "9109"
click at [507, 116] on div "Steelmasters Auckland Limited" at bounding box center [511, 120] width 110 height 11
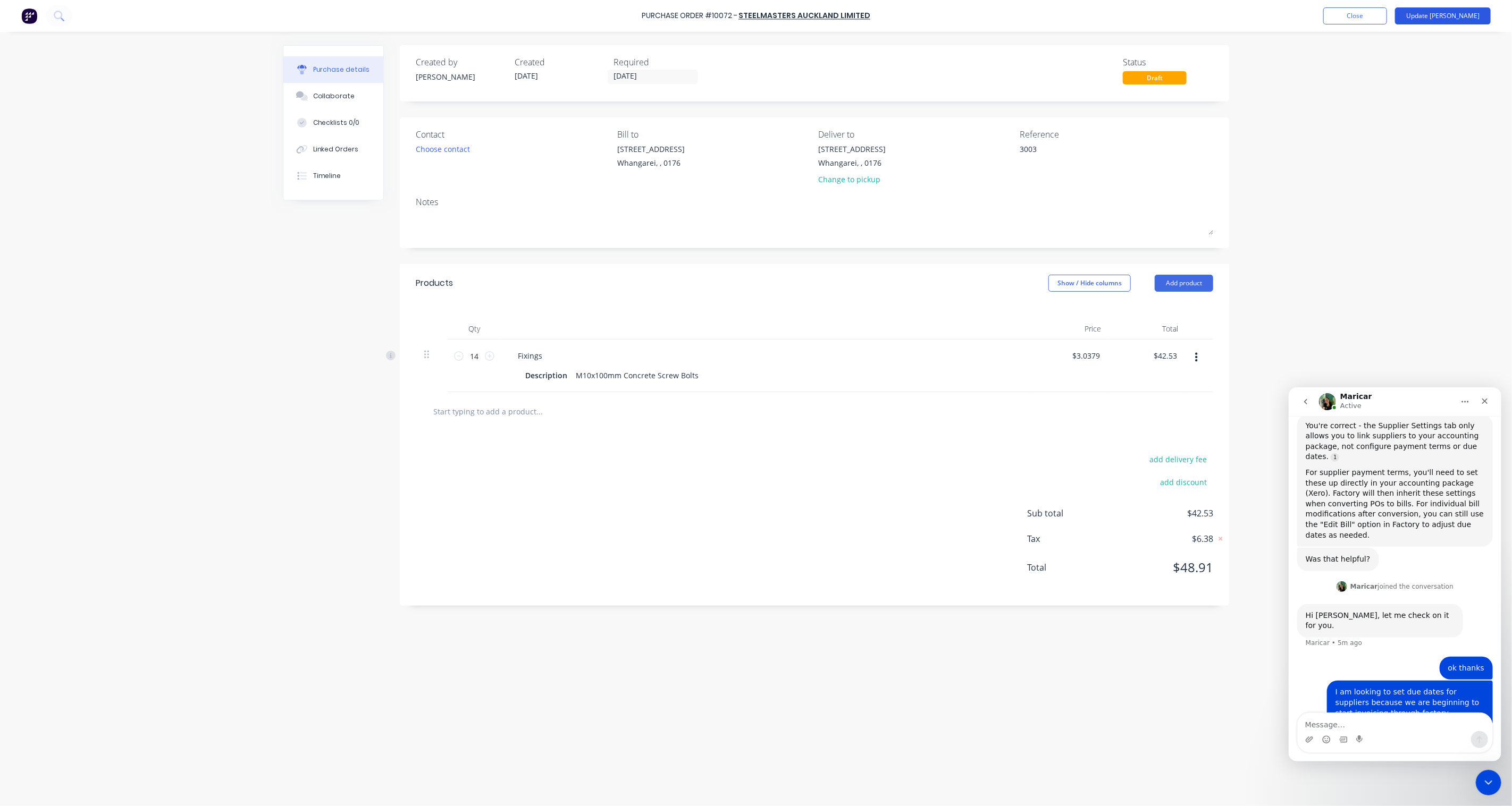
scroll to position [1002, 0]
click at [1463, 19] on button "Update [PERSON_NAME]" at bounding box center [1443, 16] width 96 height 17
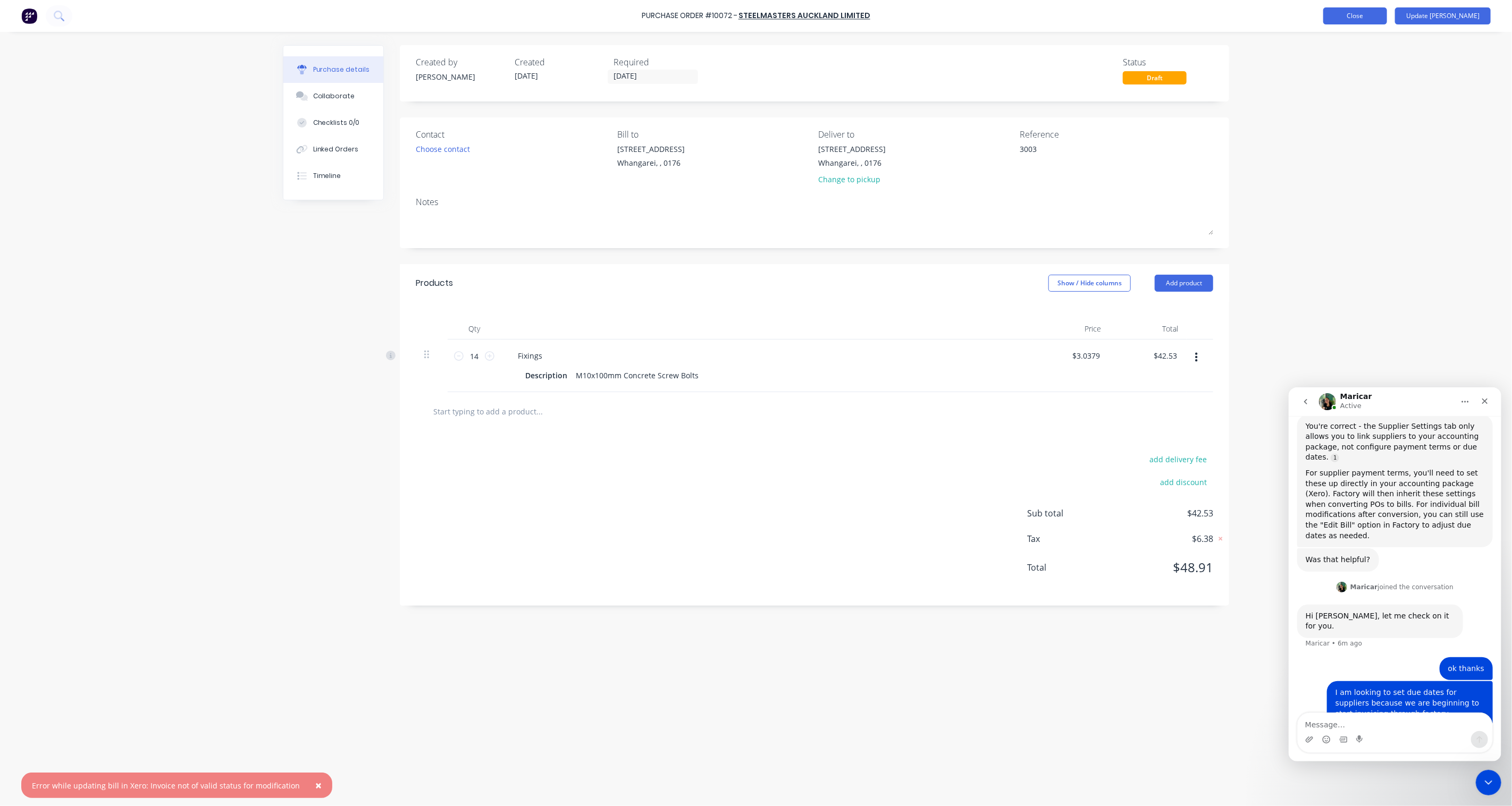
type textarea "x"
click at [1385, 18] on button "Close" at bounding box center [1355, 16] width 64 height 17
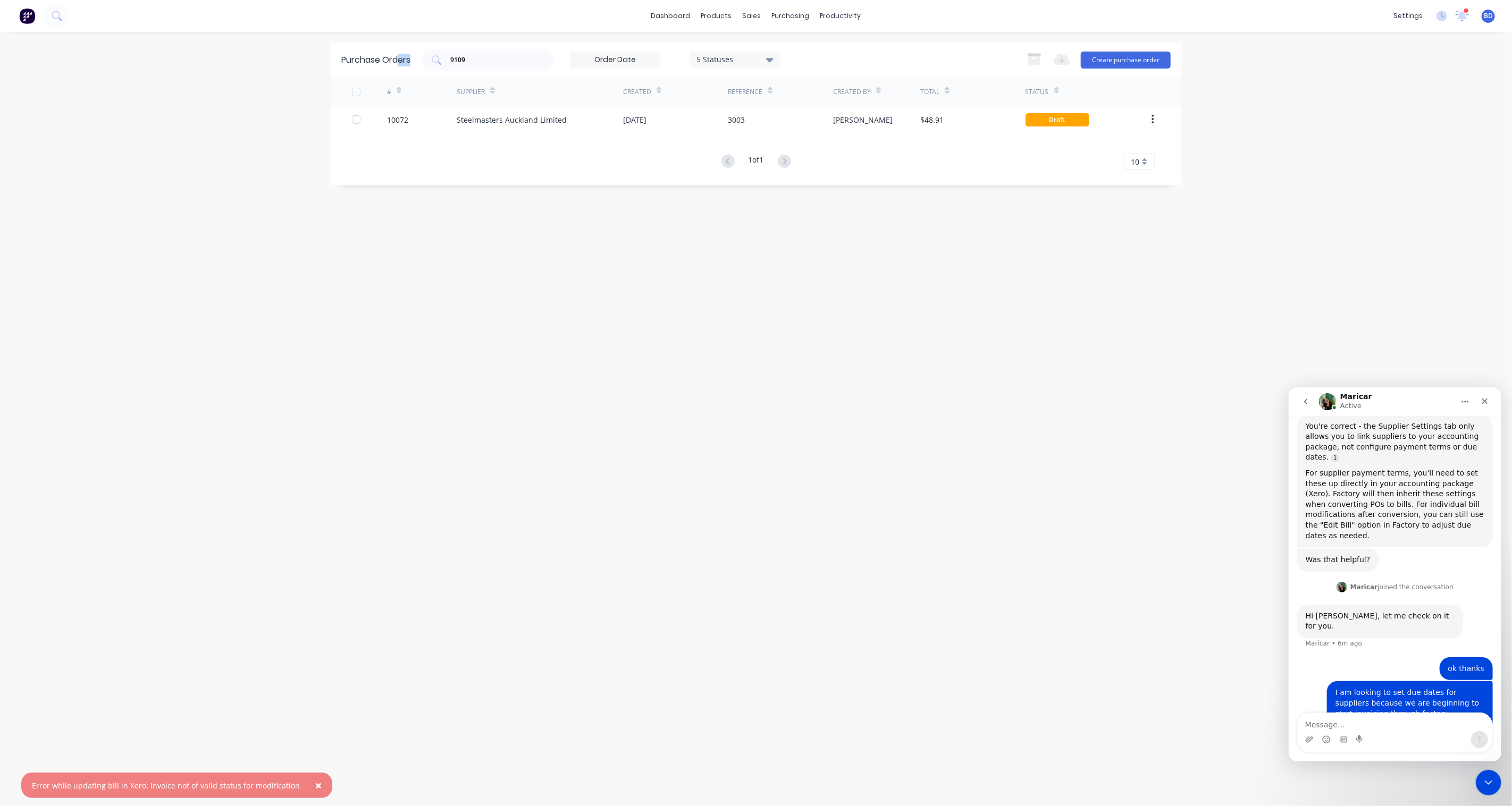
drag, startPoint x: 492, startPoint y: 65, endPoint x: 397, endPoint y: 51, distance: 96.0
click at [397, 51] on div "Purchase Orders 9109 5 Statuses 5 Statuses Export to Excel (XLSX) Create purcha…" at bounding box center [755, 59] width 851 height 35
click at [585, 287] on div "Purchase Orders 9109 5 Statuses 5 Statuses Export to Excel (XLSX) Create purcha…" at bounding box center [755, 418] width 851 height 753
click at [454, 43] on div "Purchase Orders 9109 5 Statuses 5 Statuses Export to Excel (XLSX) Create purcha…" at bounding box center [755, 59] width 851 height 35
click at [482, 57] on input "9109" at bounding box center [493, 60] width 88 height 11
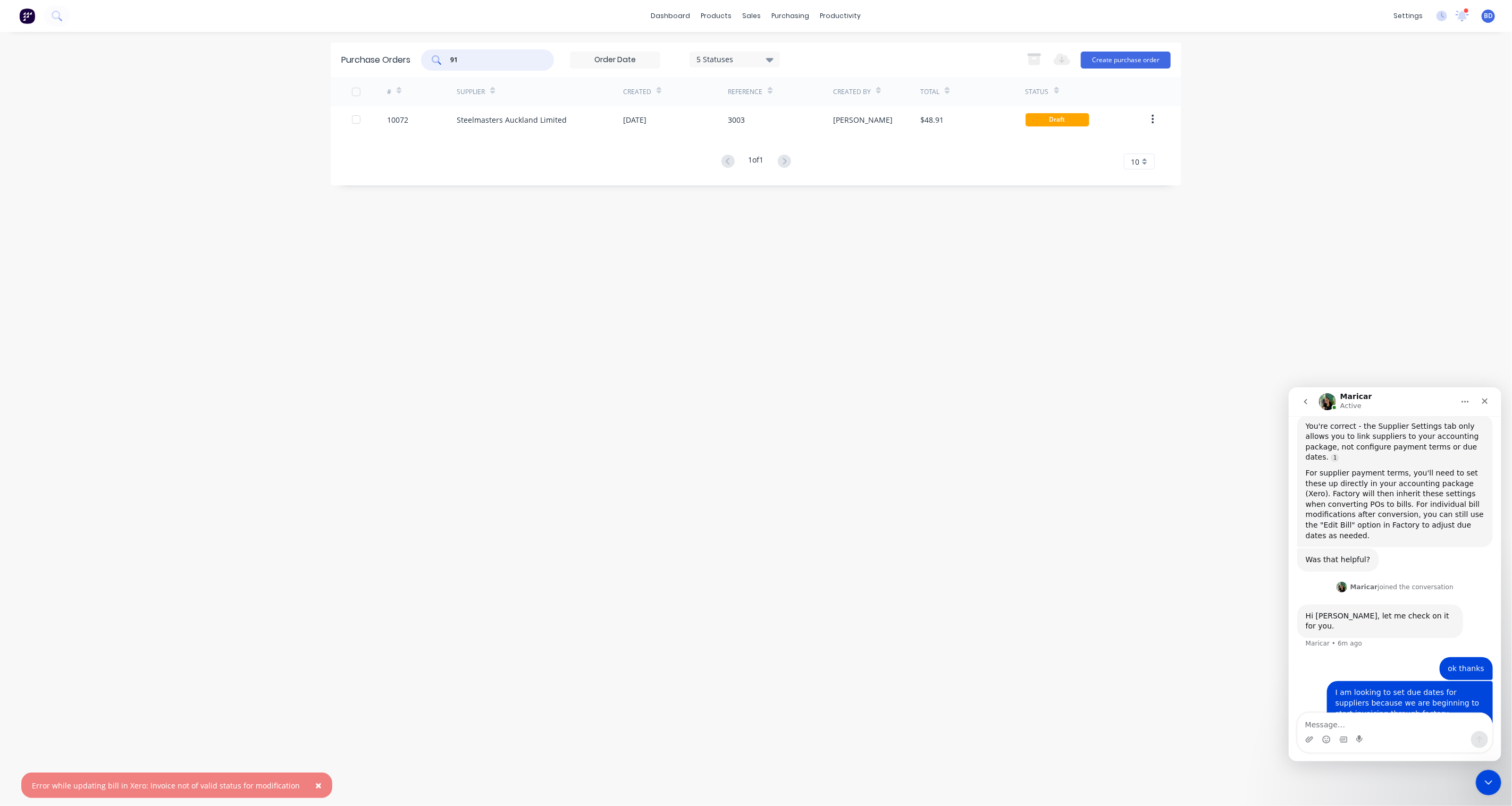
type input "9"
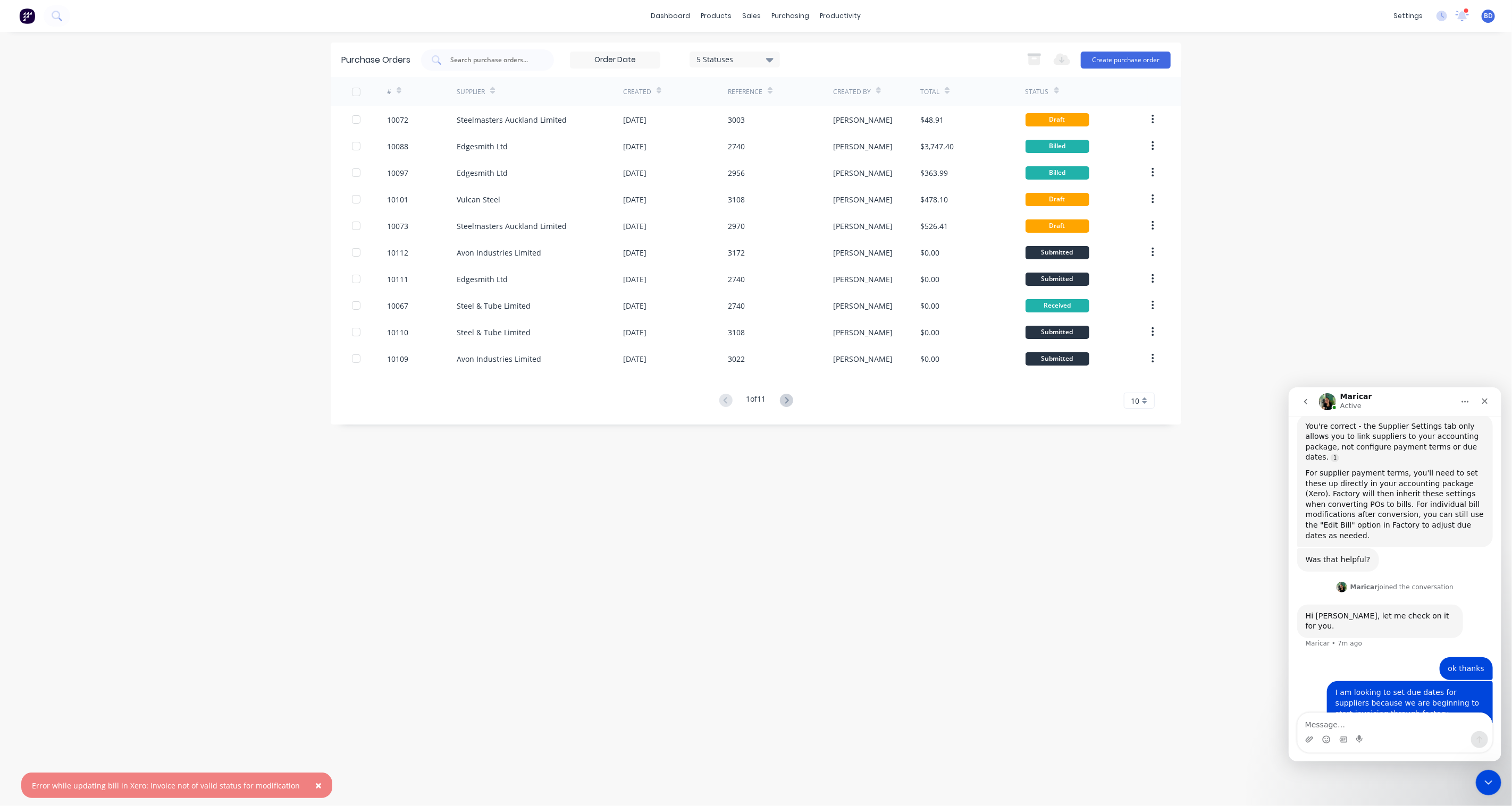
click at [315, 783] on span "×" at bounding box center [318, 785] width 6 height 15
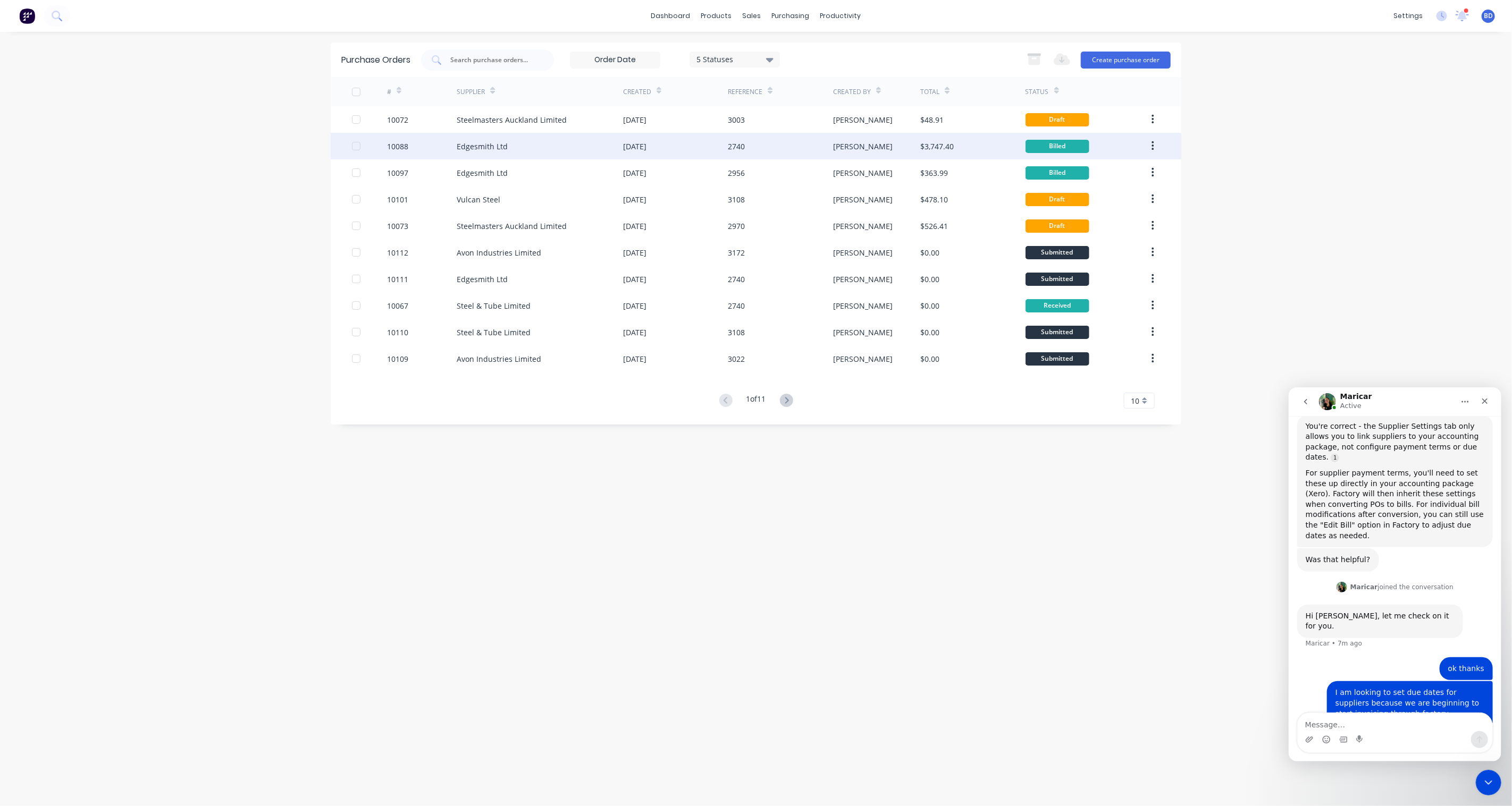
click at [491, 150] on div "Edgesmith Ltd" at bounding box center [482, 146] width 51 height 11
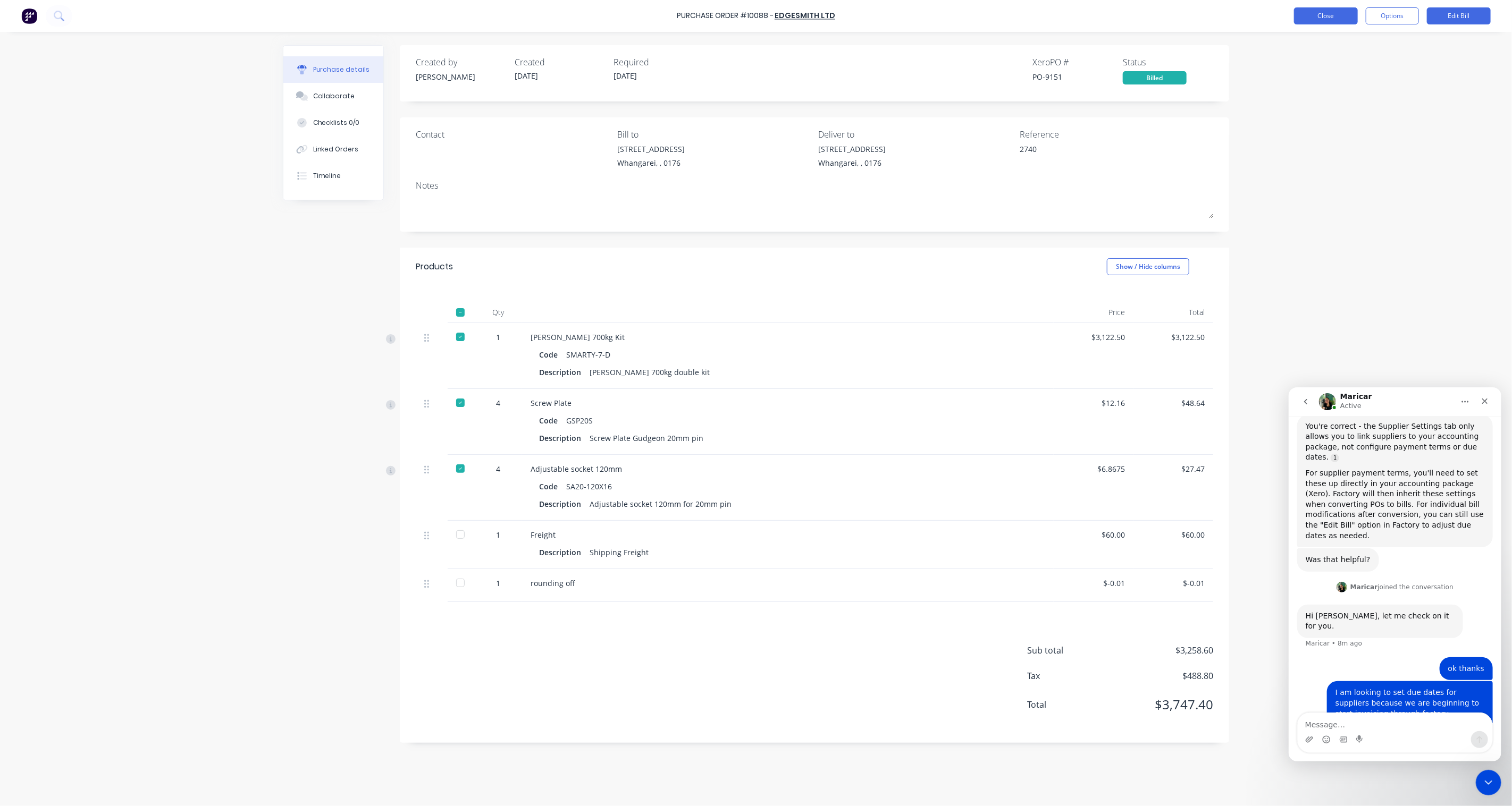
click at [1346, 15] on button "Close" at bounding box center [1326, 16] width 64 height 17
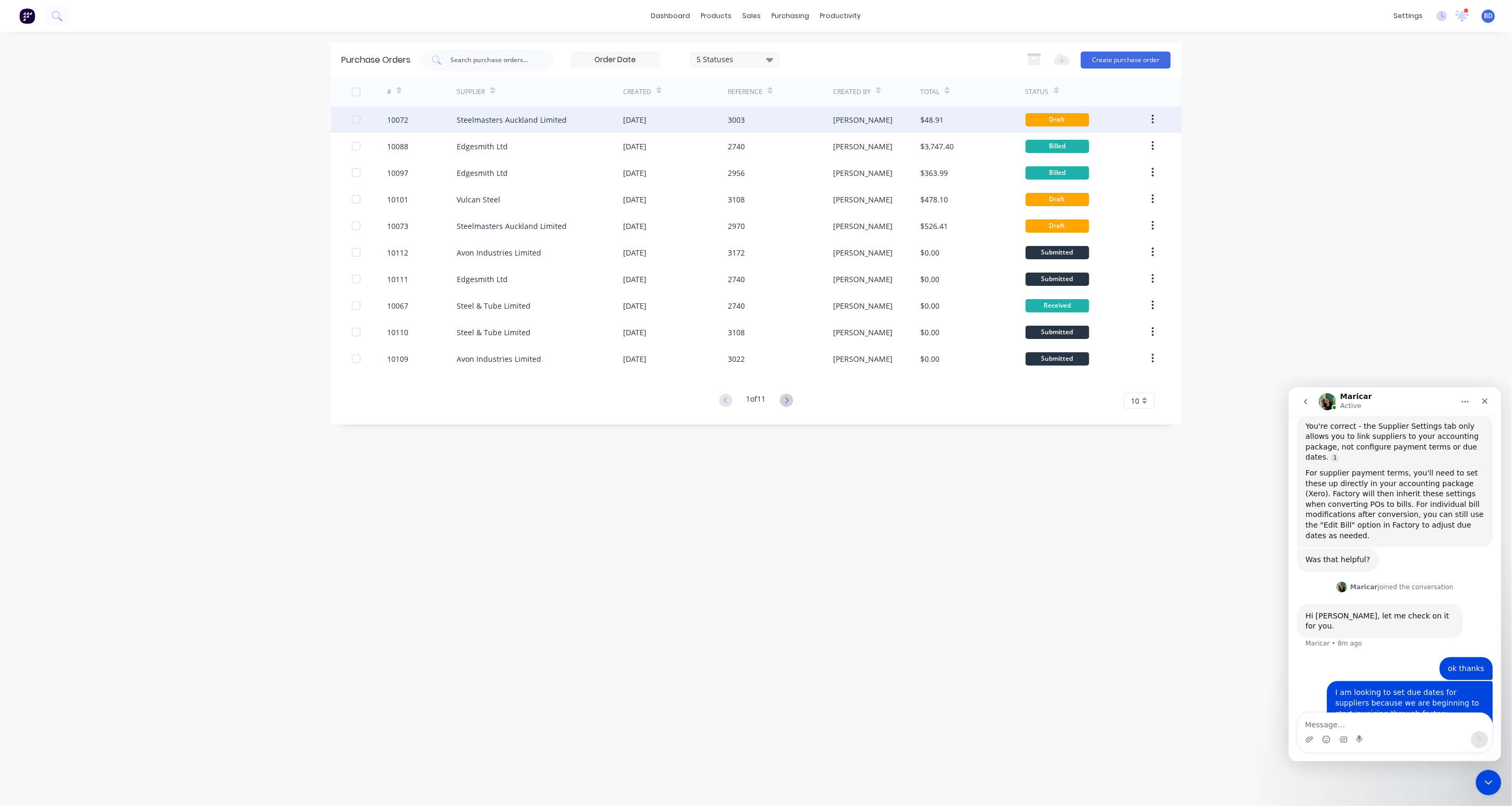
click at [494, 120] on div "Steelmasters Auckland Limited" at bounding box center [511, 120] width 110 height 11
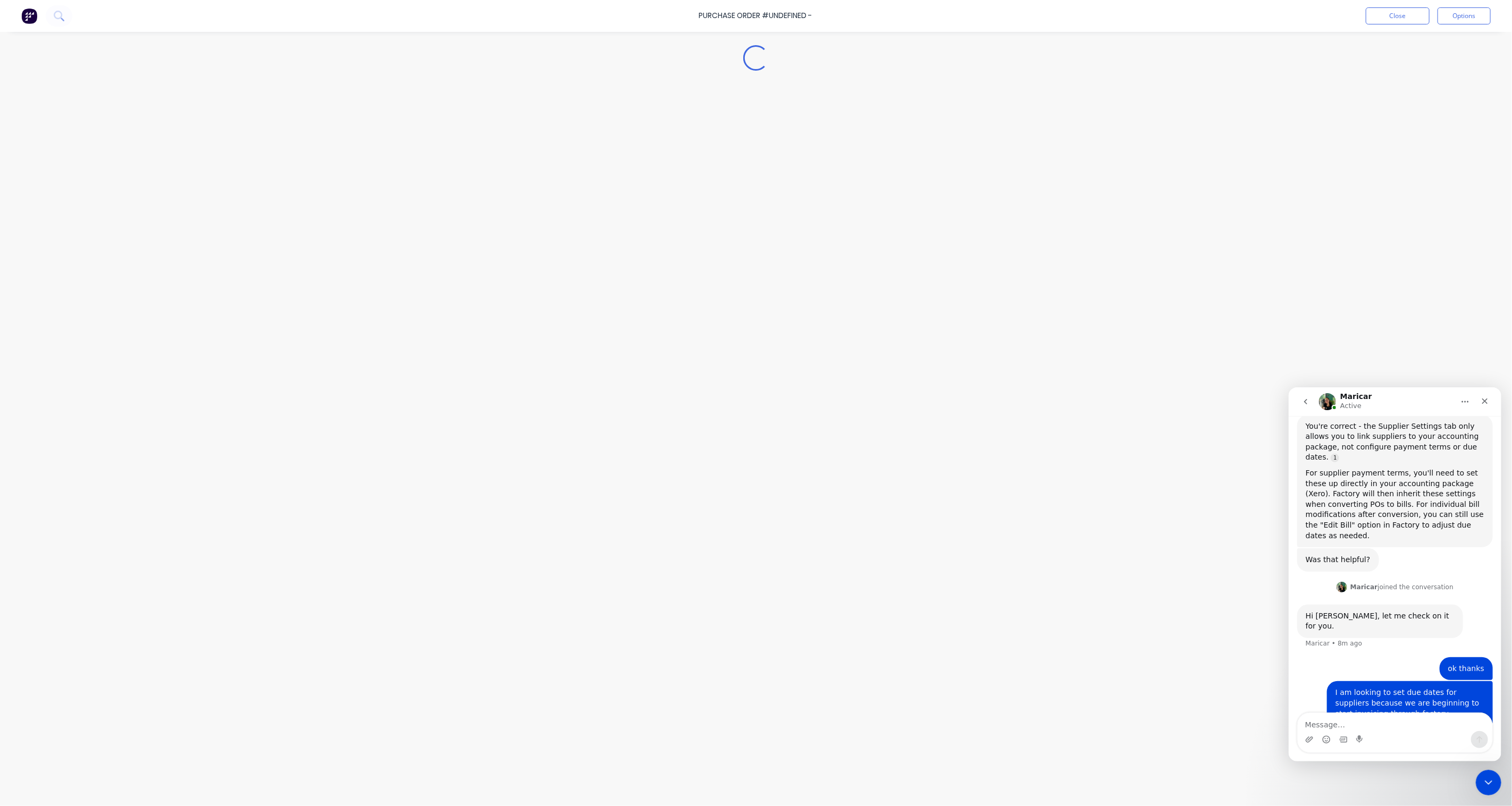
type textarea "x"
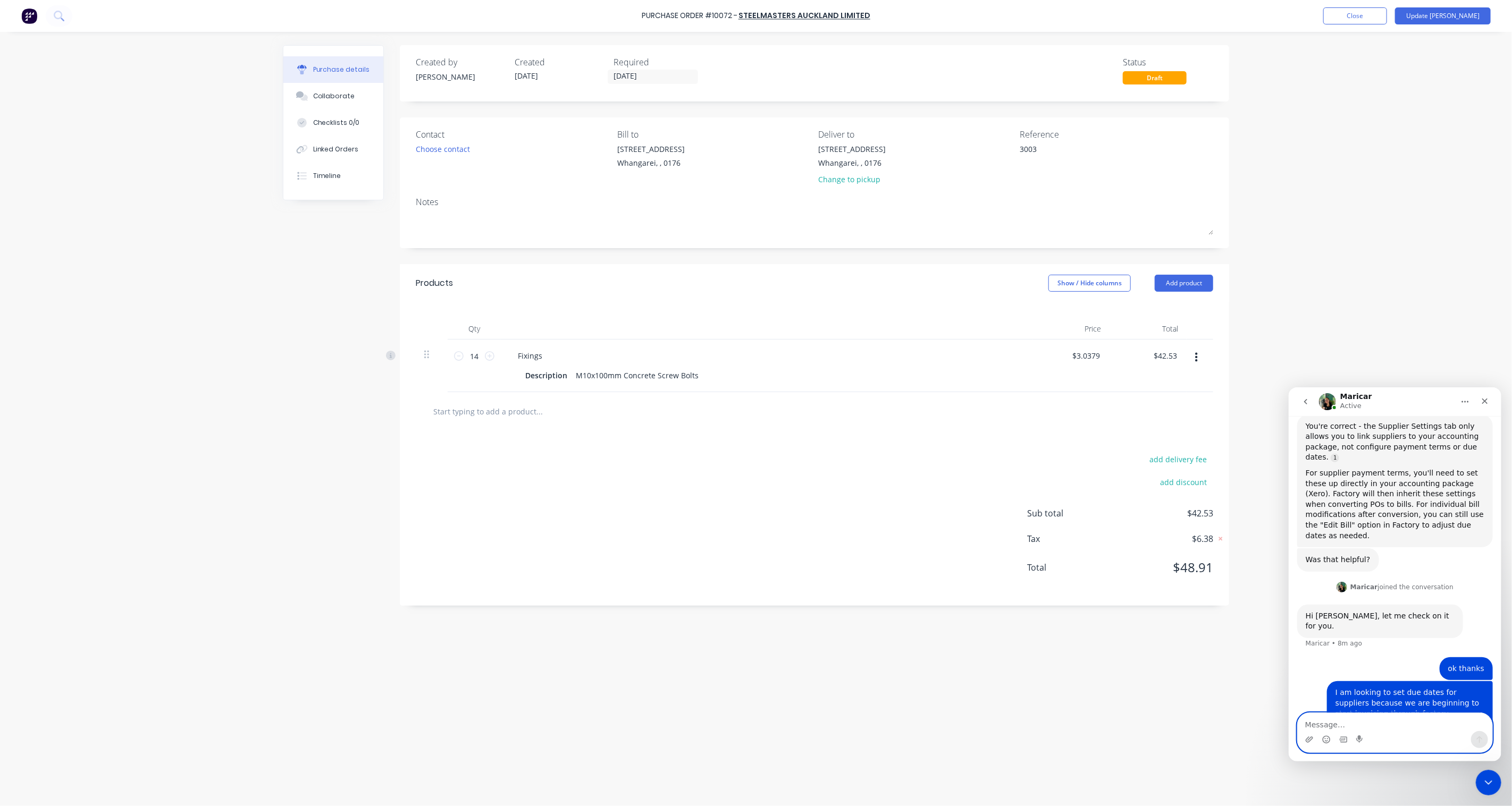
click at [1323, 719] on textarea "Message…" at bounding box center [1395, 722] width 195 height 18
click at [1423, 729] on textarea "Never mind, i figured it out" at bounding box center [1395, 722] width 195 height 18
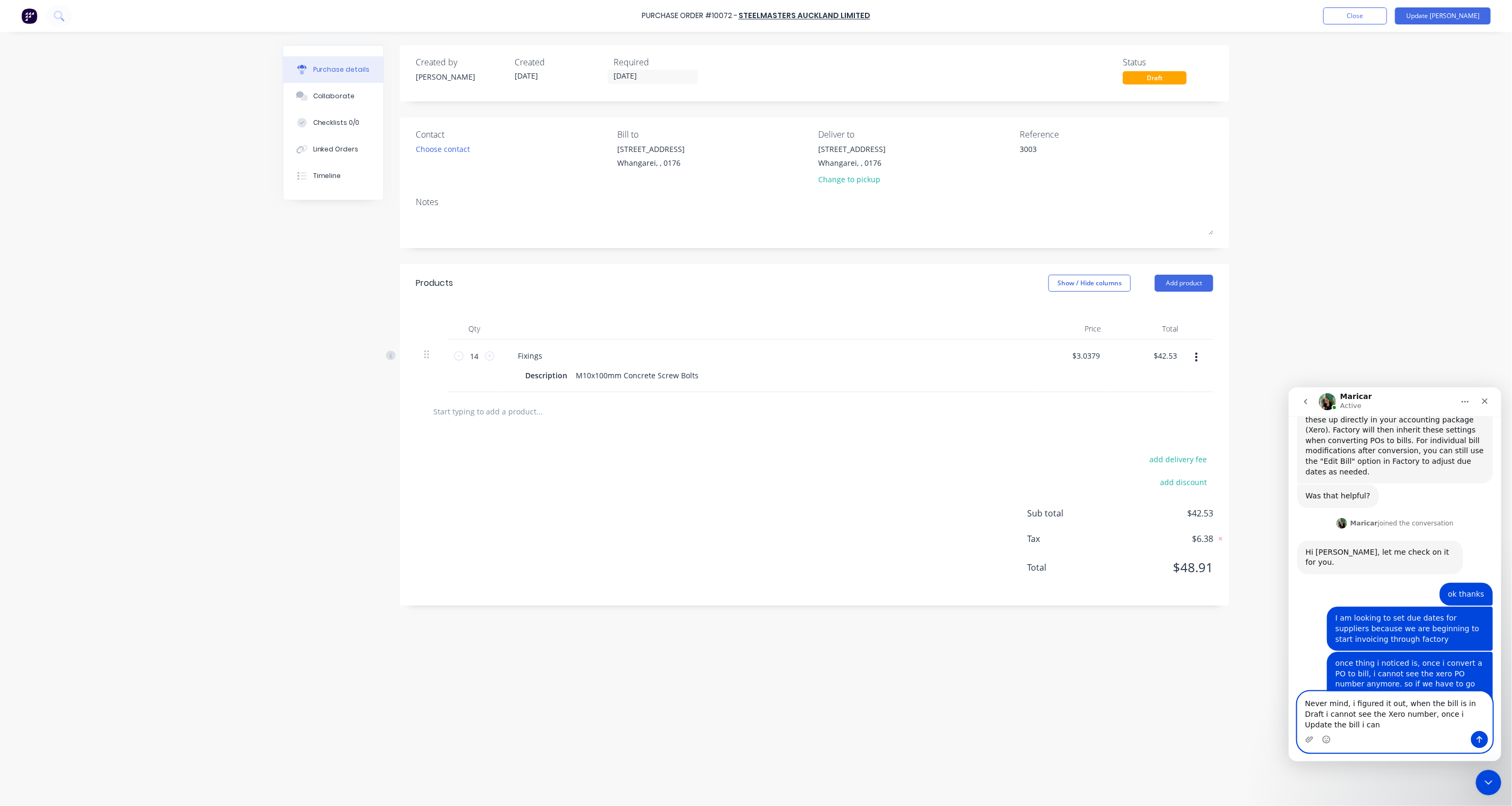
scroll to position [1076, 0]
type textarea "Never mind, i figured it out, when the bill is in Draft i cannot see the Xero n…"
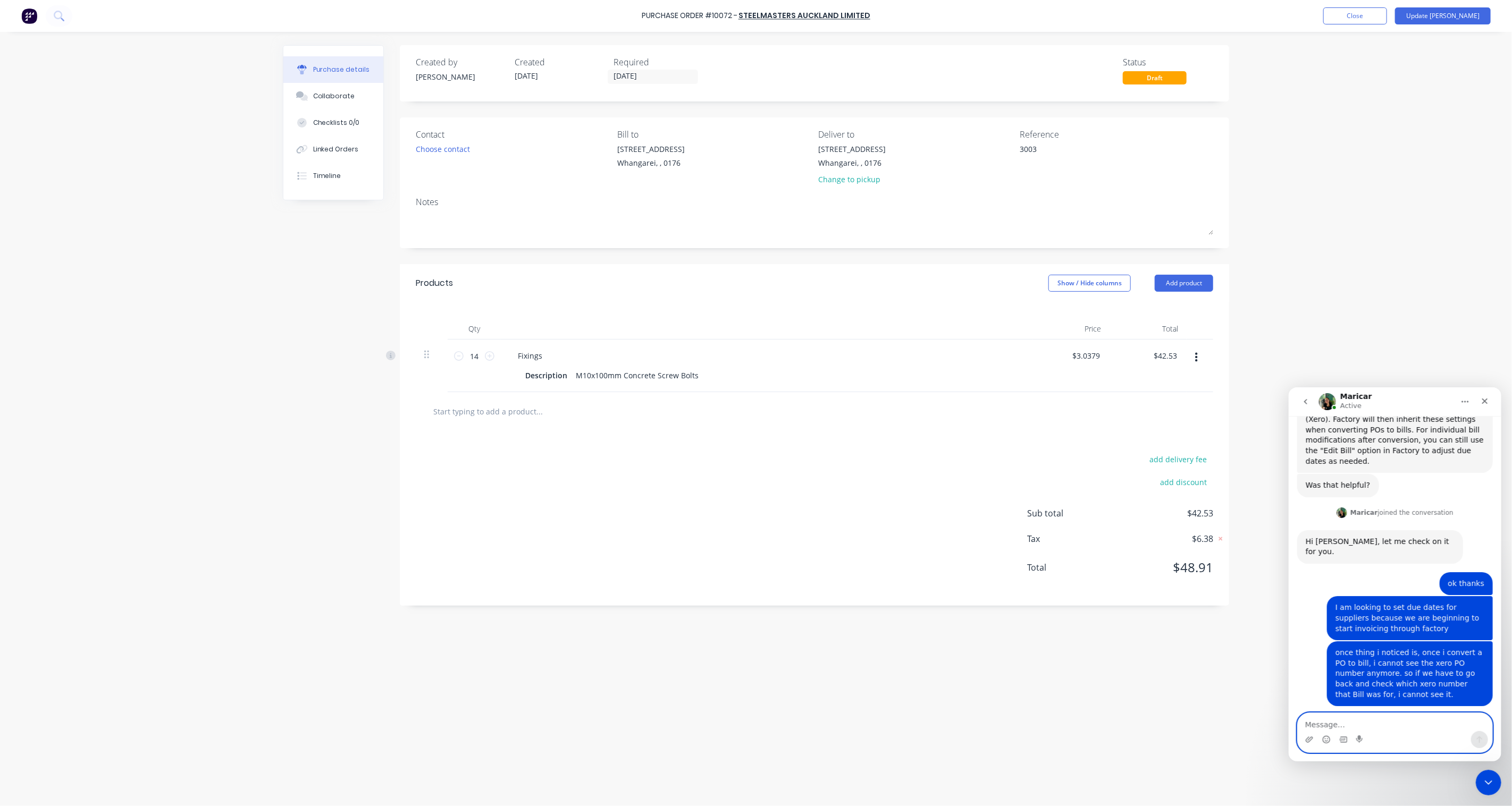
scroll to position [1108, 0]
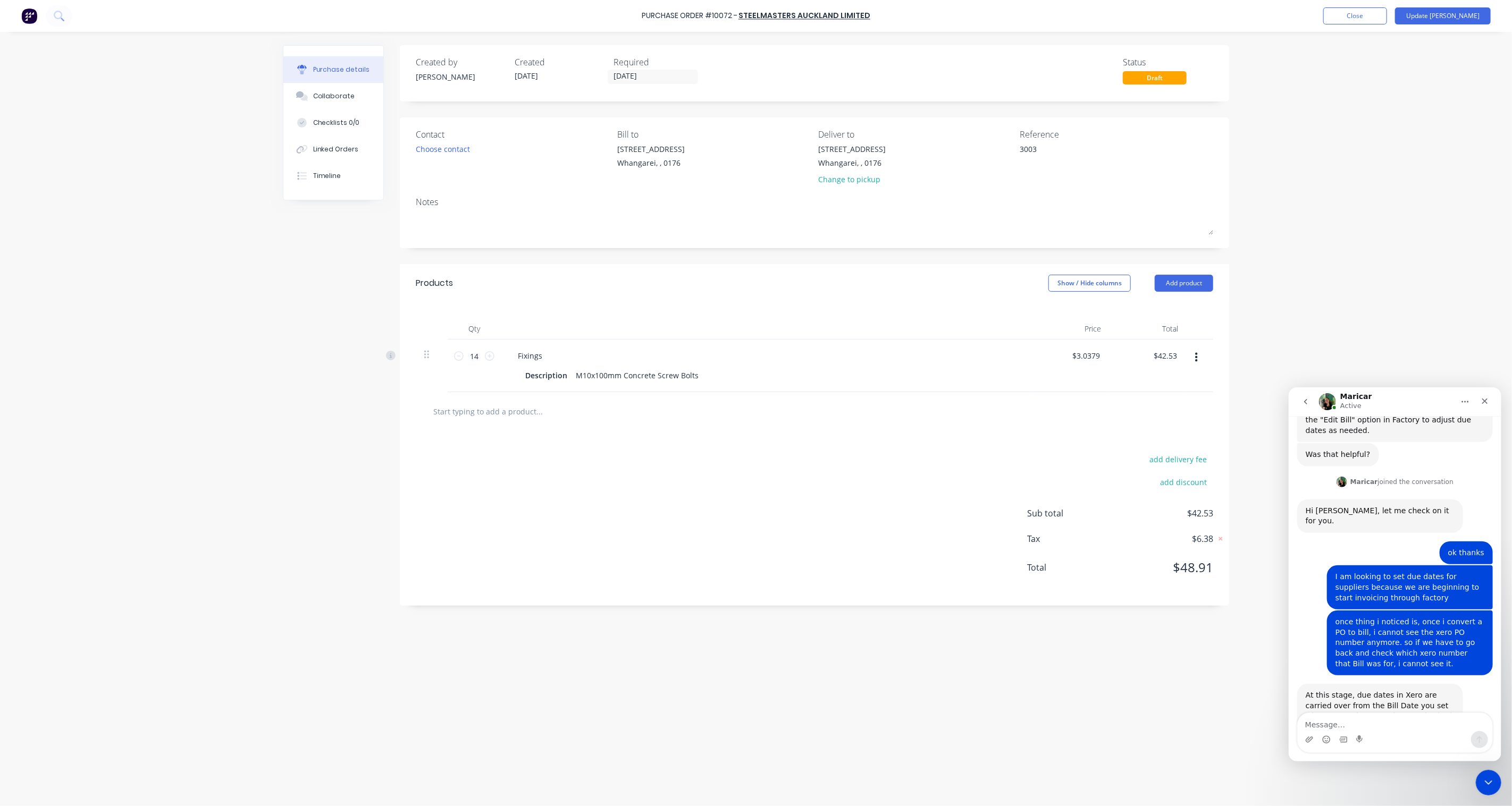
click at [1455, 683] on div "At this stage, due dates in Xero are carried over from the Bill Date you set wh…" at bounding box center [1379, 710] width 166 height 54
drag, startPoint x: 1450, startPoint y: 608, endPoint x: 1399, endPoint y: 607, distance: 51.0
click at [1399, 683] on div "At this stage, due dates in Xero are carried over from the Bill Date you set wh…" at bounding box center [1379, 710] width 166 height 54
click at [1425, 690] on div "At this stage, due dates in Xero are carried over from the Bill Date you set wh…" at bounding box center [1380, 710] width 149 height 42
drag, startPoint x: 1445, startPoint y: 621, endPoint x: 1459, endPoint y: 618, distance: 14.3
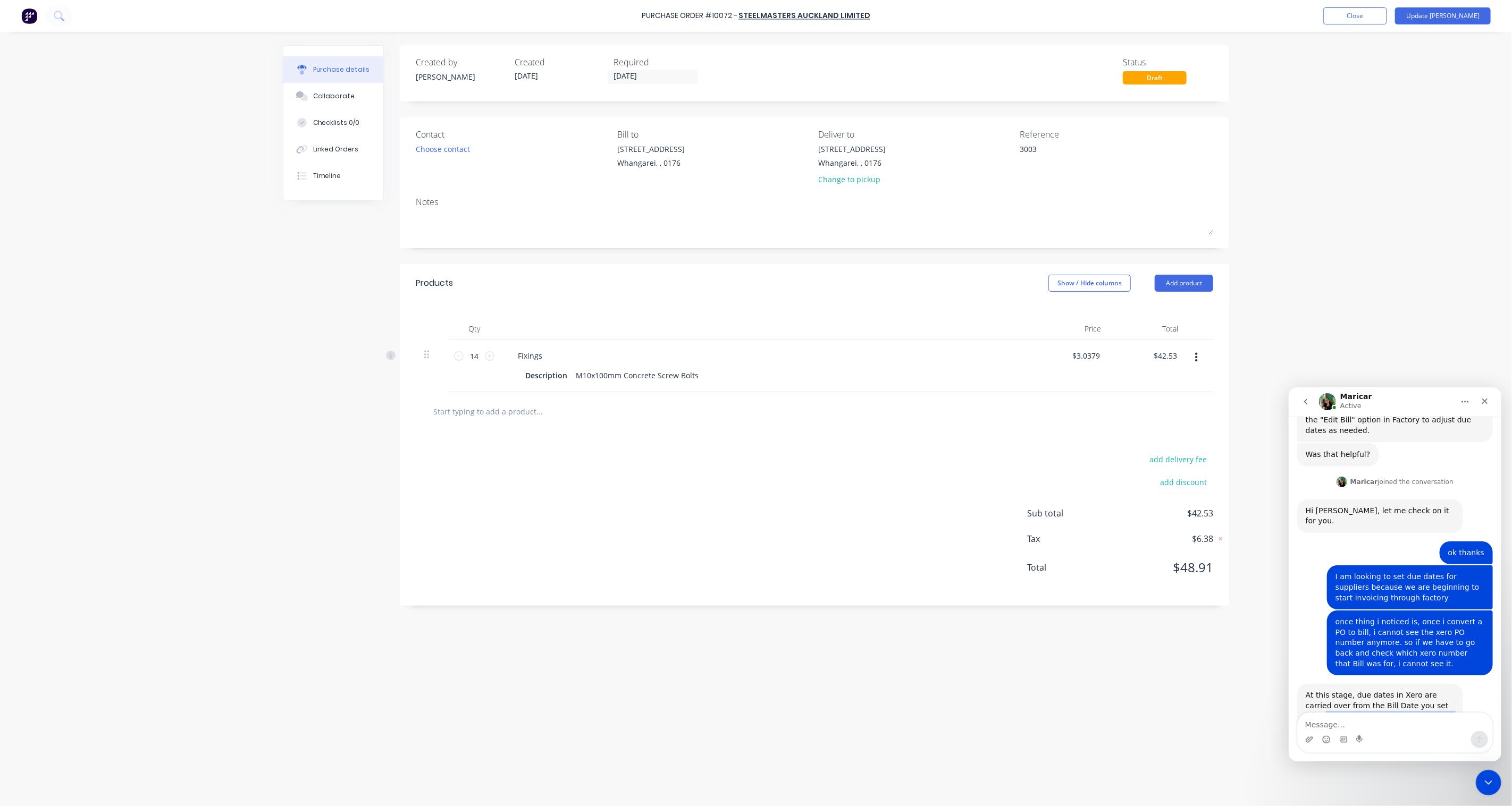
click at [1459, 683] on div "At this stage, due dates in Xero are carried over from the Bill Date you set wh…" at bounding box center [1379, 710] width 166 height 54
click at [1442, 690] on div "At this stage, due dates in Xero are carried over from the Bill Date you set wh…" at bounding box center [1380, 710] width 149 height 42
click at [1444, 690] on div "At this stage, due dates in Xero are carried over from the Bill Date you set wh…" at bounding box center [1380, 710] width 149 height 42
click at [1382, 713] on textarea "Message…" at bounding box center [1395, 722] width 195 height 18
drag, startPoint x: 1308, startPoint y: 604, endPoint x: 1342, endPoint y: 603, distance: 34.0
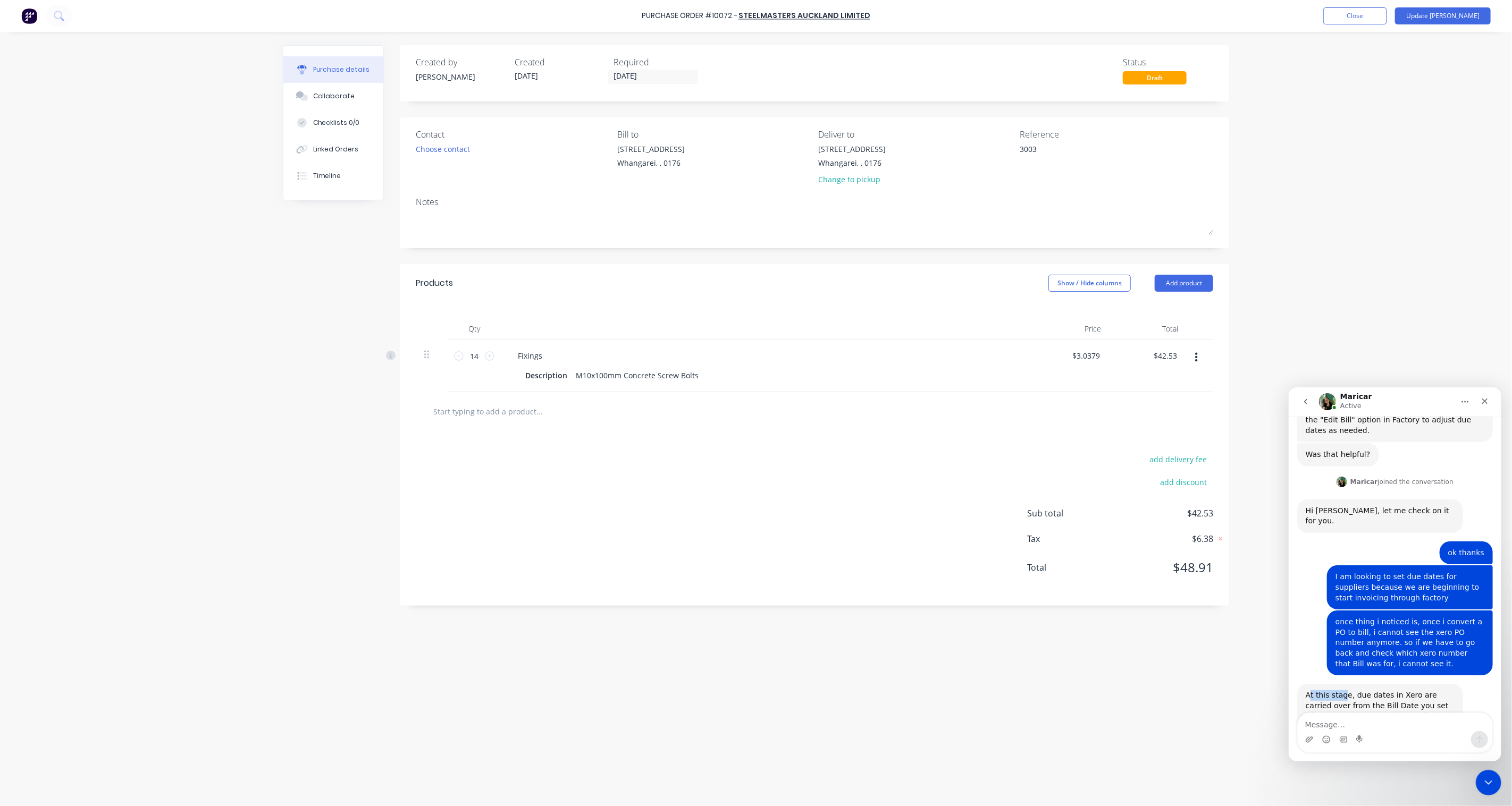
click at [1342, 690] on div "At this stage, due dates in Xero are carried over from the Bill Date you set wh…" at bounding box center [1380, 710] width 149 height 42
click at [1439, 690] on div "At this stage, due dates in Xero are carried over from the Bill Date you set wh…" at bounding box center [1380, 710] width 149 height 42
drag, startPoint x: 1453, startPoint y: 629, endPoint x: 2576, endPoint y: 991, distance: 1179.9
click at [1288, 604] on html "Maricar Active Hi there! You're speaking with Factory AI. I'm fully trained and…" at bounding box center [1395, 574] width 212 height 374
copy div "At this stage, due dates in Xero are carried over from the Bill Date you set wh…"
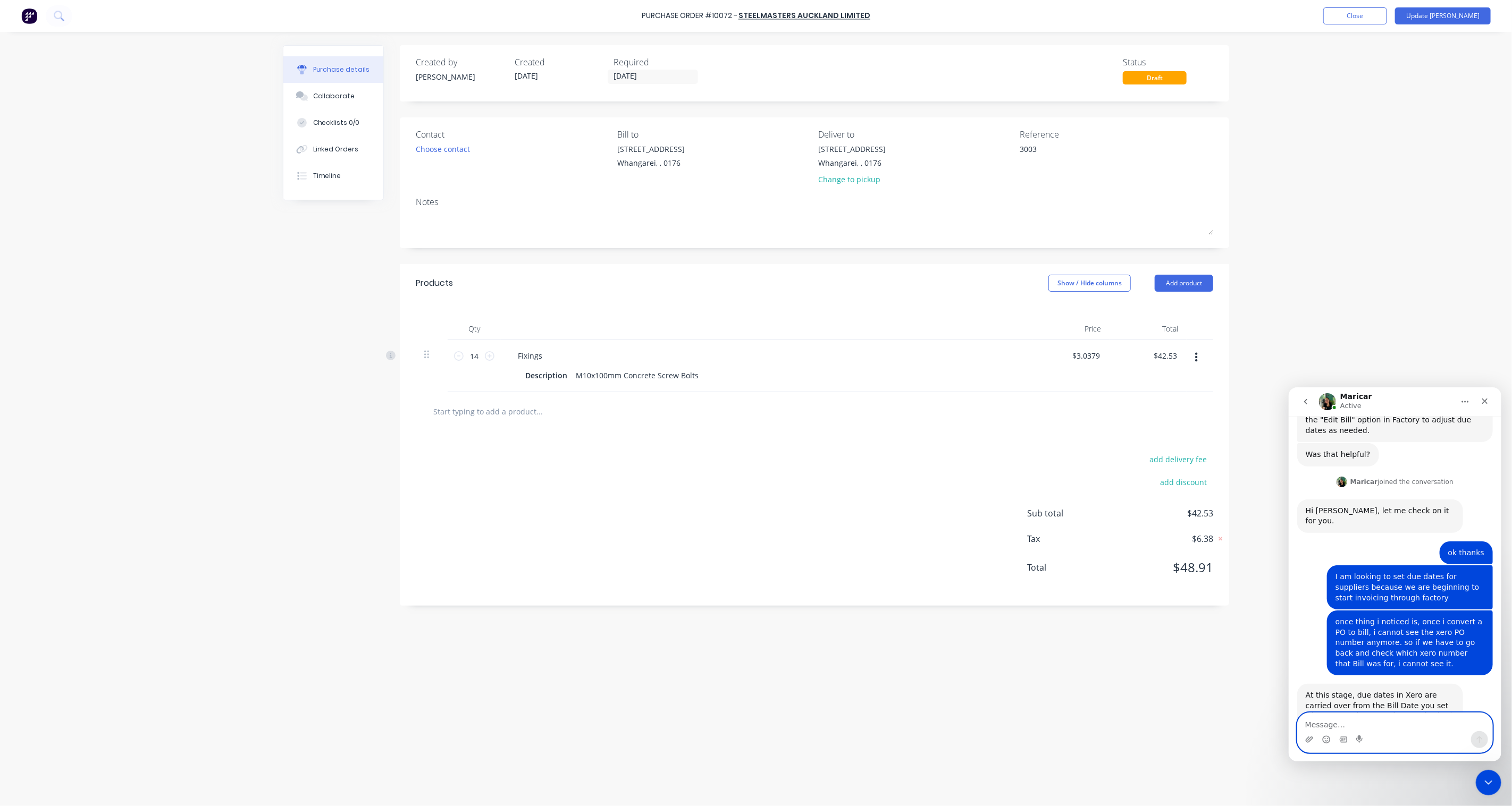
click at [1354, 722] on textarea "Message…" at bounding box center [1395, 722] width 195 height 18
paste textarea "At this stage, due dates in Xero are carried over from the Bill Date you set wh…"
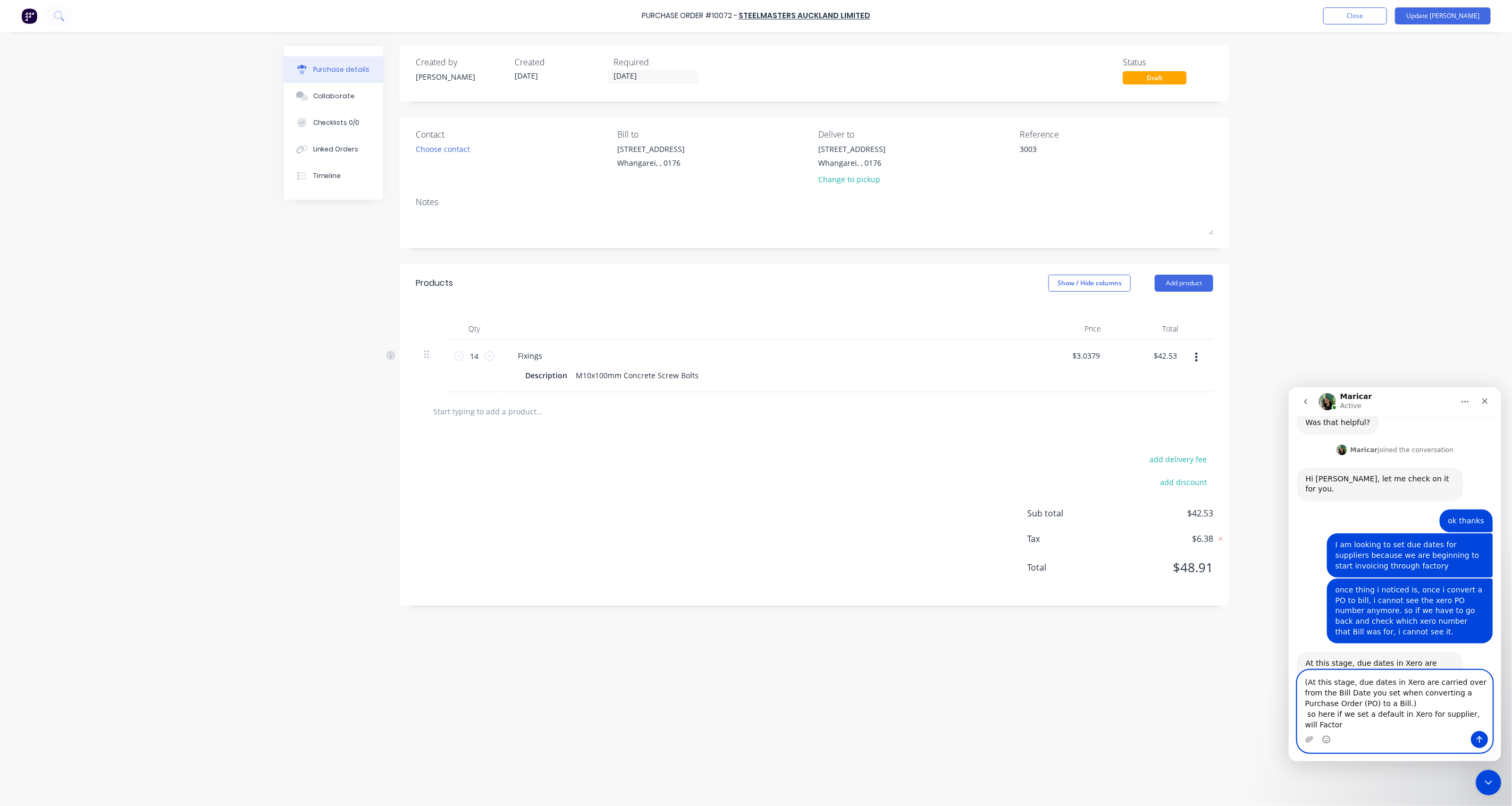
scroll to position [1150, 0]
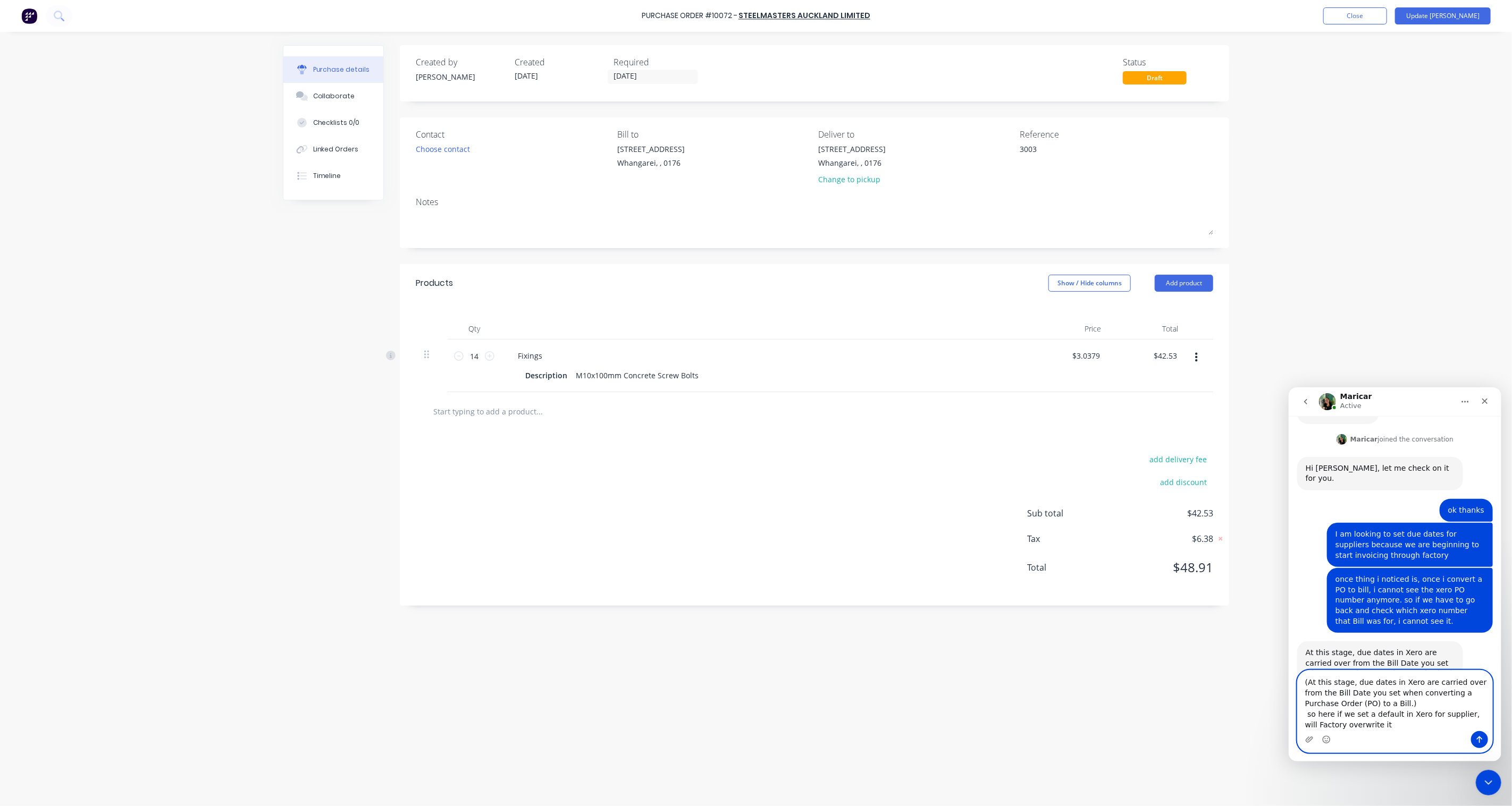
type textarea "(At this stage, due dates in Xero are carried over from the Bill Date you set w…"
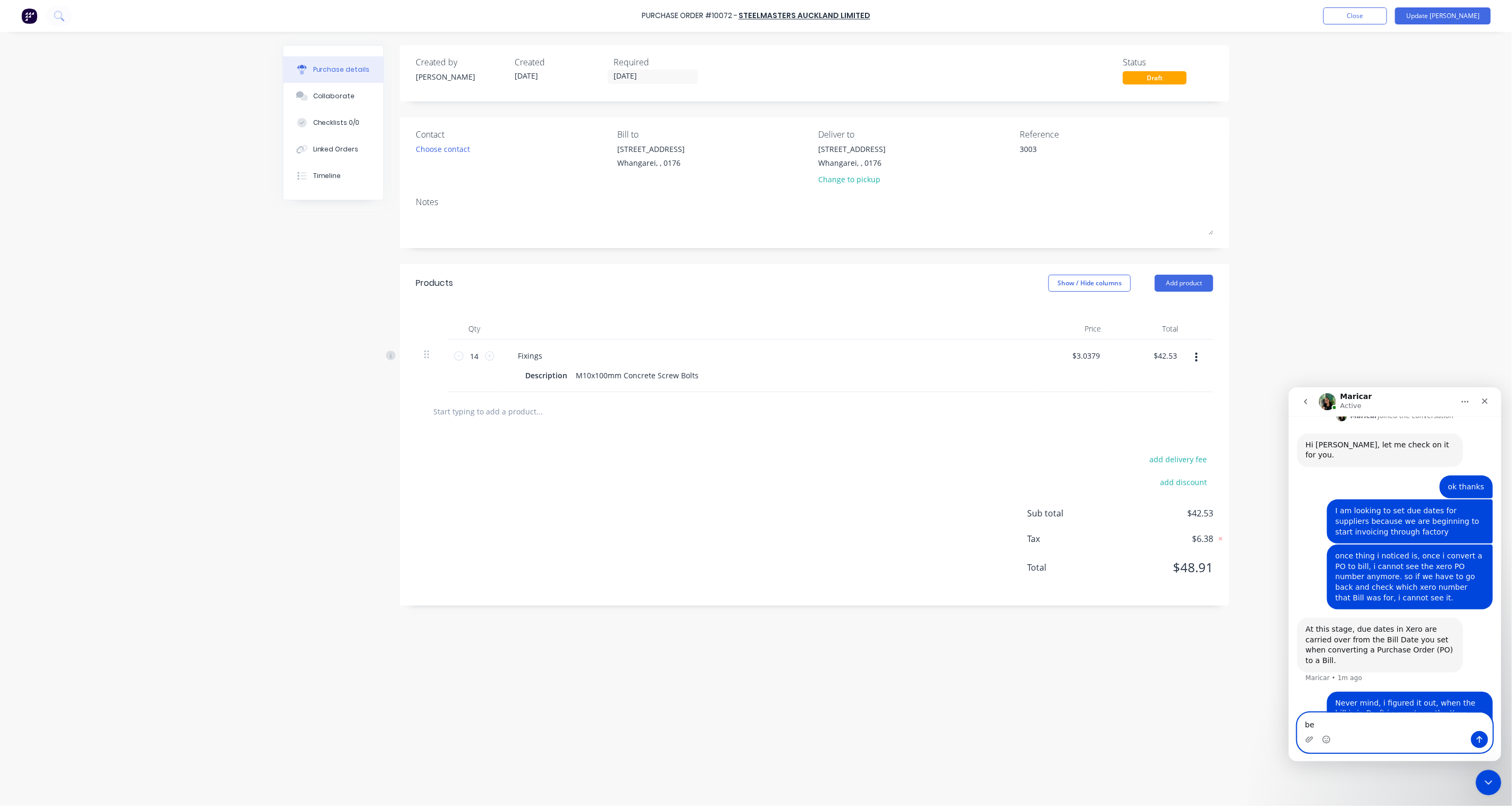
type textarea "b"
type textarea "O"
type textarea "i wouldn't want the Xero default date to be overwritten"
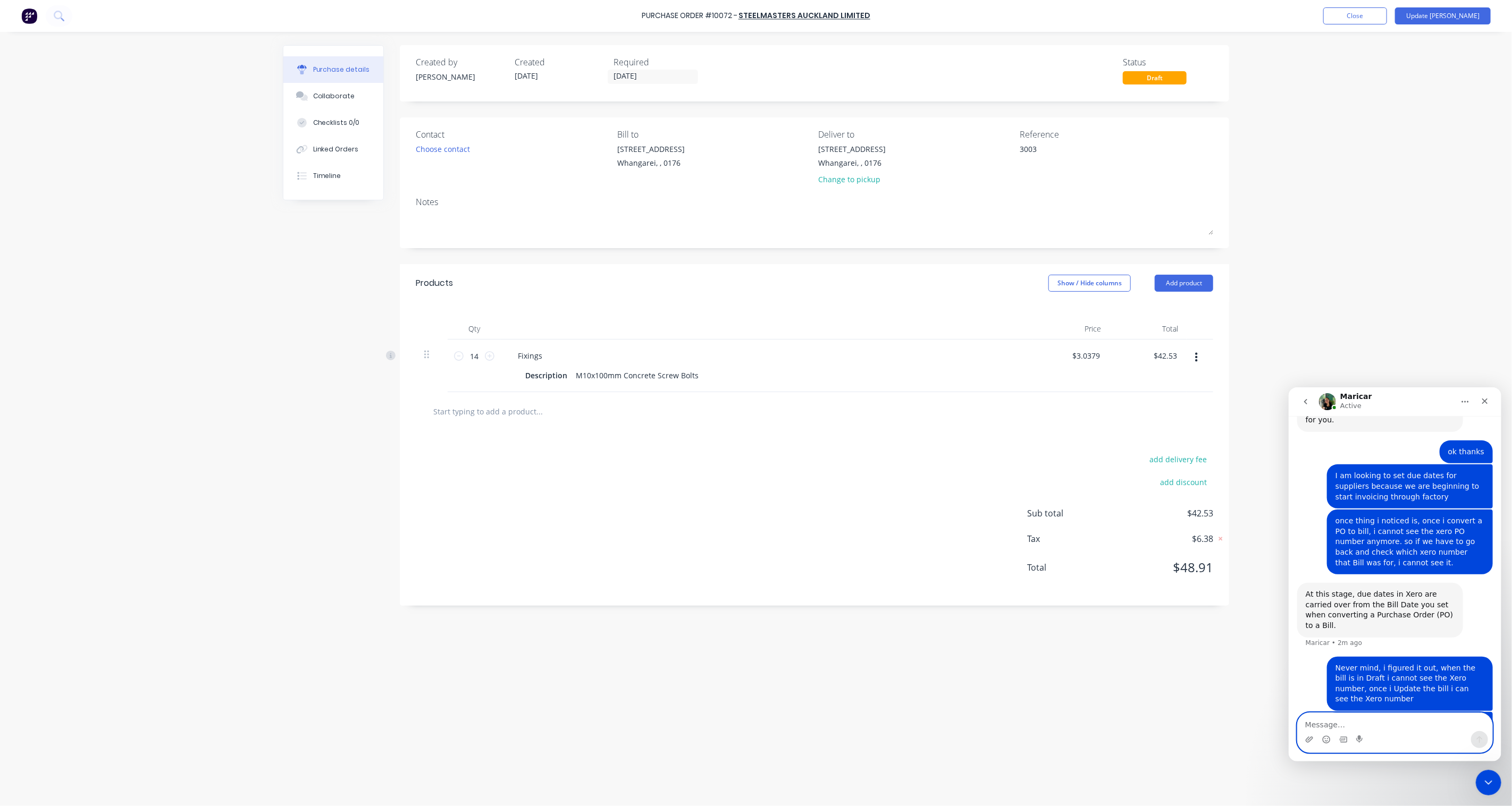
scroll to position [1208, 0]
click at [1493, 779] on icon "Close Intercom Messenger" at bounding box center [1487, 781] width 13 height 13
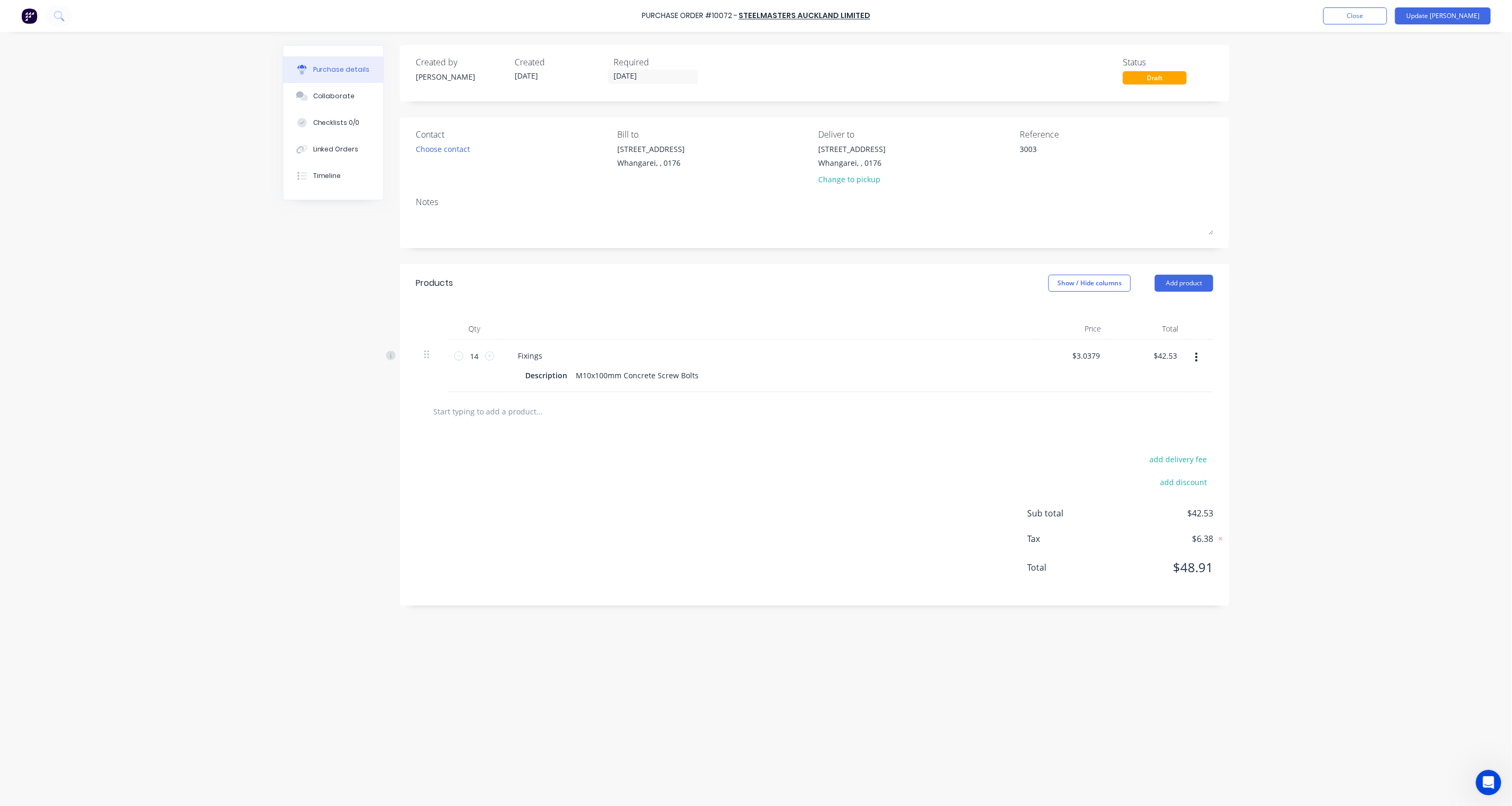
scroll to position [1249, 0]
click at [1484, 775] on icon "Open Intercom Messenger" at bounding box center [1487, 781] width 18 height 18
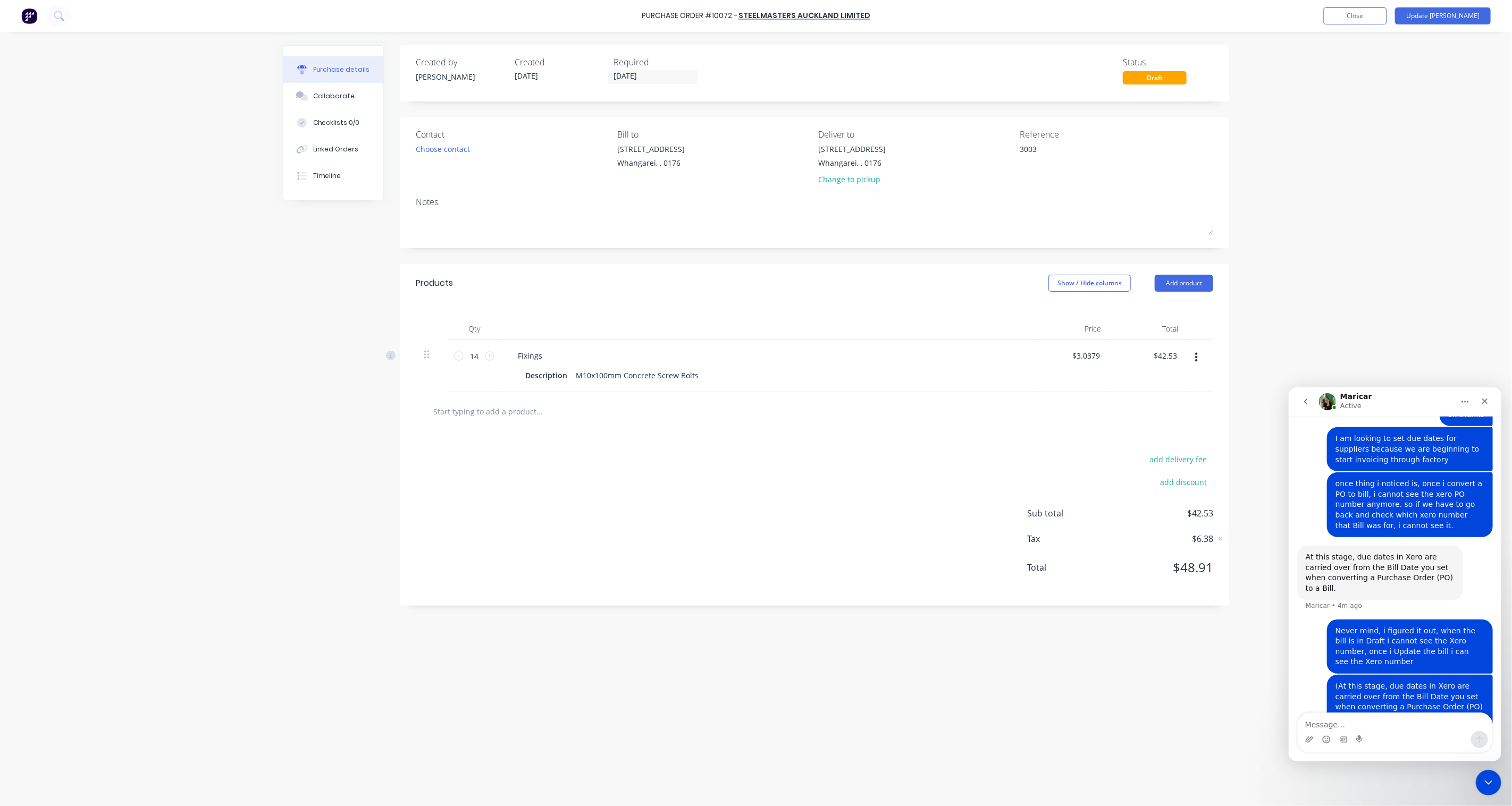
scroll to position [1238, 0]
click at [1354, 719] on textarea "Message…" at bounding box center [1395, 722] width 195 height 18
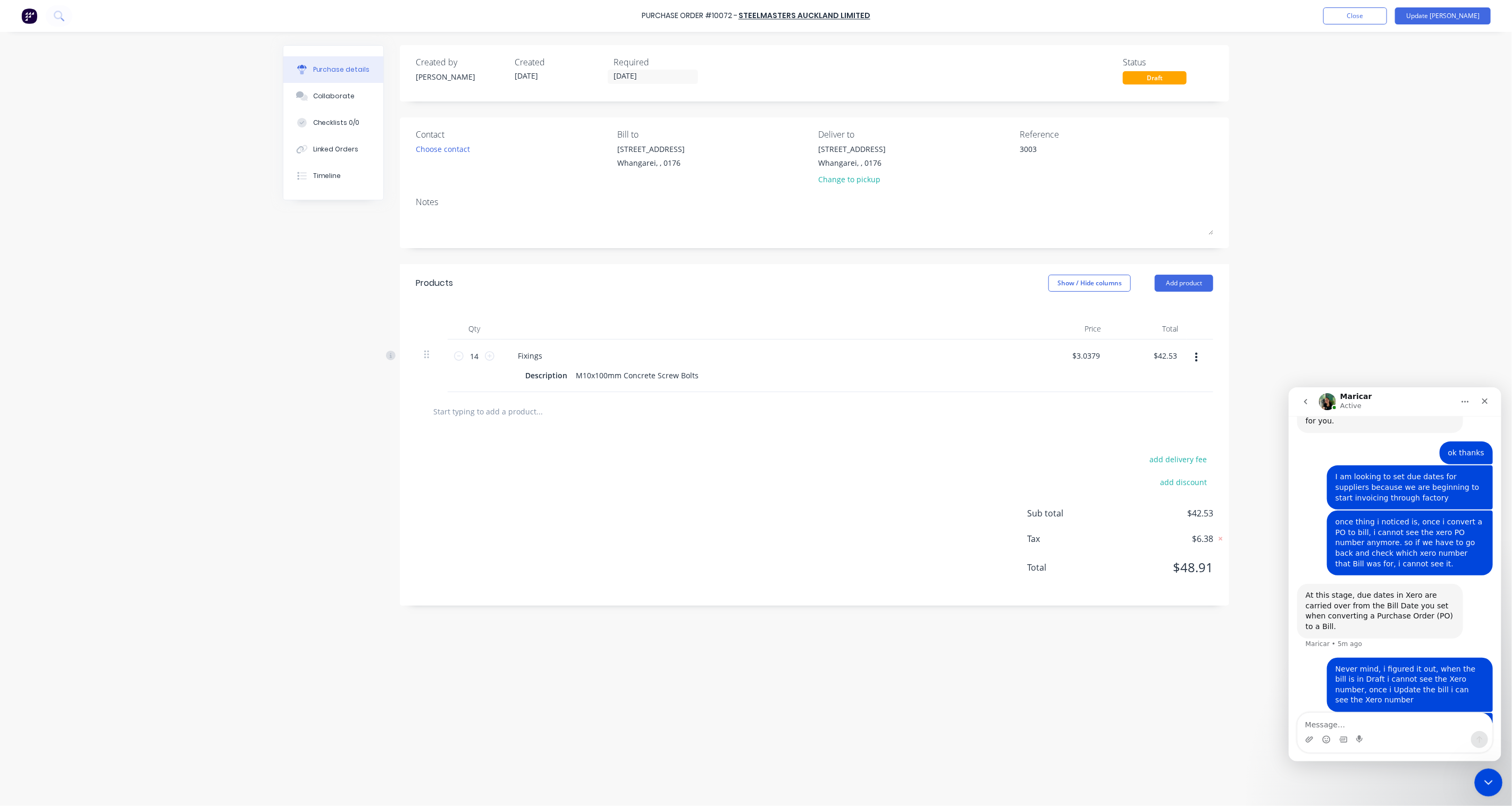
click at [1487, 775] on icon "Close Intercom Messenger" at bounding box center [1487, 781] width 13 height 13
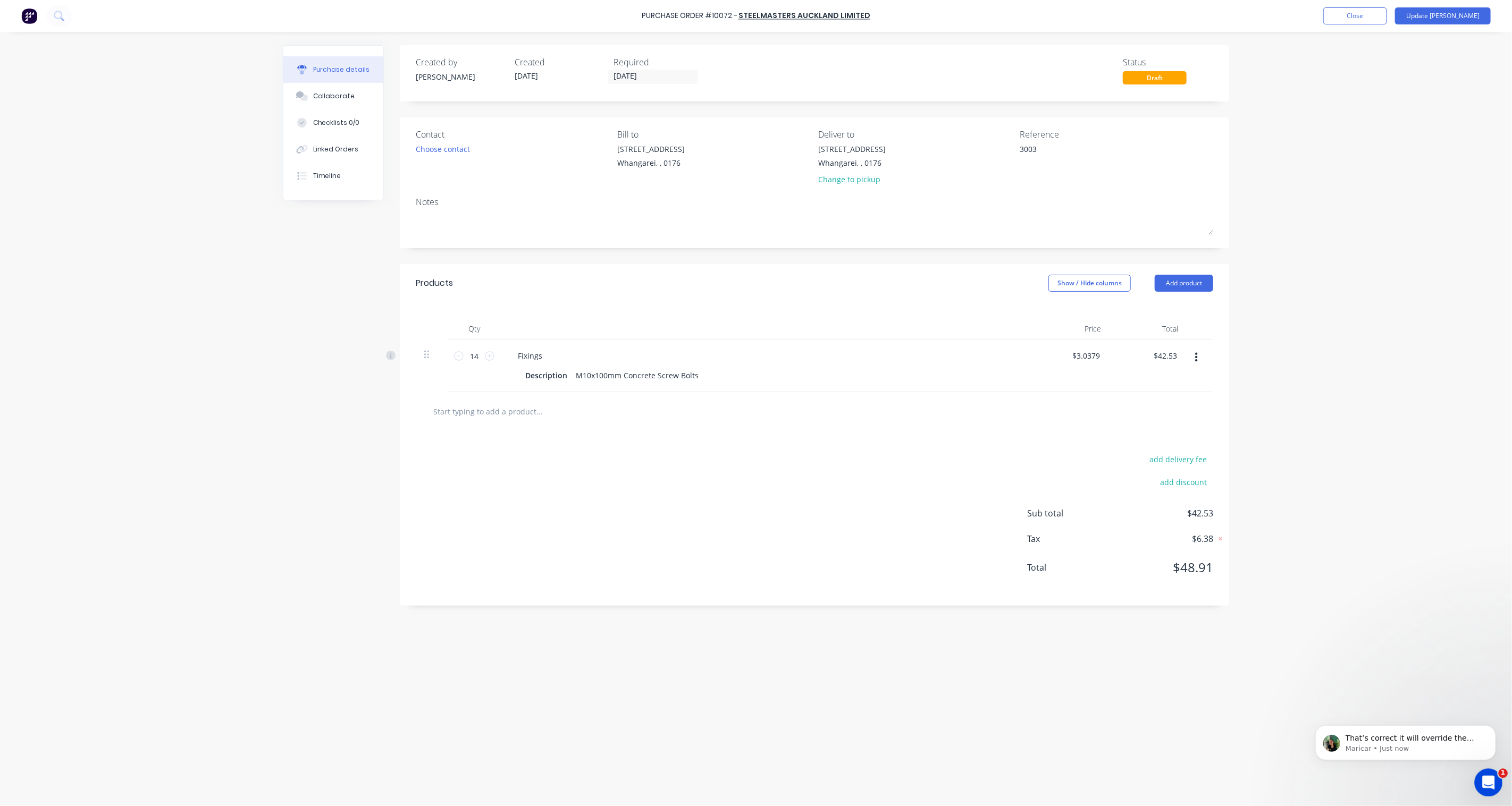
scroll to position [0, 0]
click at [1487, 778] on icon "Open Intercom Messenger" at bounding box center [1487, 781] width 18 height 18
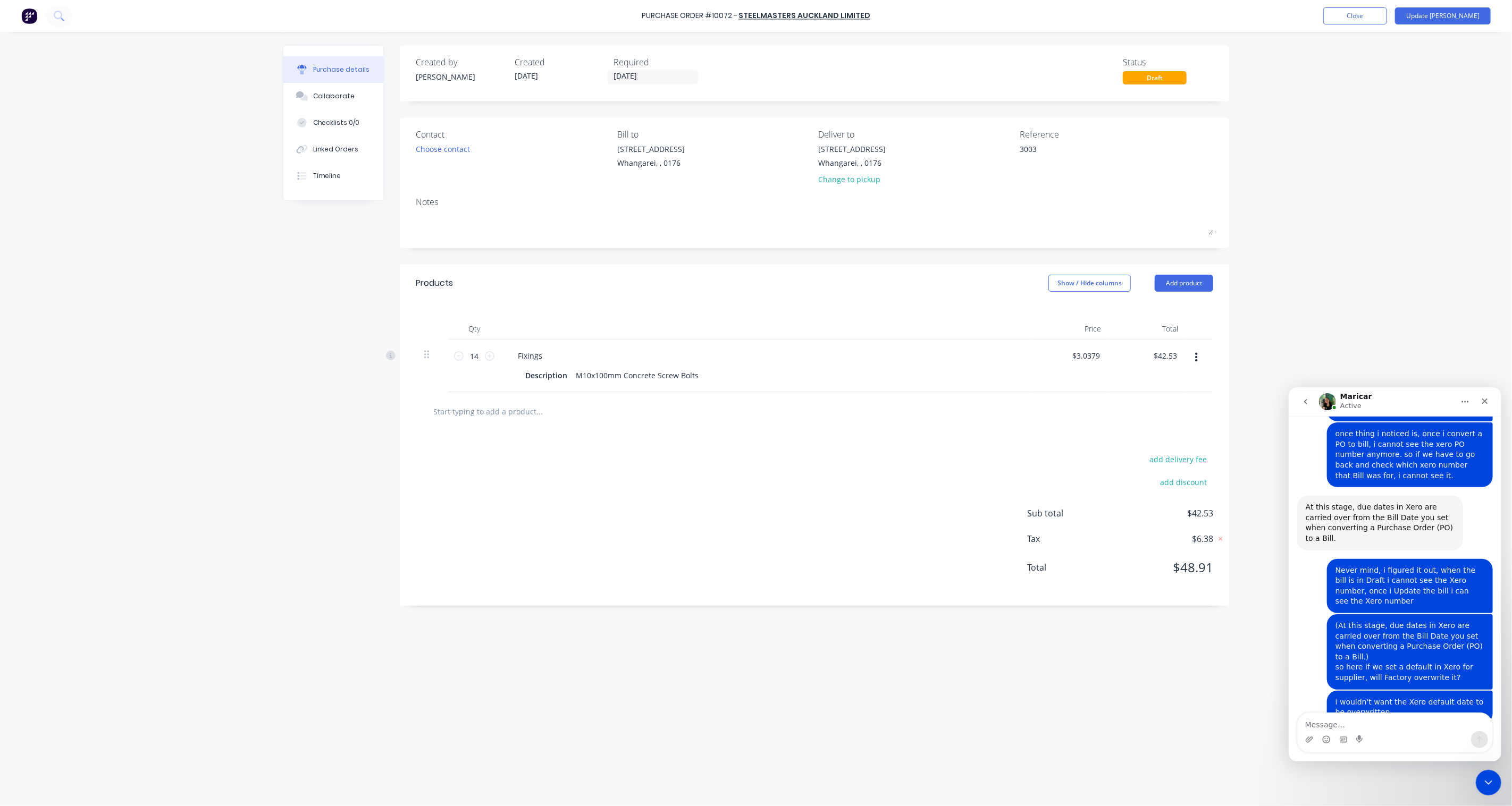
scroll to position [1288, 0]
click at [1339, 723] on textarea "Message…" at bounding box center [1395, 722] width 195 height 18
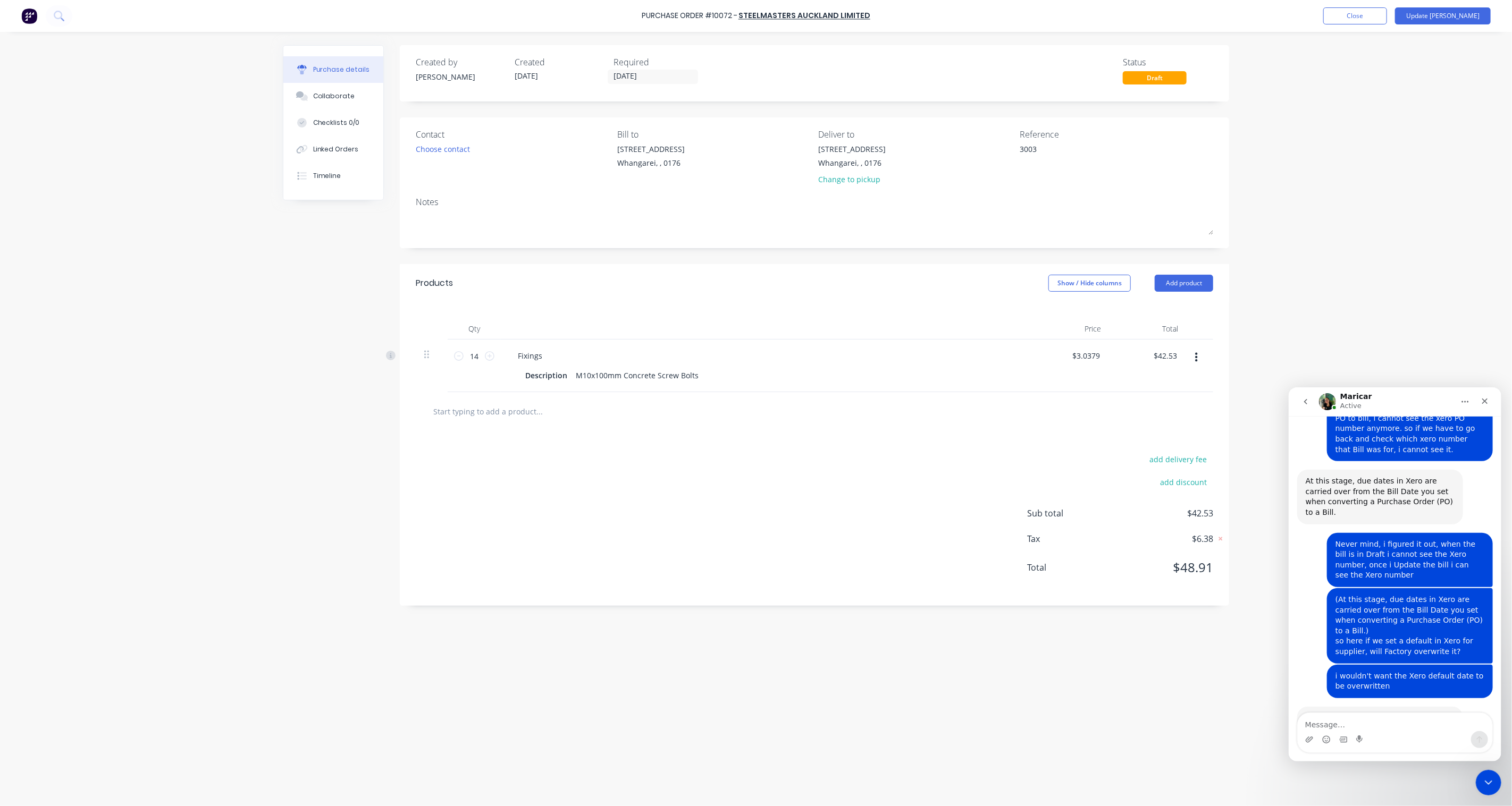
scroll to position [1326, 0]
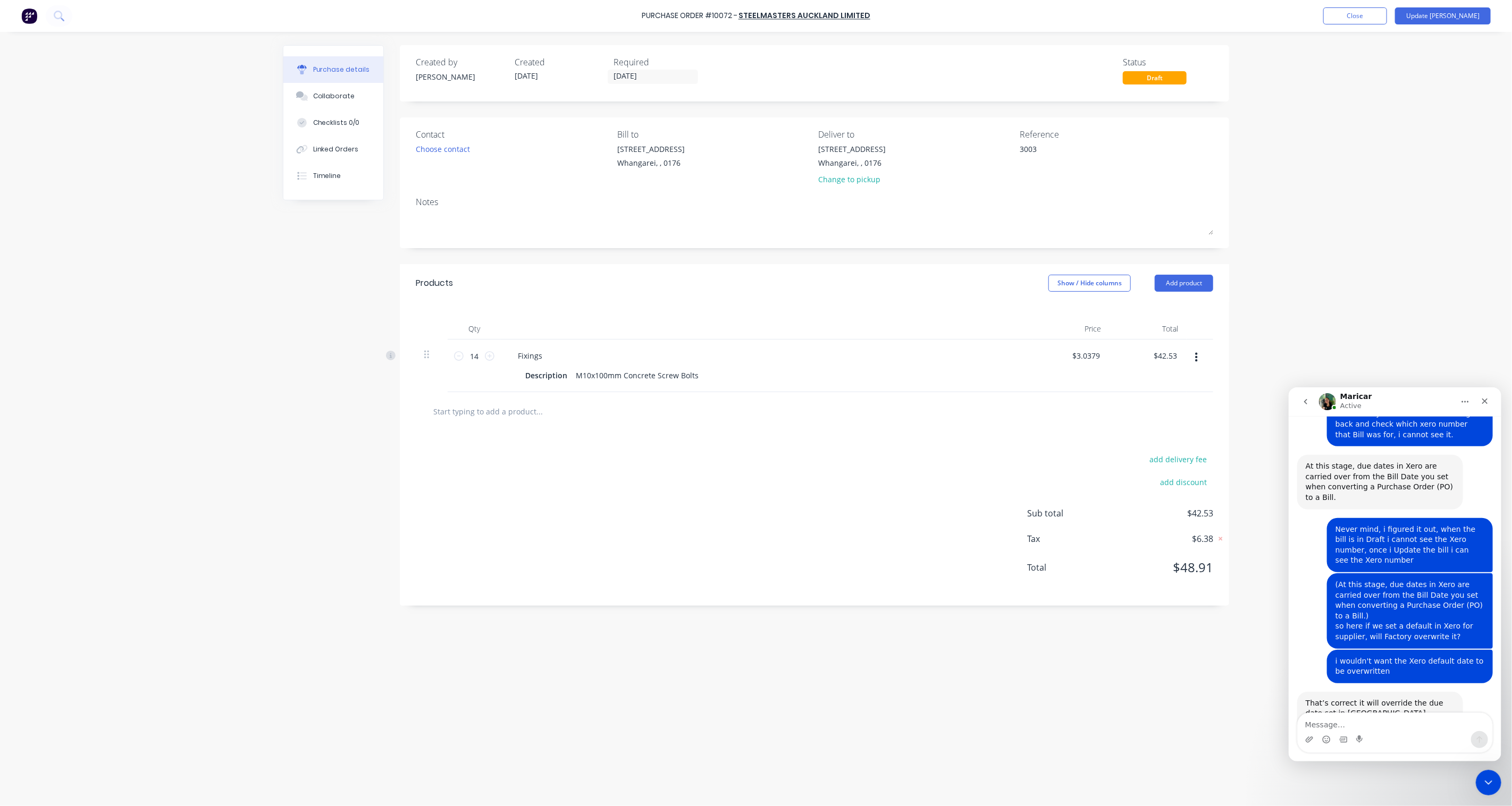
click at [1339, 727] on textarea "Message…" at bounding box center [1395, 722] width 195 height 18
click at [1472, 722] on textarea "Awesome thanks, now that we are beginning to" at bounding box center [1395, 722] width 195 height 18
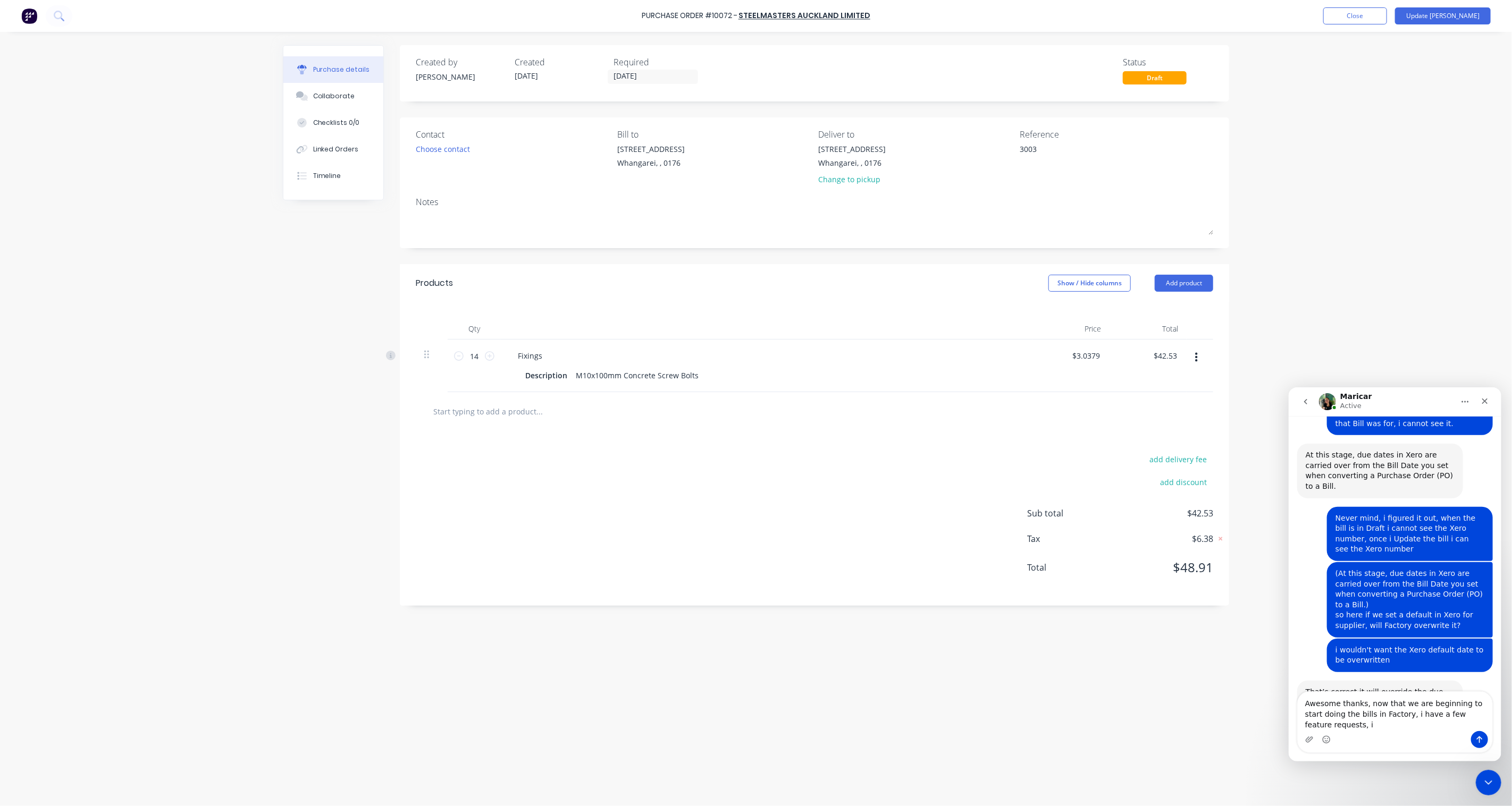
scroll to position [1347, 0]
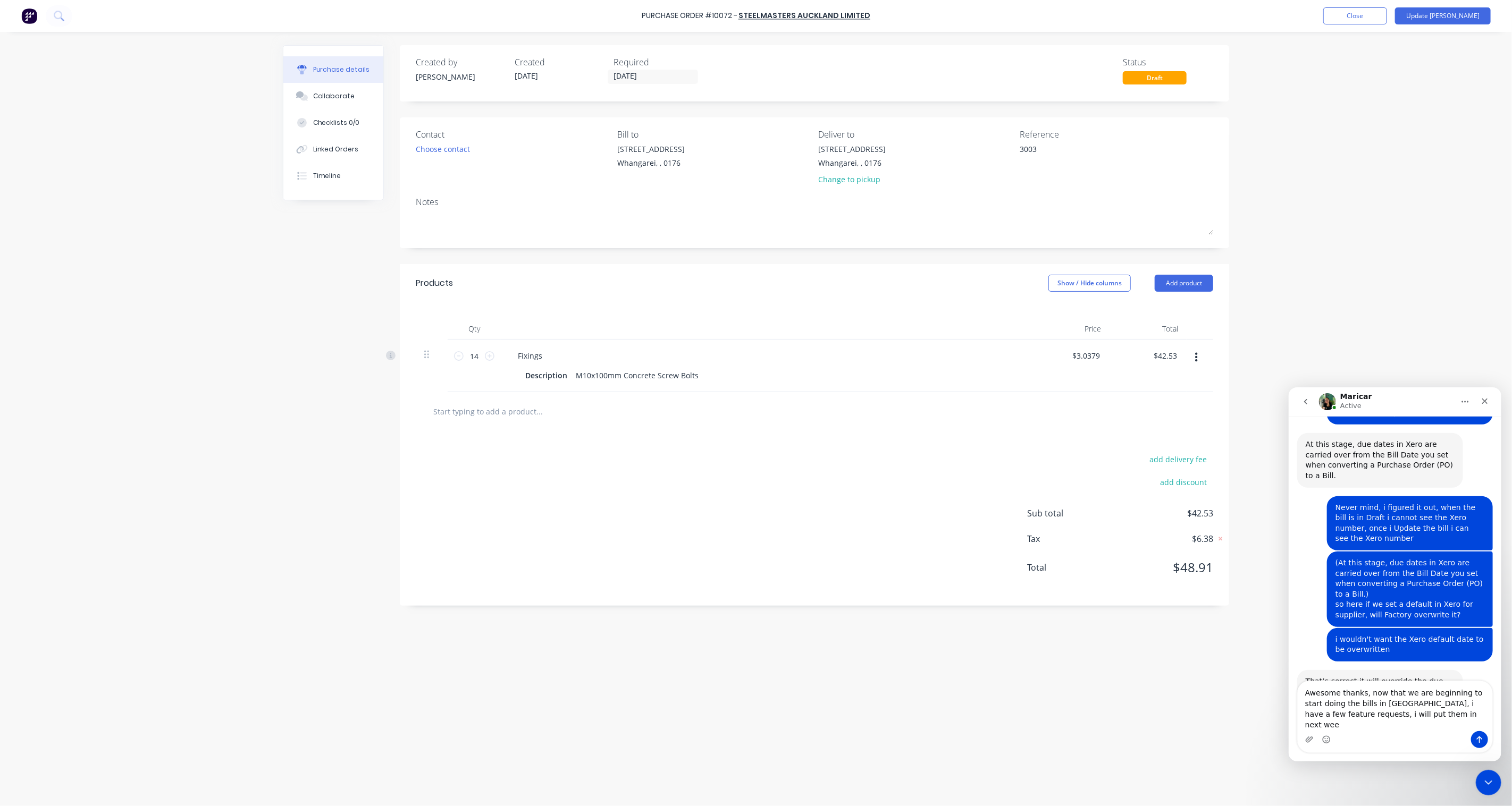
type textarea "Awesome thanks, now that we are beginning to start doing the bills in Factory, …"
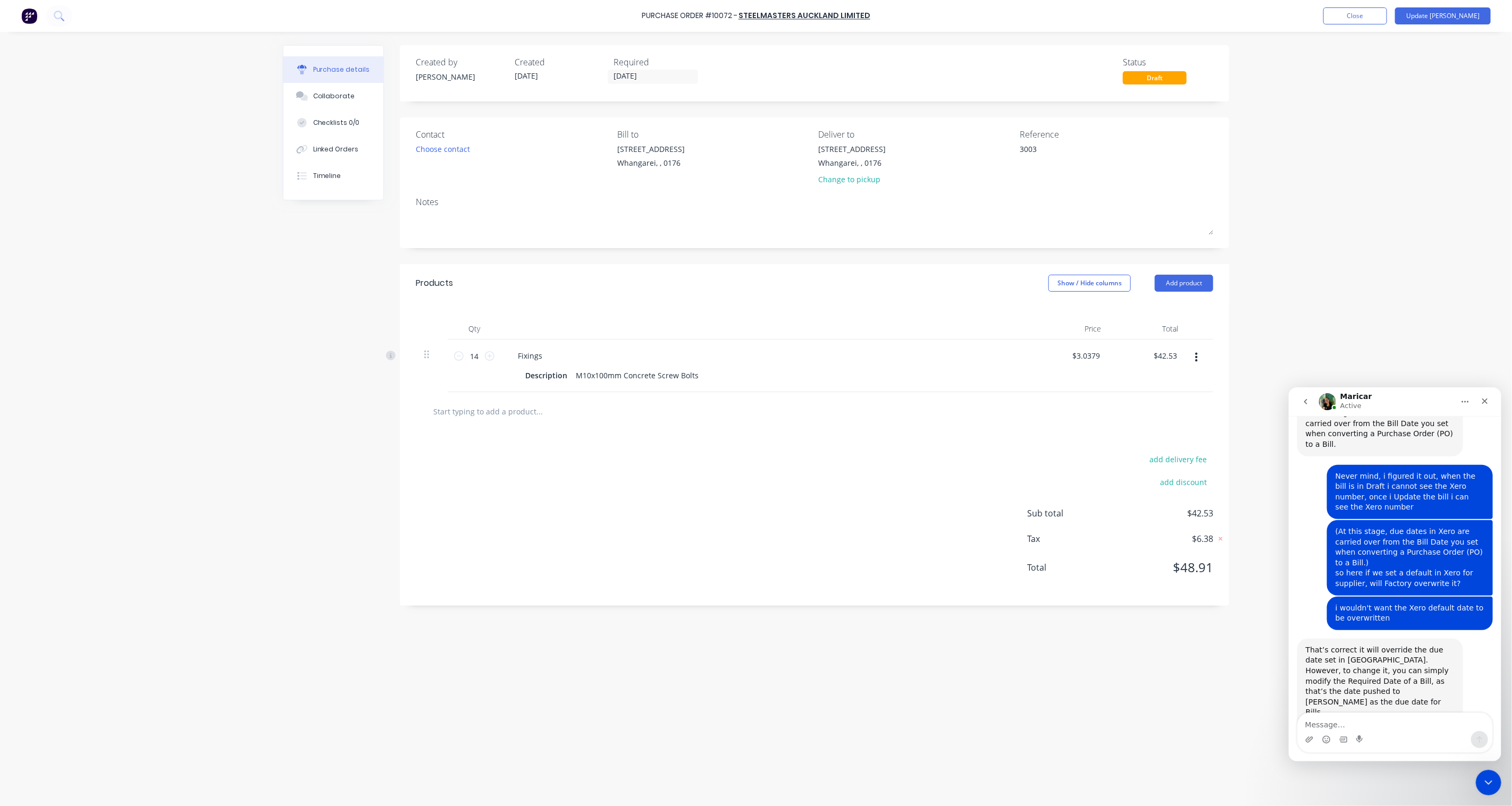
scroll to position [1379, 0]
click at [1305, 404] on icon "go back" at bounding box center [1305, 401] width 8 height 8
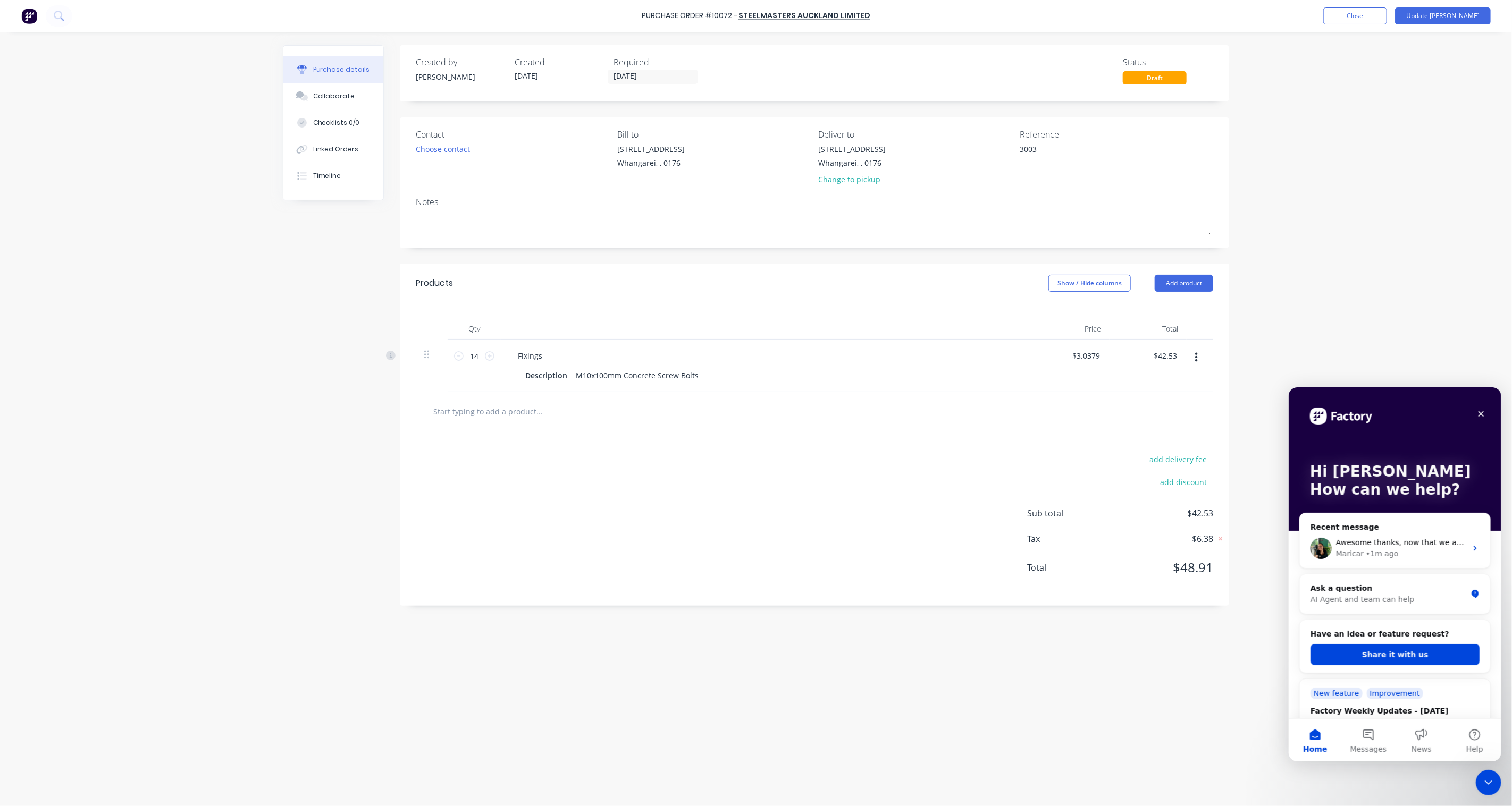
scroll to position [0, 0]
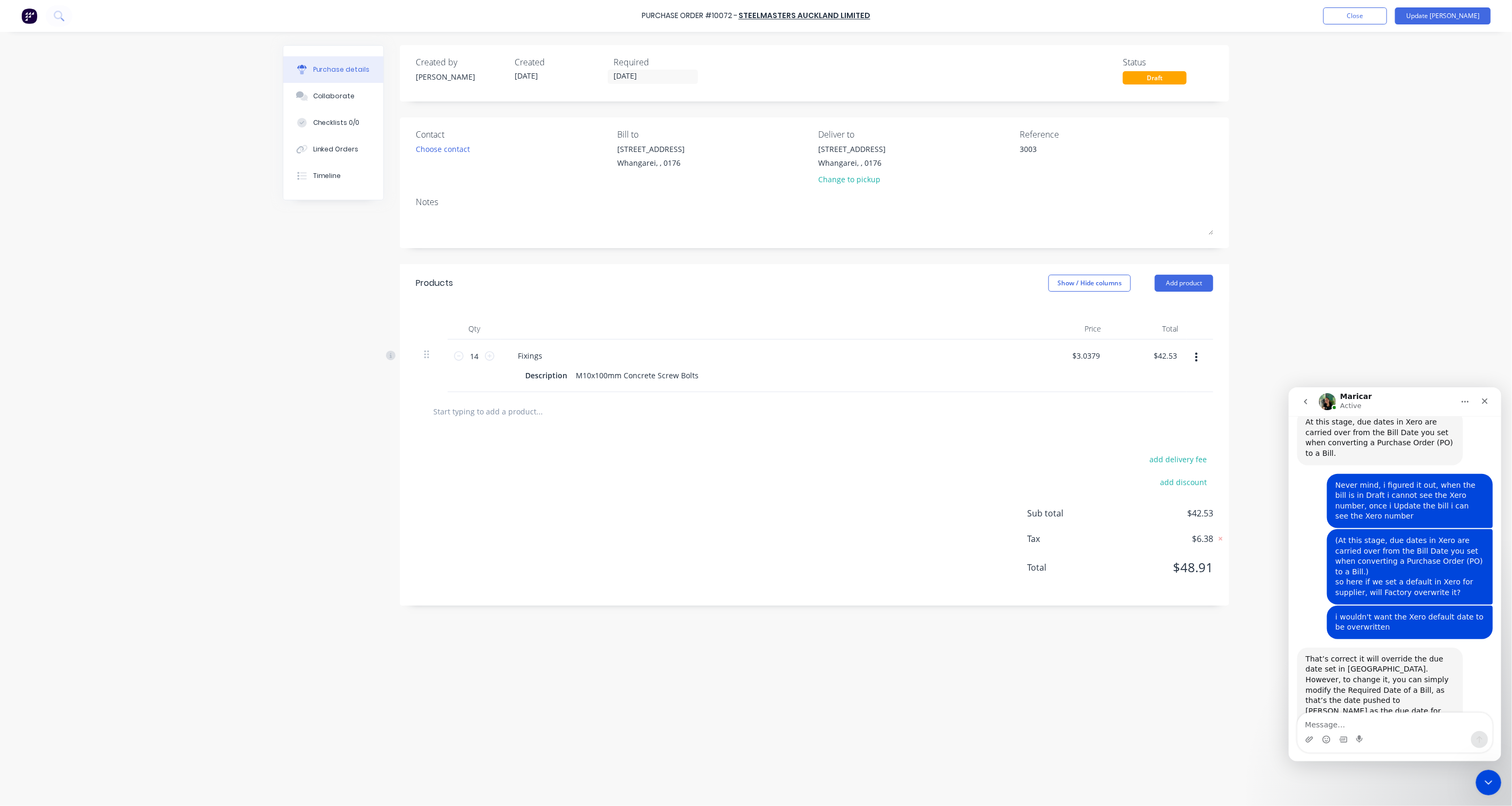
scroll to position [1379, 0]
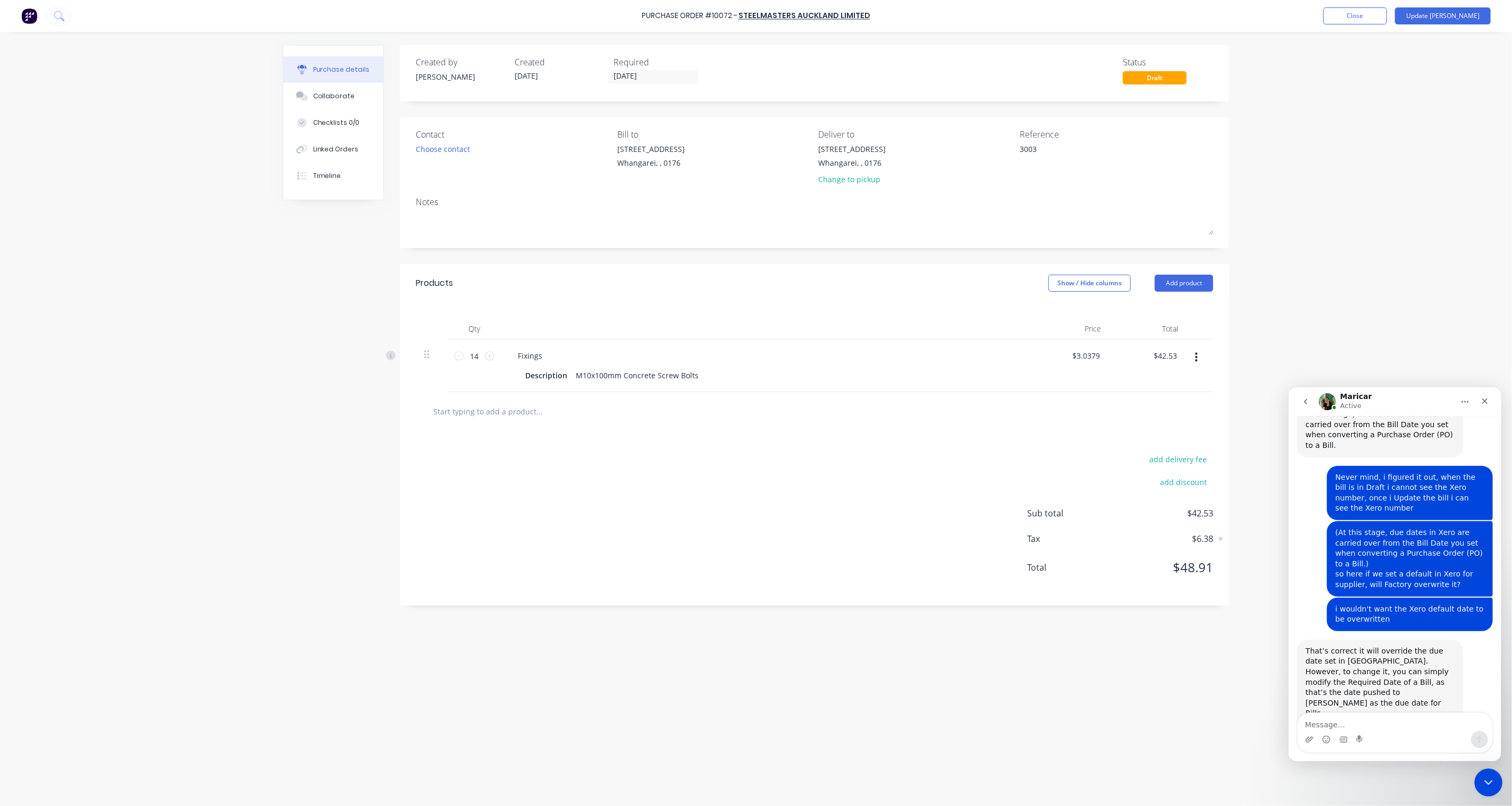
click at [1482, 787] on icon "Close Intercom Messenger" at bounding box center [1487, 781] width 13 height 13
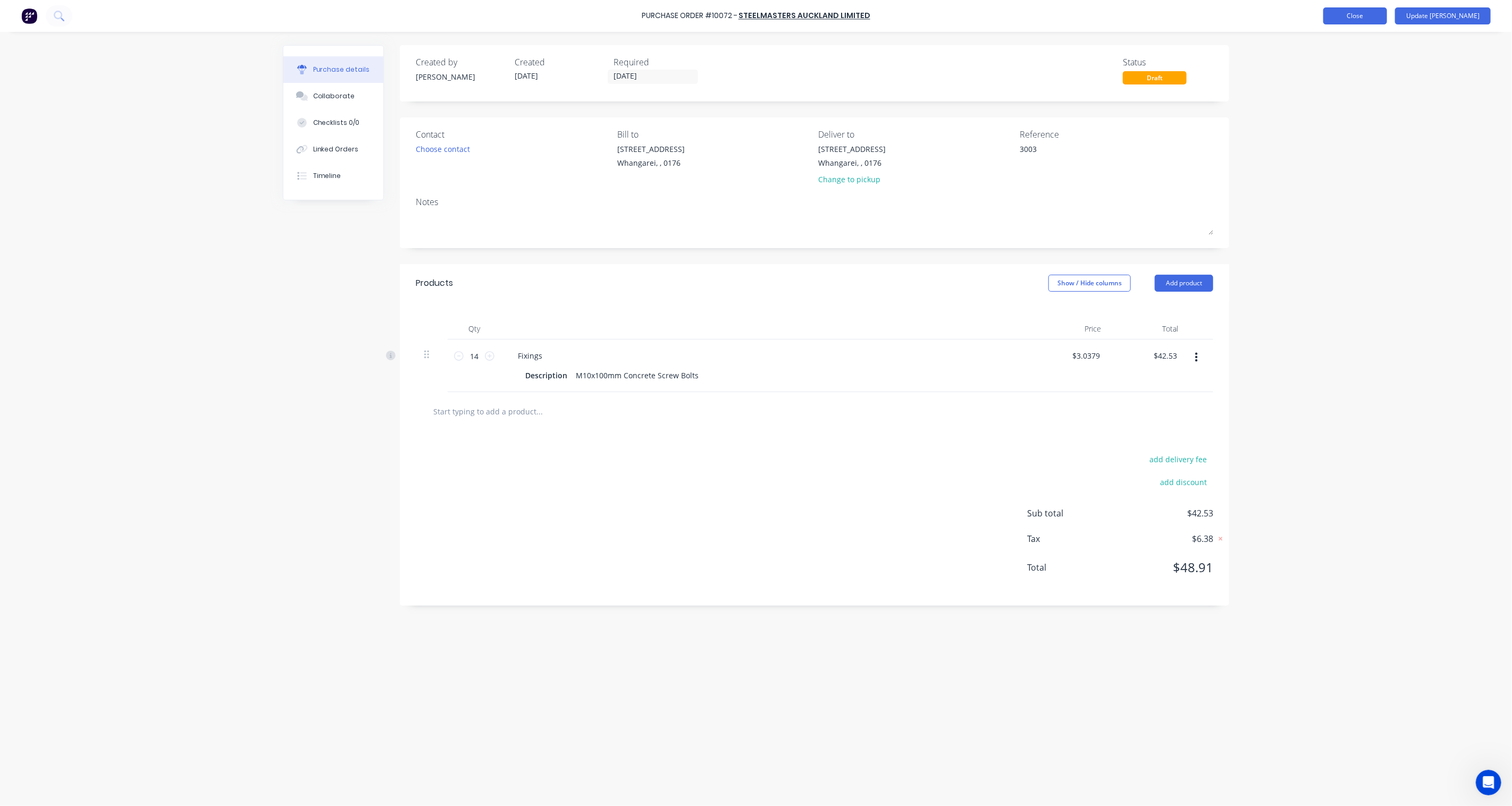
click at [1387, 20] on button "Close" at bounding box center [1355, 16] width 64 height 17
type textarea "x"
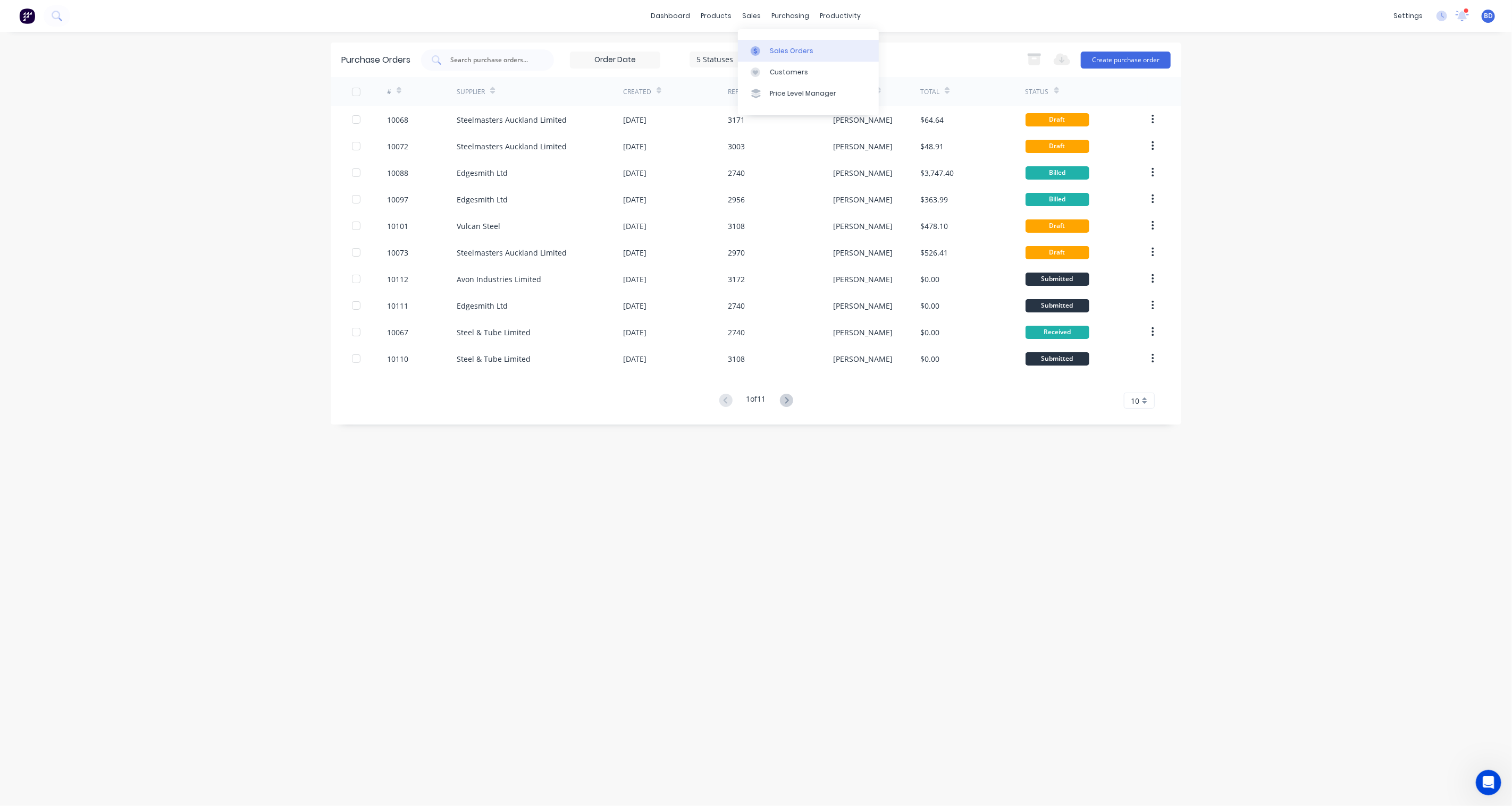
click at [782, 46] on div "Sales Orders" at bounding box center [792, 51] width 43 height 9
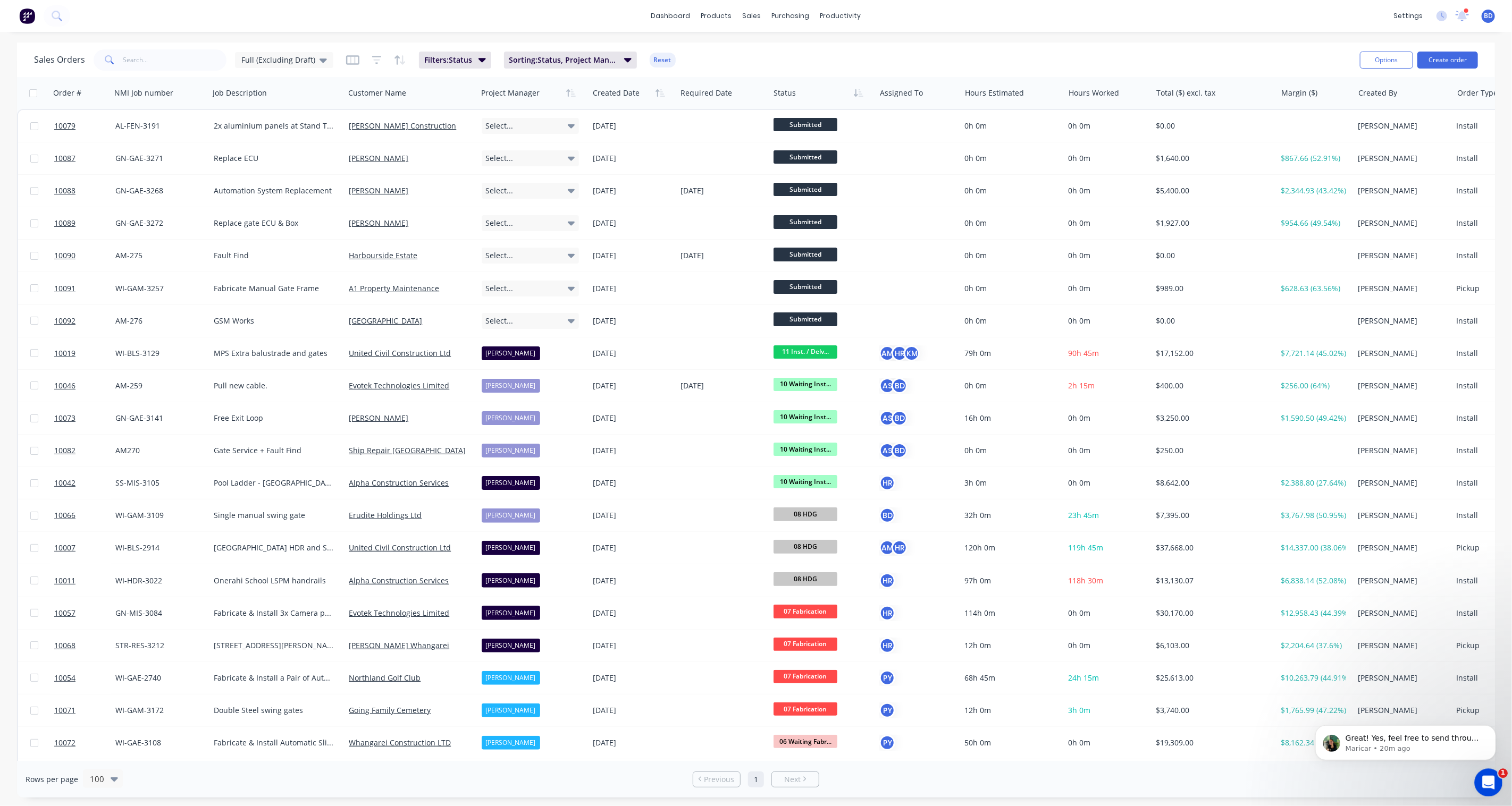
click at [1486, 777] on icon "Open Intercom Messenger" at bounding box center [1487, 781] width 18 height 18
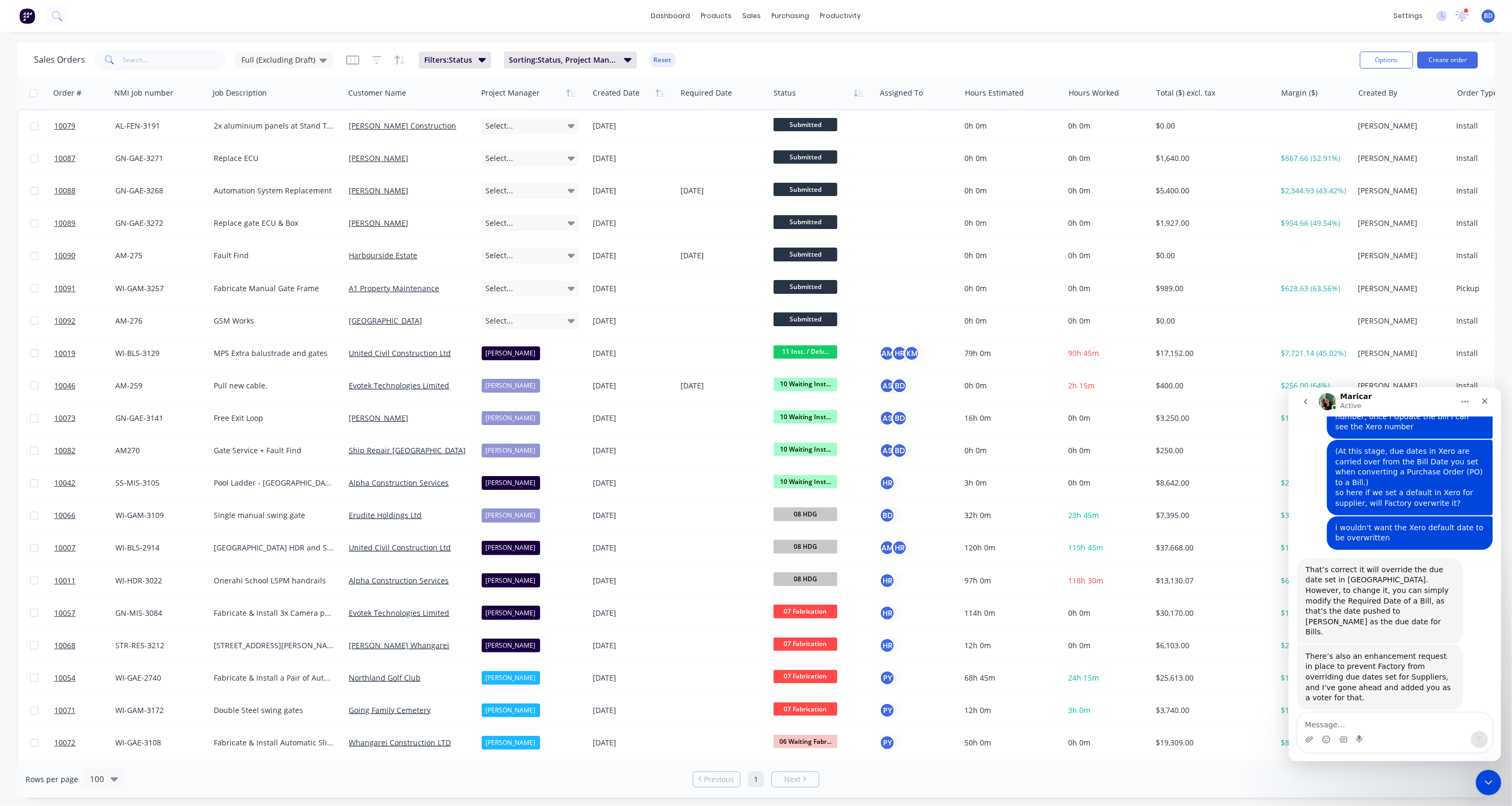
scroll to position [1458, 0]
click at [1491, 784] on icon "Close Intercom Messenger" at bounding box center [1487, 781] width 13 height 13
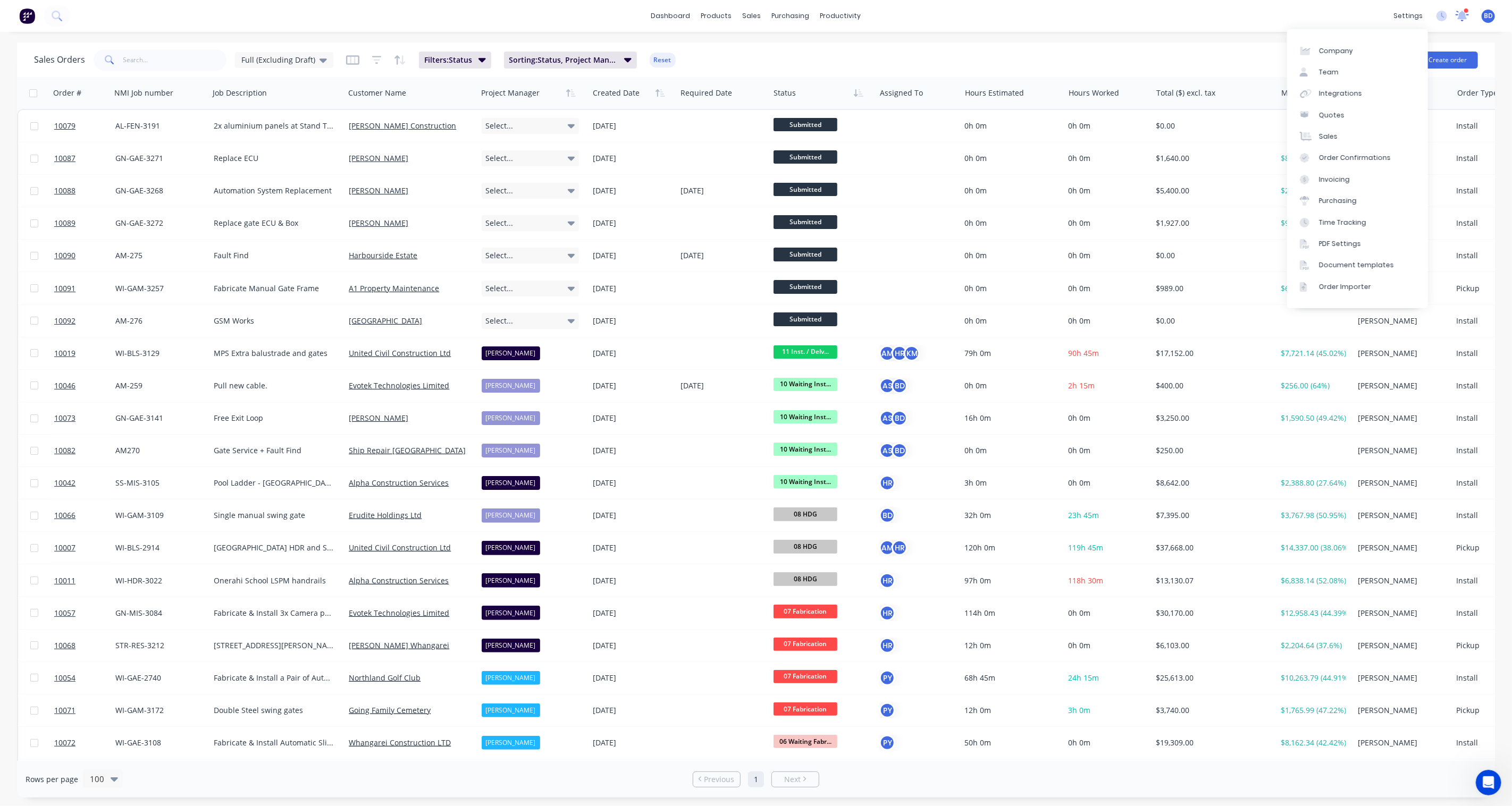
click at [1466, 17] on icon at bounding box center [1462, 15] width 10 height 9
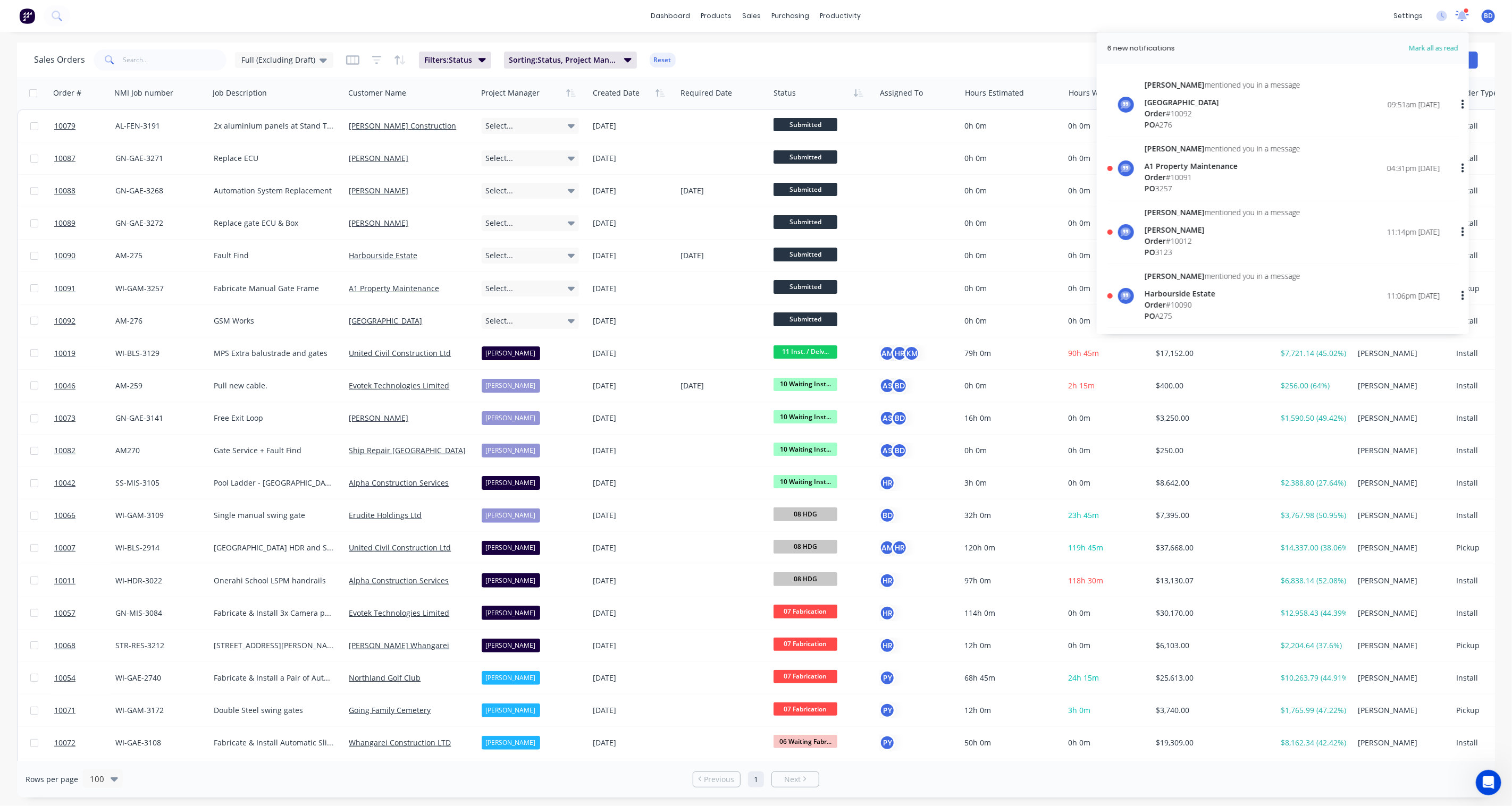
click at [1461, 20] on icon at bounding box center [1462, 15] width 14 height 12
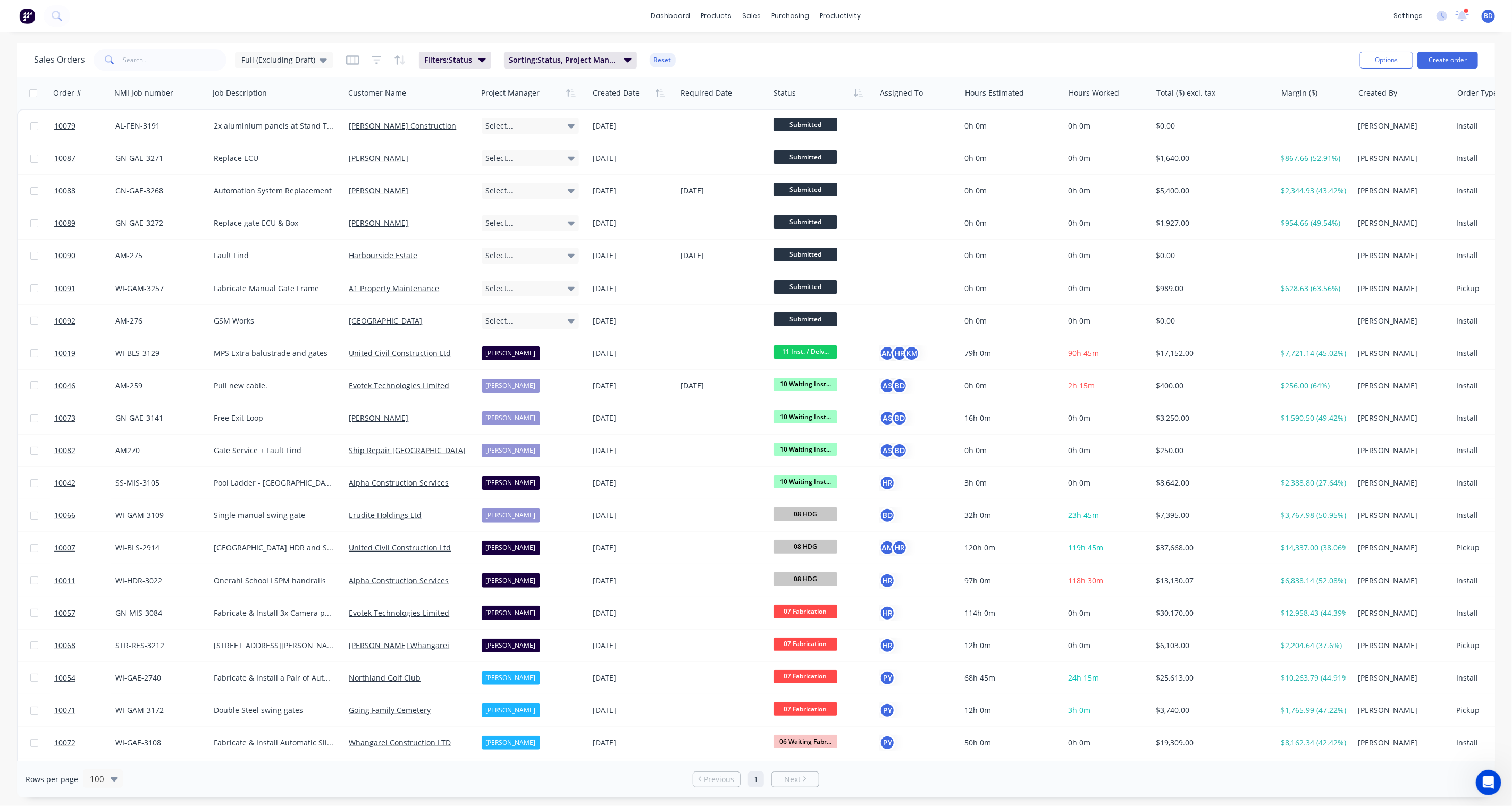
scroll to position [1459, 0]
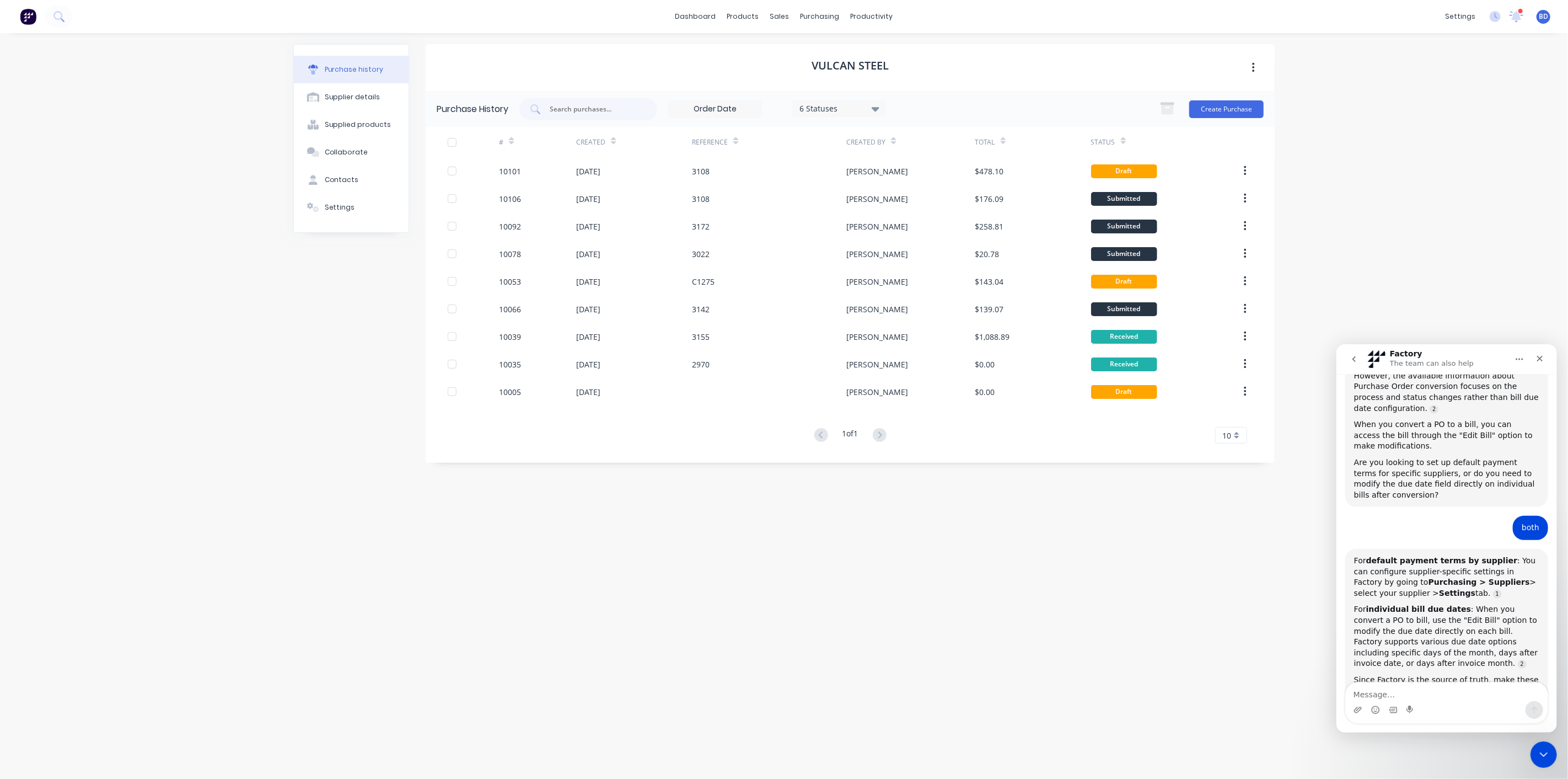
scroll to position [497, 0]
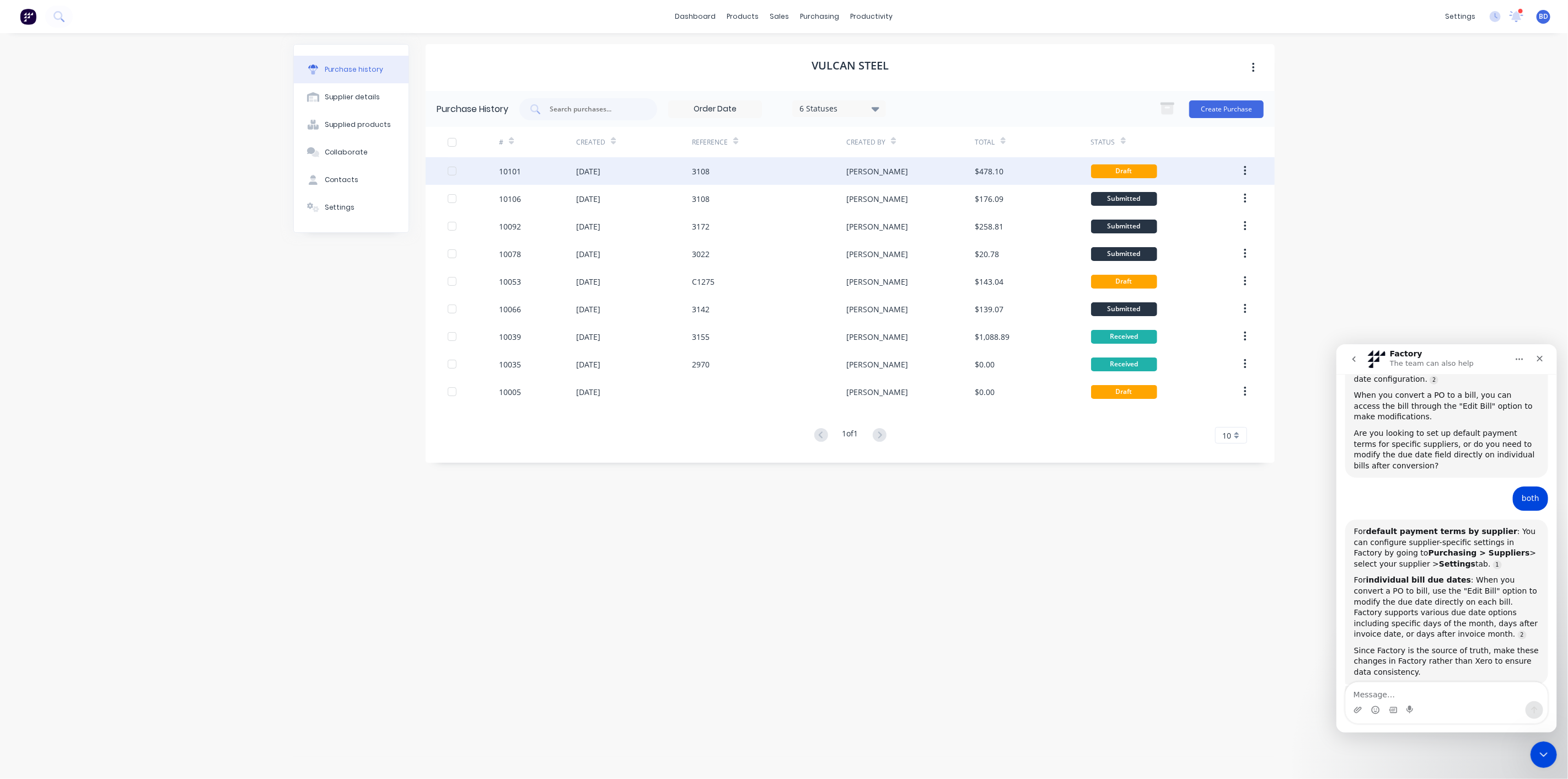
click at [582, 167] on div "[DATE]" at bounding box center [589, 171] width 24 height 12
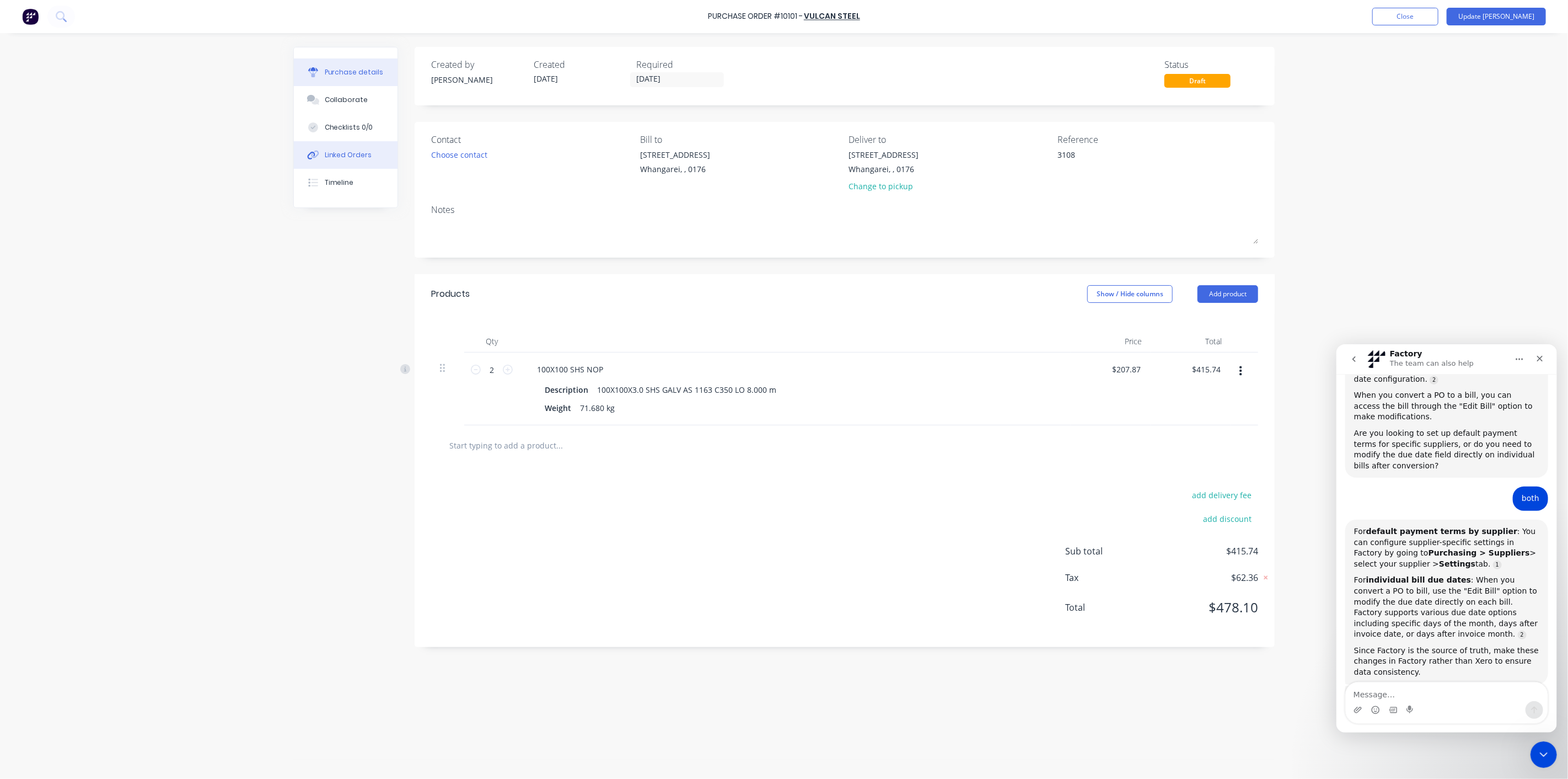
click at [346, 153] on div "Linked Orders" at bounding box center [348, 155] width 47 height 10
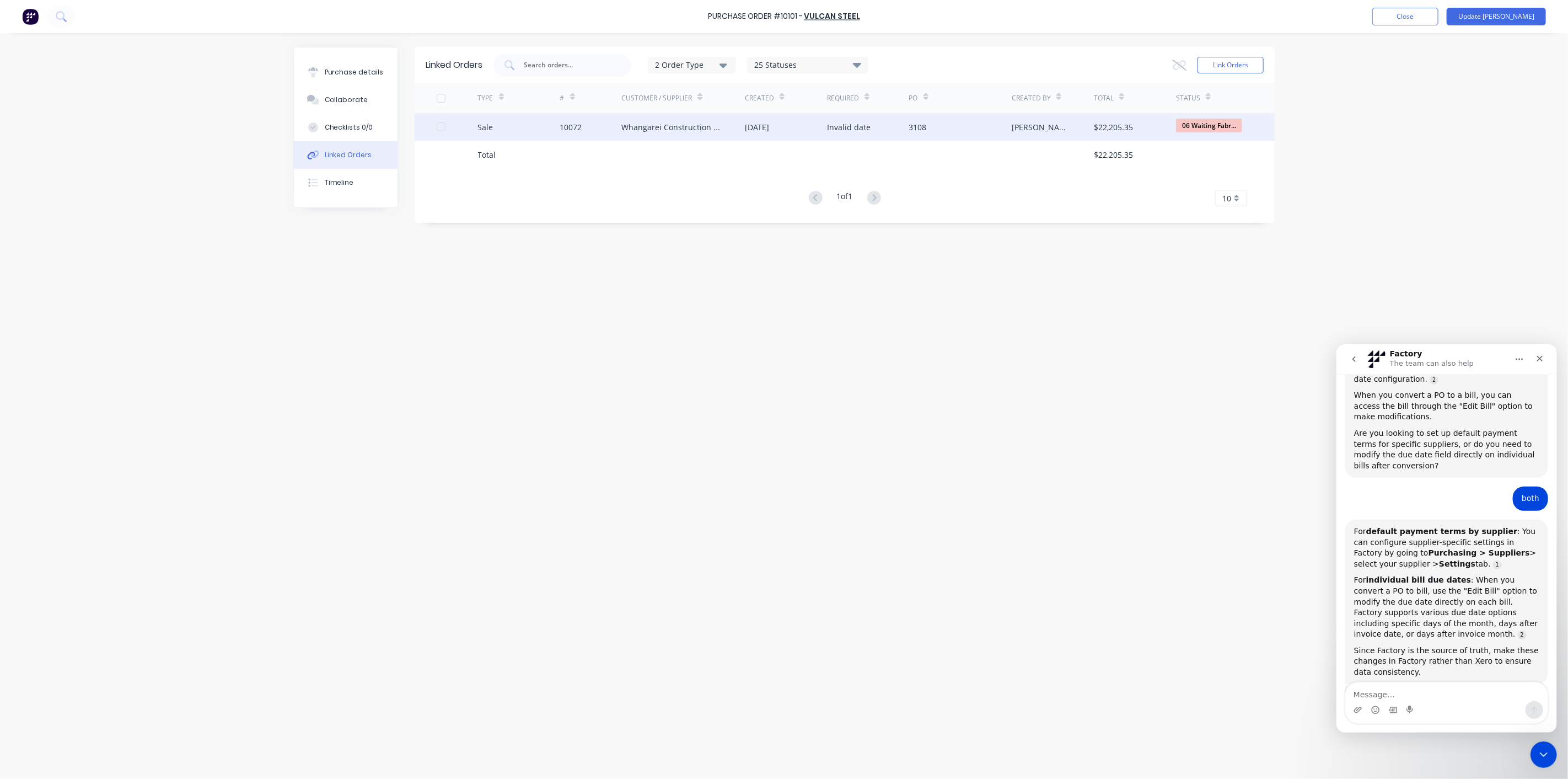
click at [641, 121] on div "Whangarei Construction LTD" at bounding box center [672, 127] width 102 height 12
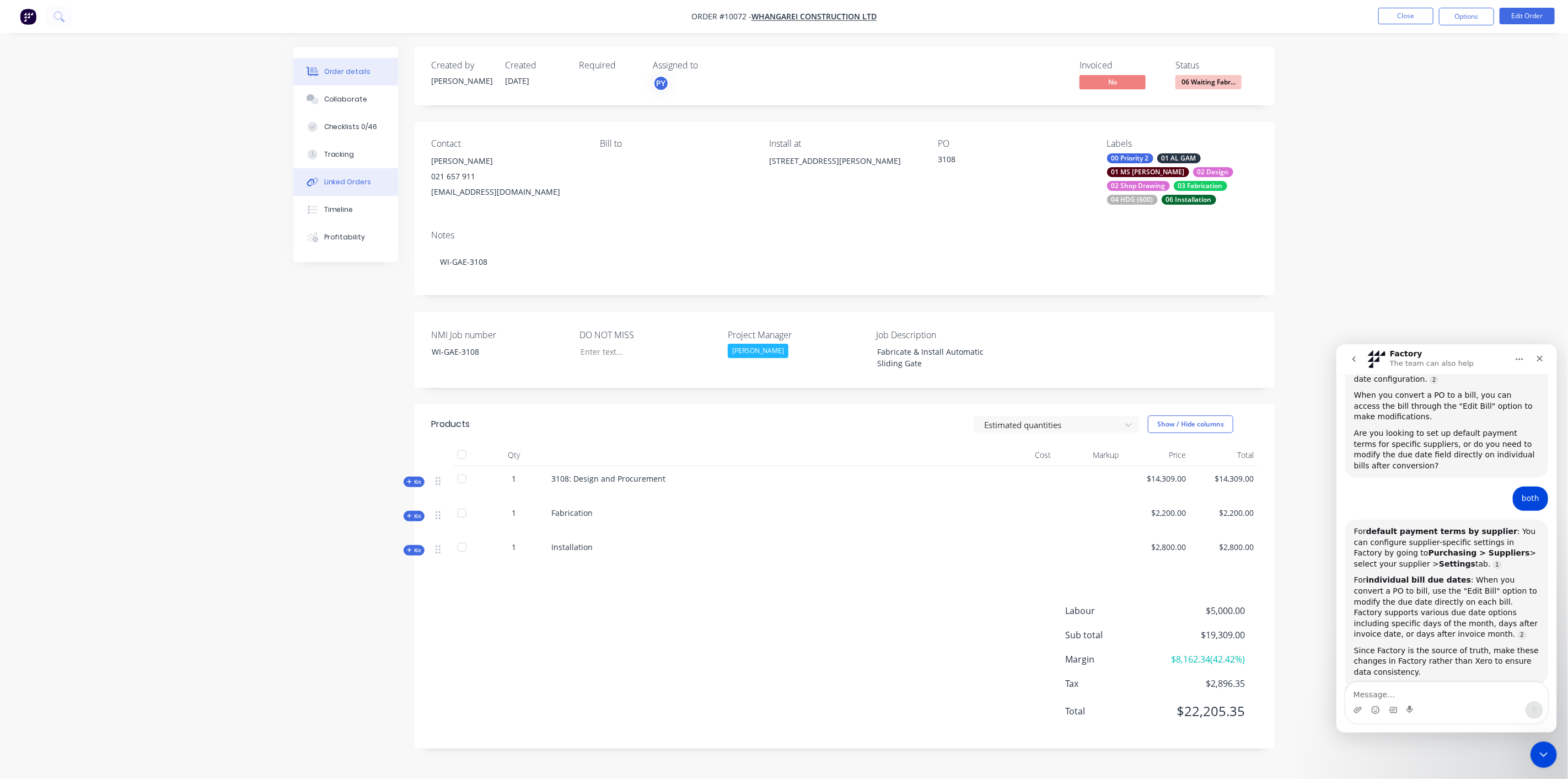
click at [342, 180] on div "Linked Orders" at bounding box center [348, 182] width 47 height 10
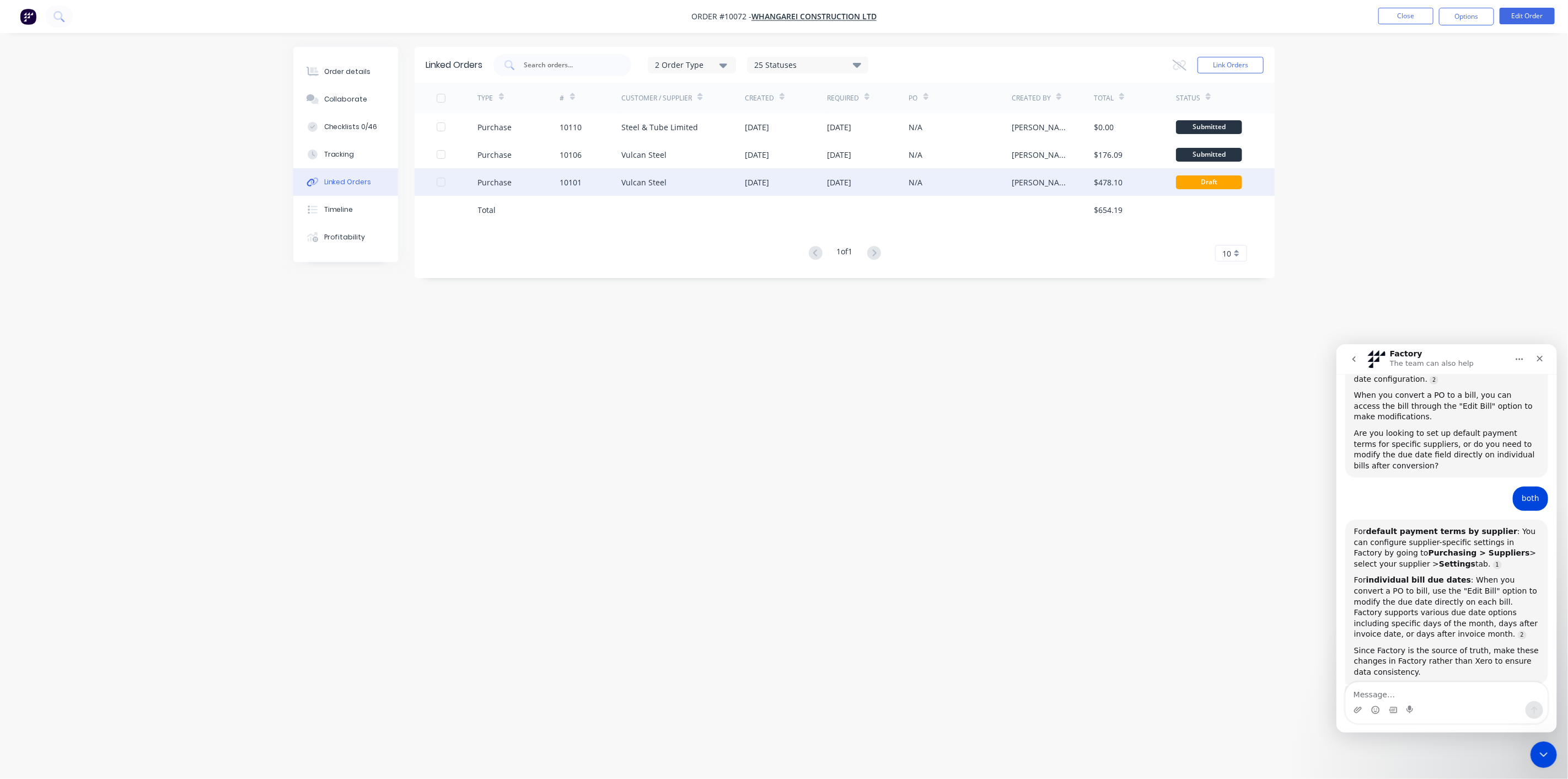
click at [691, 178] on div "Vulcan Steel" at bounding box center [683, 182] width 124 height 27
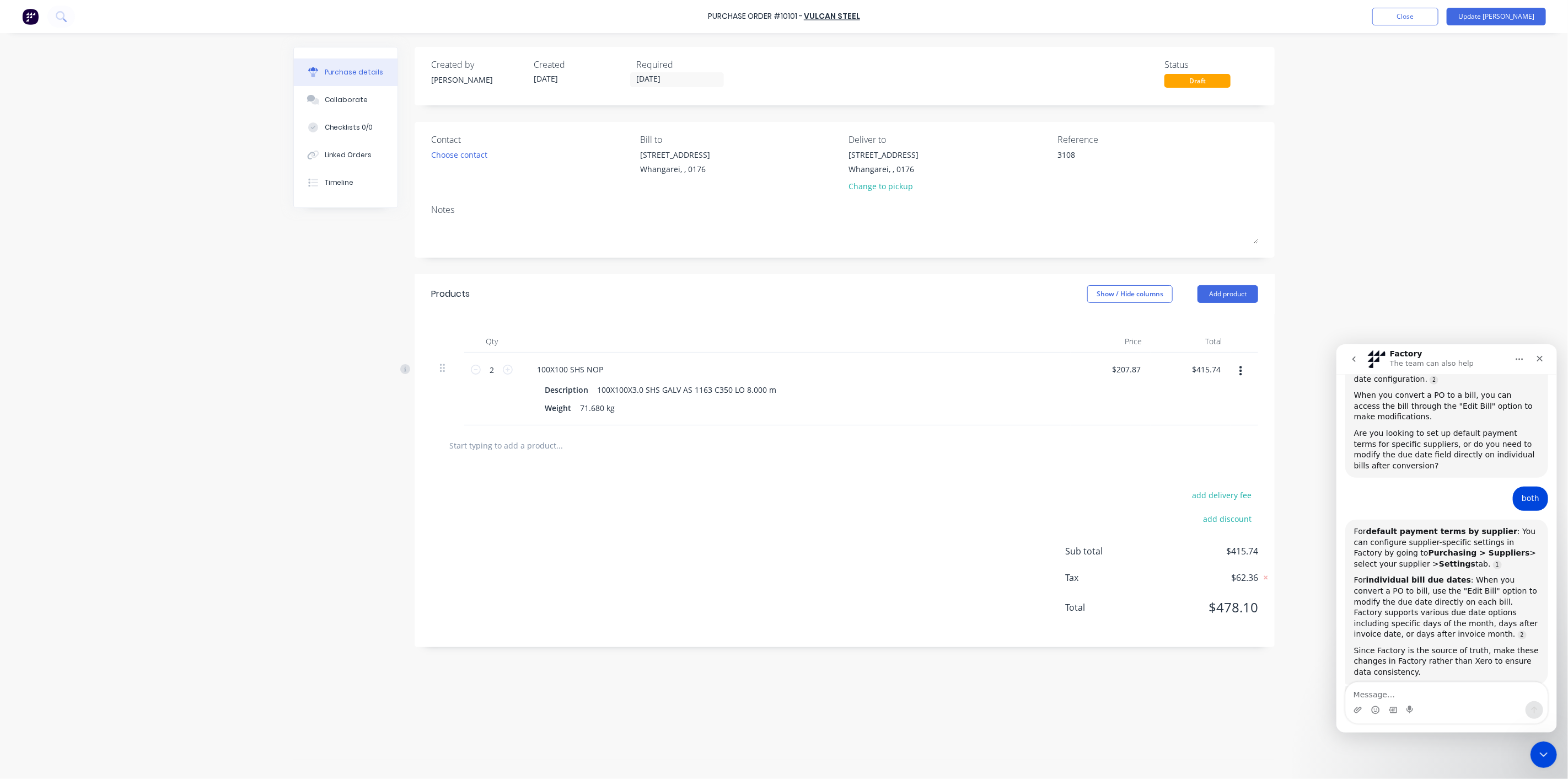
type textarea "x"
